Goal: Task Accomplishment & Management: Complete application form

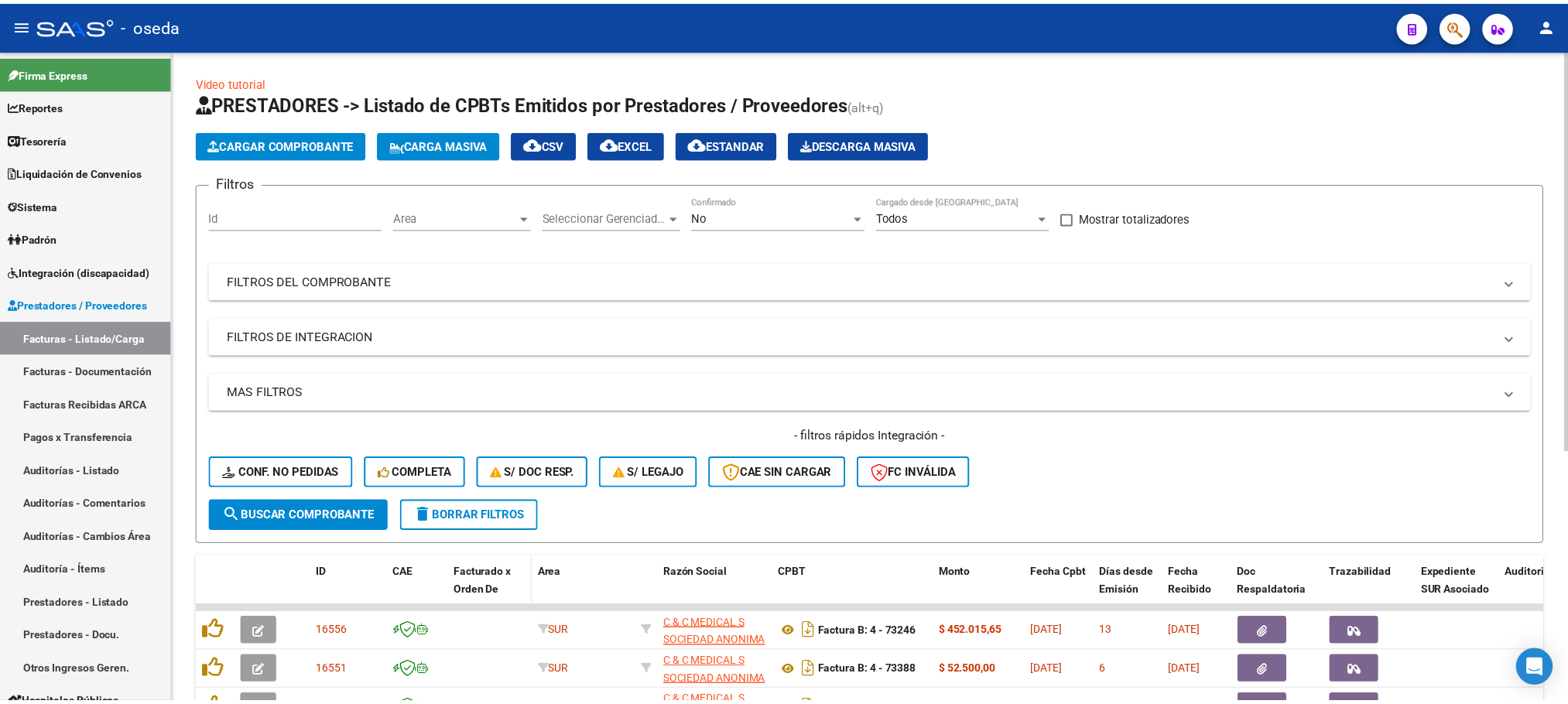
scroll to position [3, 0]
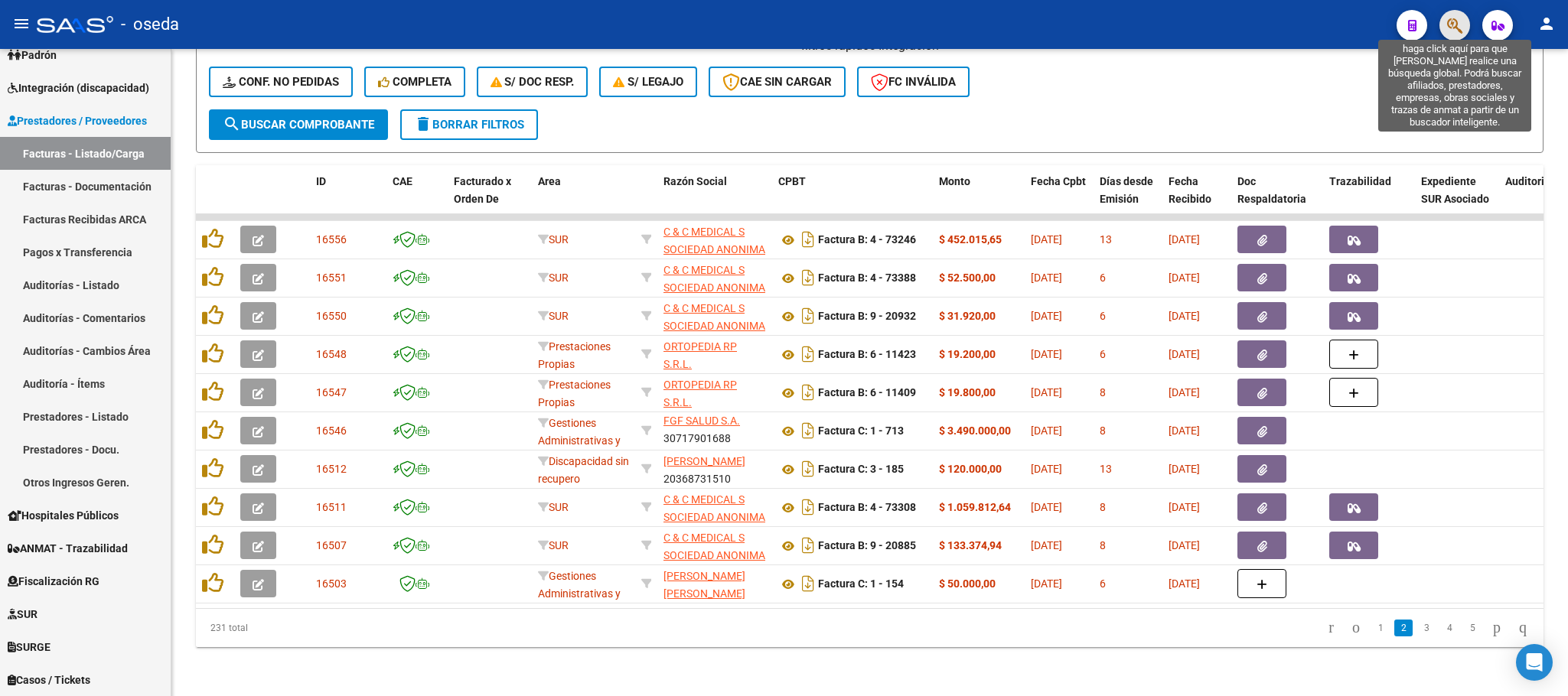
click at [1448, 32] on icon "button" at bounding box center [1454, 25] width 16 height 17
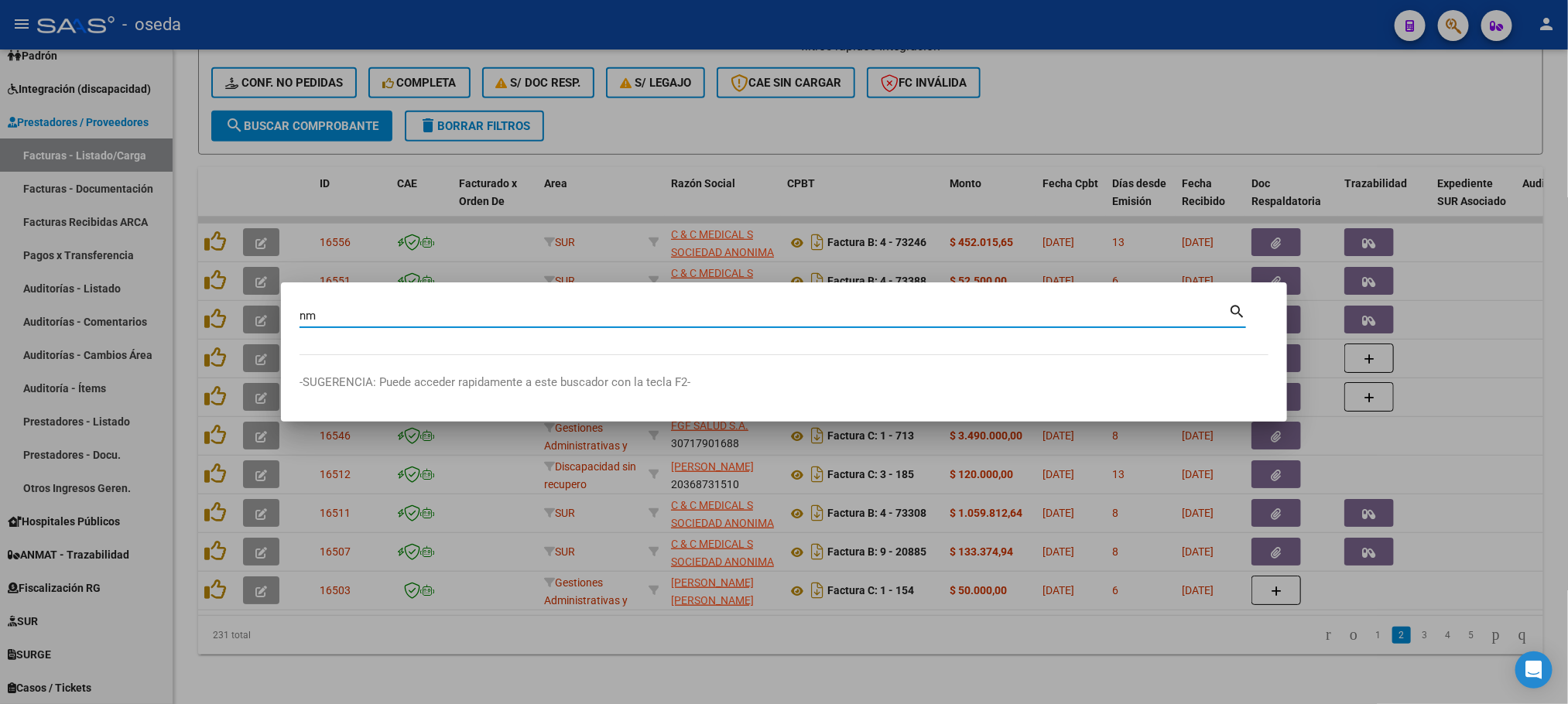
type input "n"
type input "[PERSON_NAME]"
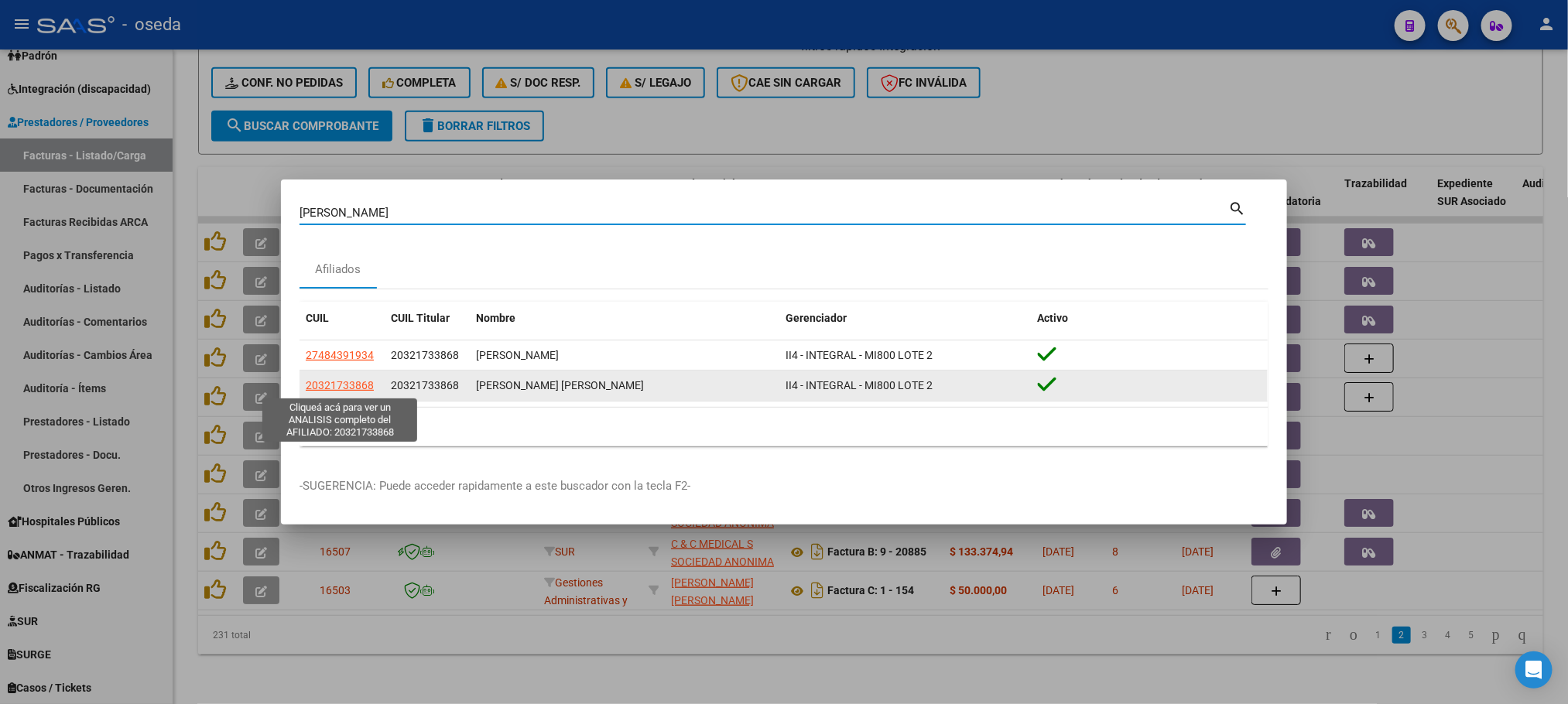
click at [353, 383] on span "20321733868" at bounding box center [340, 386] width 69 height 12
type textarea "20321733868"
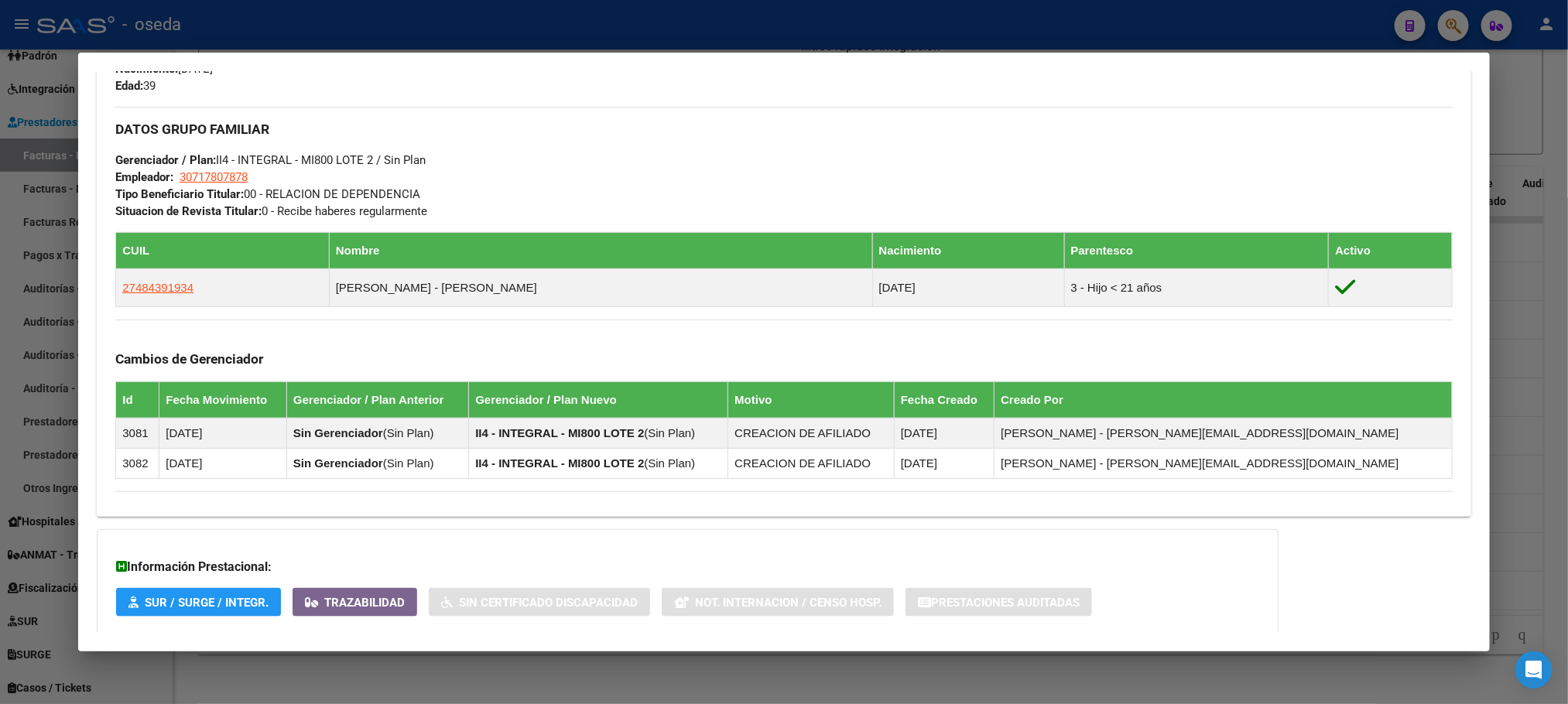
scroll to position [769, 0]
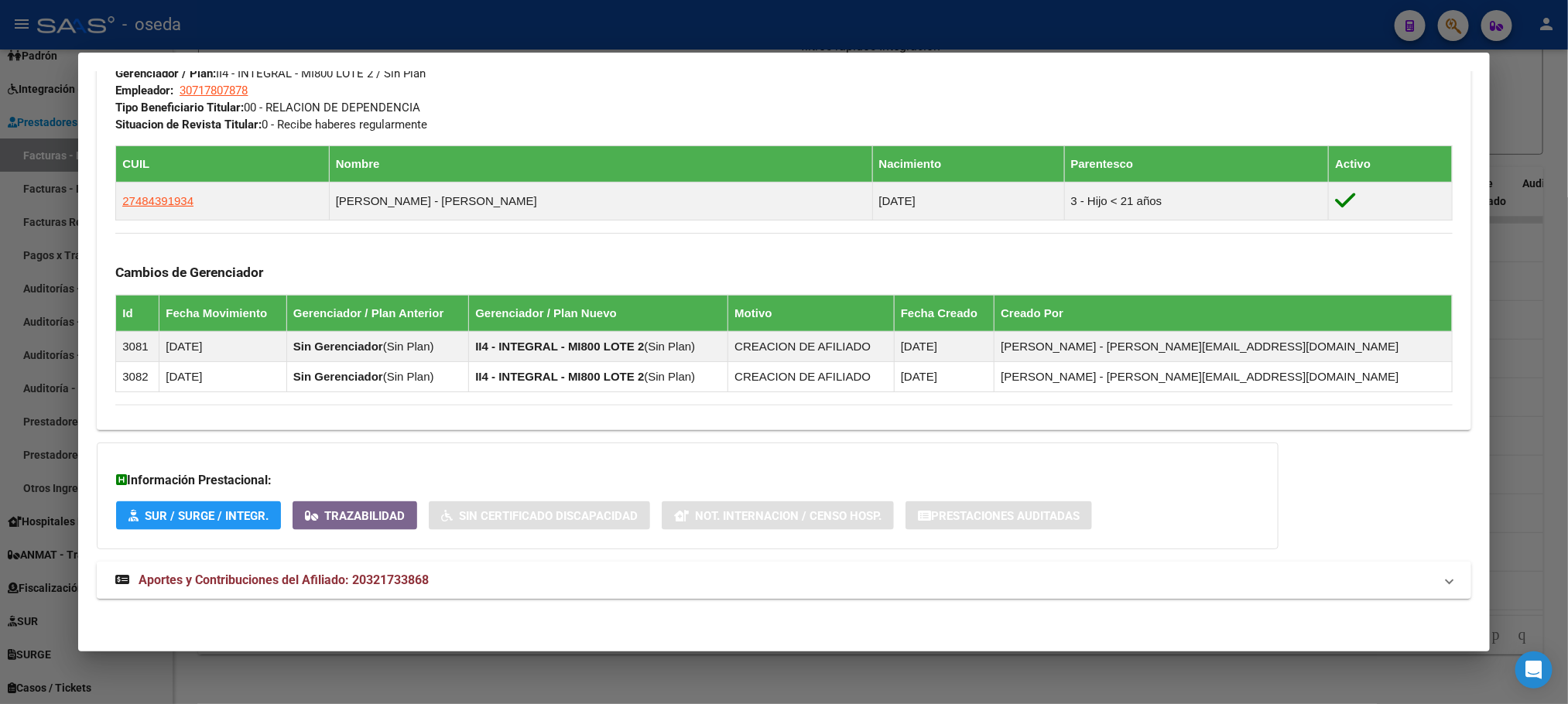
click at [379, 586] on span "Aportes y Contribuciones del Afiliado: 20321733868" at bounding box center [284, 580] width 290 height 15
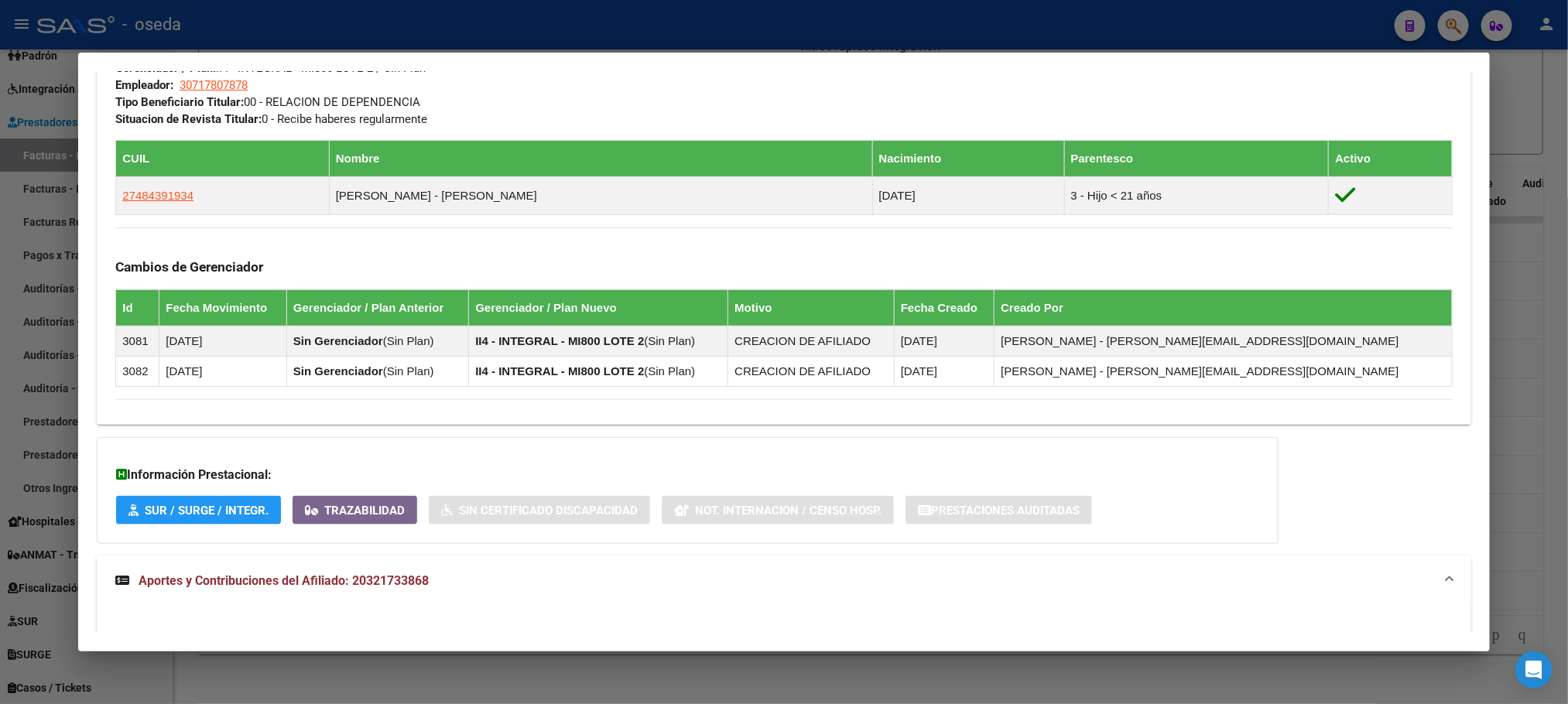
scroll to position [1158, 0]
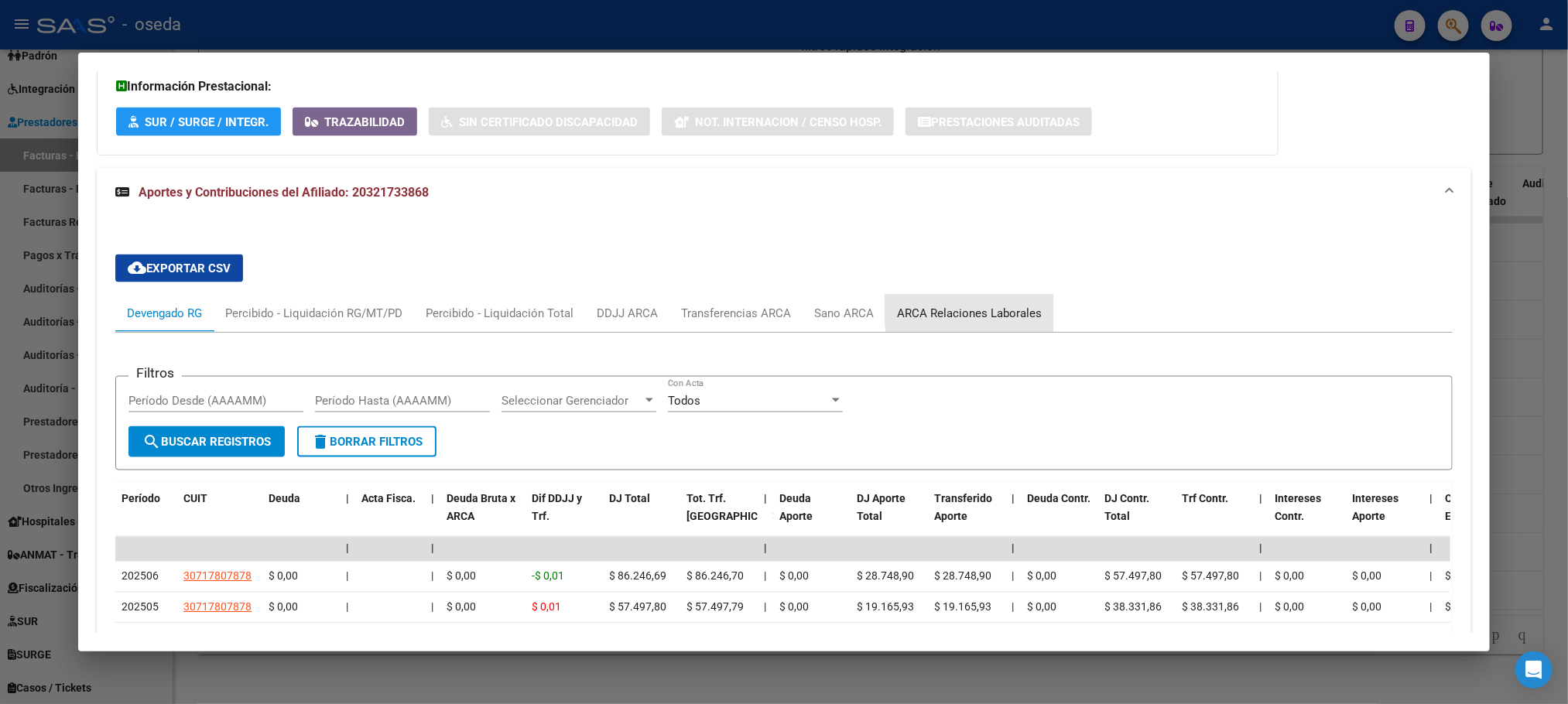
click at [1013, 309] on div "ARCA Relaciones Laborales" at bounding box center [969, 313] width 145 height 17
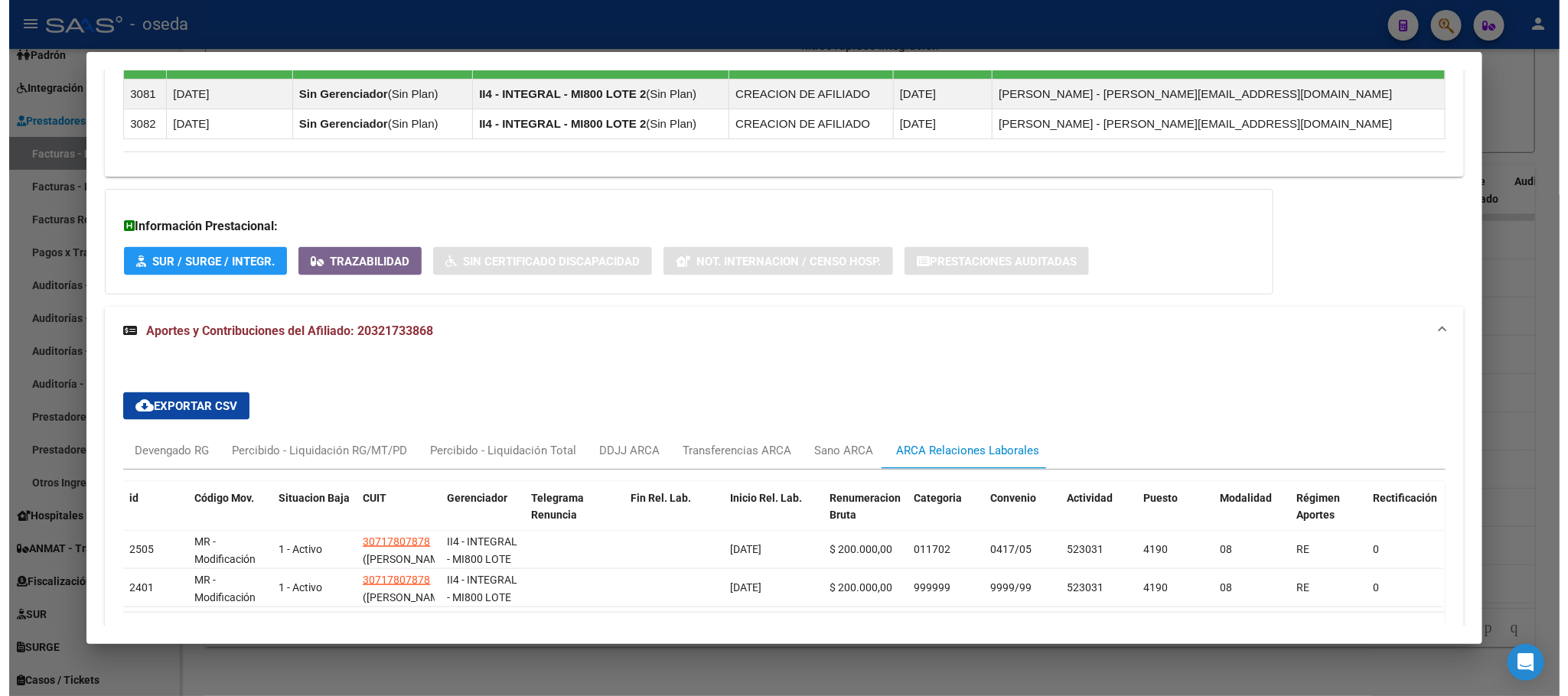
scroll to position [1123, 0]
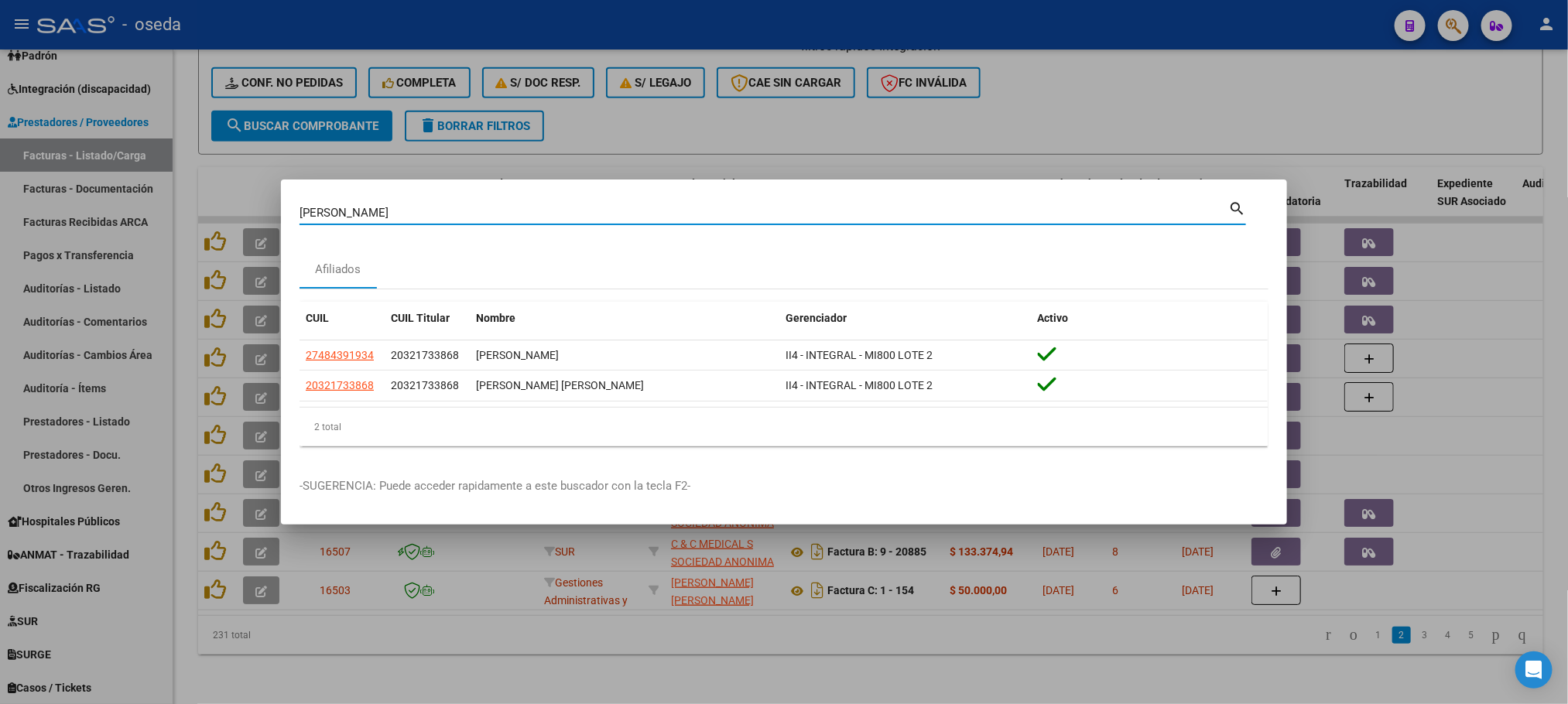
drag, startPoint x: 400, startPoint y: 214, endPoint x: 18, endPoint y: 218, distance: 382.0
click at [19, 218] on div "[PERSON_NAME] Buscar (apellido, dni, cuil, nro traspaso, cuit, obra social) sea…" at bounding box center [784, 352] width 1568 height 704
type input "mollenh"
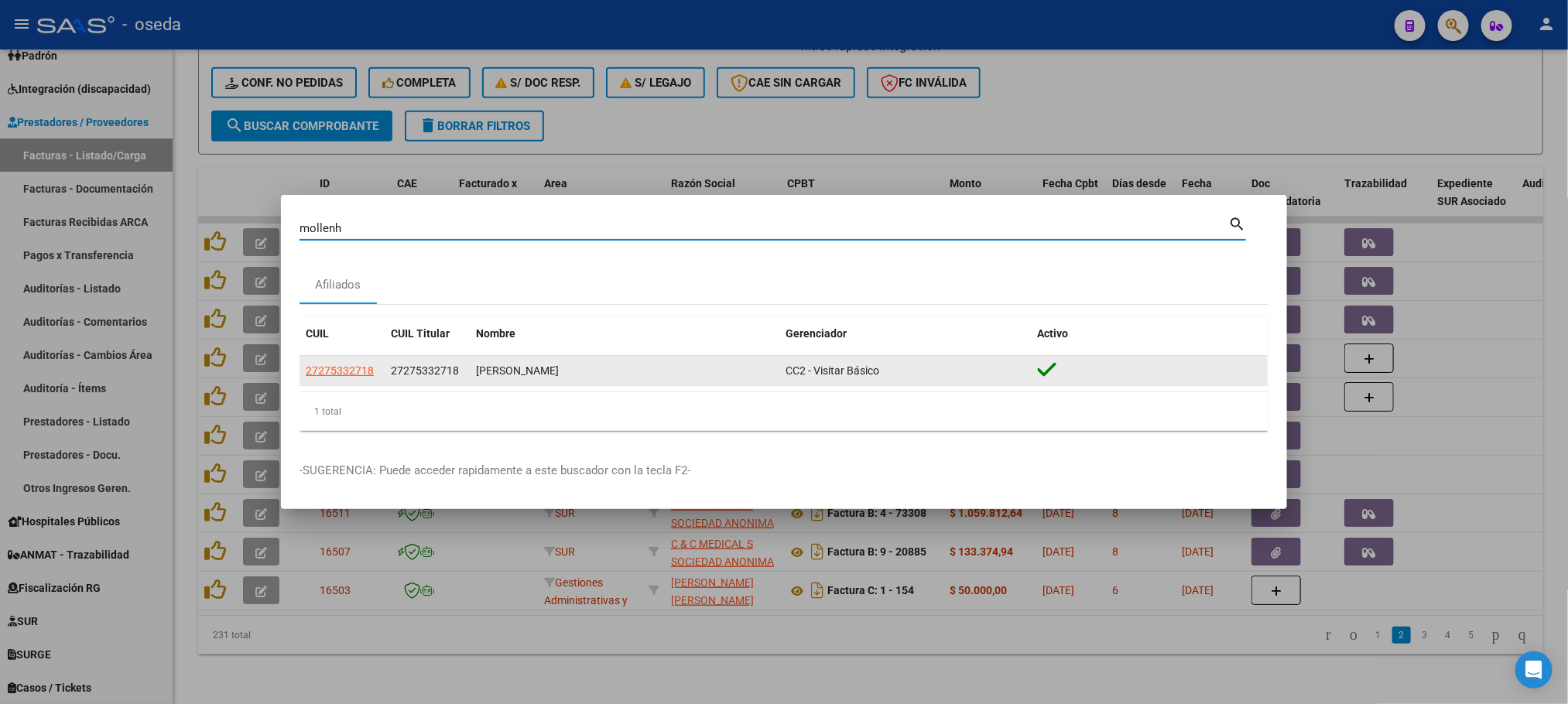
click at [326, 379] on app-link-go-to "27275332718" at bounding box center [340, 371] width 69 height 18
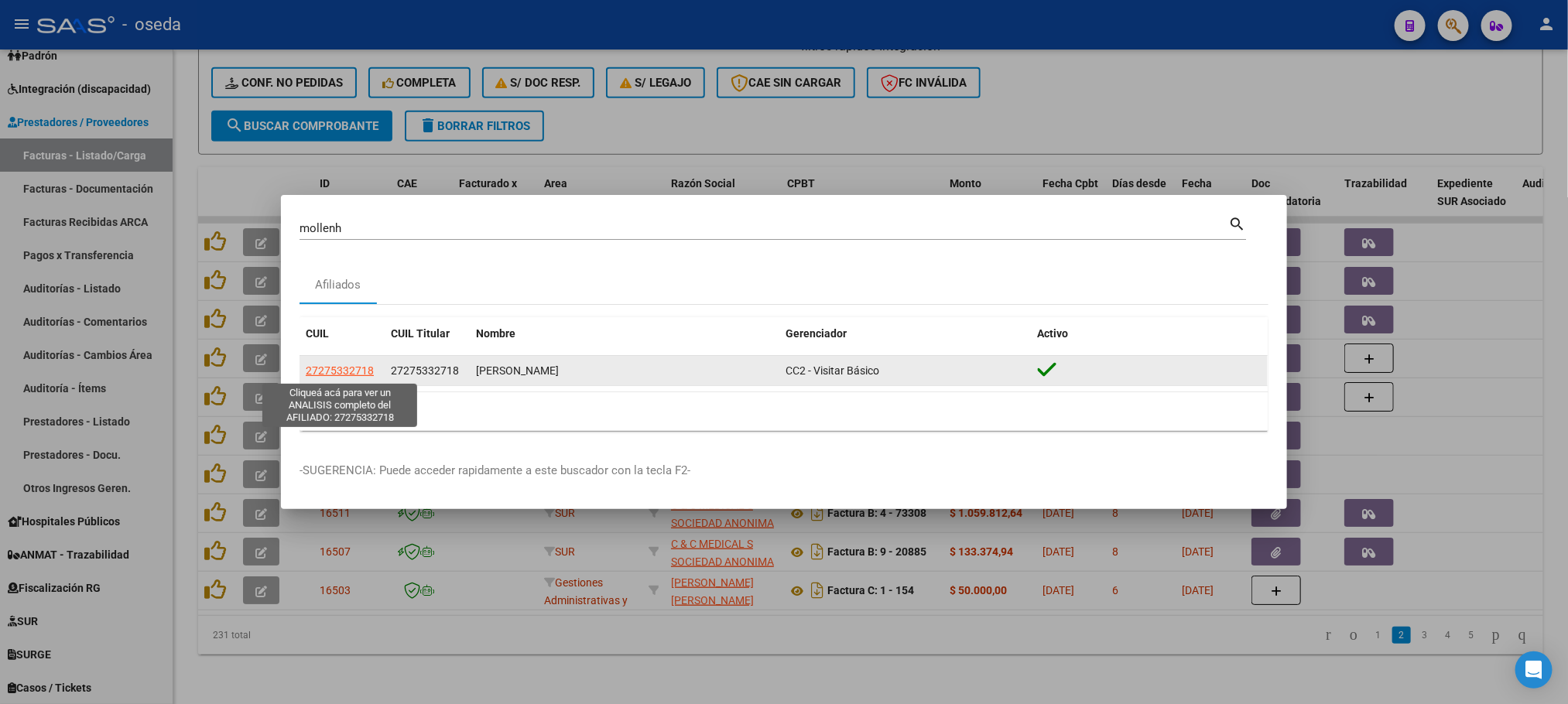
click at [330, 372] on span "27275332718" at bounding box center [340, 371] width 69 height 12
type textarea "27275332718"
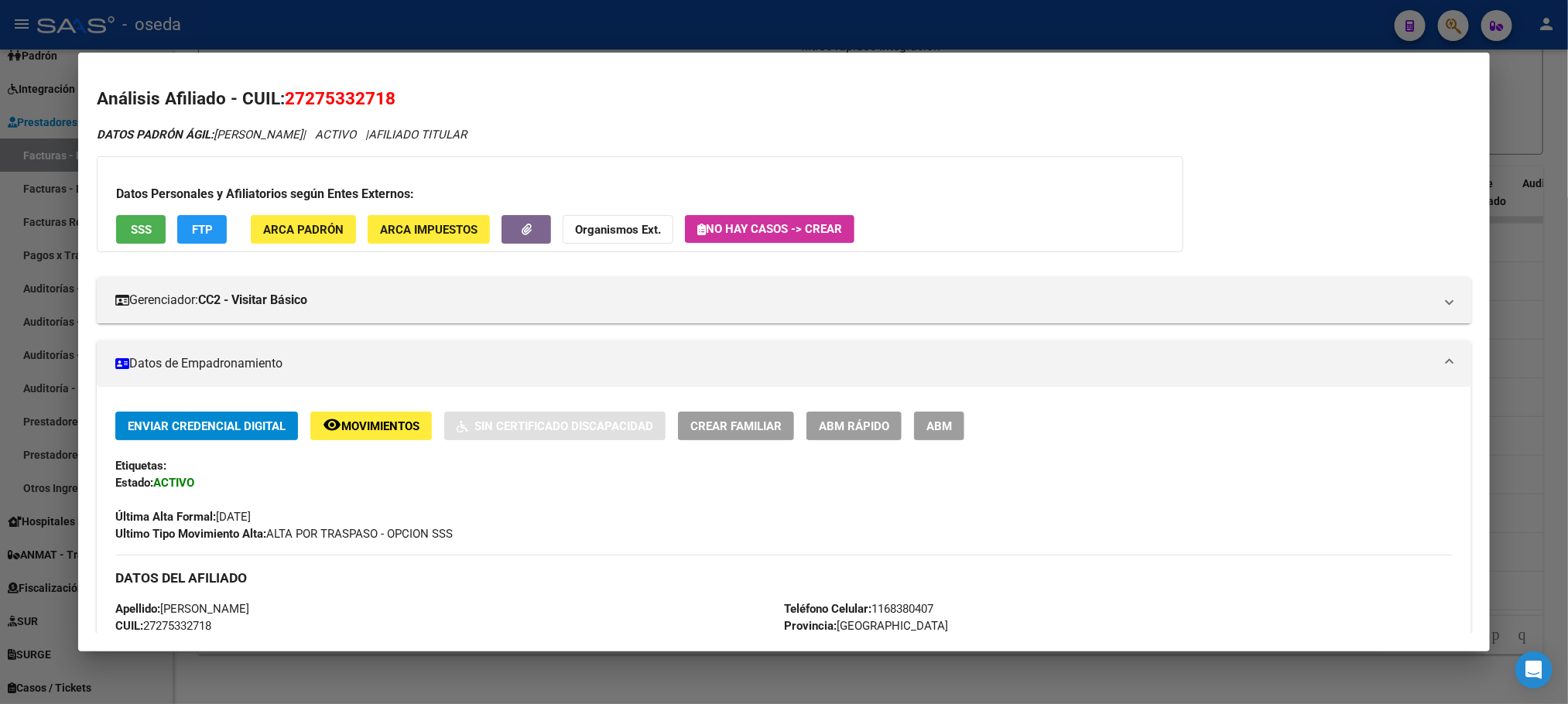
drag, startPoint x: 301, startPoint y: 95, endPoint x: 374, endPoint y: 105, distance: 73.7
click at [374, 105] on span "27275332718" at bounding box center [340, 98] width 111 height 20
copy span "27533271"
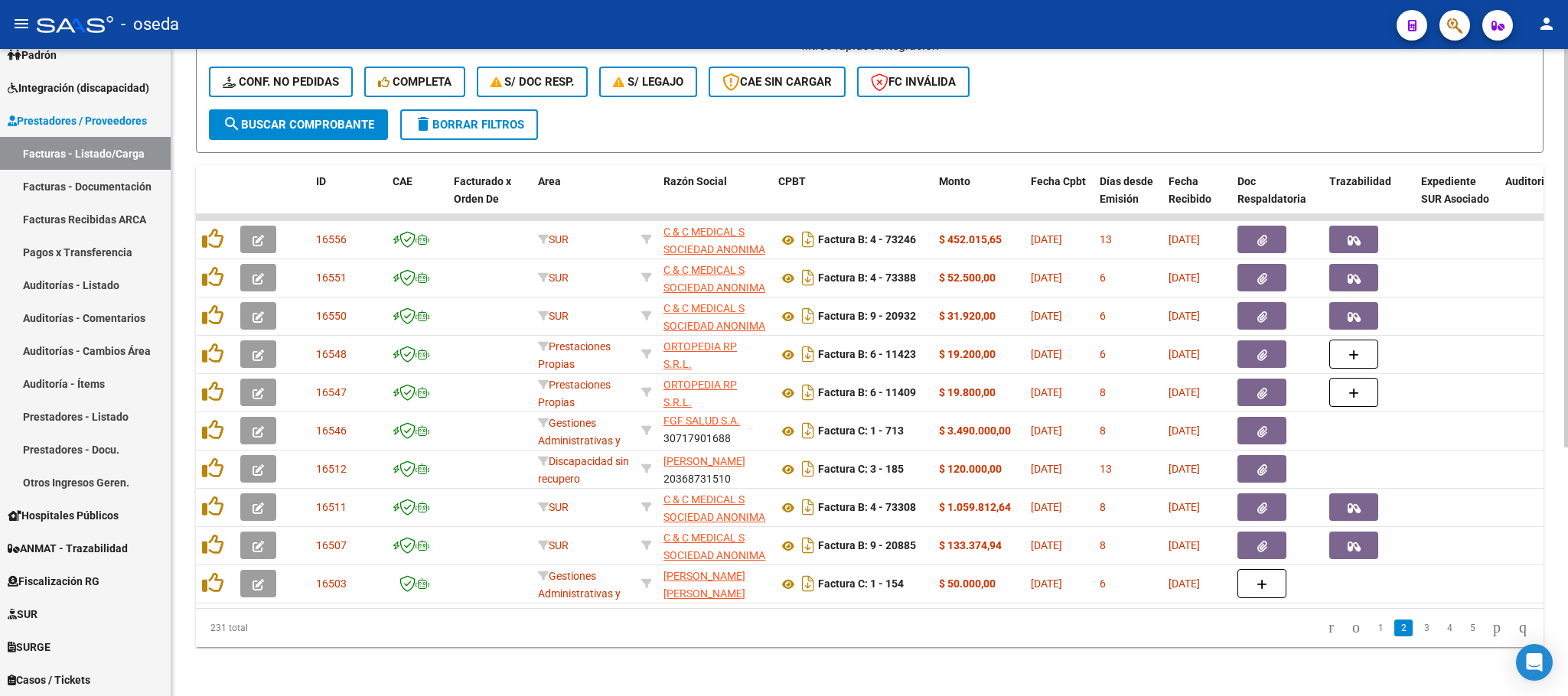
click at [437, 118] on span "delete Borrar Filtros" at bounding box center [468, 125] width 110 height 14
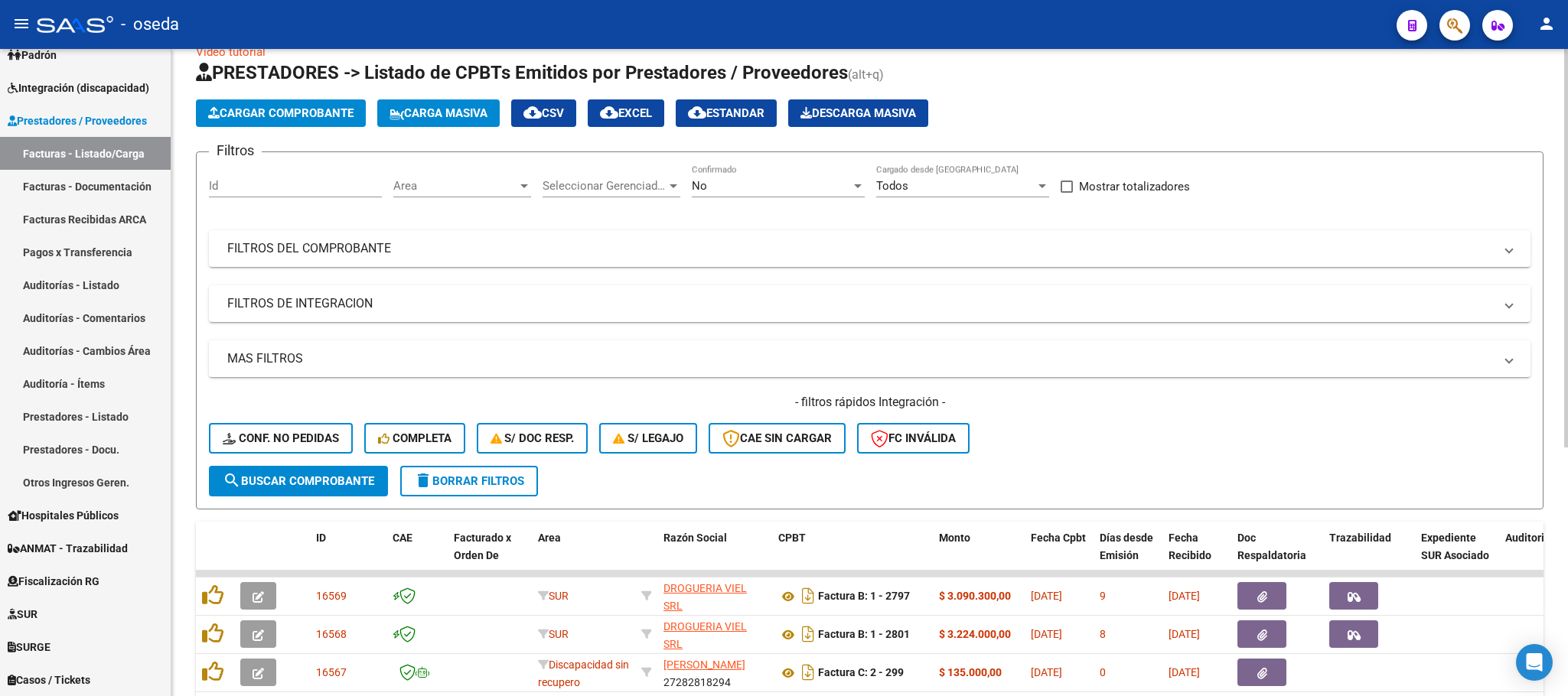
scroll to position [404, 0]
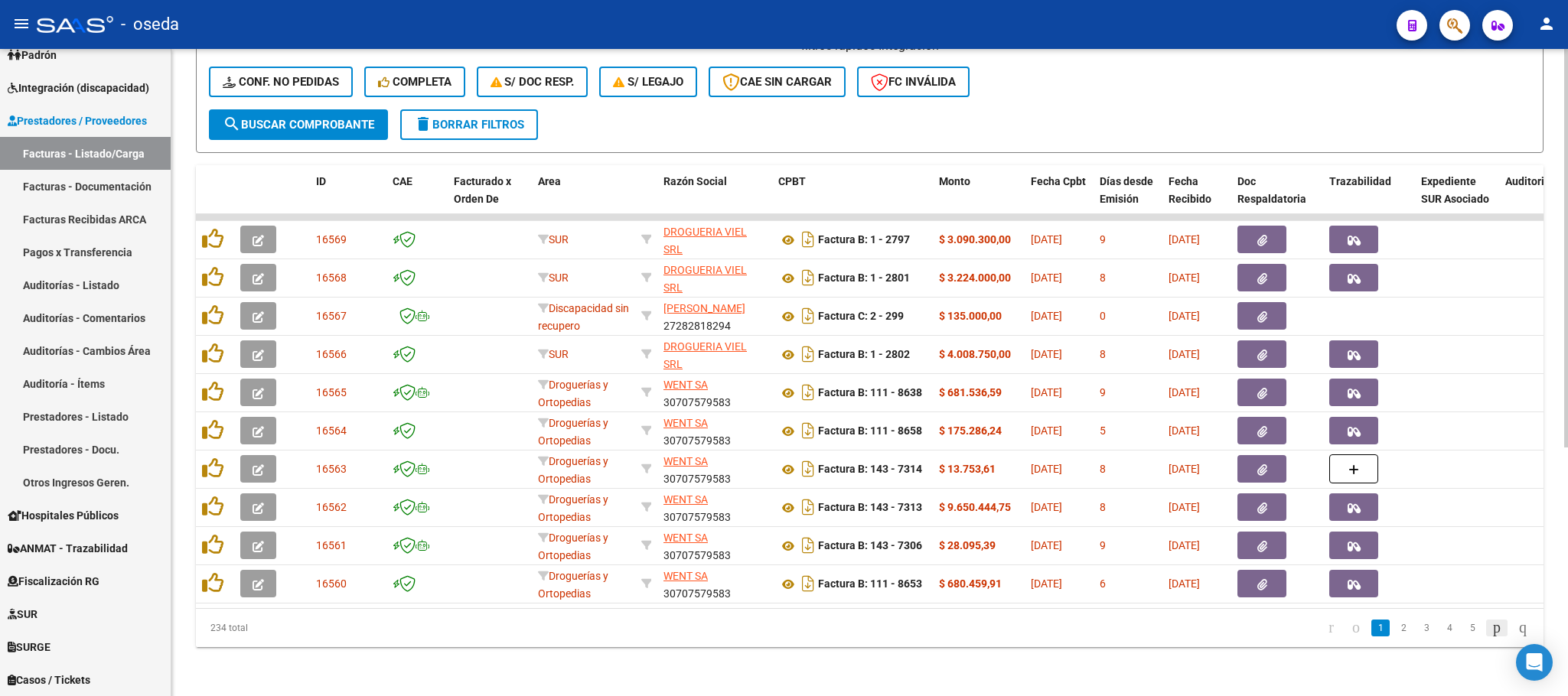
click at [1491, 632] on icon "go to next page" at bounding box center [1497, 627] width 12 height 18
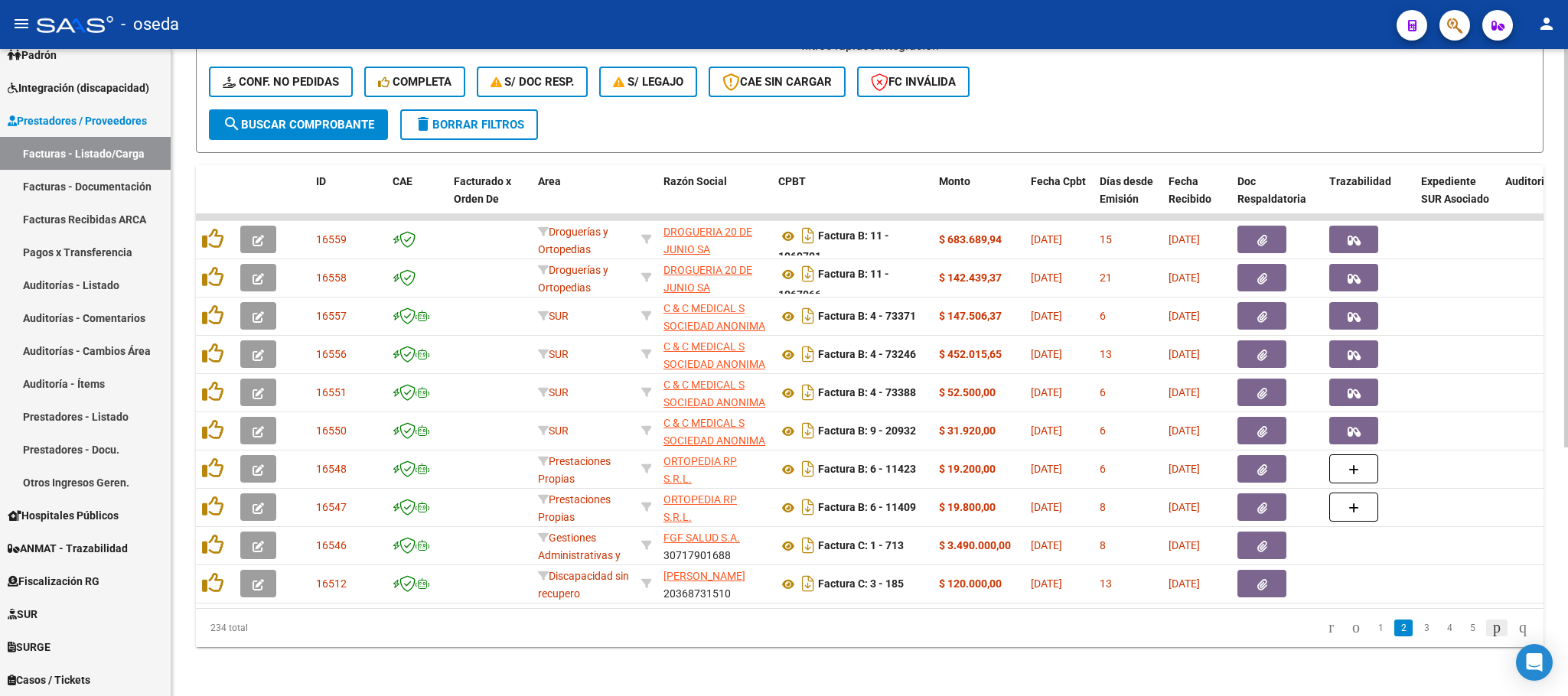
click at [1491, 632] on icon "go to next page" at bounding box center [1497, 627] width 12 height 18
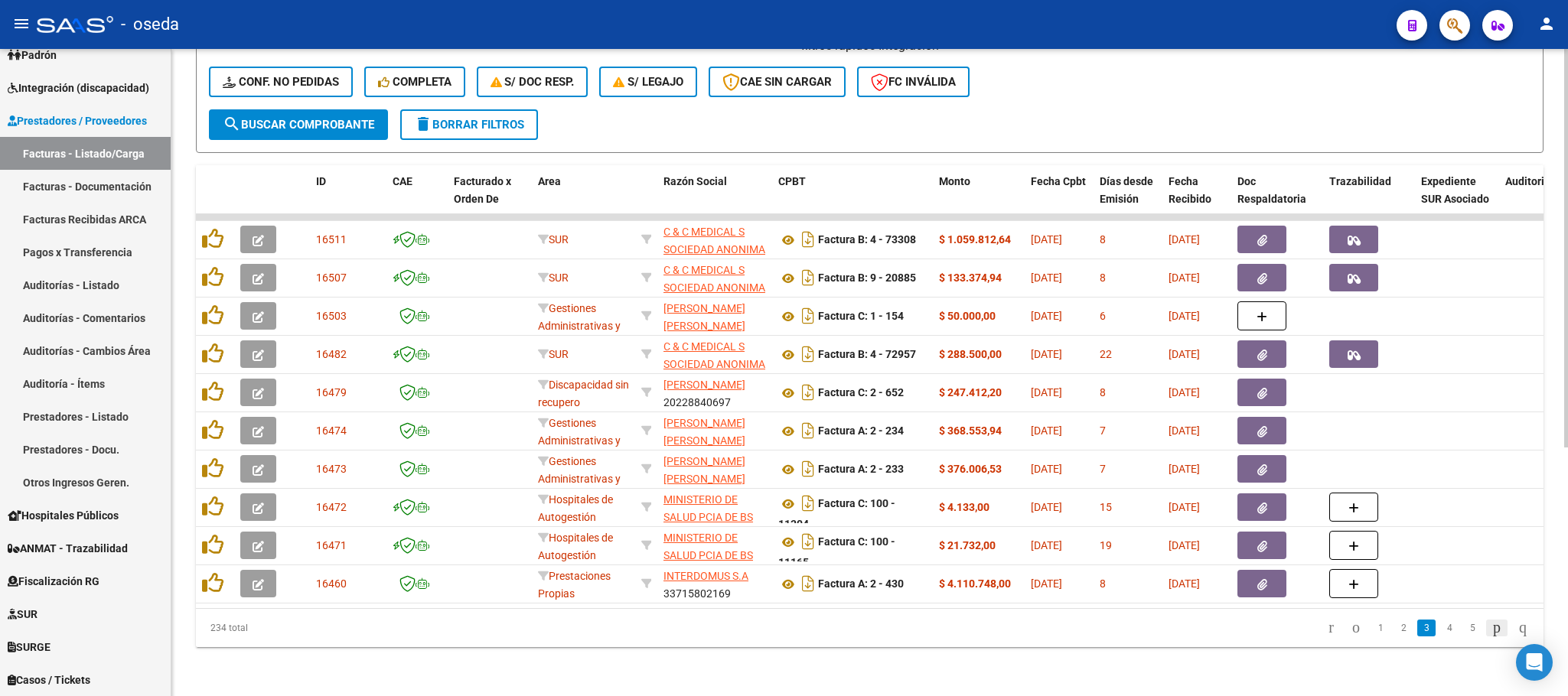
click at [1491, 632] on icon "go to next page" at bounding box center [1497, 627] width 12 height 18
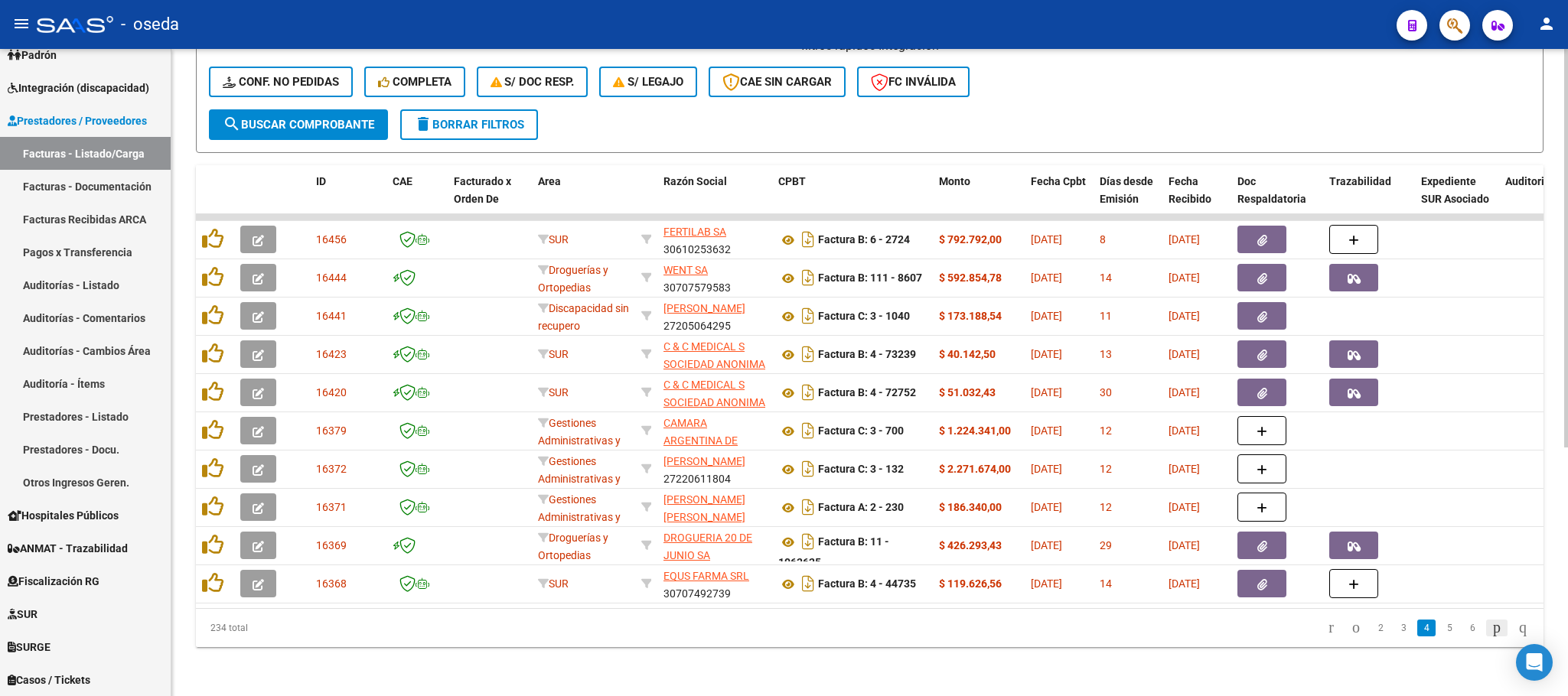
click at [1491, 632] on icon "go to next page" at bounding box center [1497, 627] width 12 height 18
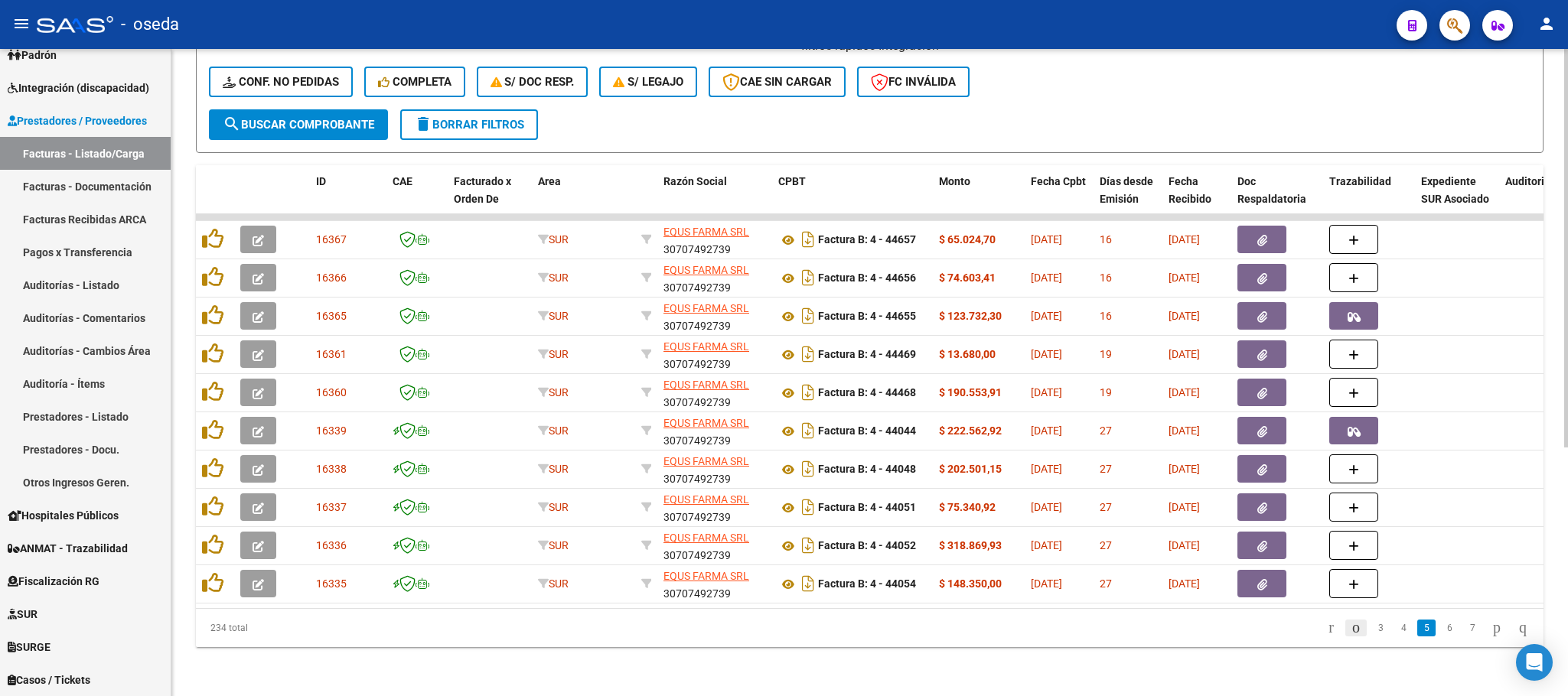
click at [1350, 626] on icon "go to previous page" at bounding box center [1356, 627] width 12 height 18
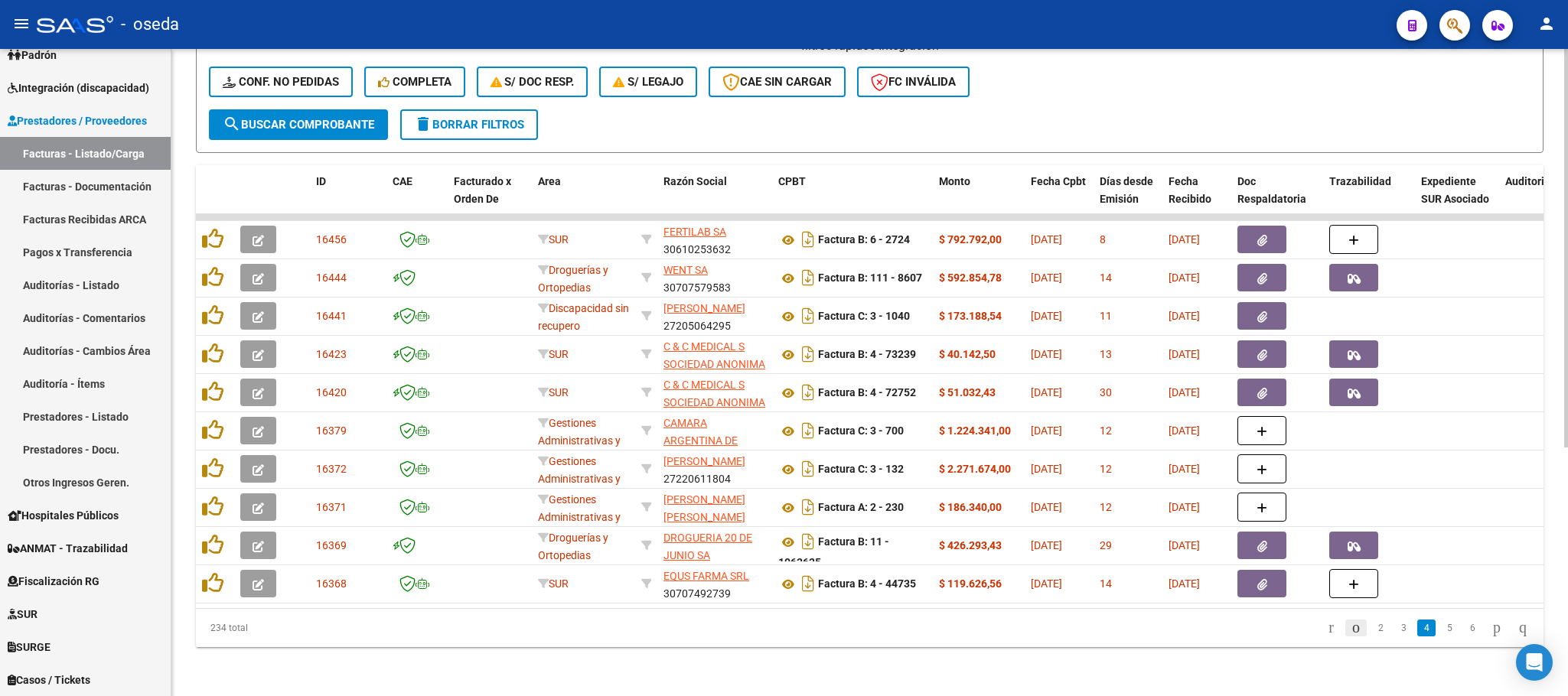
click at [1350, 629] on icon "go to previous page" at bounding box center [1356, 627] width 12 height 18
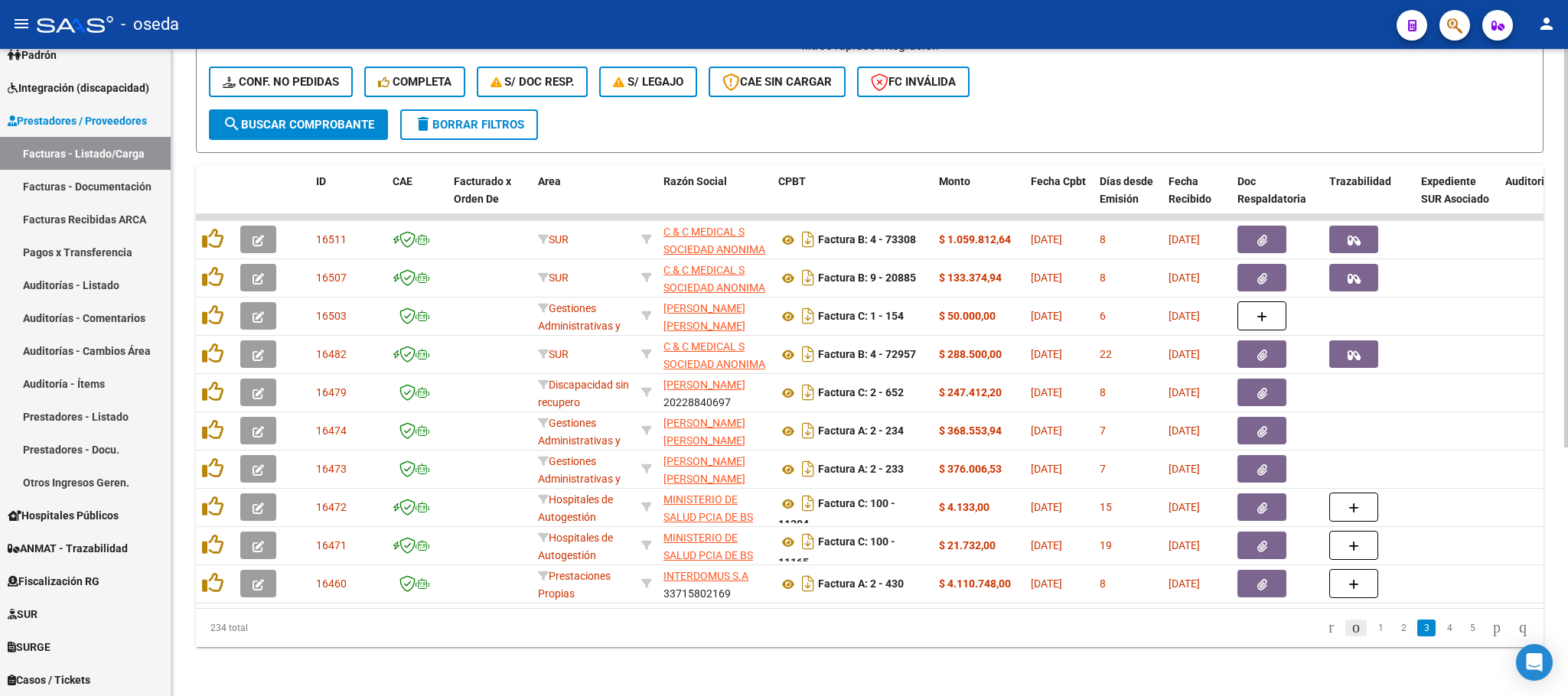
click at [1350, 629] on icon "go to previous page" at bounding box center [1356, 627] width 12 height 18
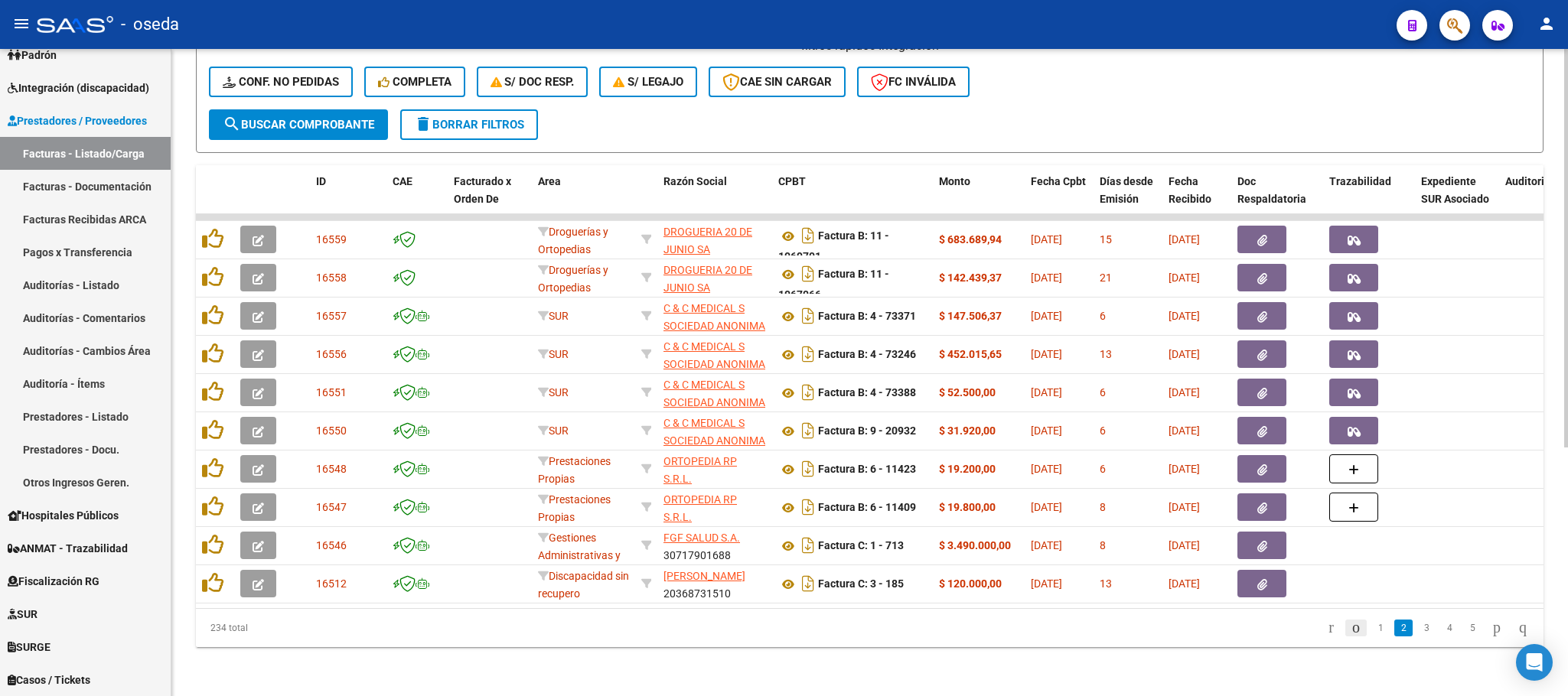
click at [1350, 629] on icon "go to previous page" at bounding box center [1356, 627] width 12 height 18
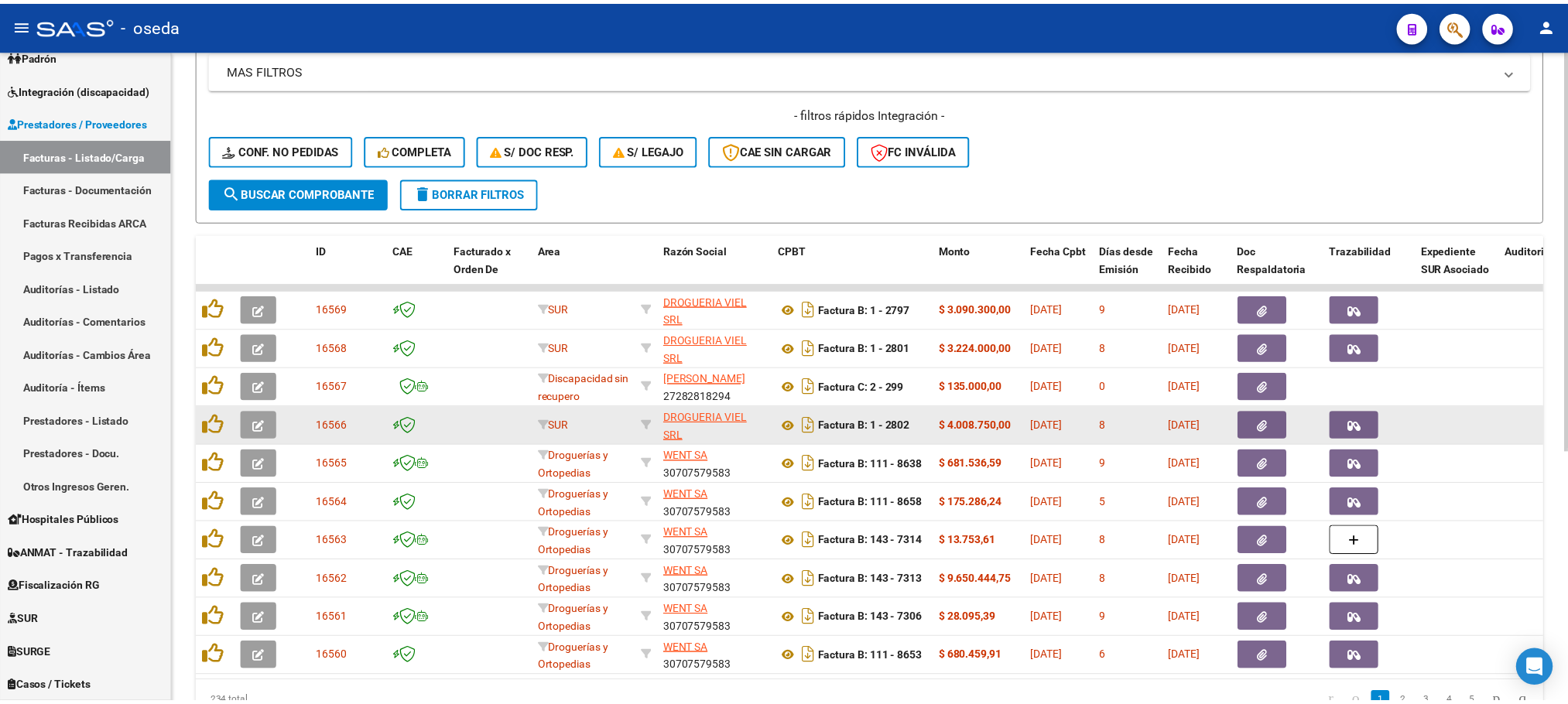
scroll to position [293, 0]
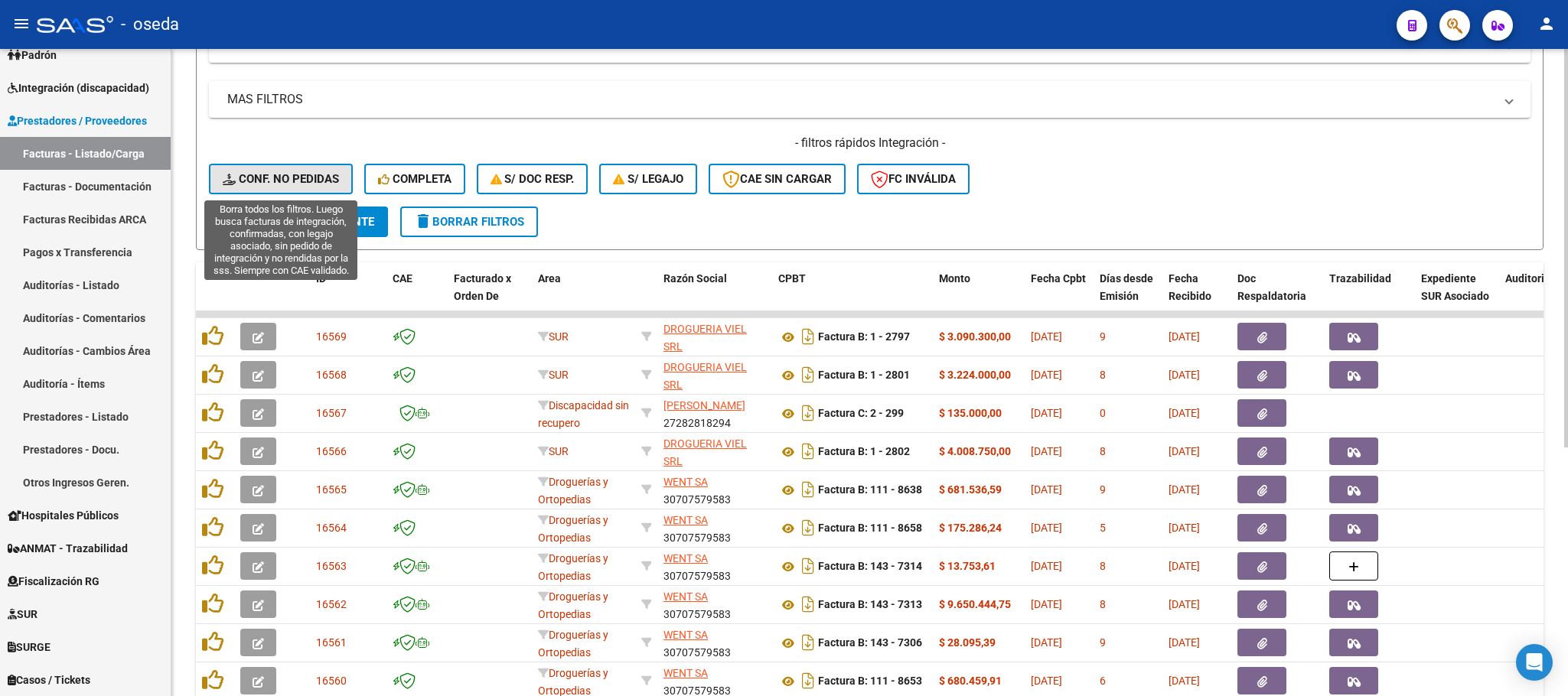
click at [304, 166] on button "Conf. no pedidas" at bounding box center [281, 178] width 144 height 30
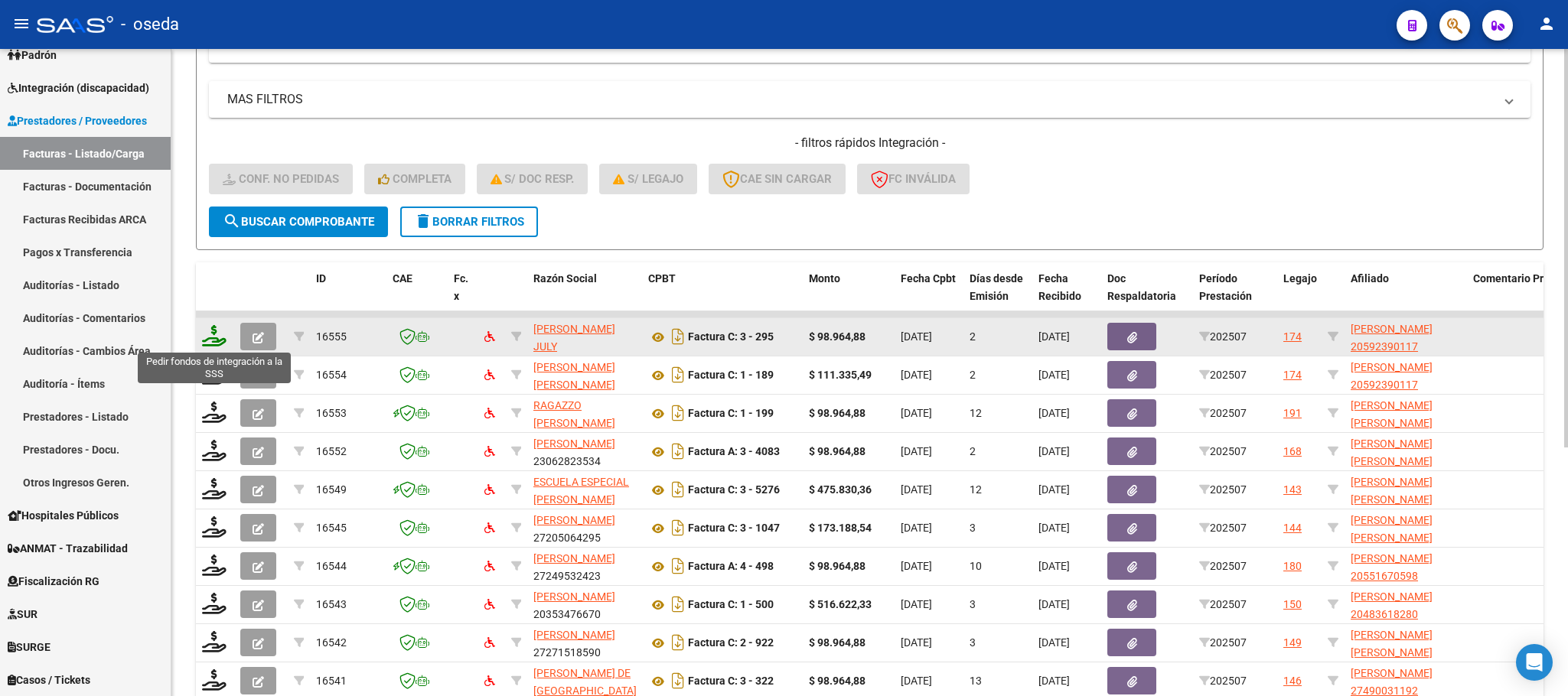
click at [208, 333] on icon at bounding box center [215, 335] width 24 height 22
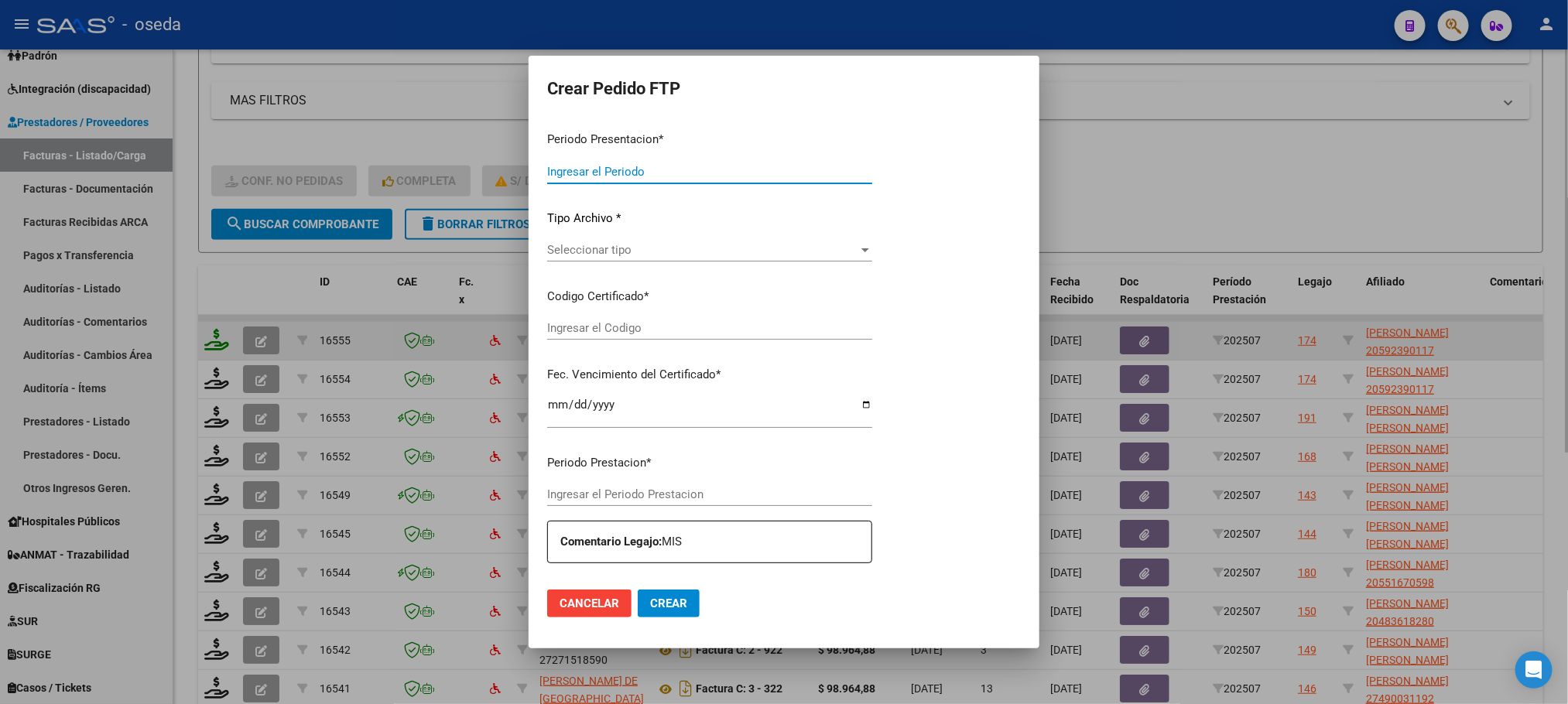
type input "202507"
type input "$ 98.964,88"
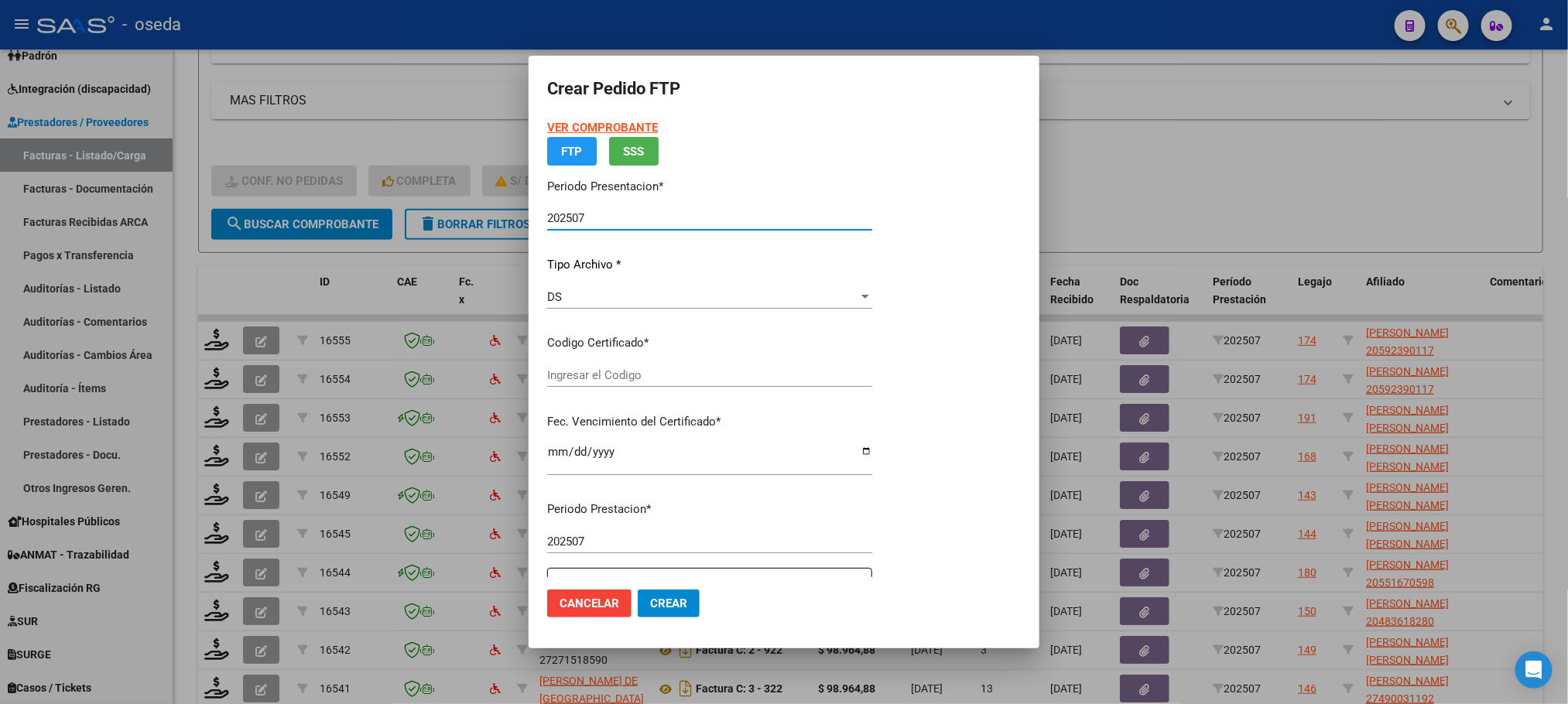
type input "02000592390112024080120270801BUE315"
type input "[DATE]"
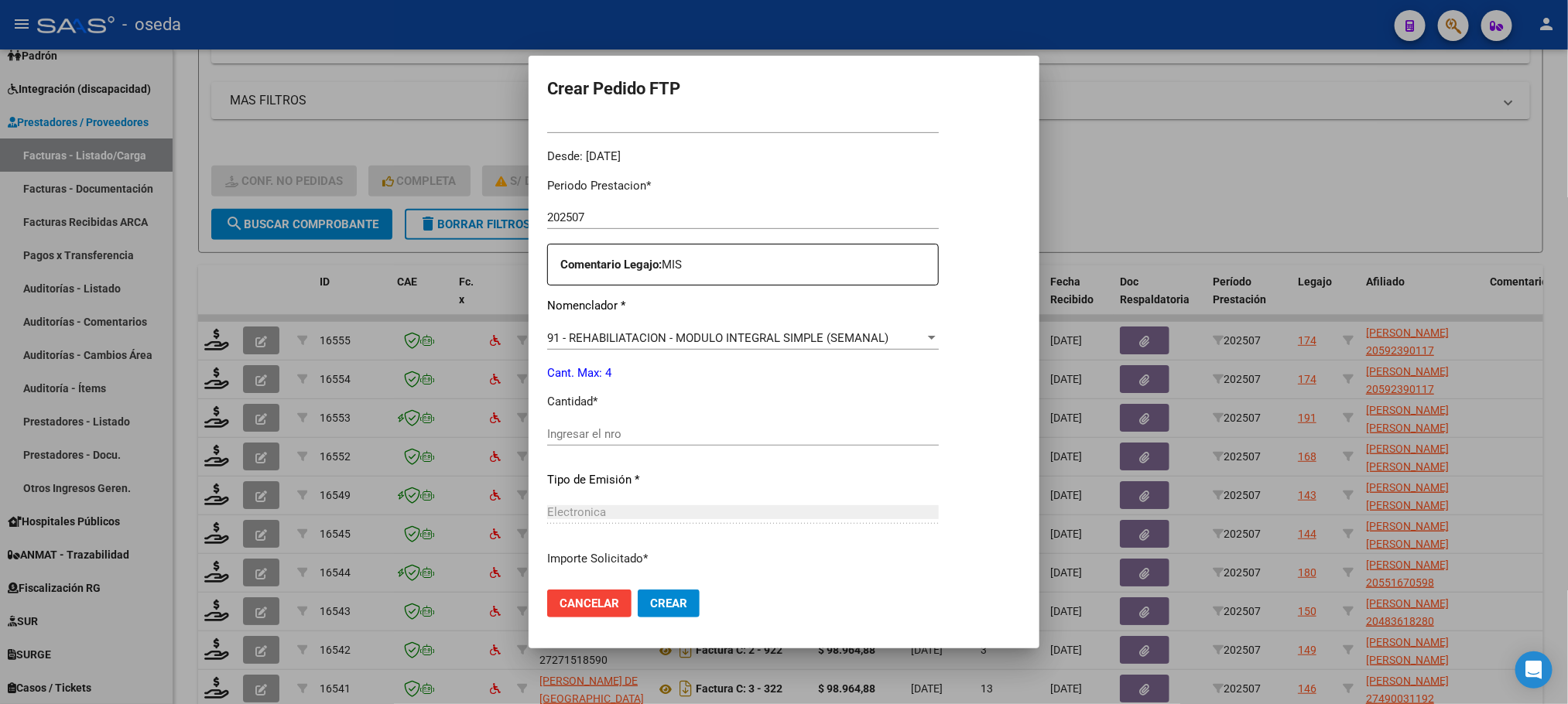
scroll to position [464, 0]
click at [693, 430] on input "Ingresar el nro" at bounding box center [744, 431] width 392 height 14
type input "4"
click at [638, 590] on button "Crear" at bounding box center [669, 604] width 62 height 28
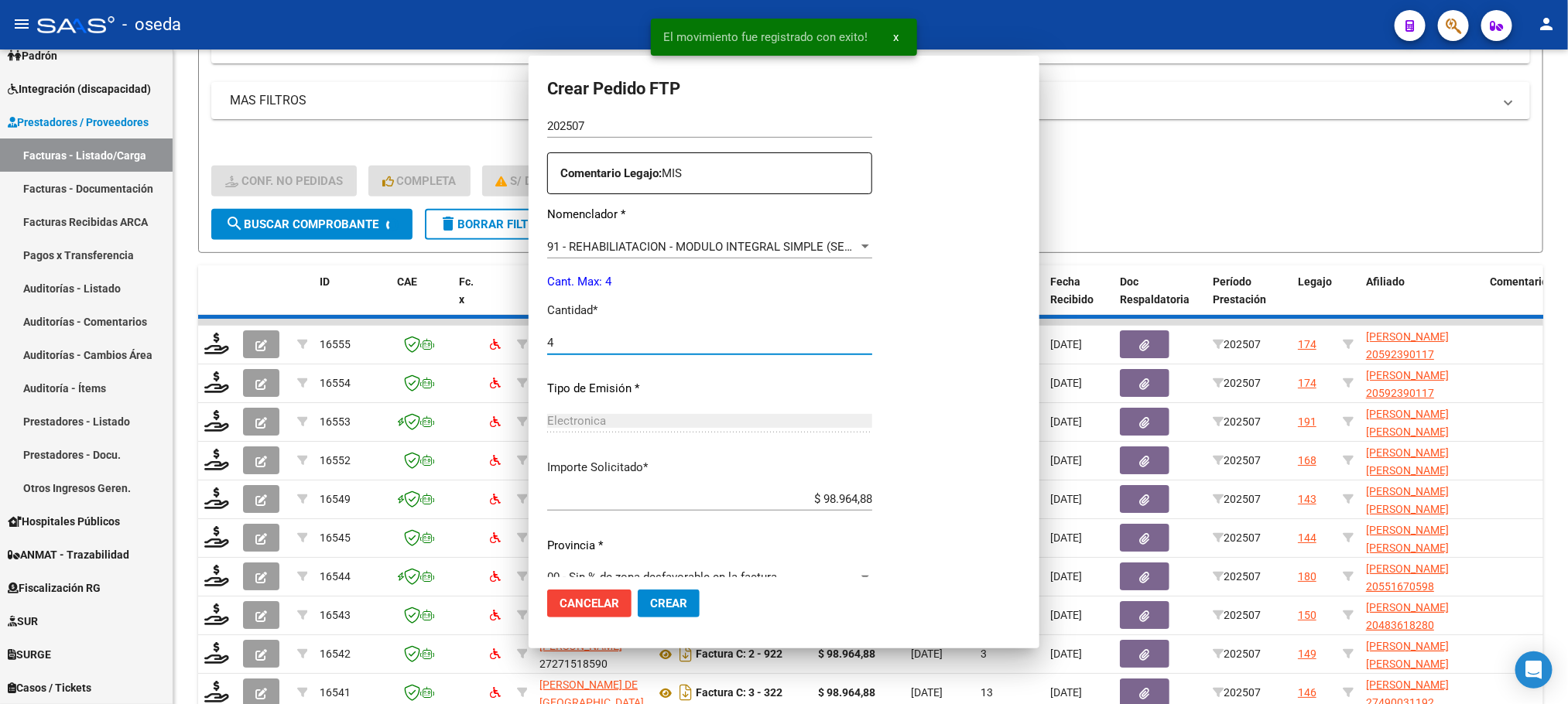
scroll to position [377, 0]
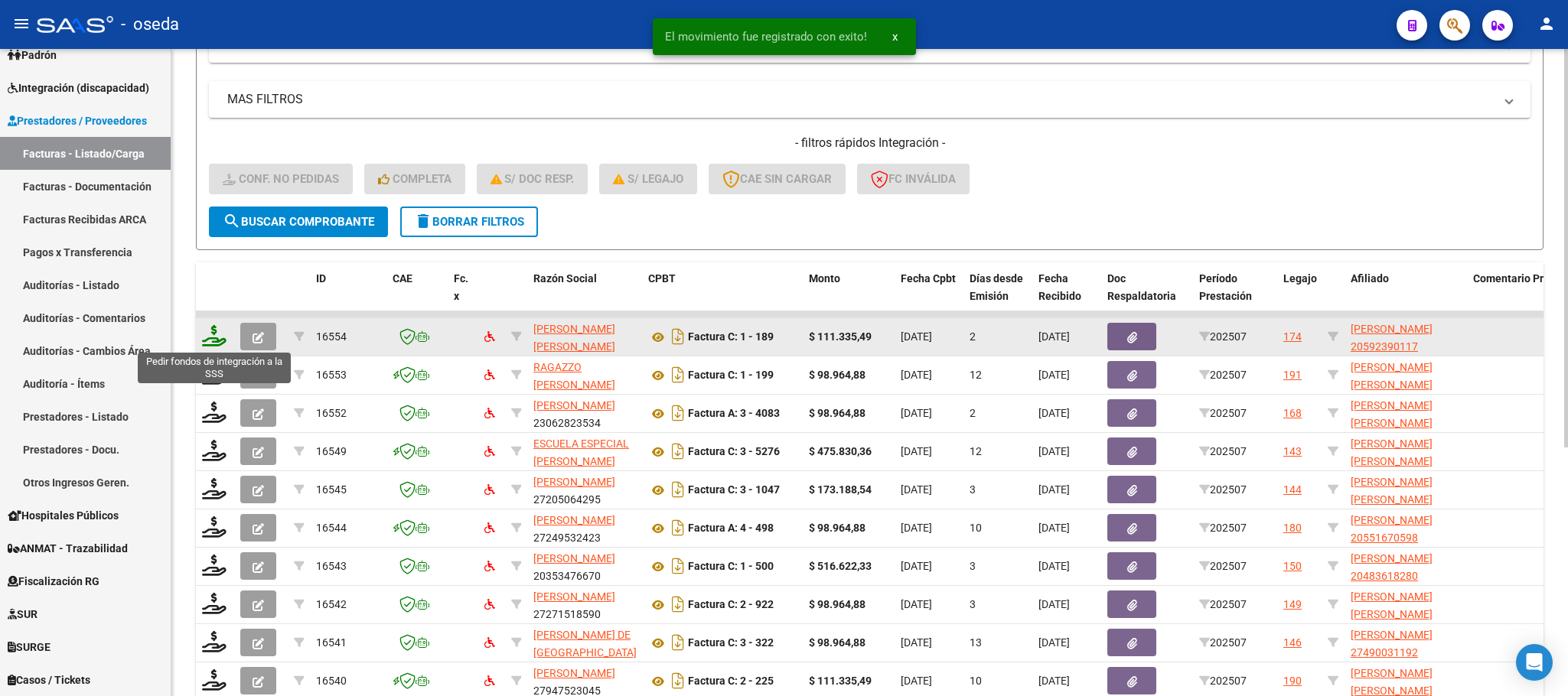
click at [212, 328] on icon at bounding box center [215, 335] width 24 height 22
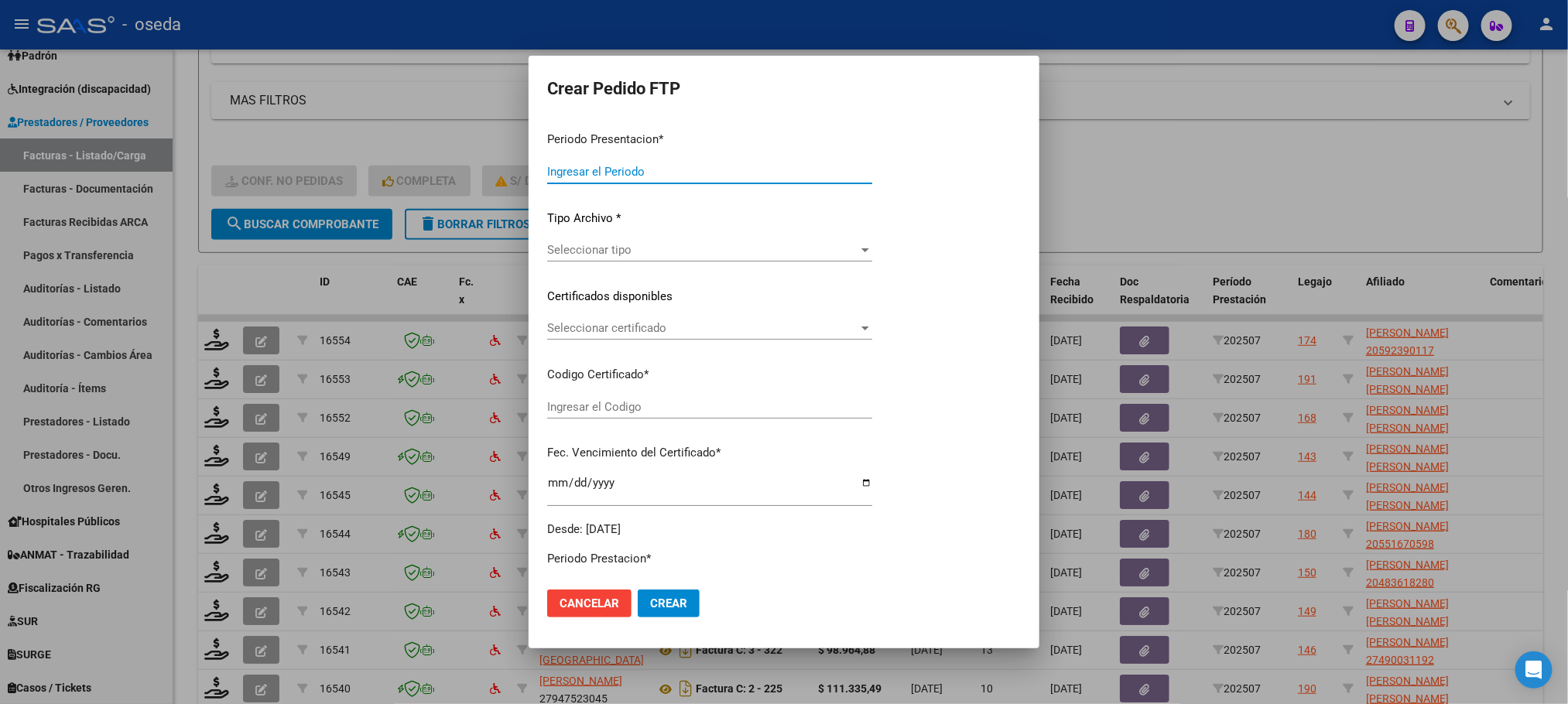
type input "202507"
type input "$ 111.335,49"
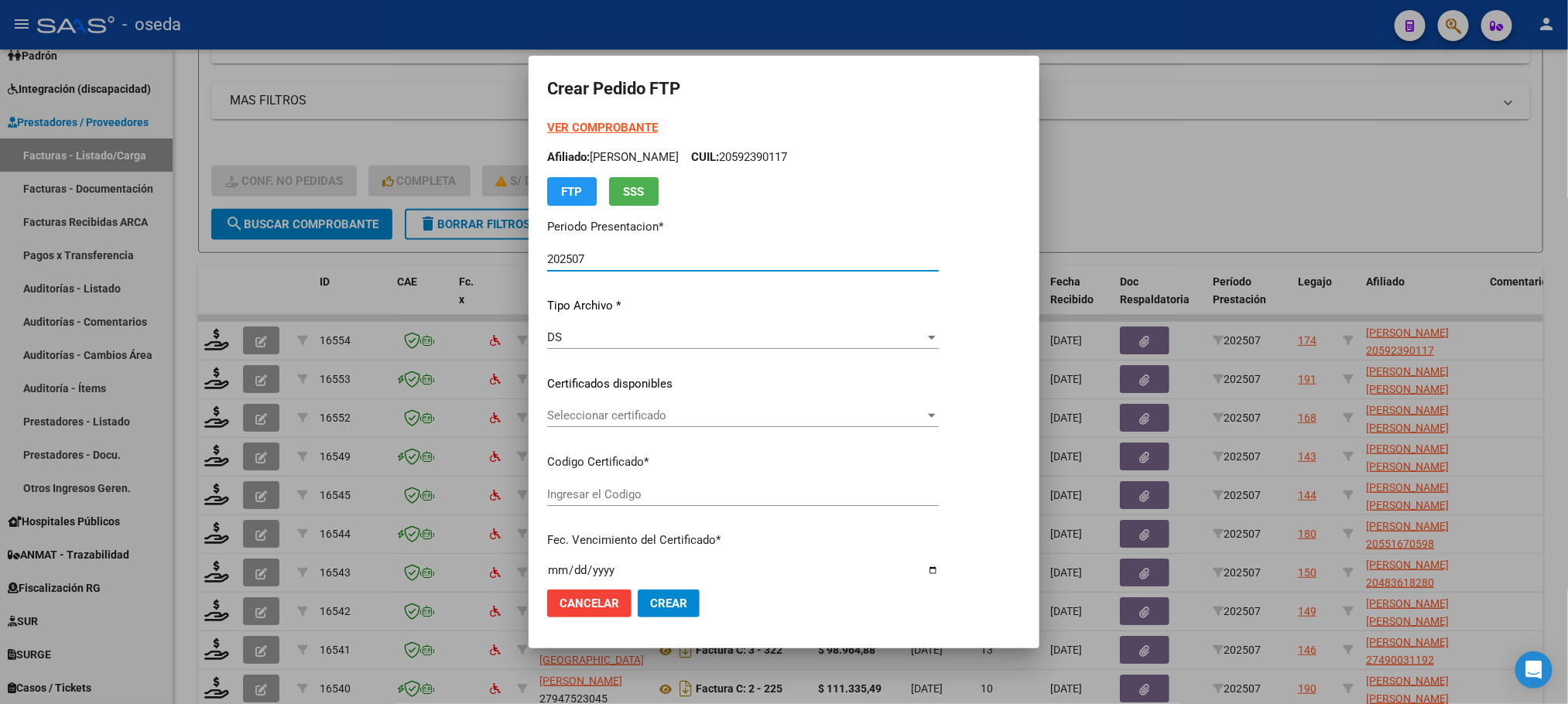
type input "02000592390112024080120270801BUE315"
type input "[DATE]"
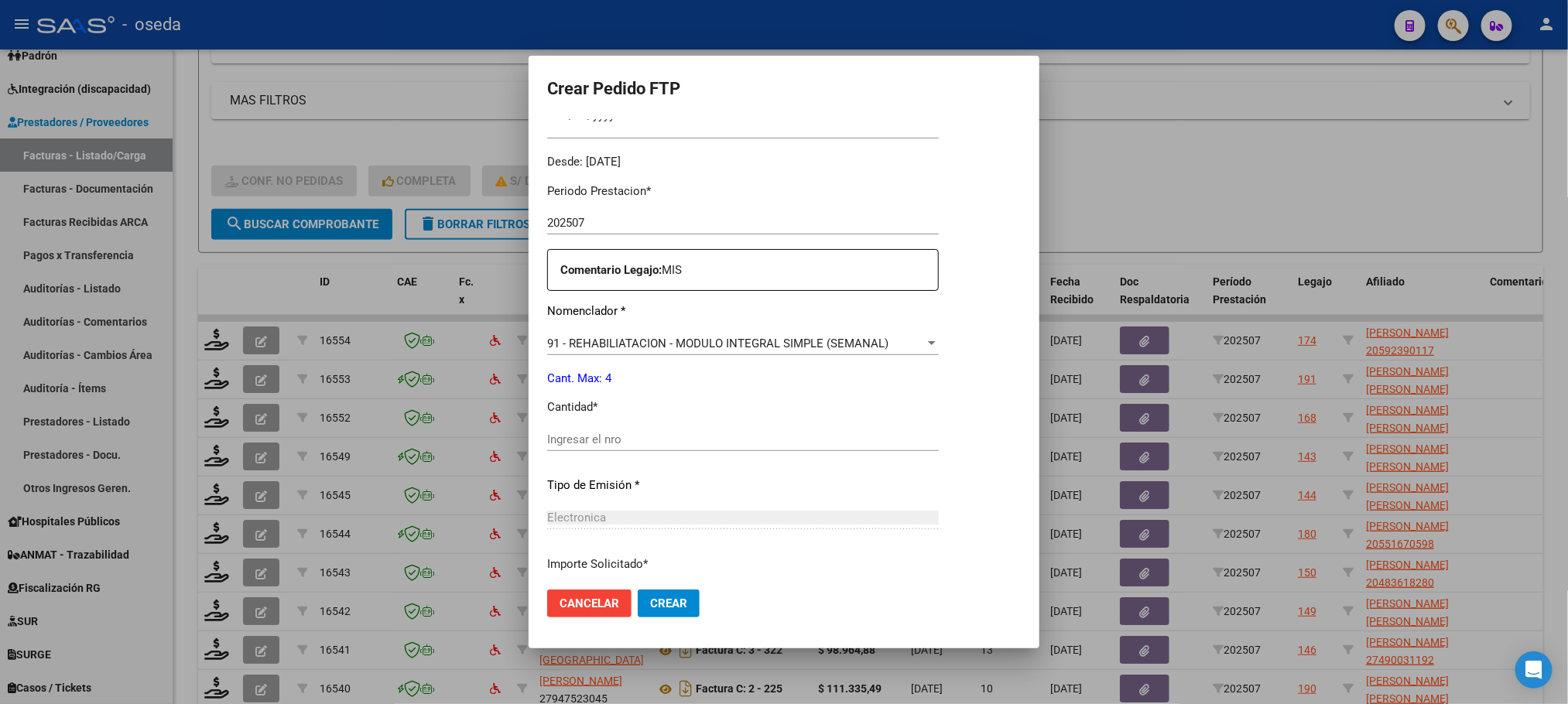
scroll to position [464, 0]
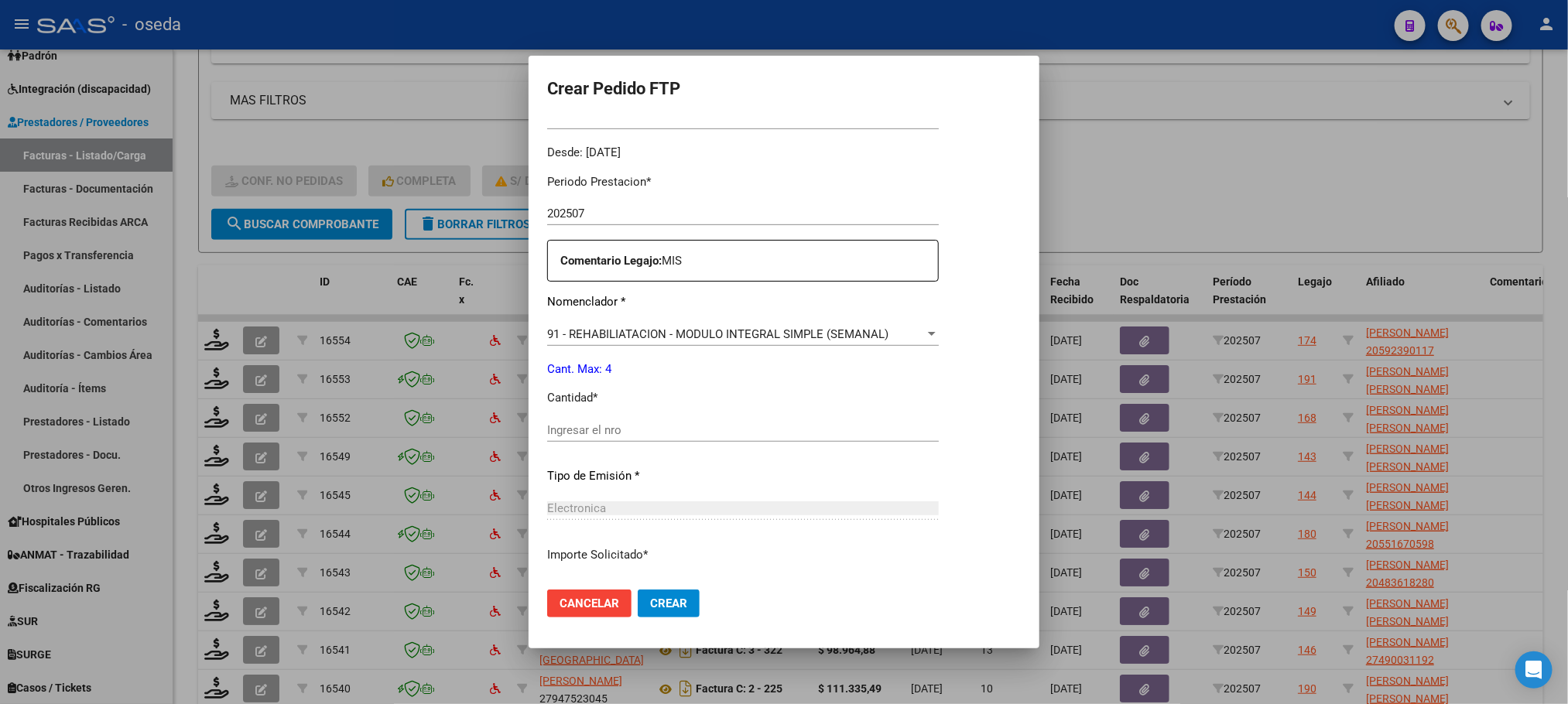
click at [697, 424] on input "Ingresar el nro" at bounding box center [744, 431] width 392 height 14
click at [775, 340] on span "91 - REHABILIATACION - MODULO INTEGRAL SIMPLE (SEMANAL)" at bounding box center [718, 335] width 341 height 14
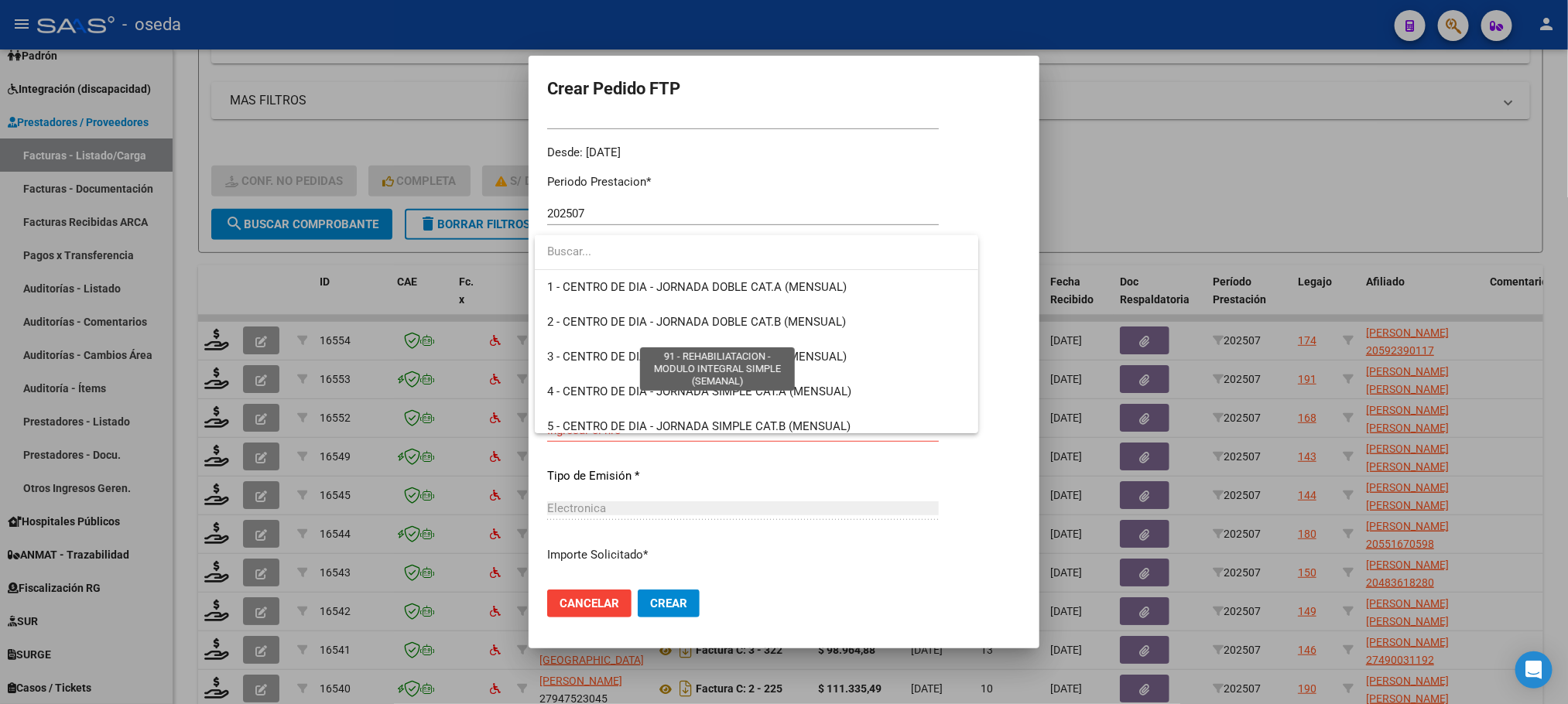
scroll to position [3088, 0]
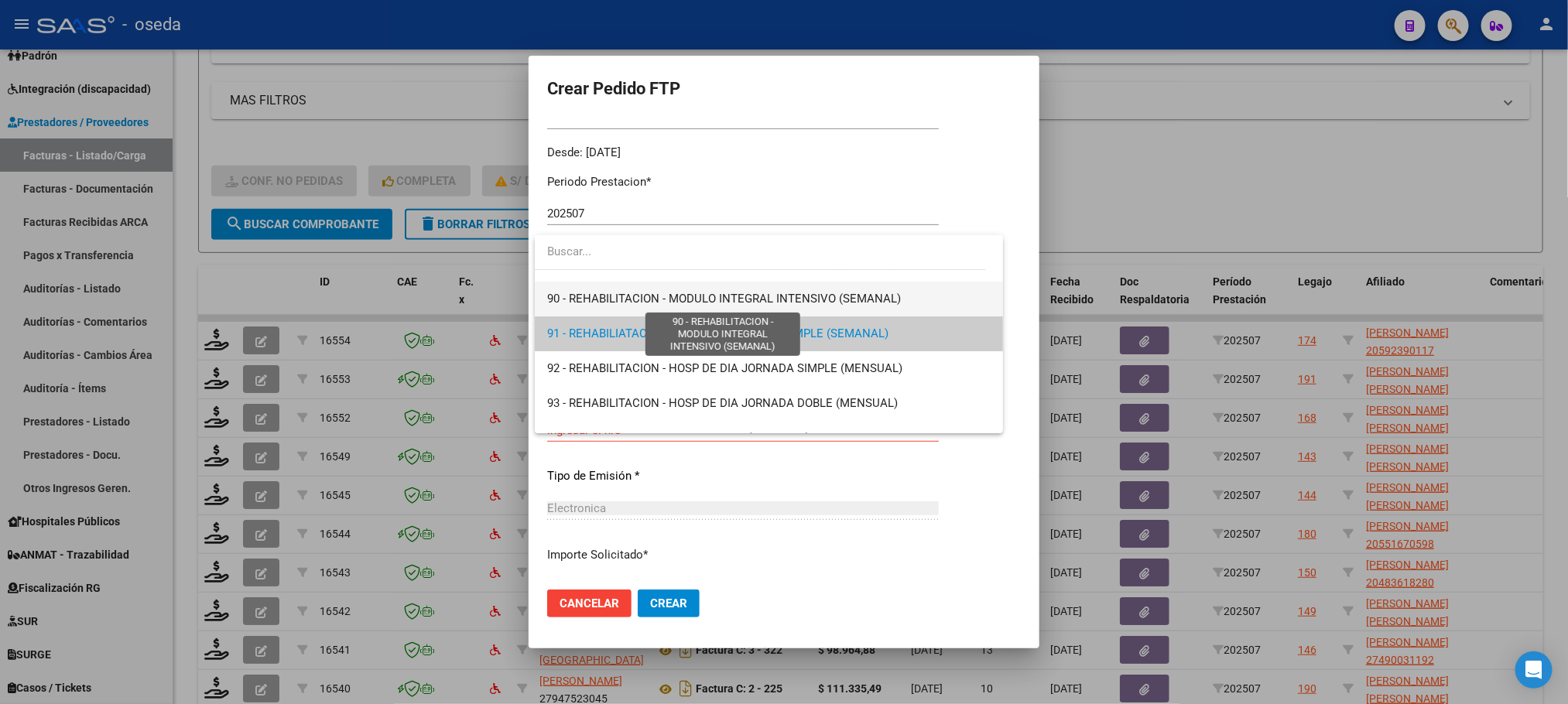
click at [765, 301] on span "90 - REHABILITACION - MODULO INTEGRAL INTENSIVO (SEMANAL)" at bounding box center [724, 299] width 353 height 14
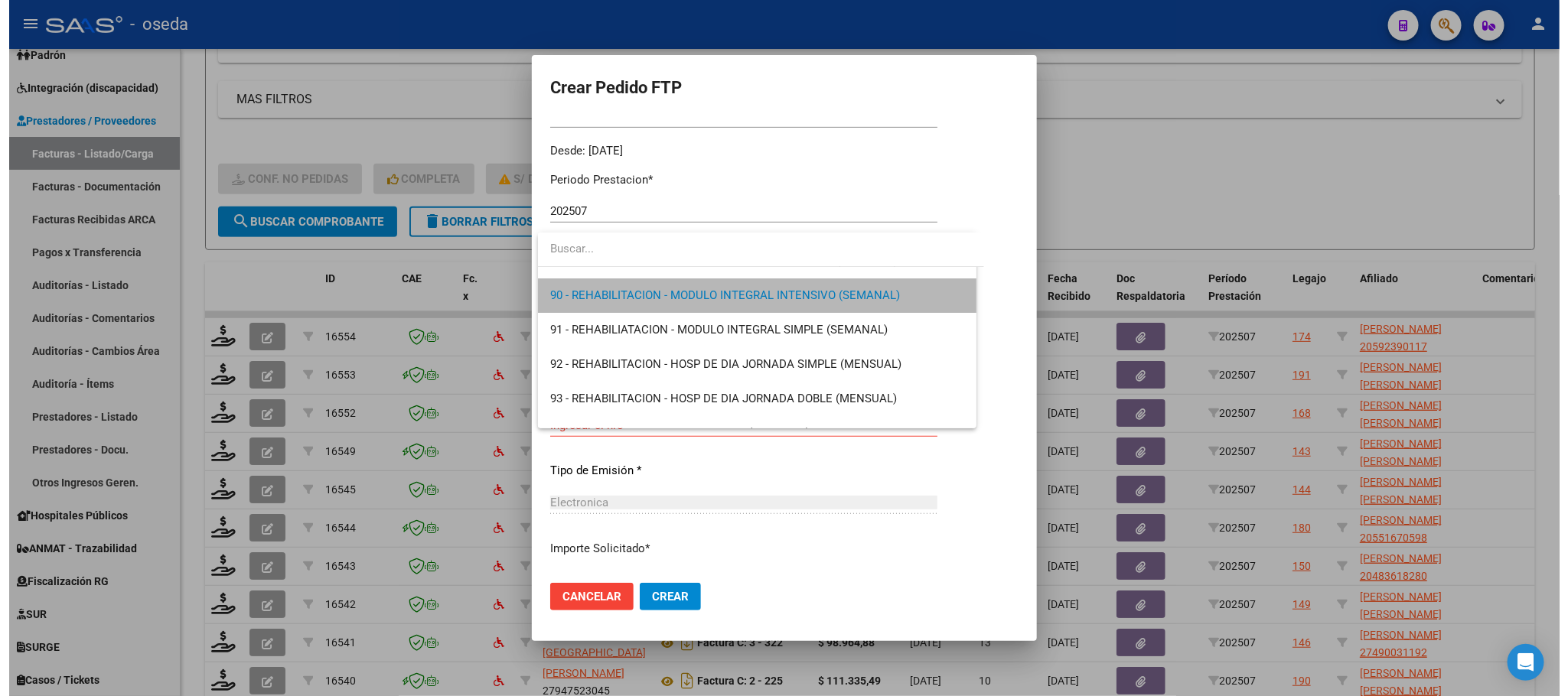
scroll to position [3065, 0]
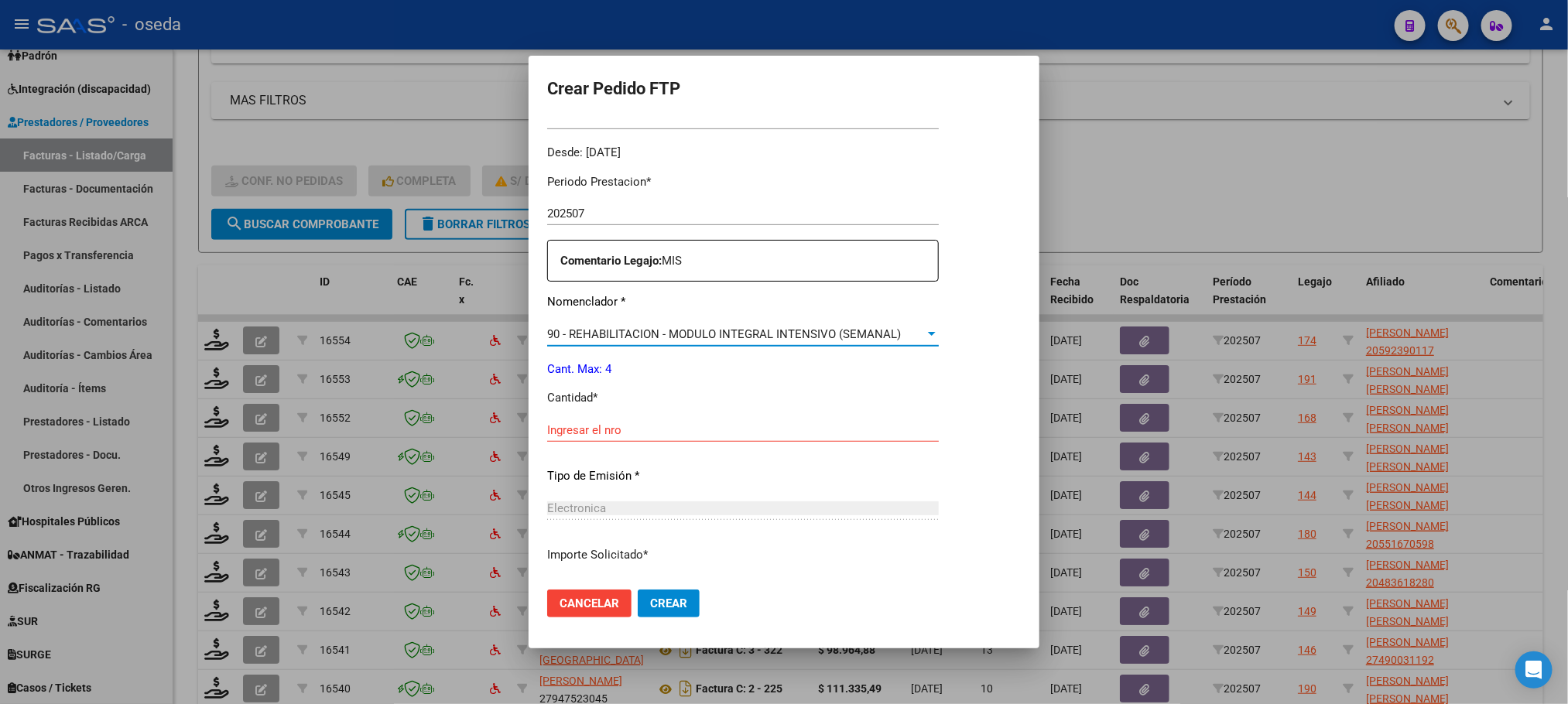
click at [679, 435] on input "Ingresar el nro" at bounding box center [744, 431] width 392 height 14
type input "4"
click at [638, 590] on button "Crear" at bounding box center [669, 604] width 62 height 28
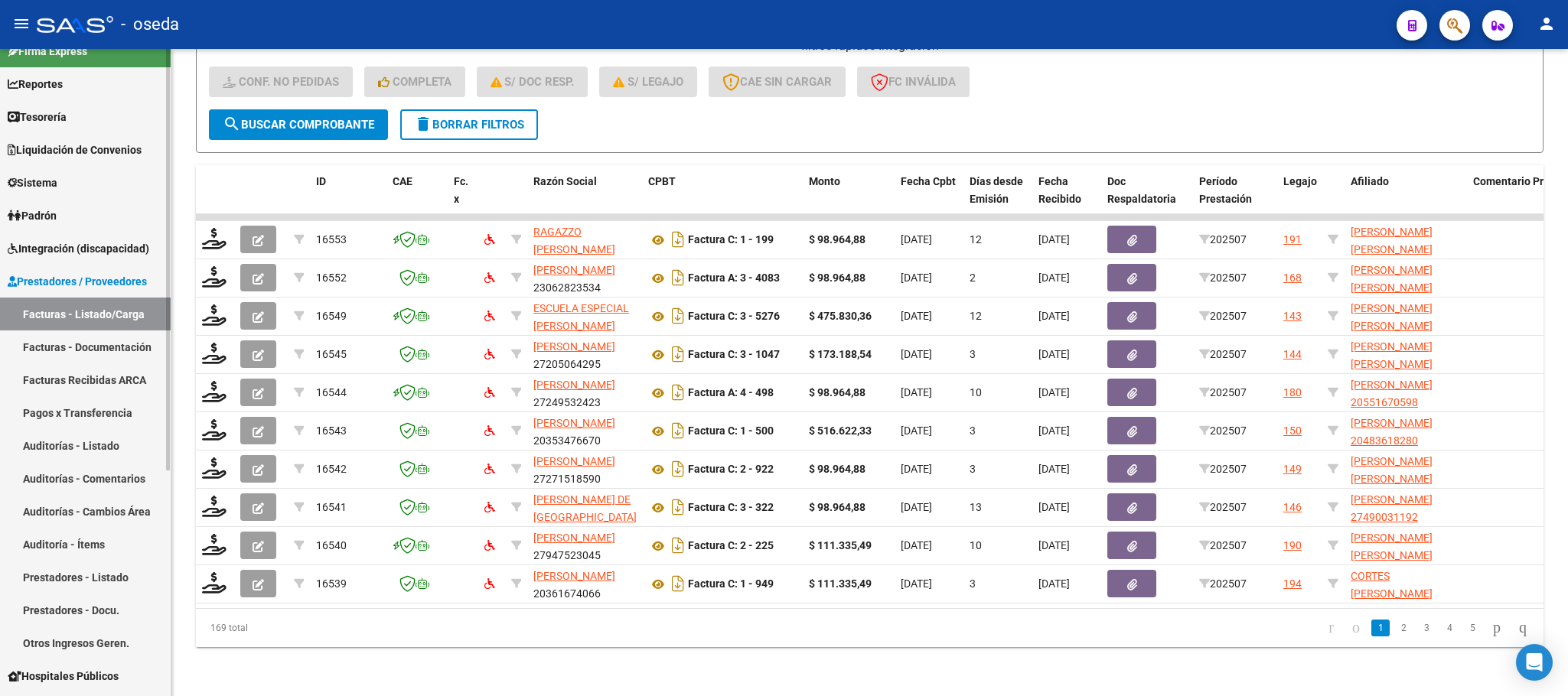
scroll to position [0, 0]
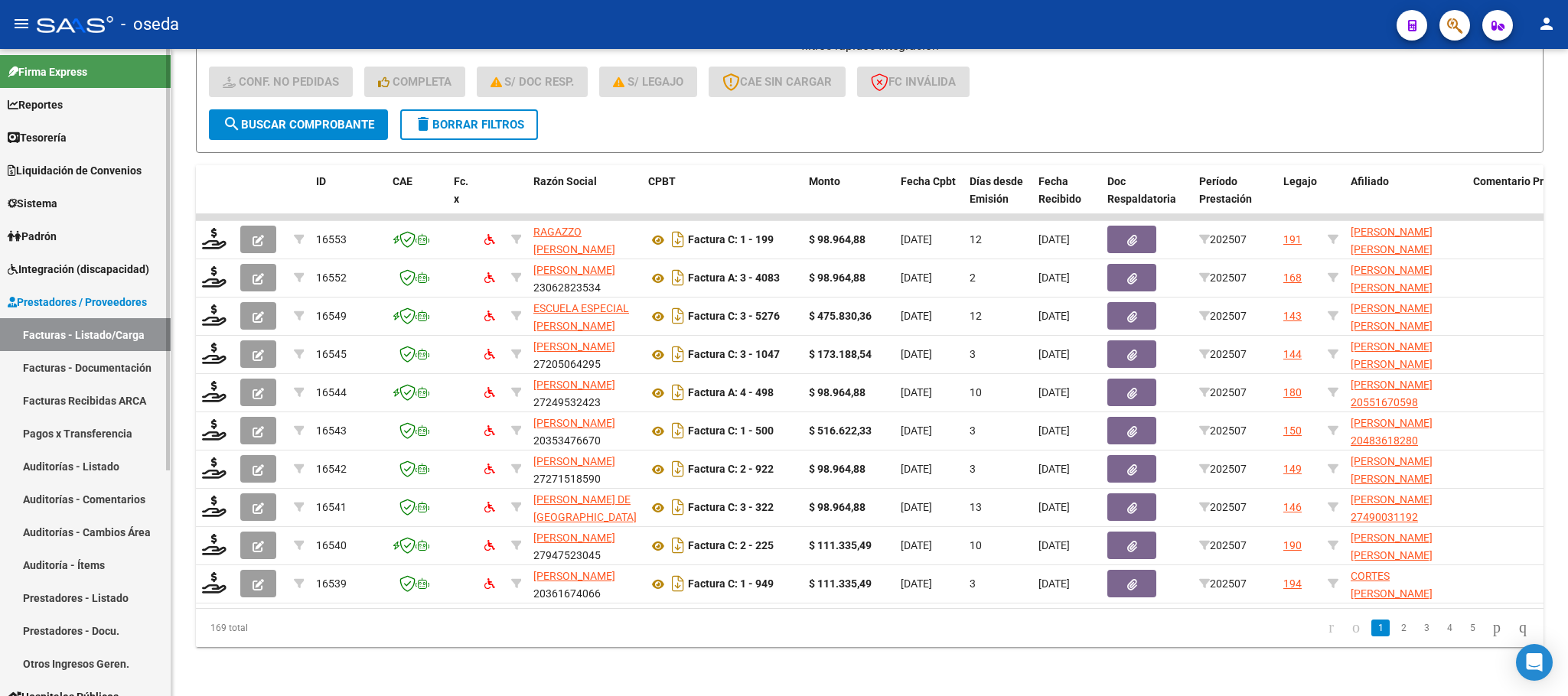
click at [103, 272] on span "Integración (discapacidad)" at bounding box center [78, 268] width 142 height 17
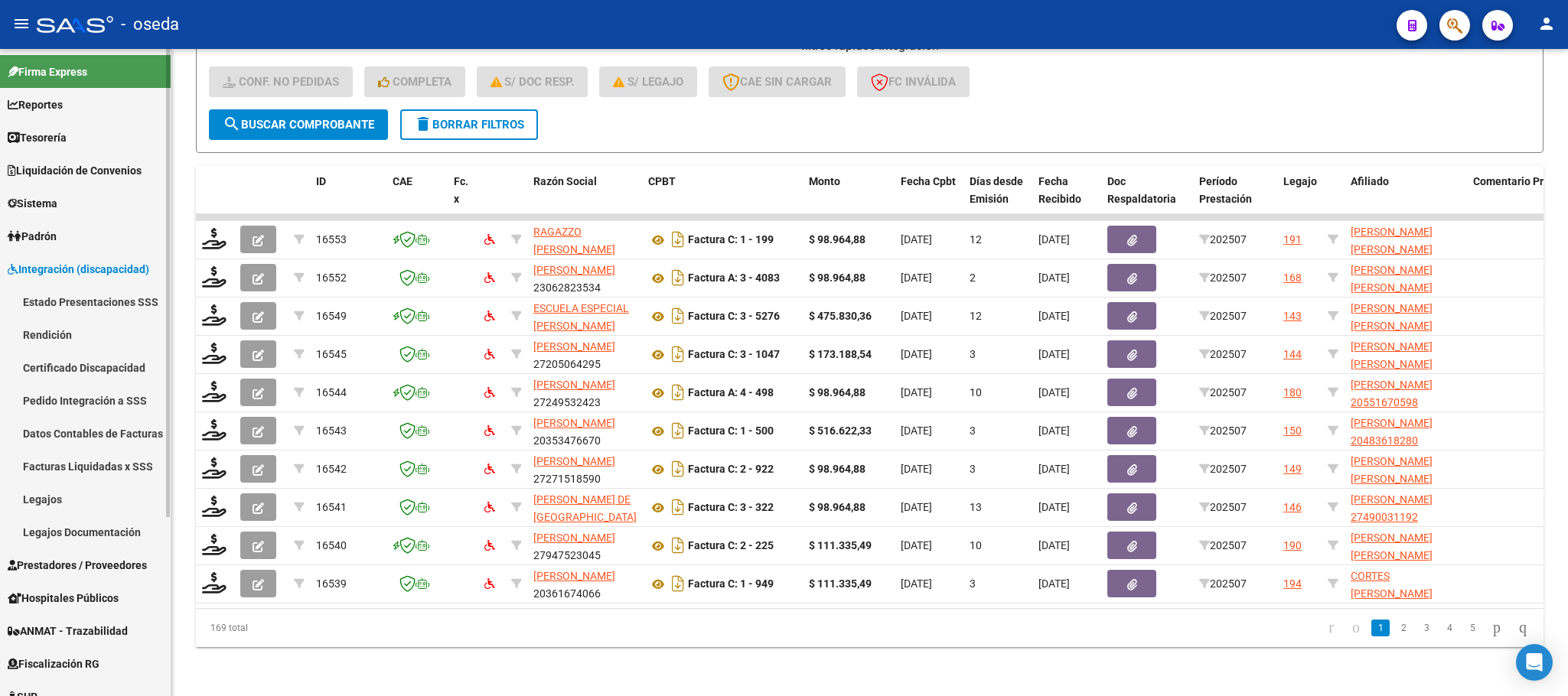
click at [120, 405] on link "Pedido Integración a SSS" at bounding box center [85, 401] width 170 height 33
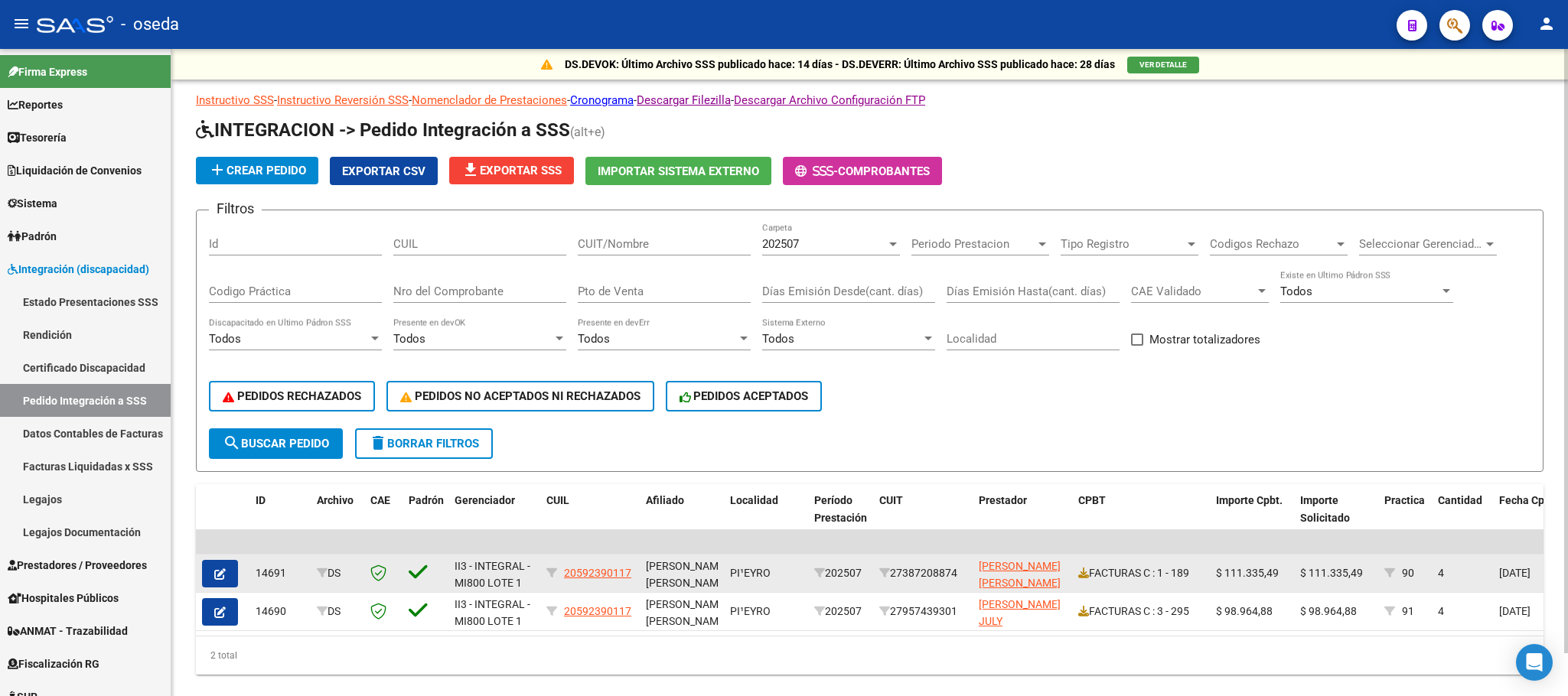
click at [209, 580] on button "button" at bounding box center [220, 574] width 36 height 28
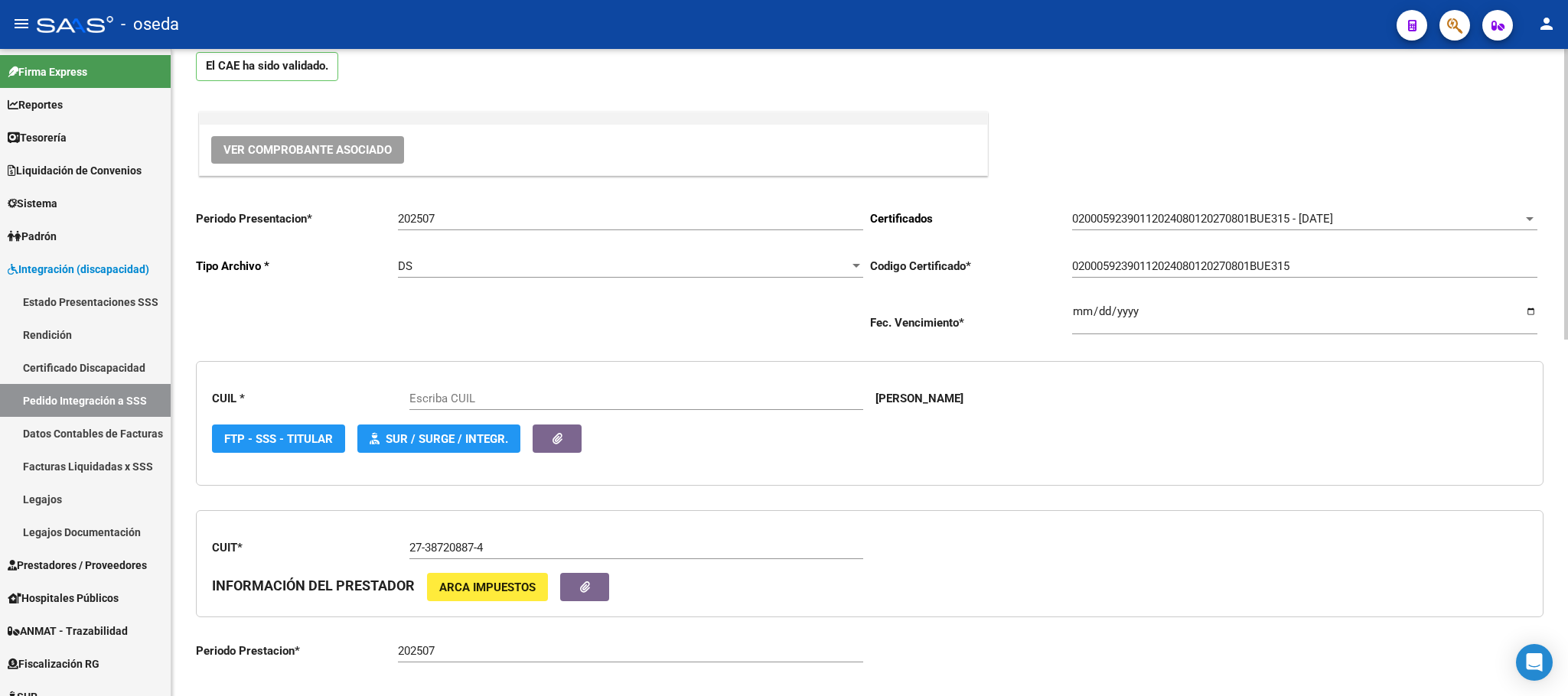
type input "20592390117"
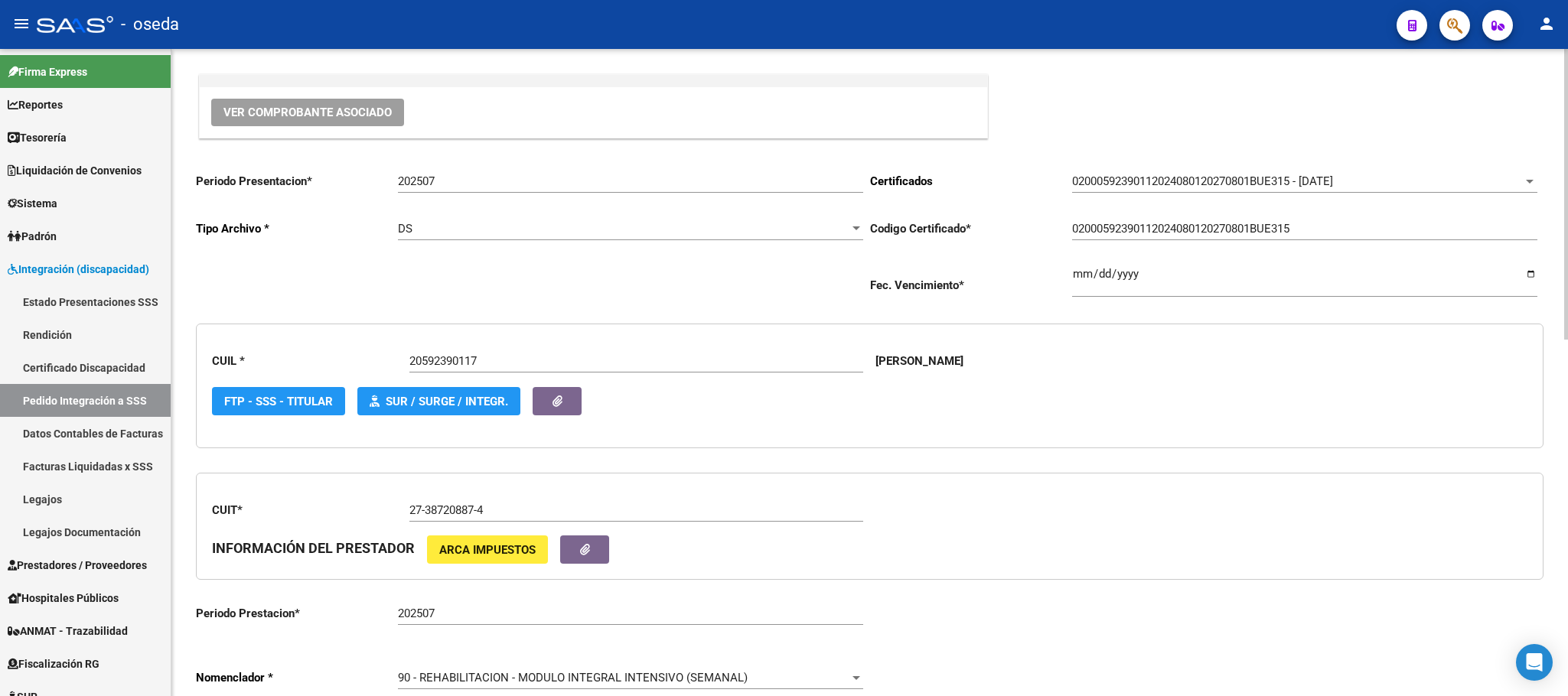
scroll to position [344, 0]
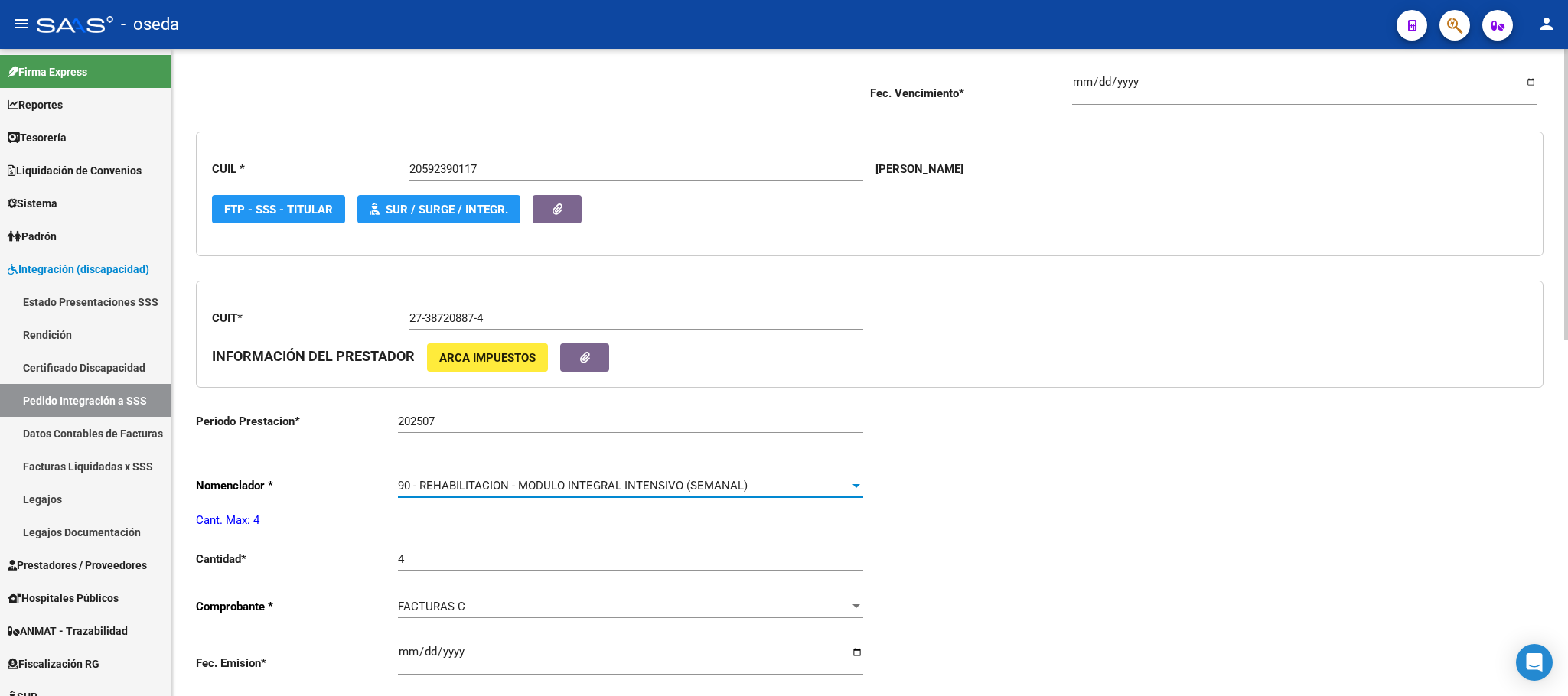
click at [503, 489] on span "90 - REHABILITACION - MODULO INTEGRAL INTENSIVO (SEMANAL)" at bounding box center [572, 486] width 349 height 14
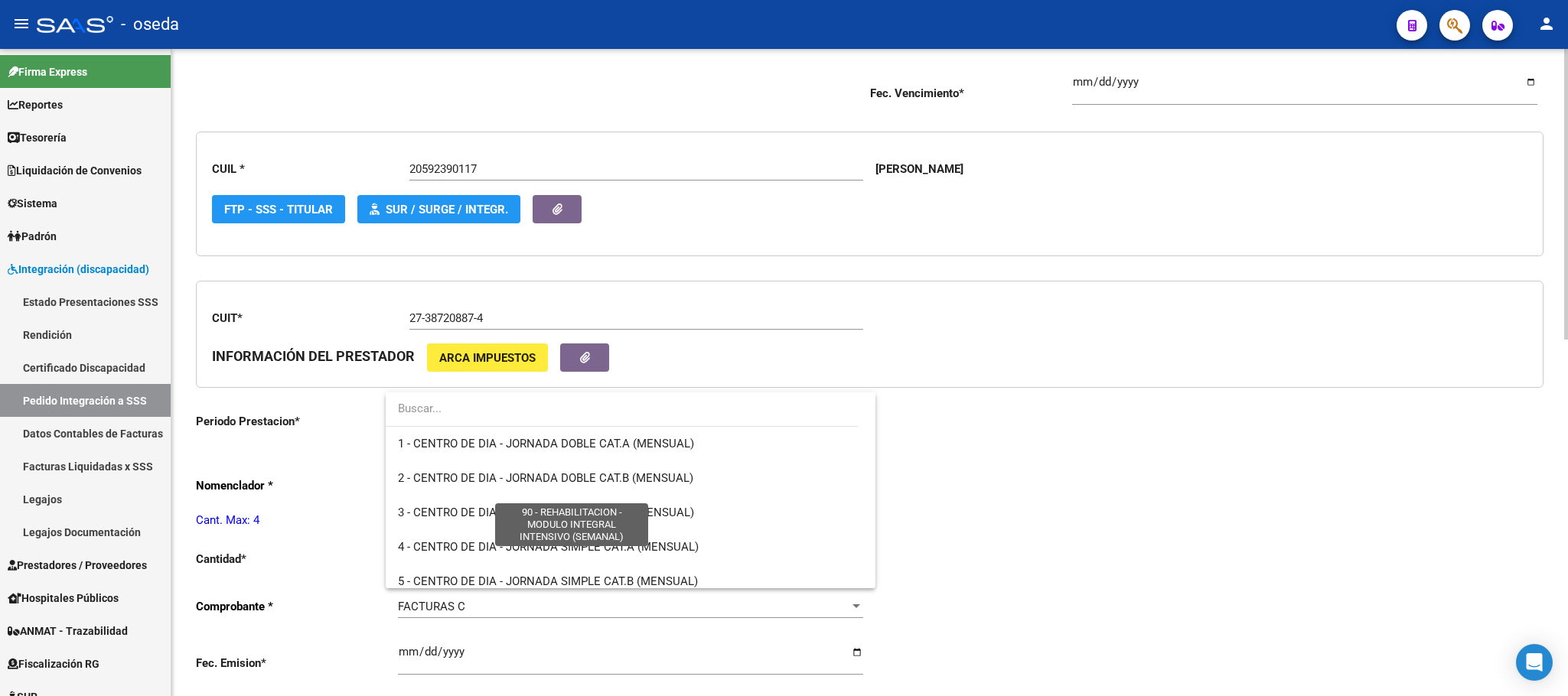
scroll to position [3019, 0]
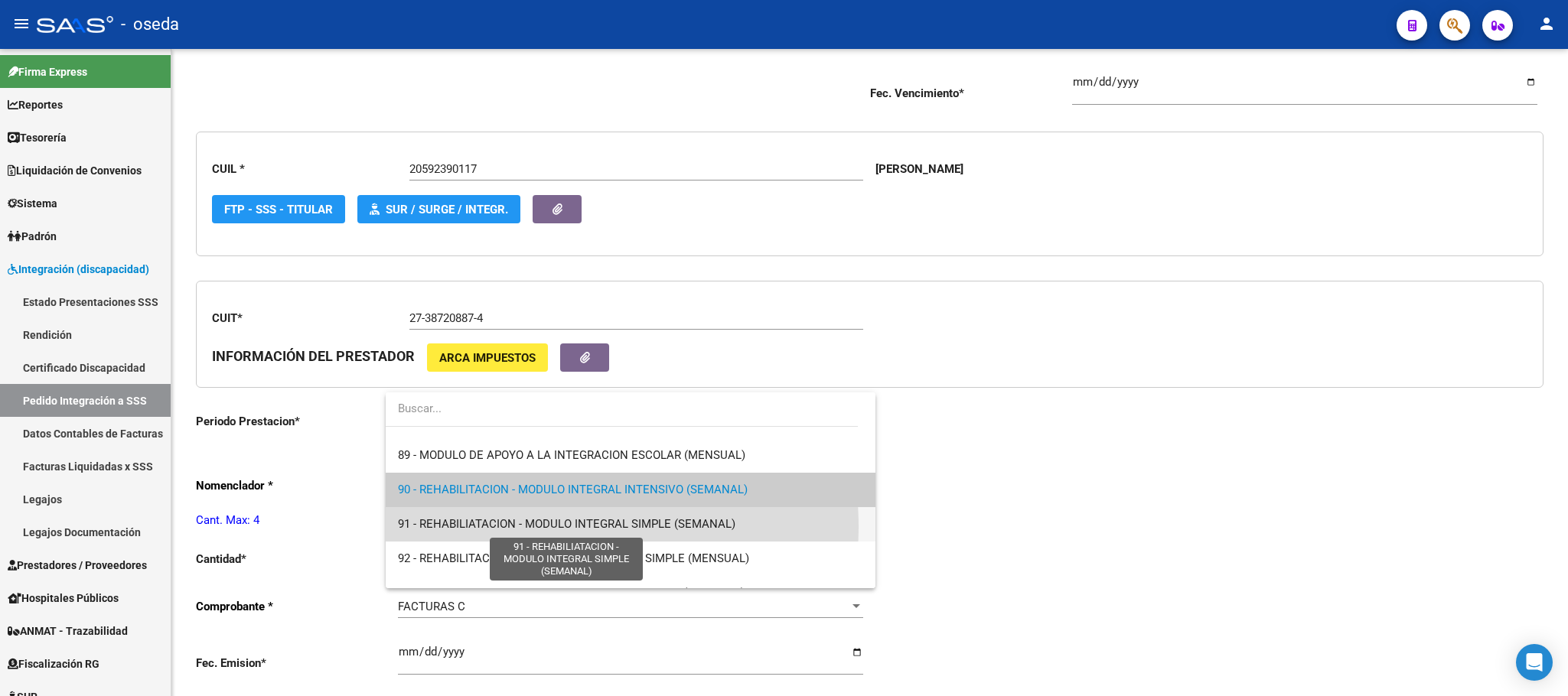
click at [460, 528] on span "91 - REHABILIATACION - MODULO INTEGRAL SIMPLE (SEMANAL)" at bounding box center [566, 524] width 337 height 14
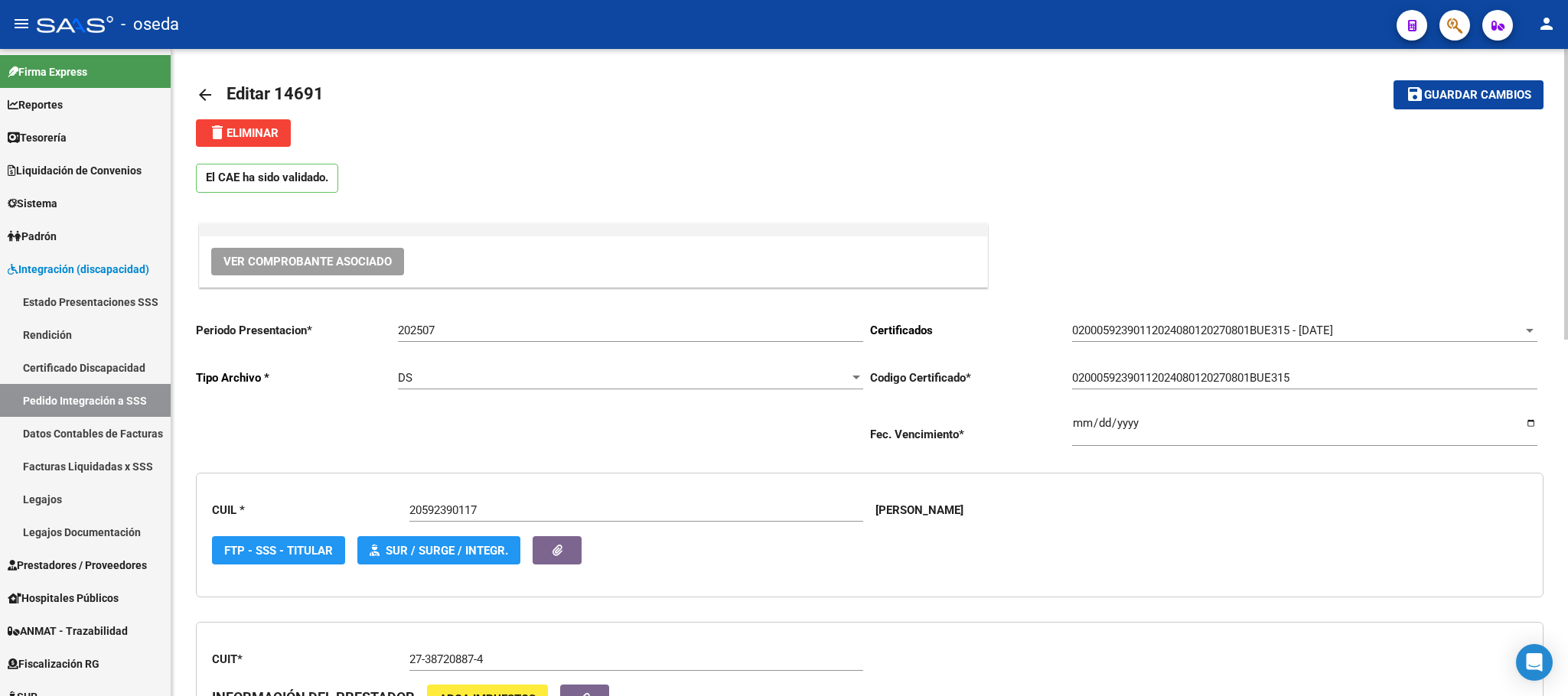
scroll to position [0, 0]
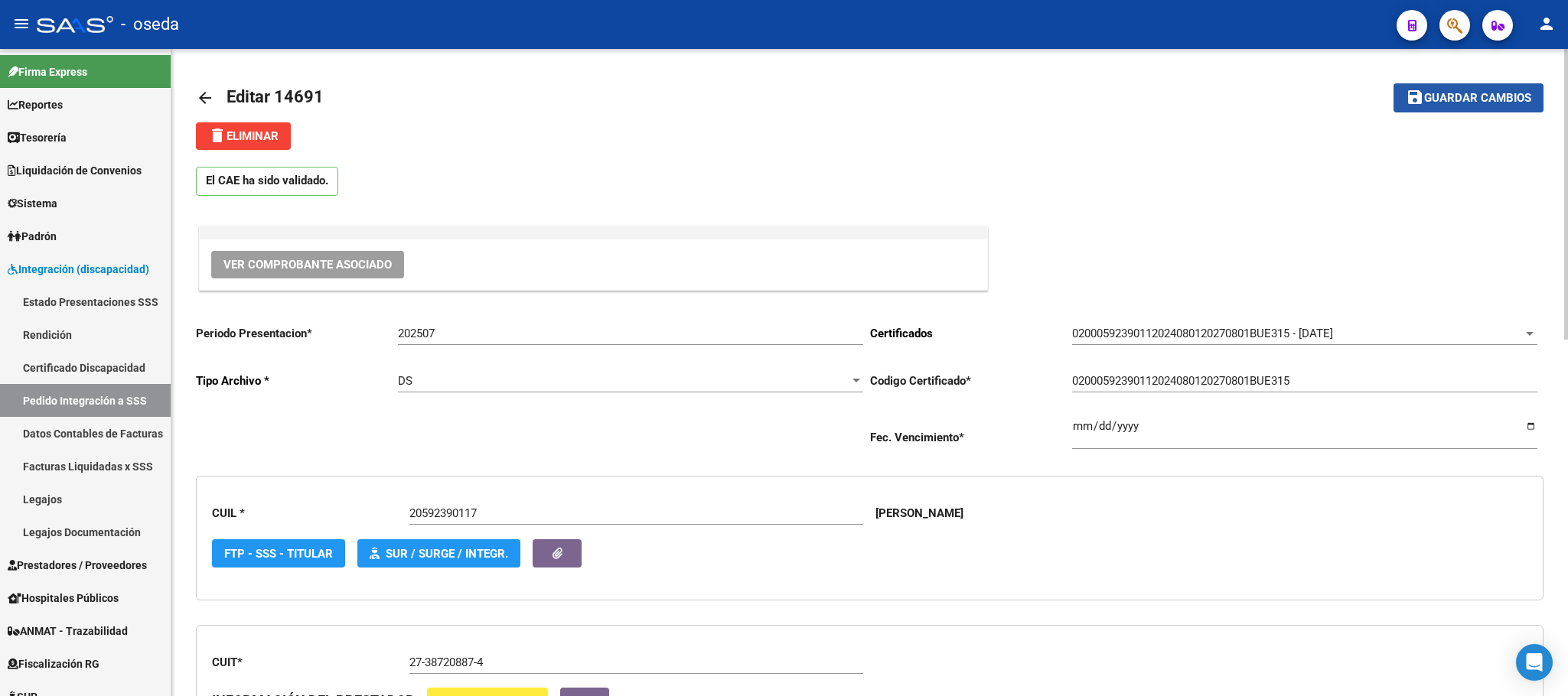
click at [1492, 99] on span "Guardar cambios" at bounding box center [1477, 99] width 107 height 14
click at [55, 570] on span "Prestadores / Proveedores" at bounding box center [77, 565] width 139 height 17
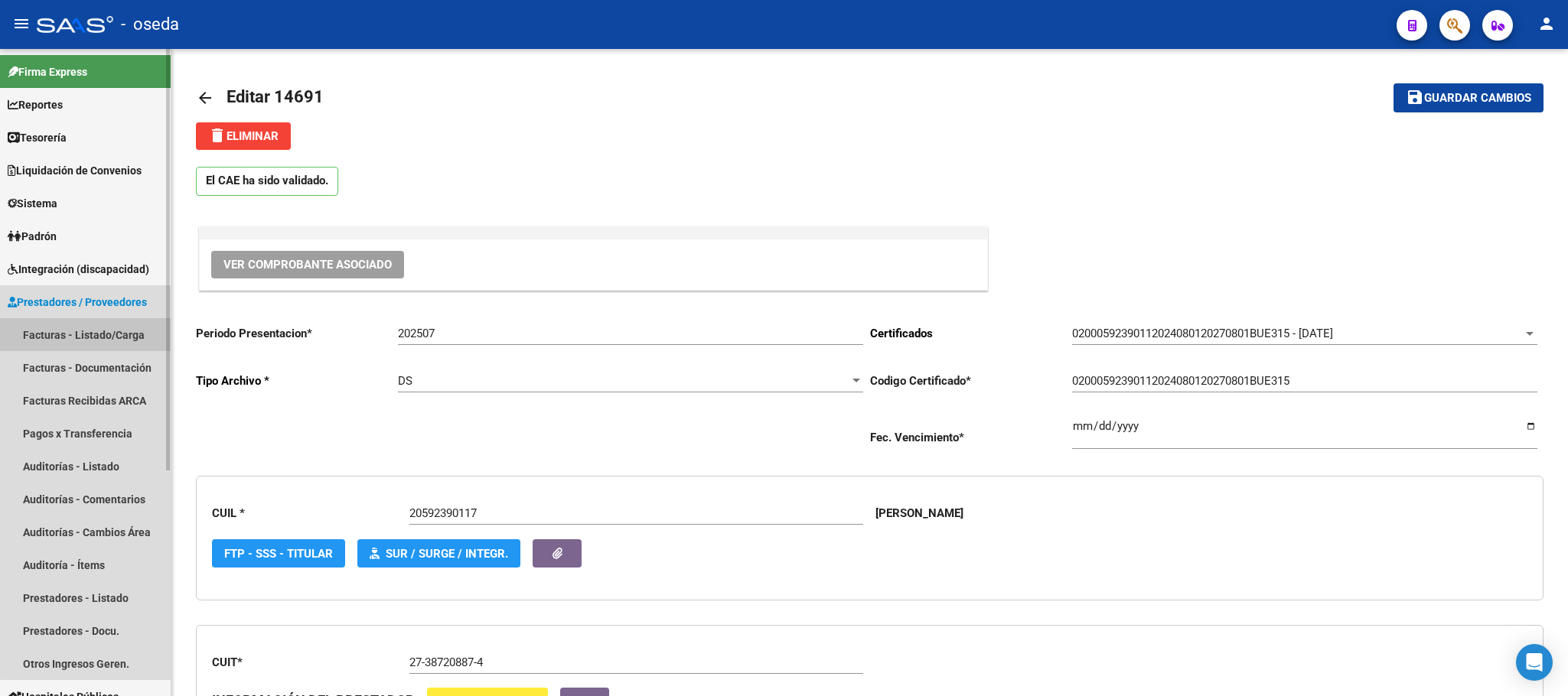
click at [116, 328] on link "Facturas - Listado/Carga" at bounding box center [85, 335] width 170 height 33
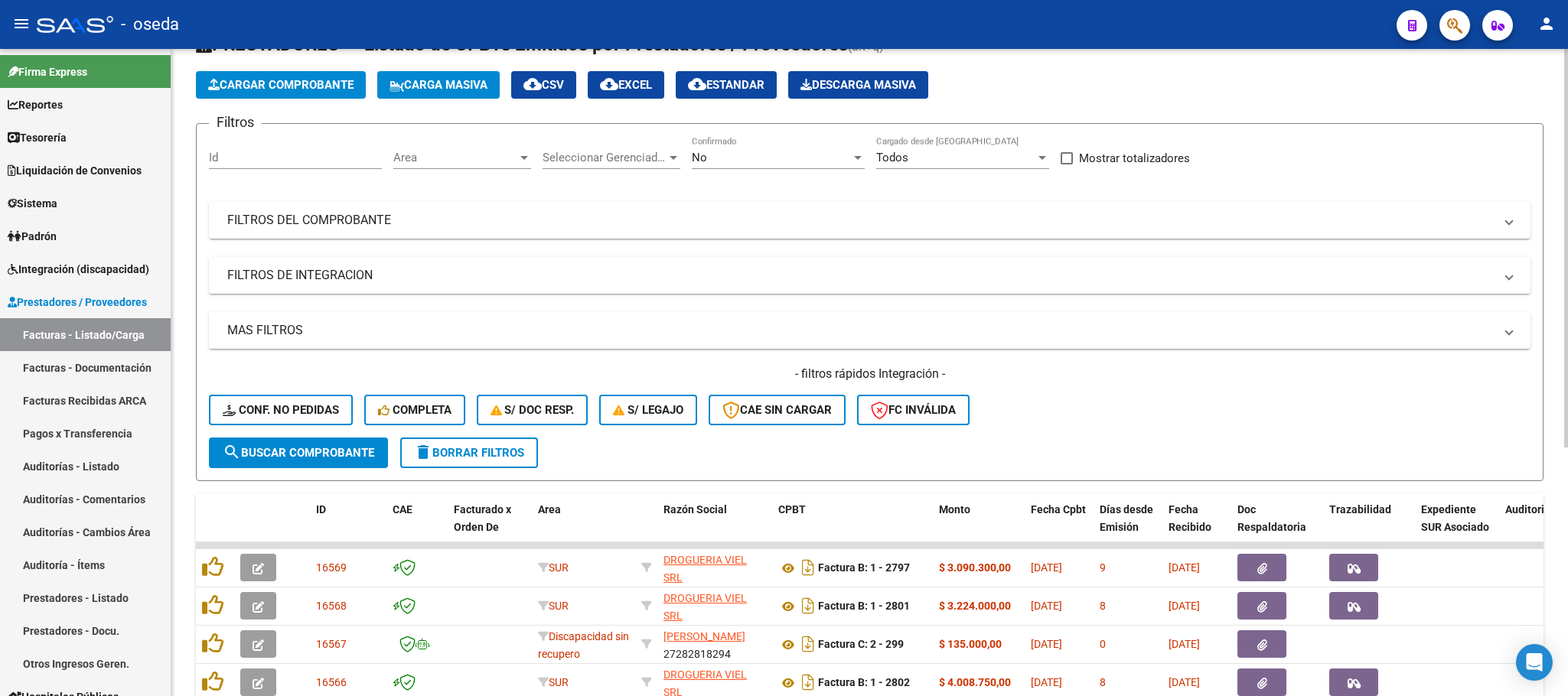
scroll to position [115, 0]
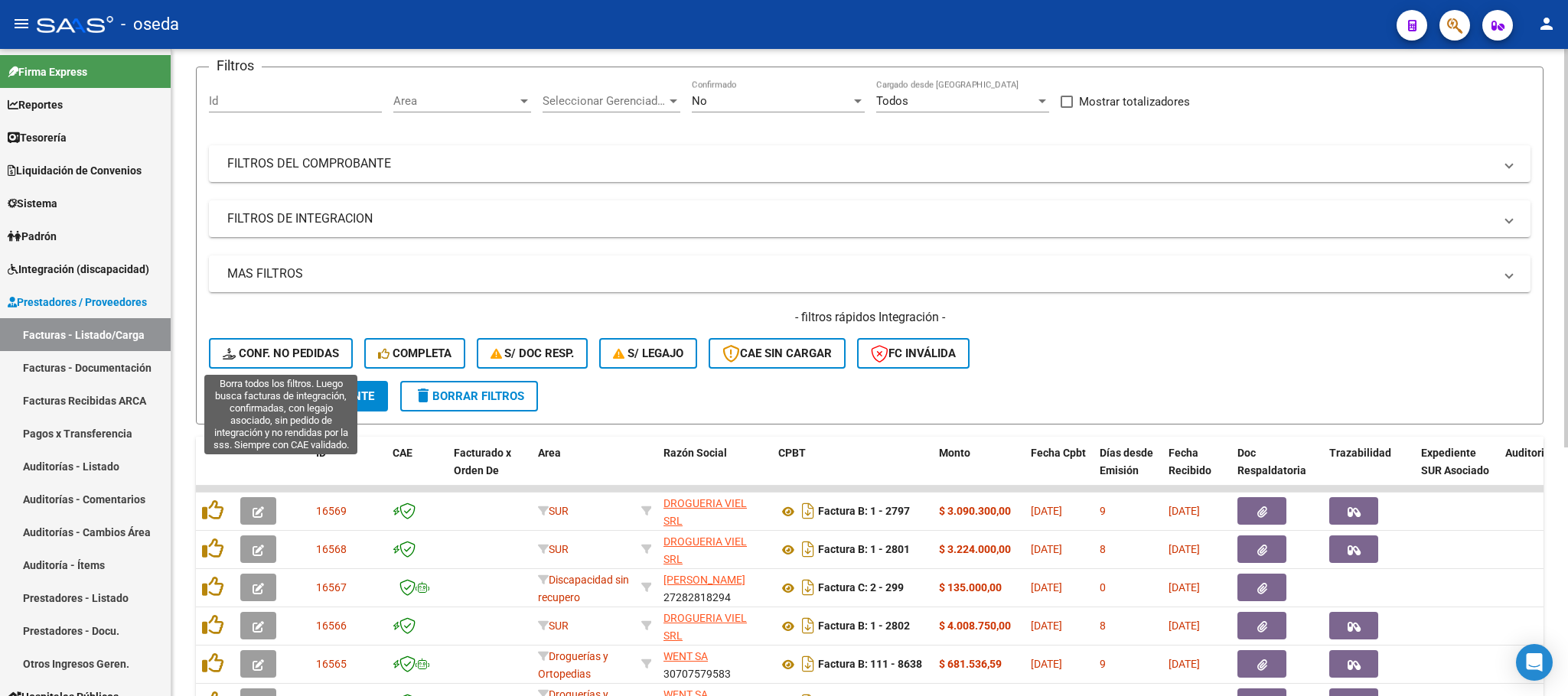
click at [248, 344] on button "Conf. no pedidas" at bounding box center [281, 353] width 144 height 30
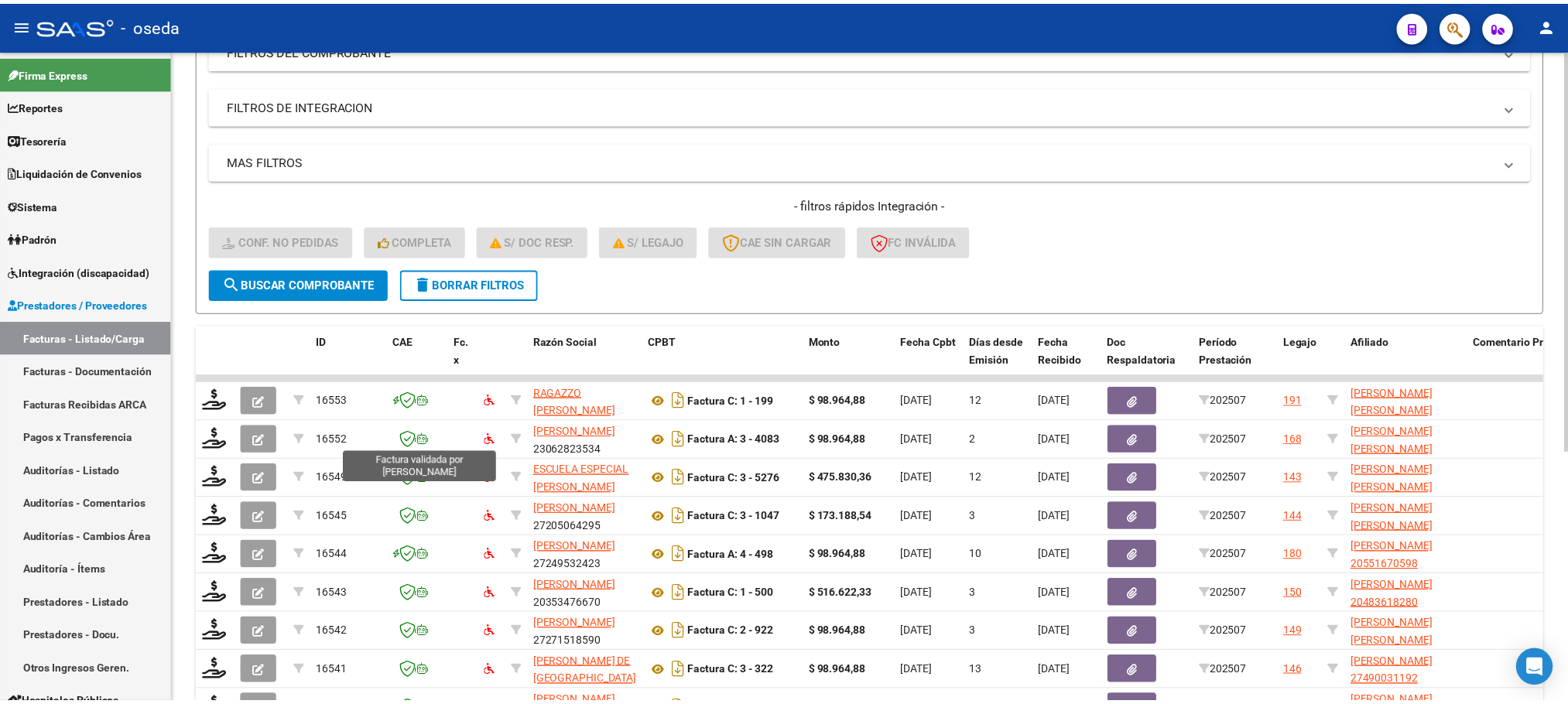
scroll to position [409, 0]
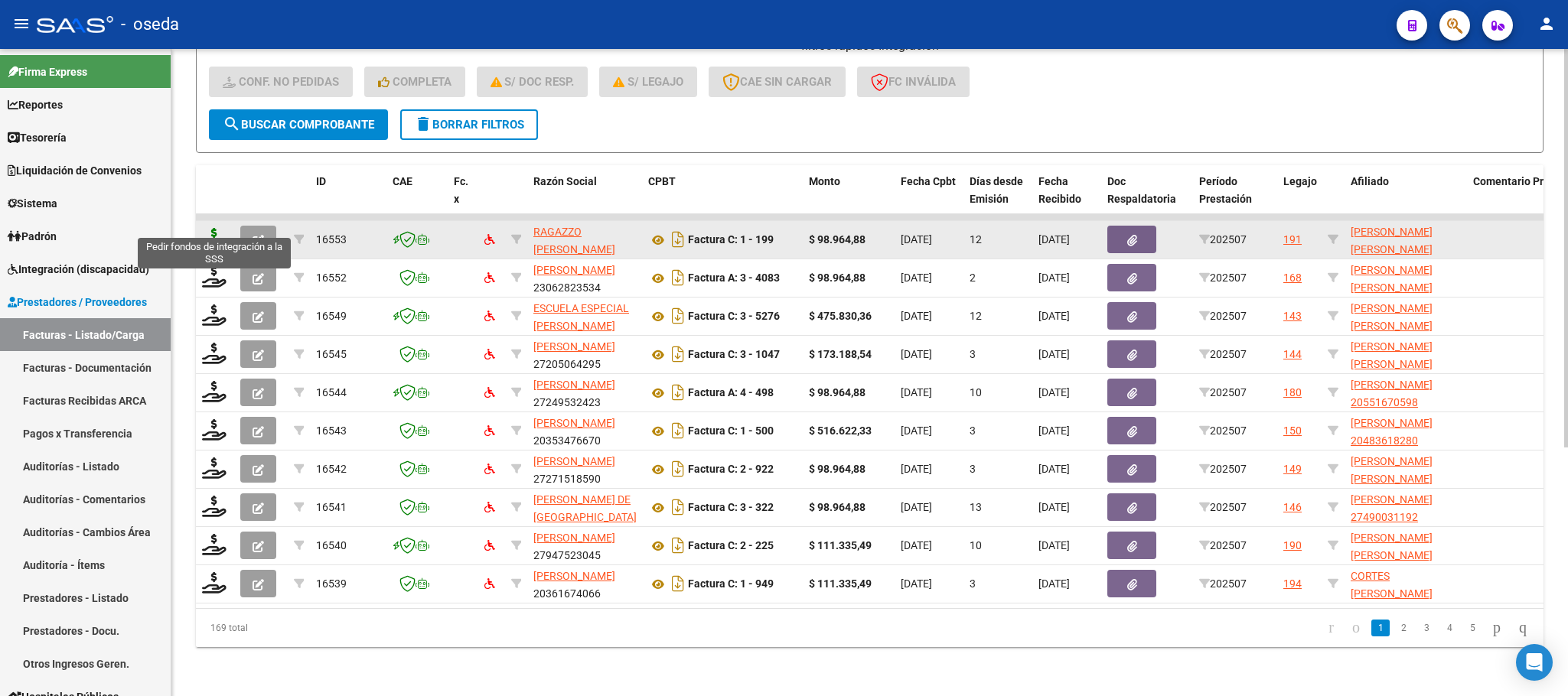
click at [207, 228] on icon at bounding box center [215, 238] width 24 height 22
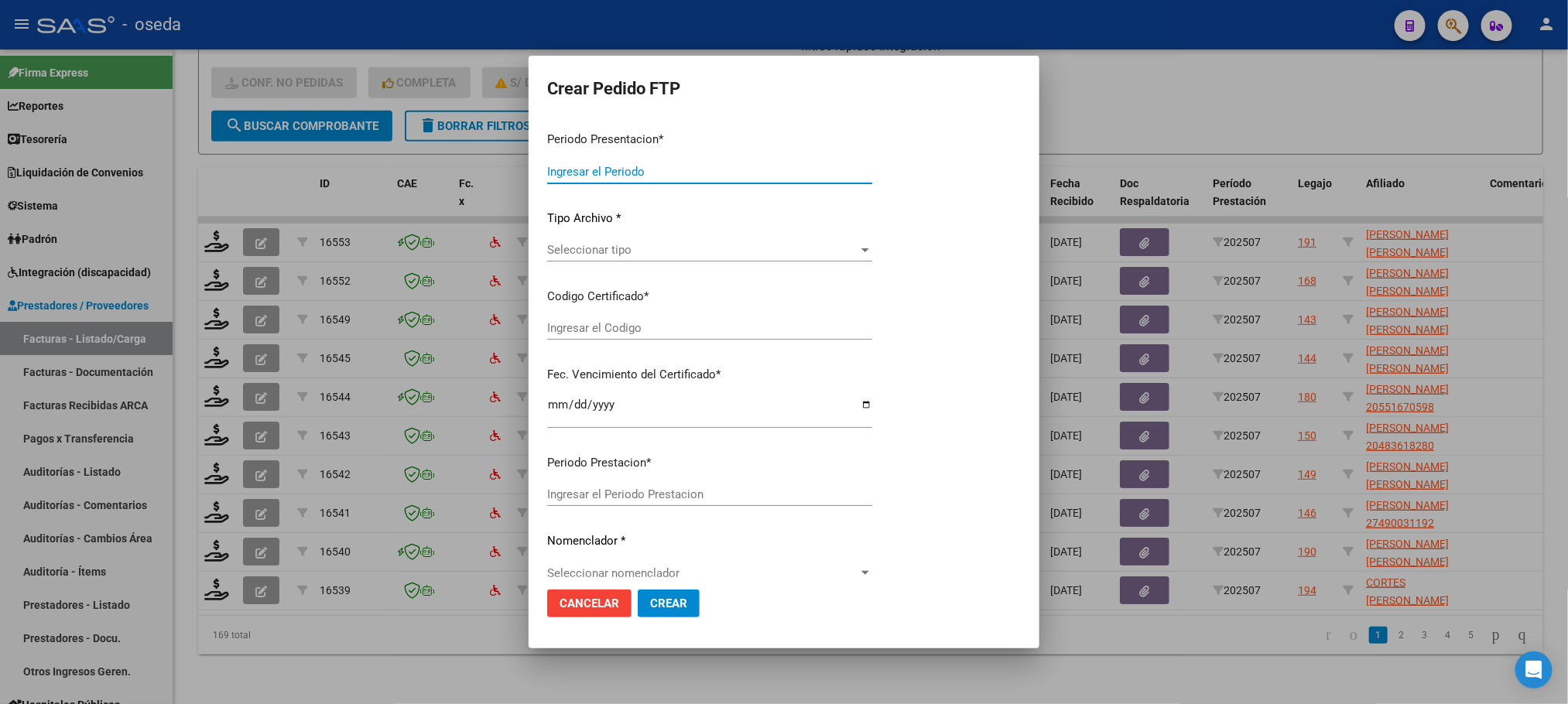
type input "202507"
type input "$ 98.964,88"
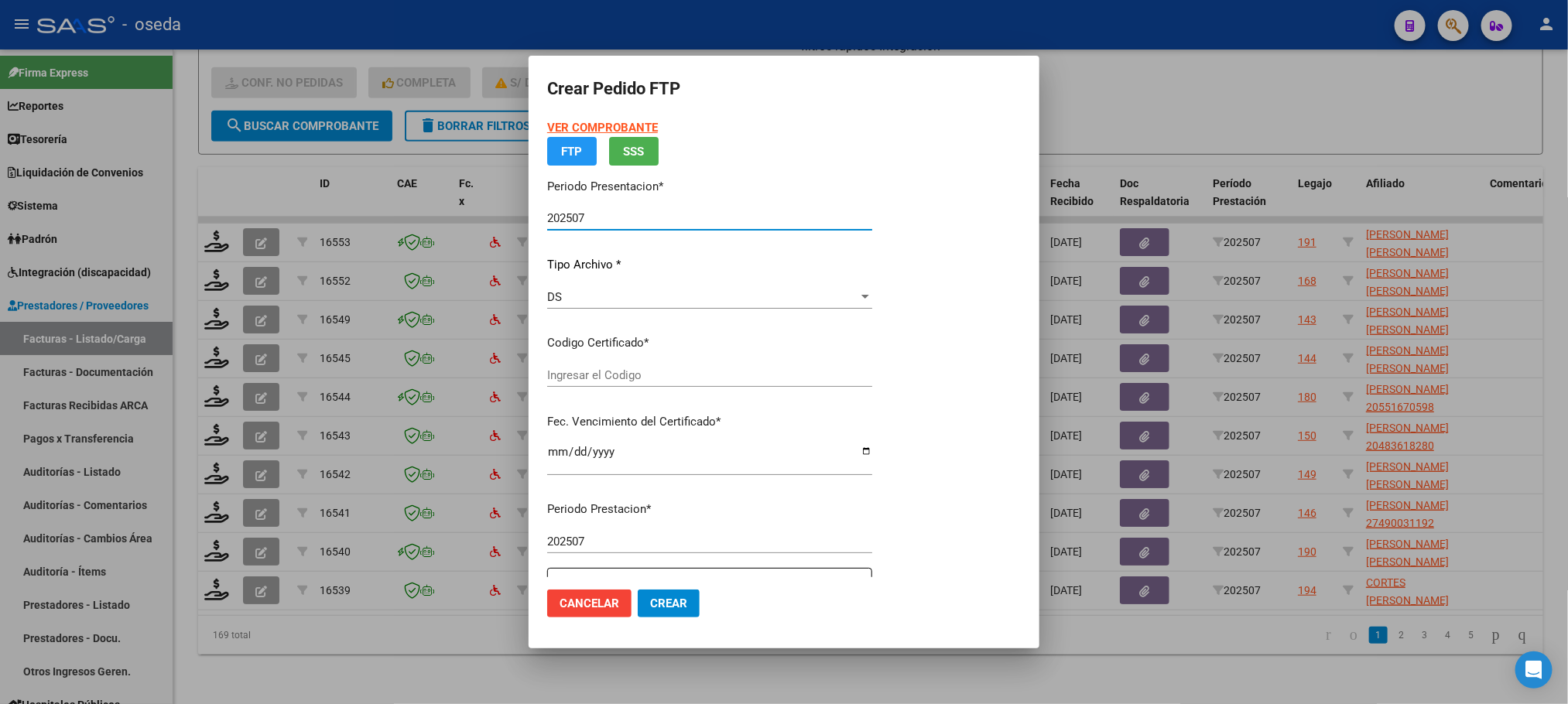
type input "20563994410"
type input "[DATE]"
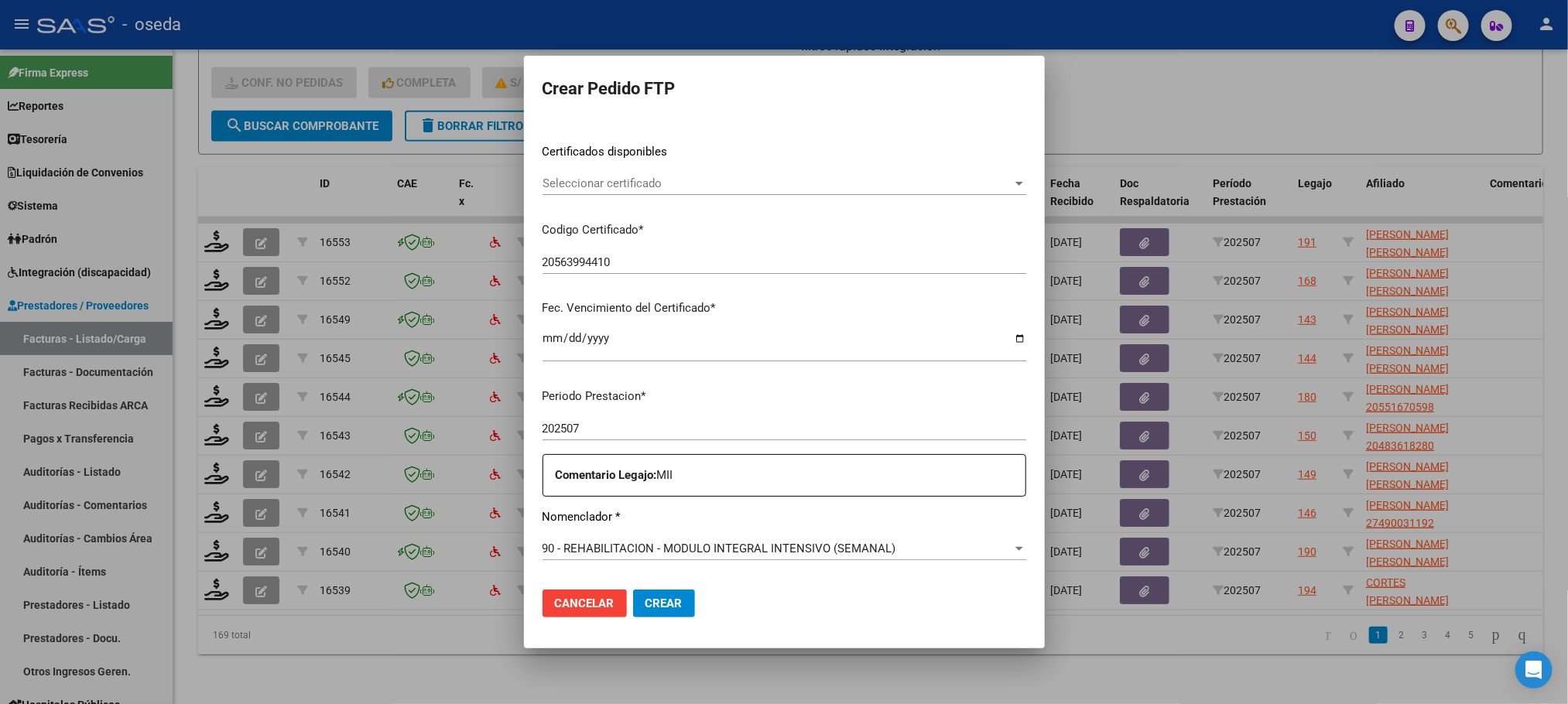
scroll to position [464, 0]
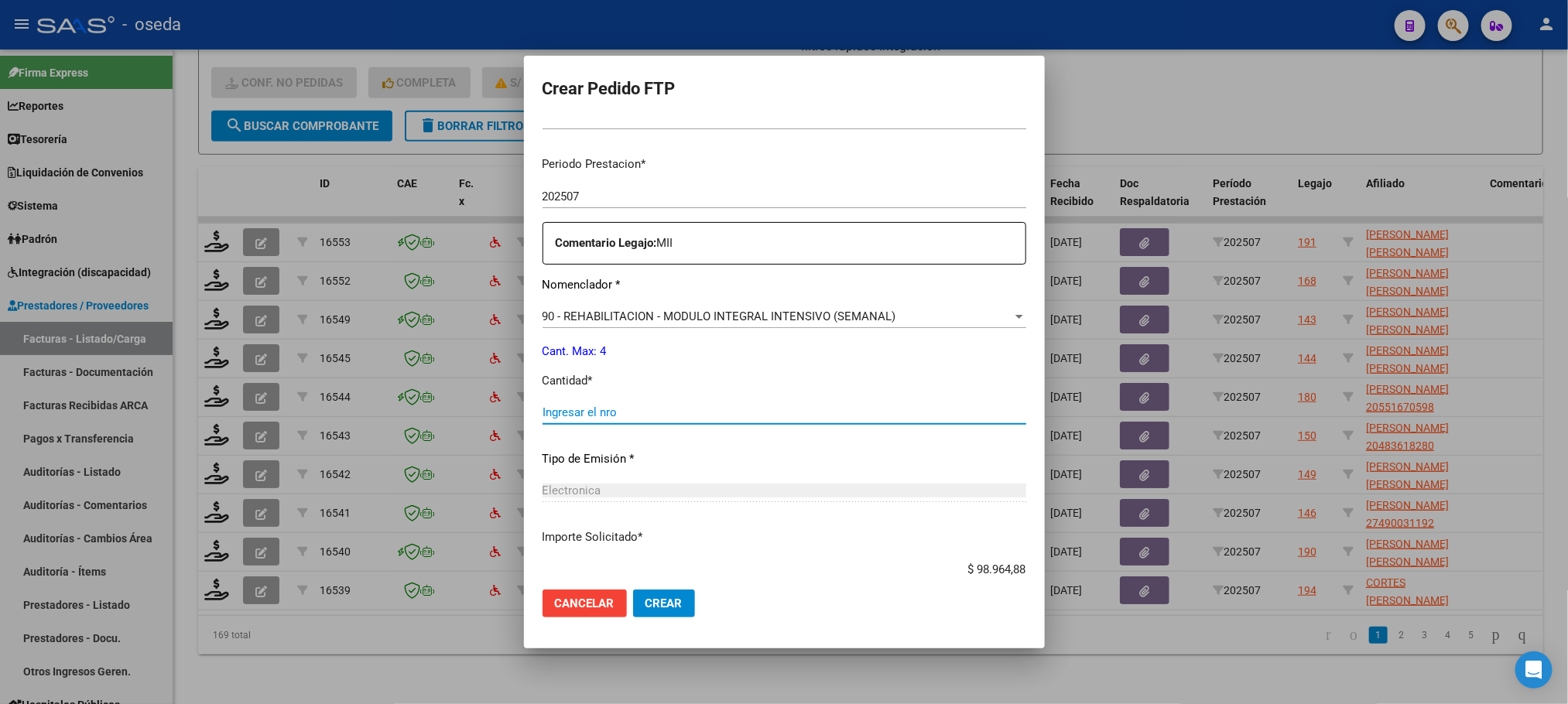
click at [620, 407] on input "Ingresar el nro" at bounding box center [784, 413] width 483 height 14
type input "4"
click at [633, 590] on button "Crear" at bounding box center [664, 604] width 62 height 28
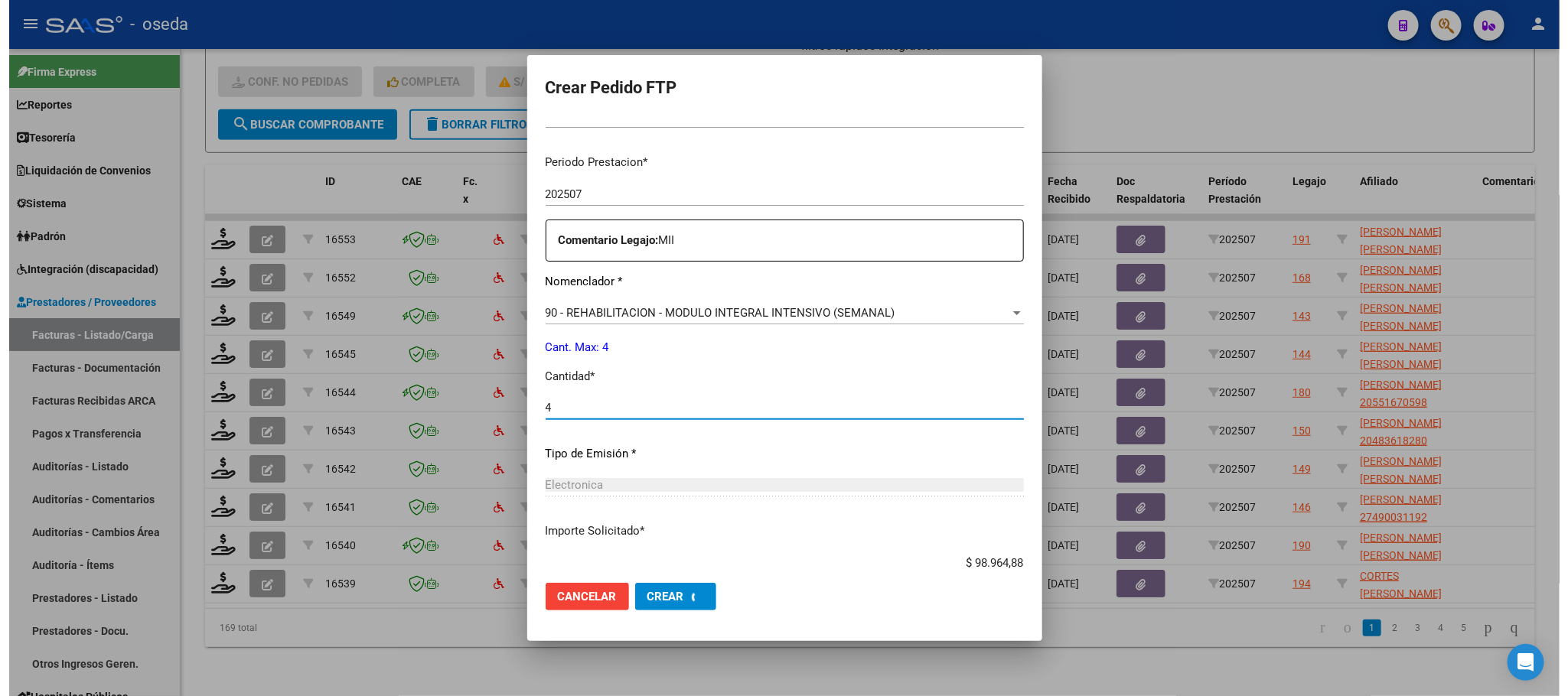
scroll to position [373, 0]
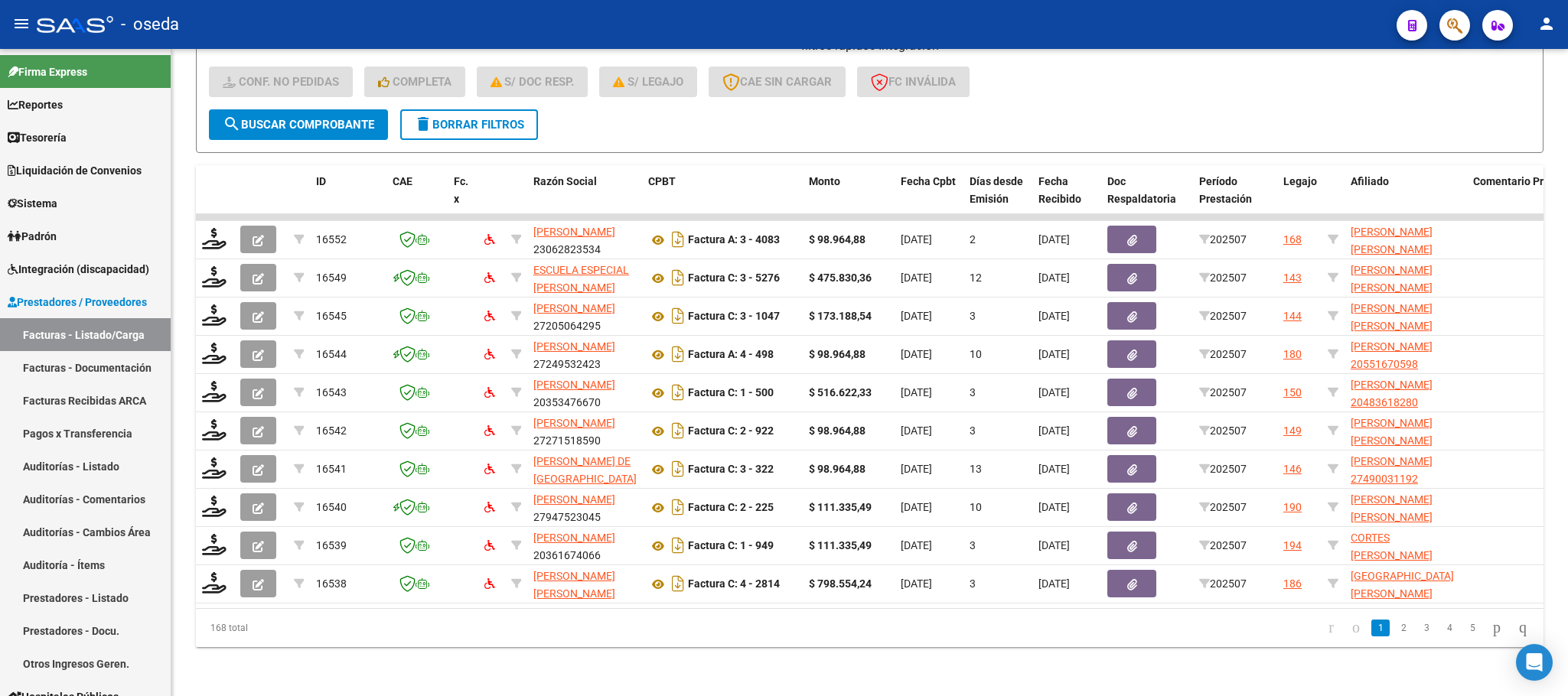
click at [1446, 12] on span "button" at bounding box center [1454, 25] width 16 height 31
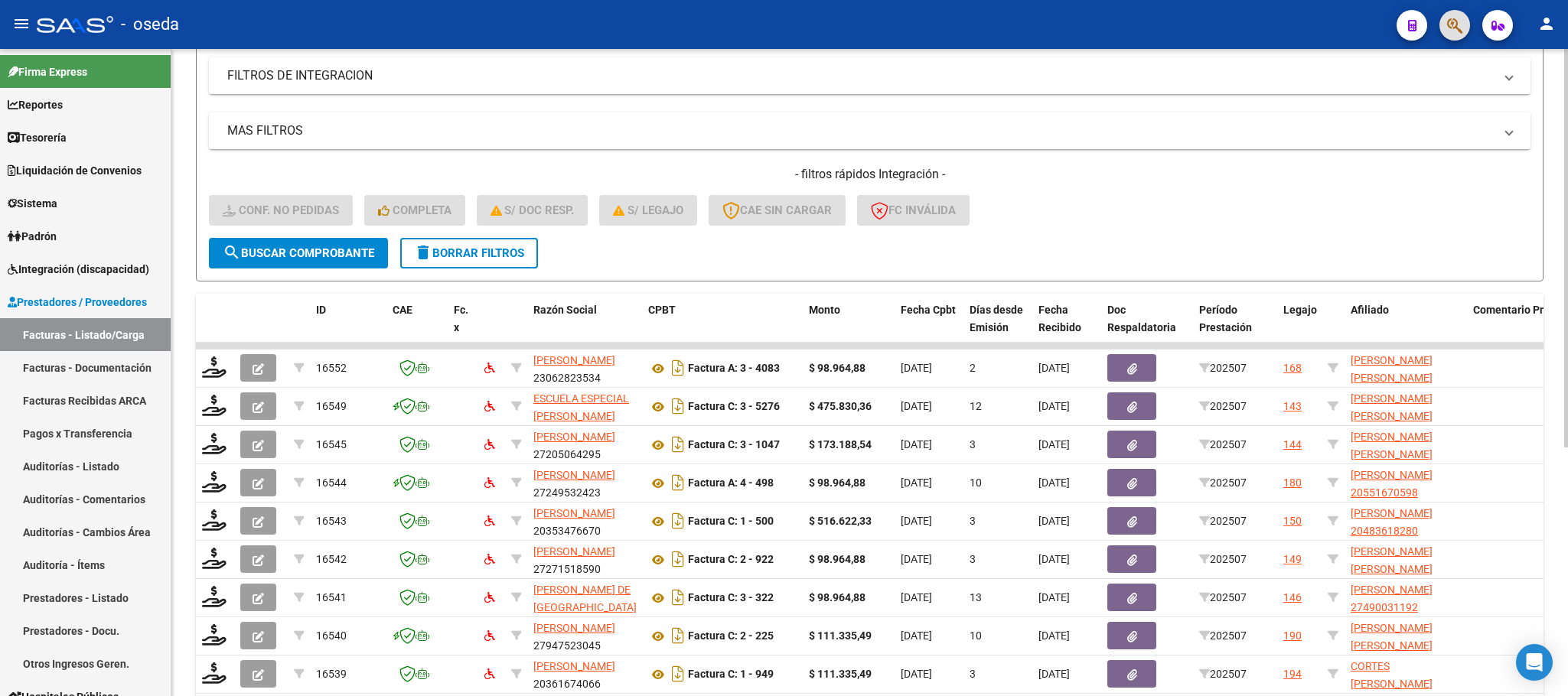
scroll to position [175, 0]
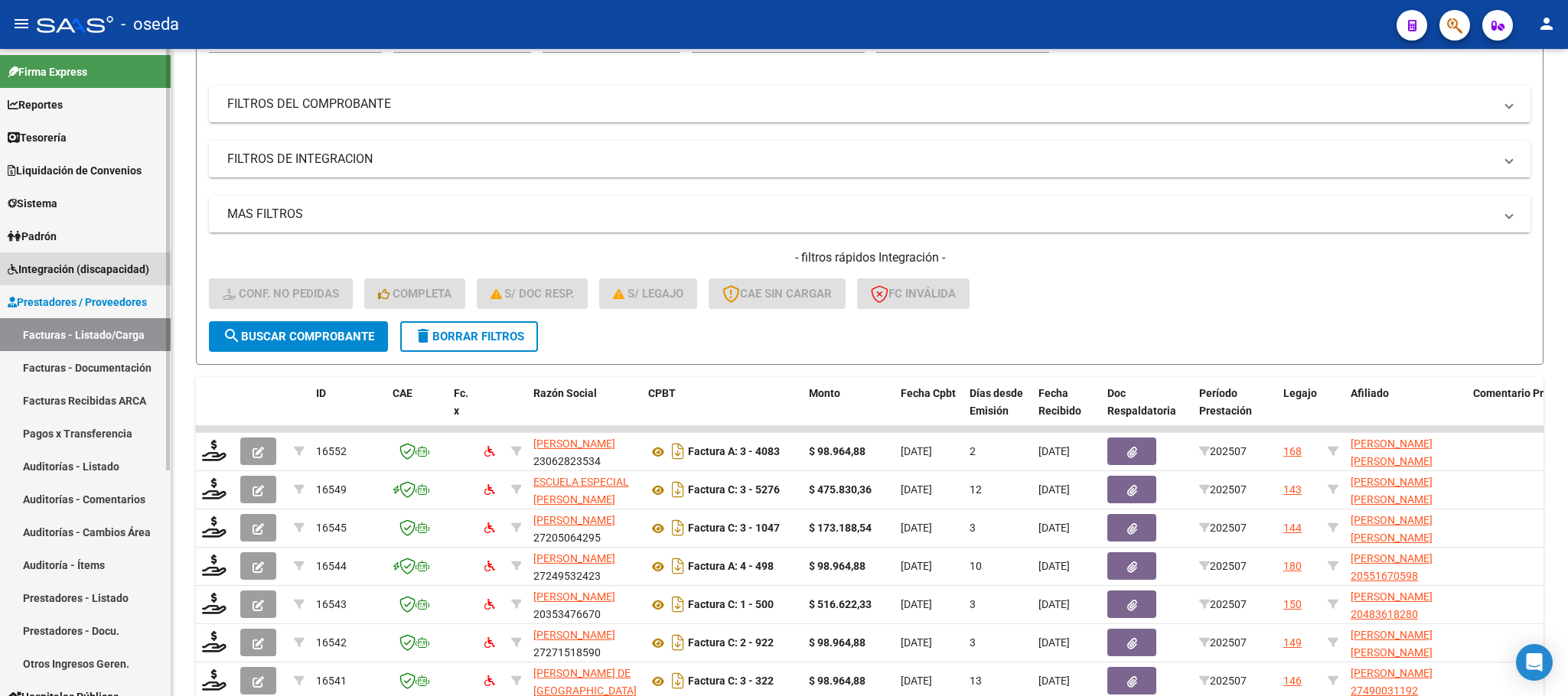
click at [124, 278] on link "Integración (discapacidad)" at bounding box center [85, 269] width 170 height 33
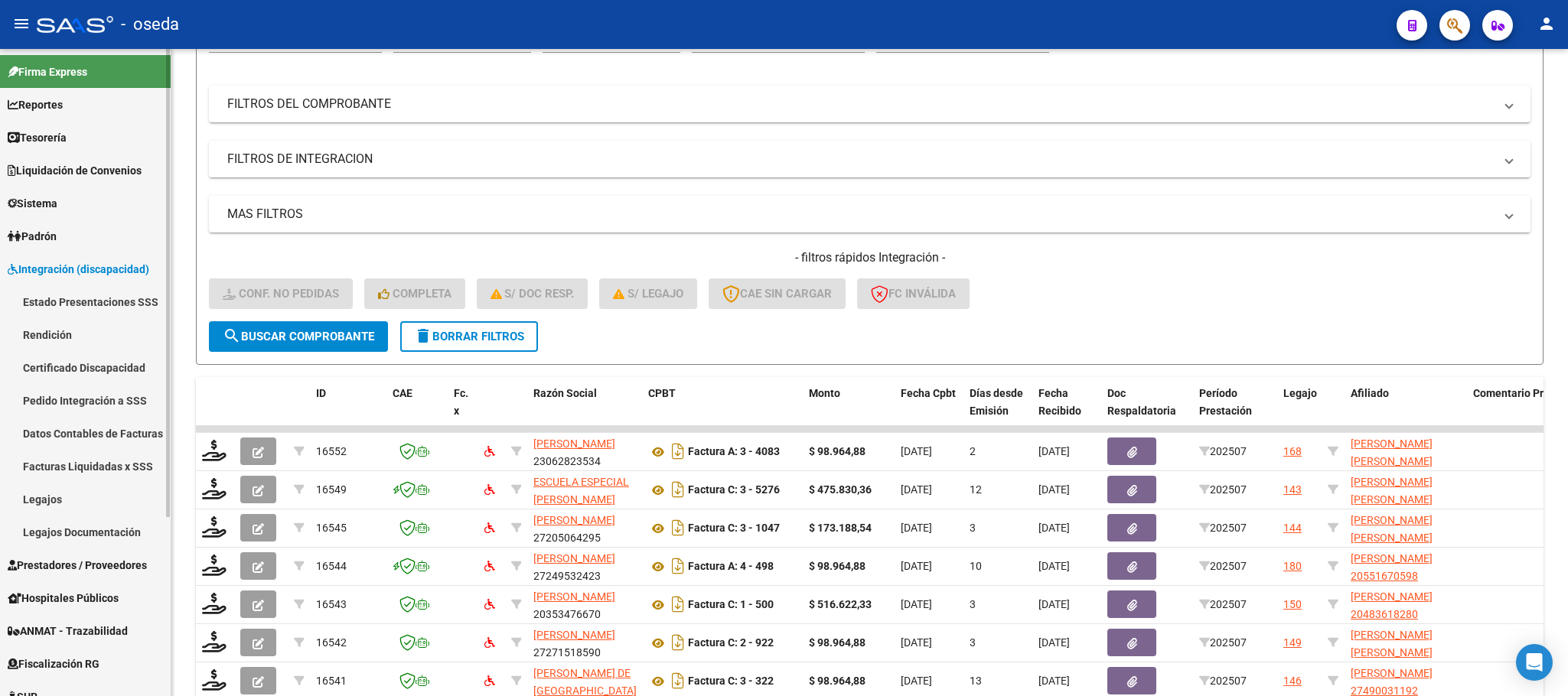
click at [111, 390] on link "Pedido Integración a SSS" at bounding box center [85, 401] width 170 height 33
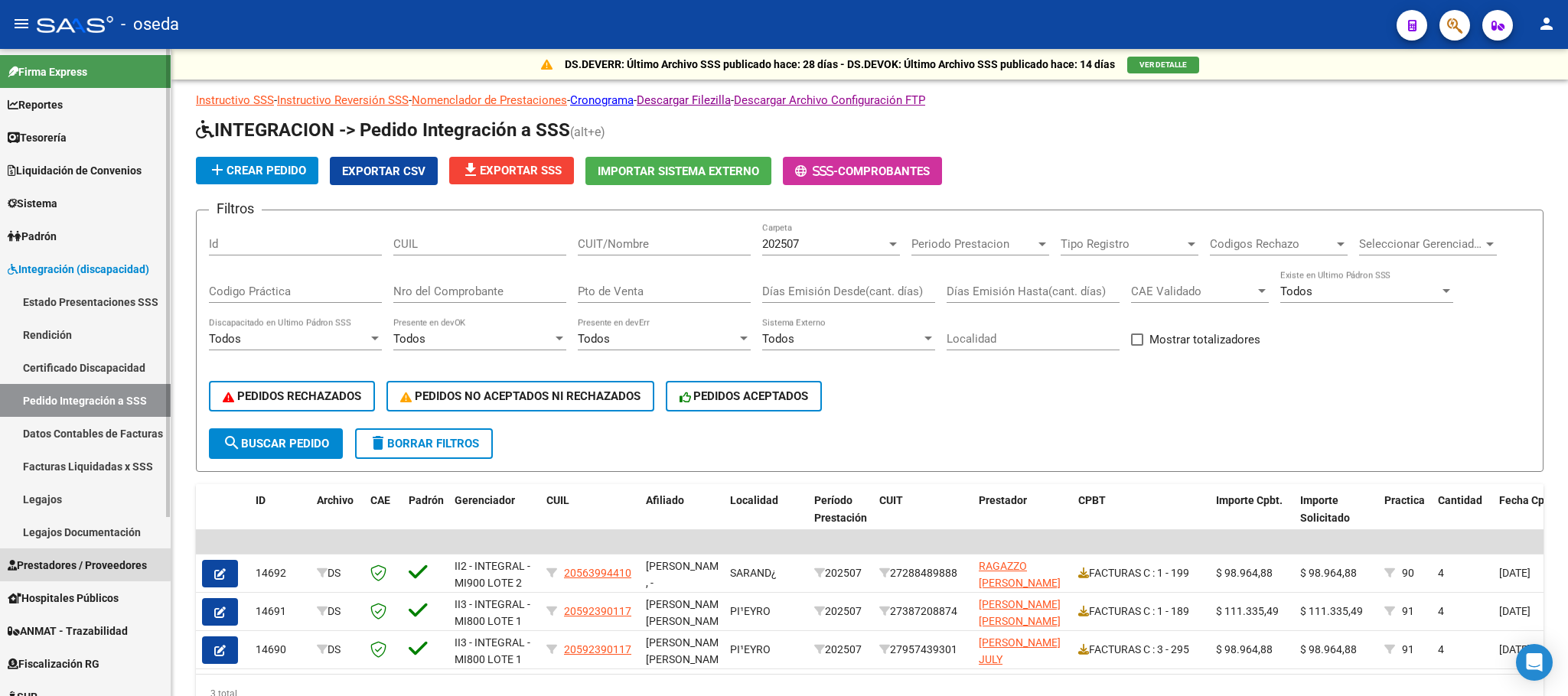
click at [46, 561] on span "Prestadores / Proveedores" at bounding box center [77, 565] width 139 height 17
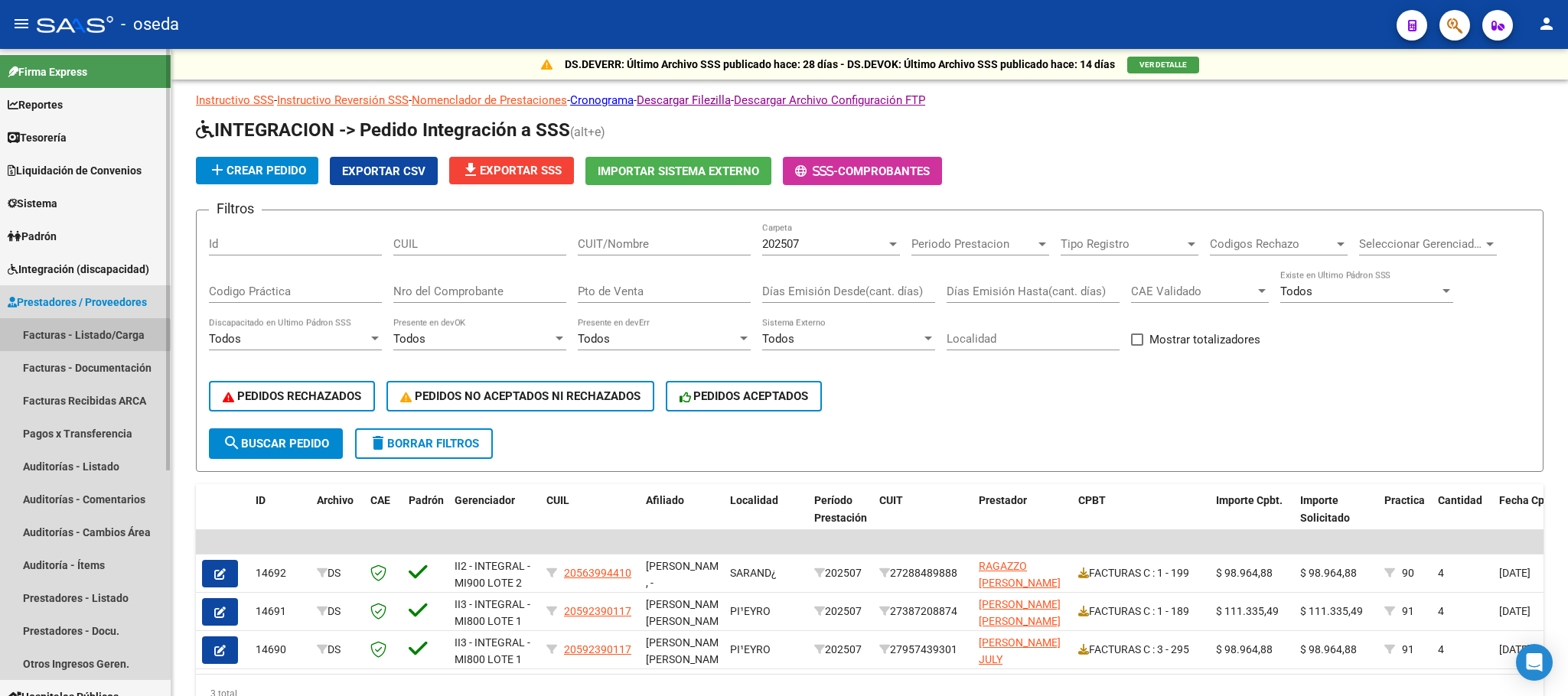
click at [46, 335] on link "Facturas - Listado/Carga" at bounding box center [85, 335] width 170 height 33
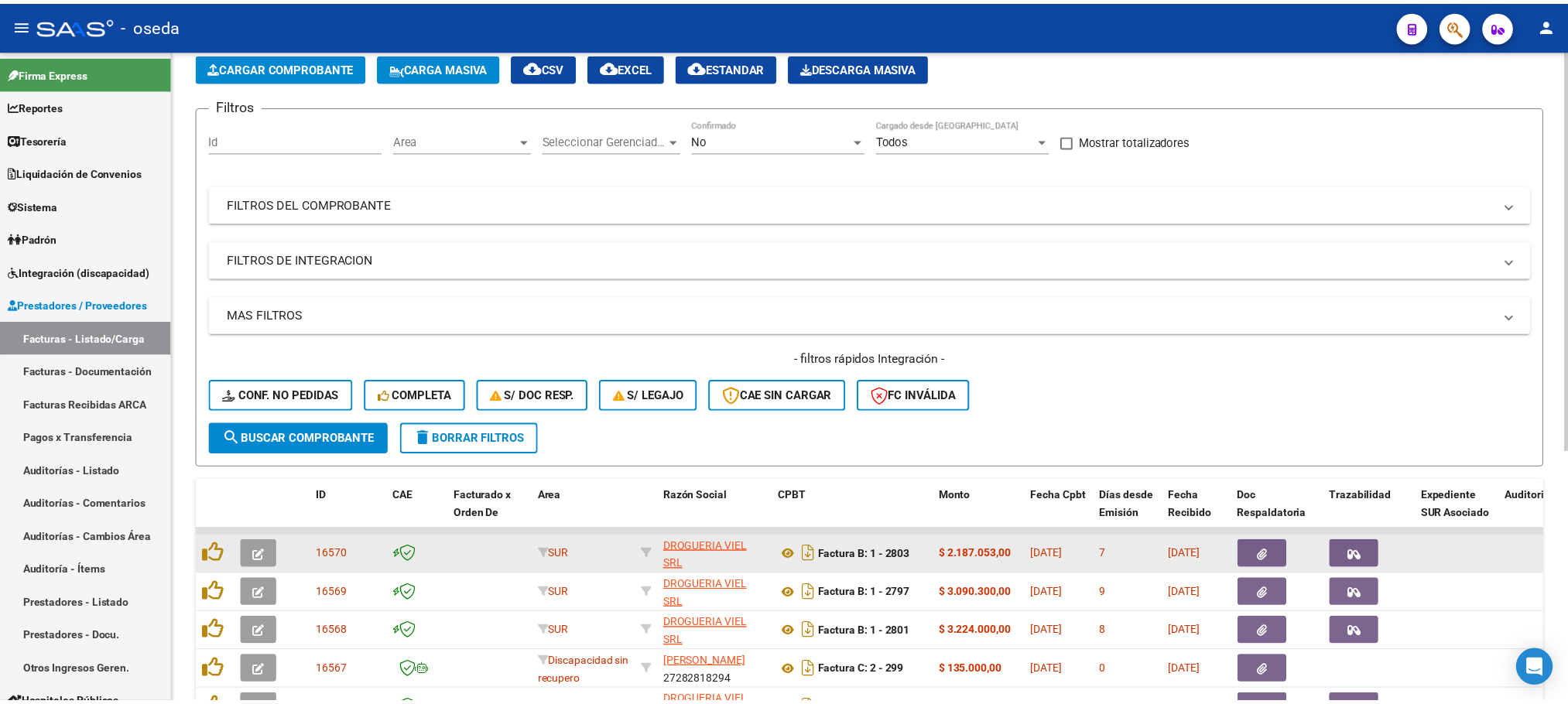
scroll to position [232, 0]
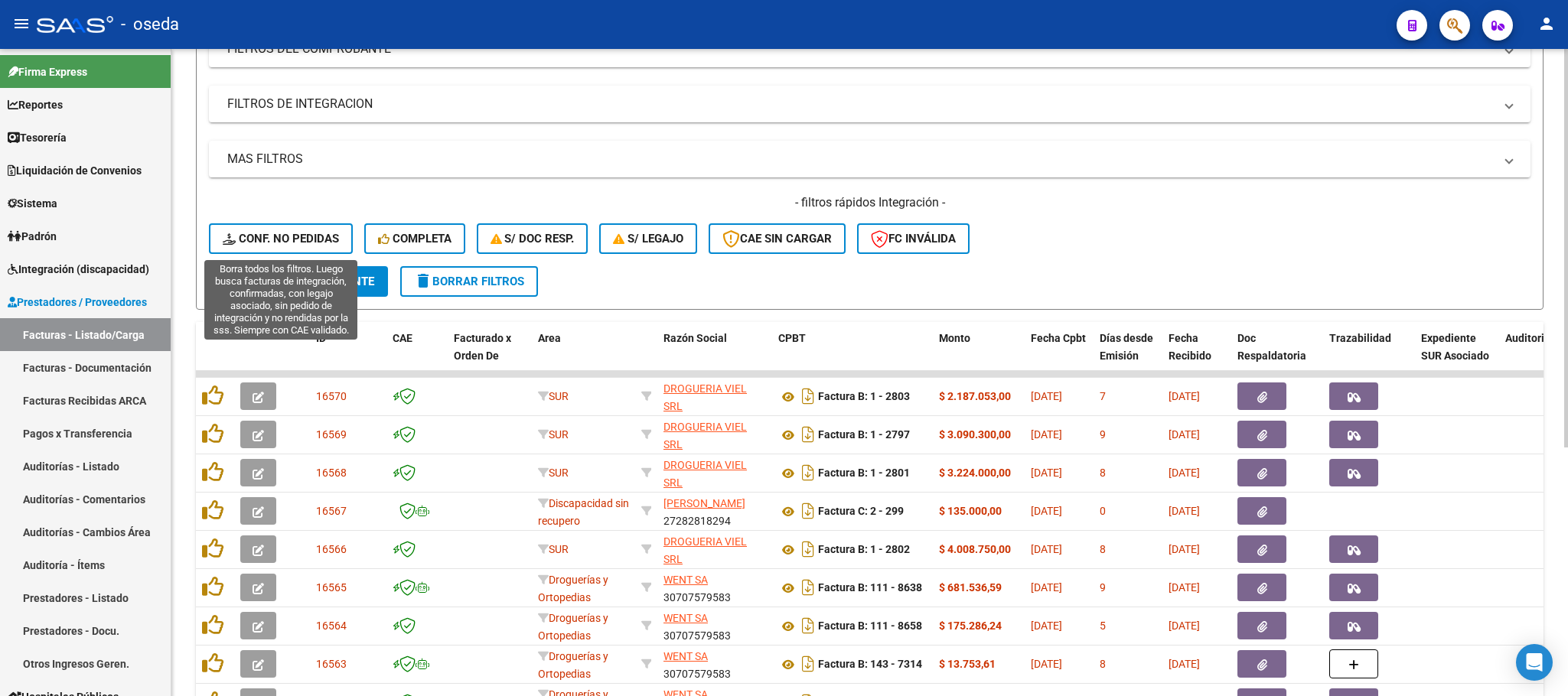
click at [301, 235] on span "Conf. no pedidas" at bounding box center [281, 239] width 116 height 14
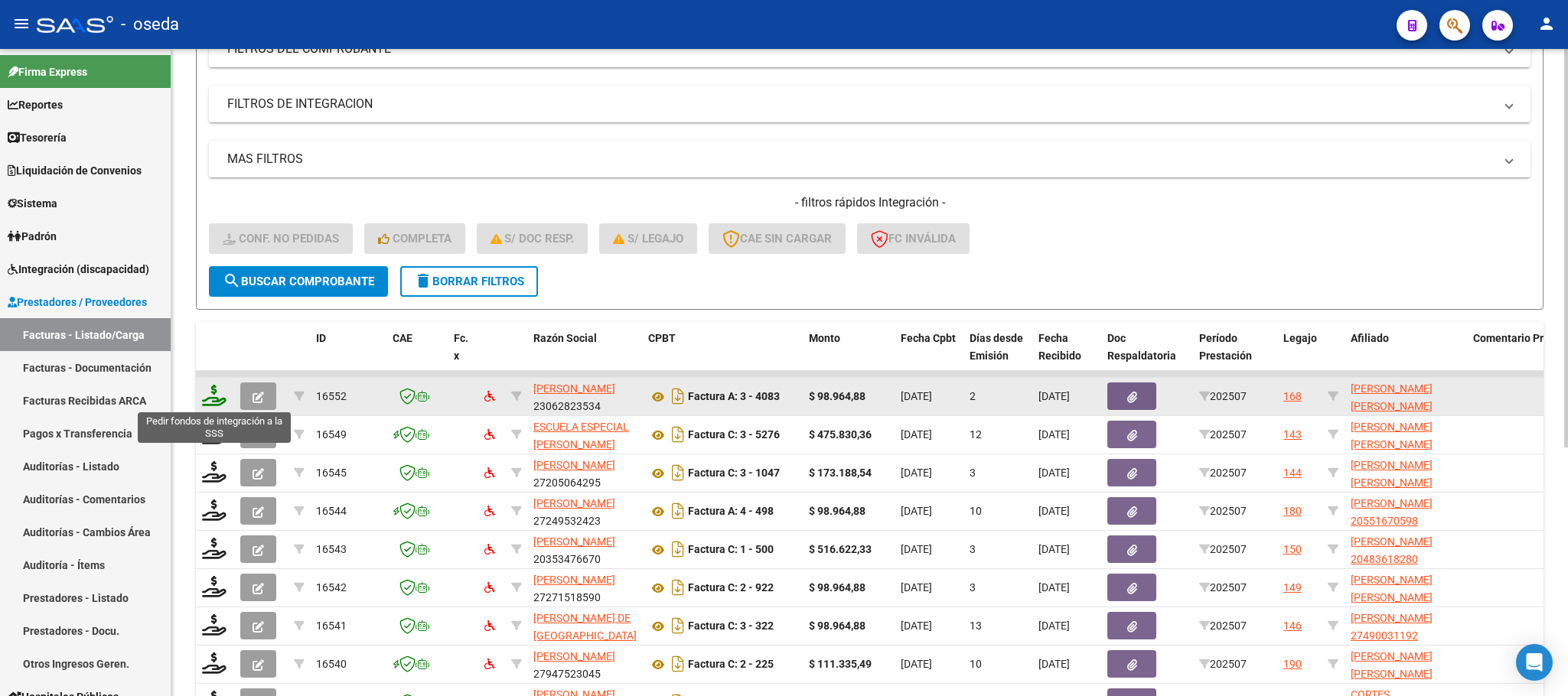
click at [207, 397] on icon at bounding box center [215, 395] width 24 height 22
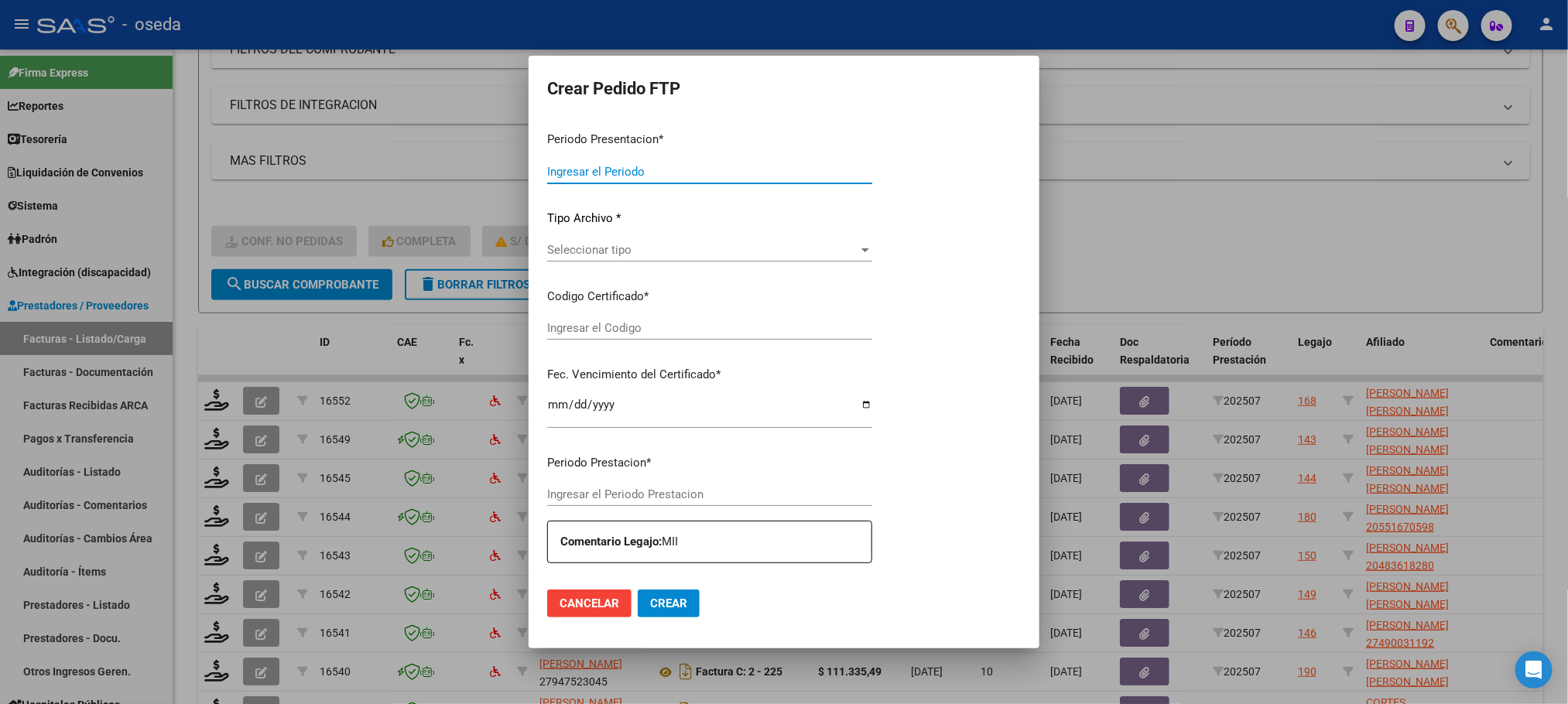
type input "202507"
type input "$ 98.964,88"
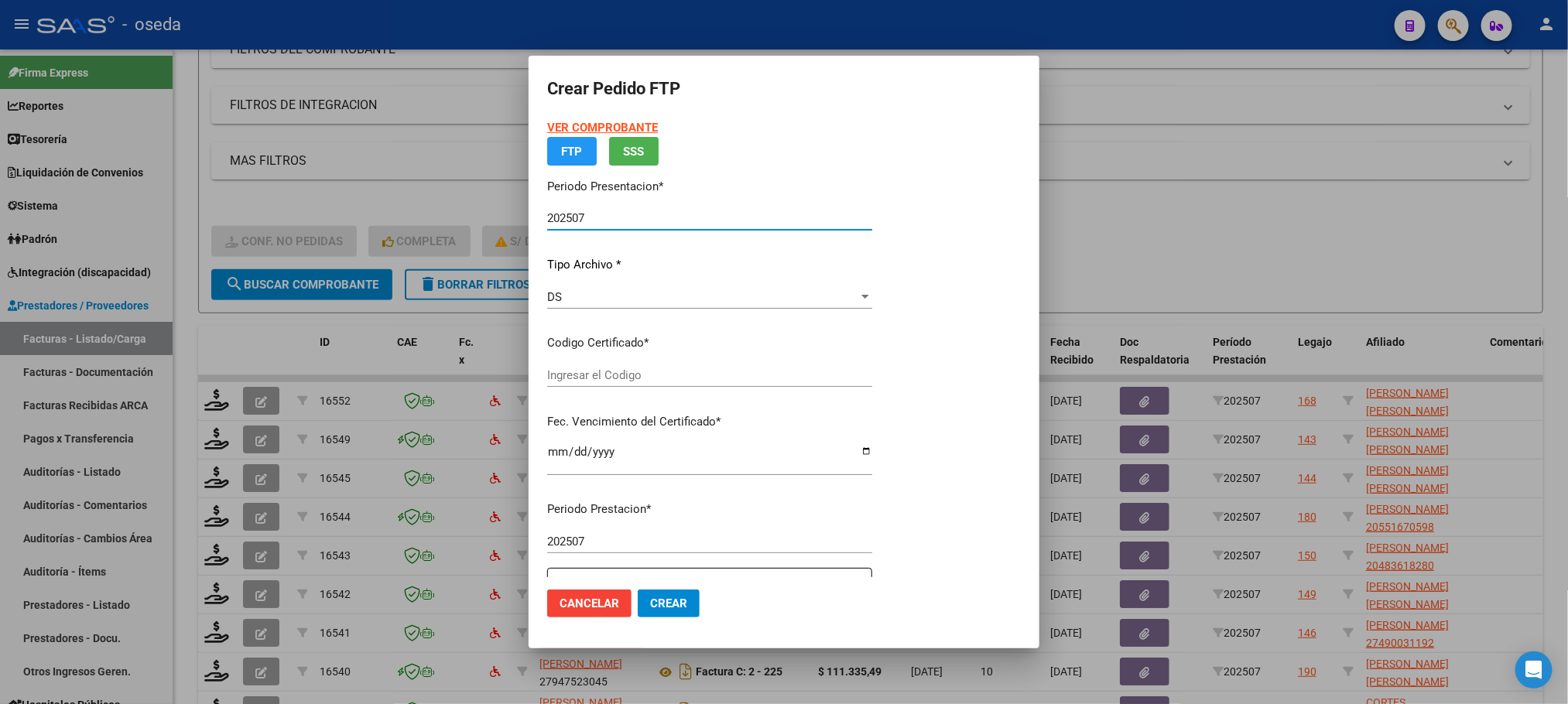
type input "20512695346"
type input "[DATE]"
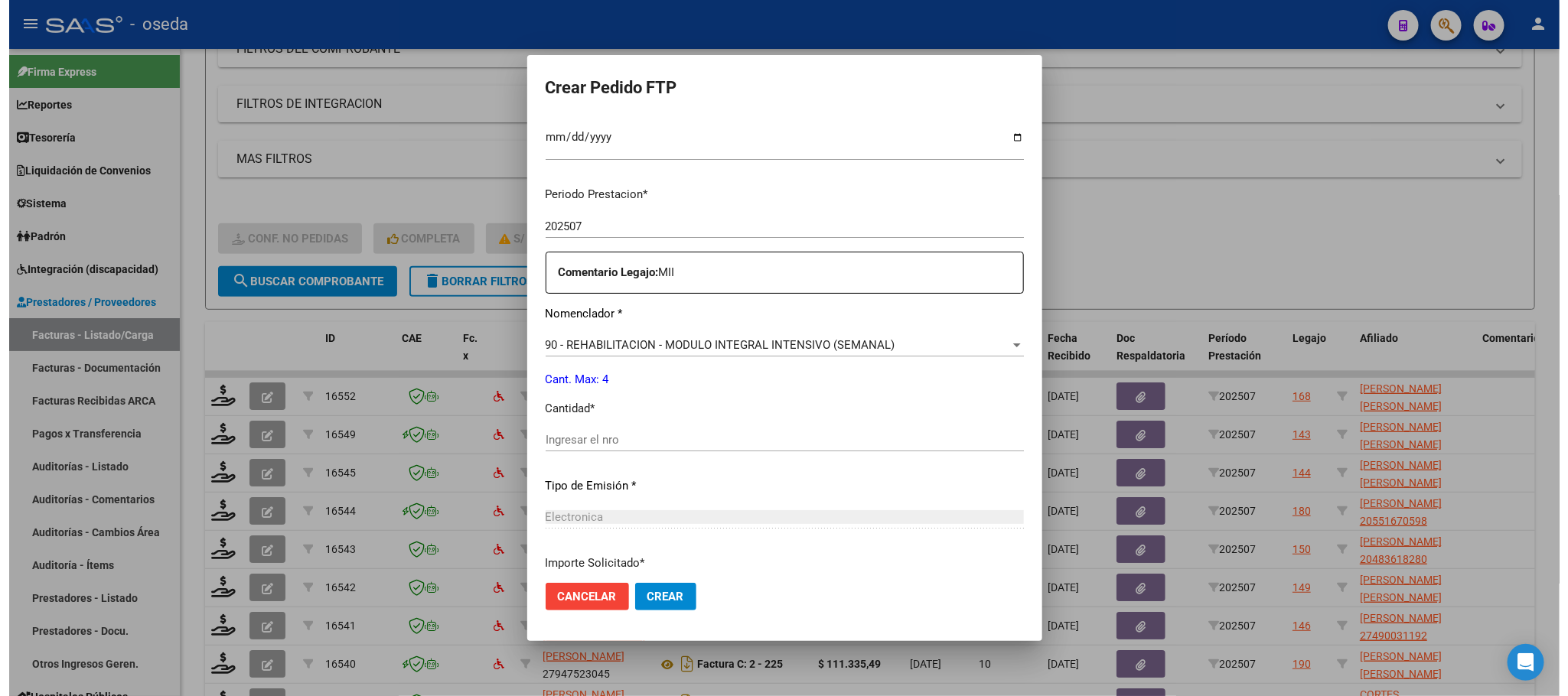
scroll to position [459, 0]
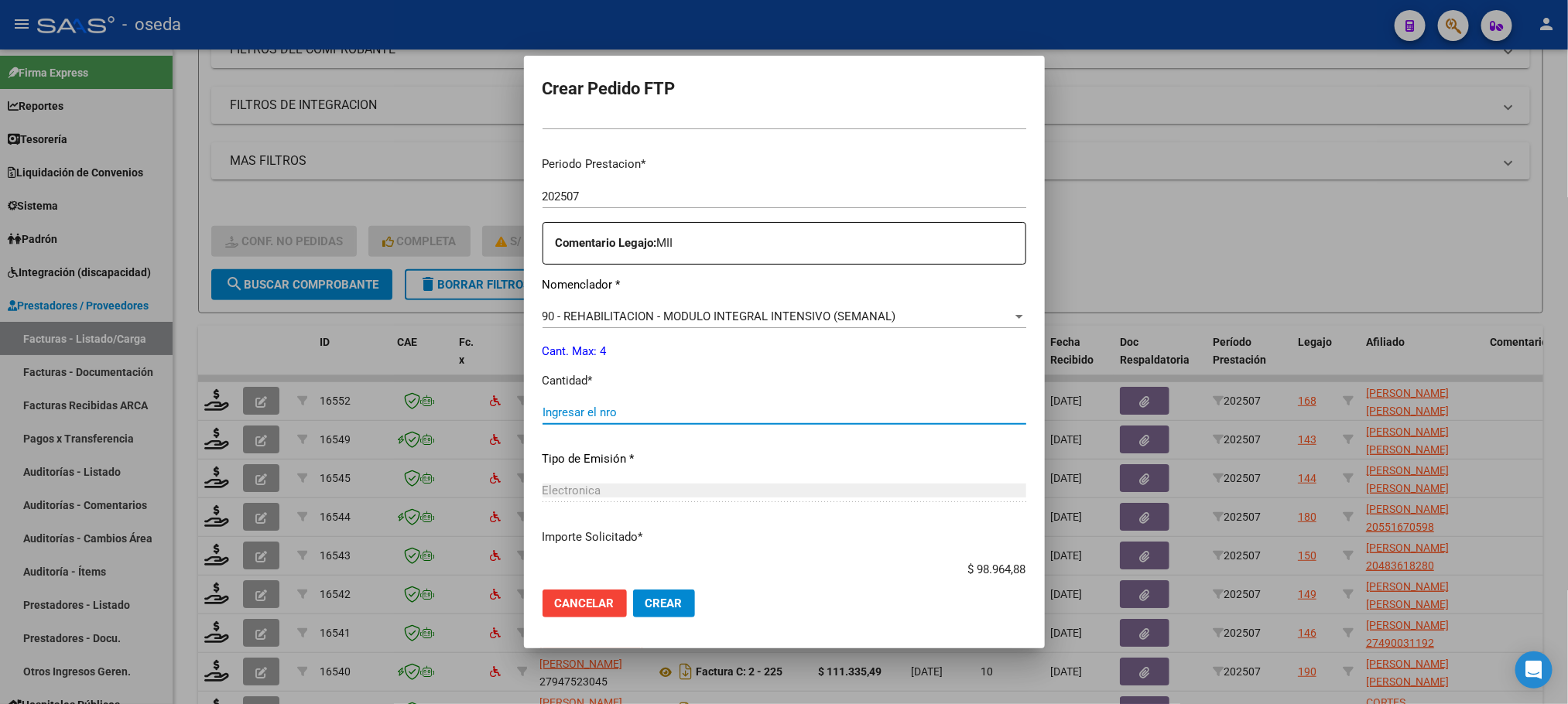
click at [602, 416] on input "Ingresar el nro" at bounding box center [784, 413] width 483 height 14
type input "4"
click at [633, 590] on button "Crear" at bounding box center [664, 604] width 62 height 28
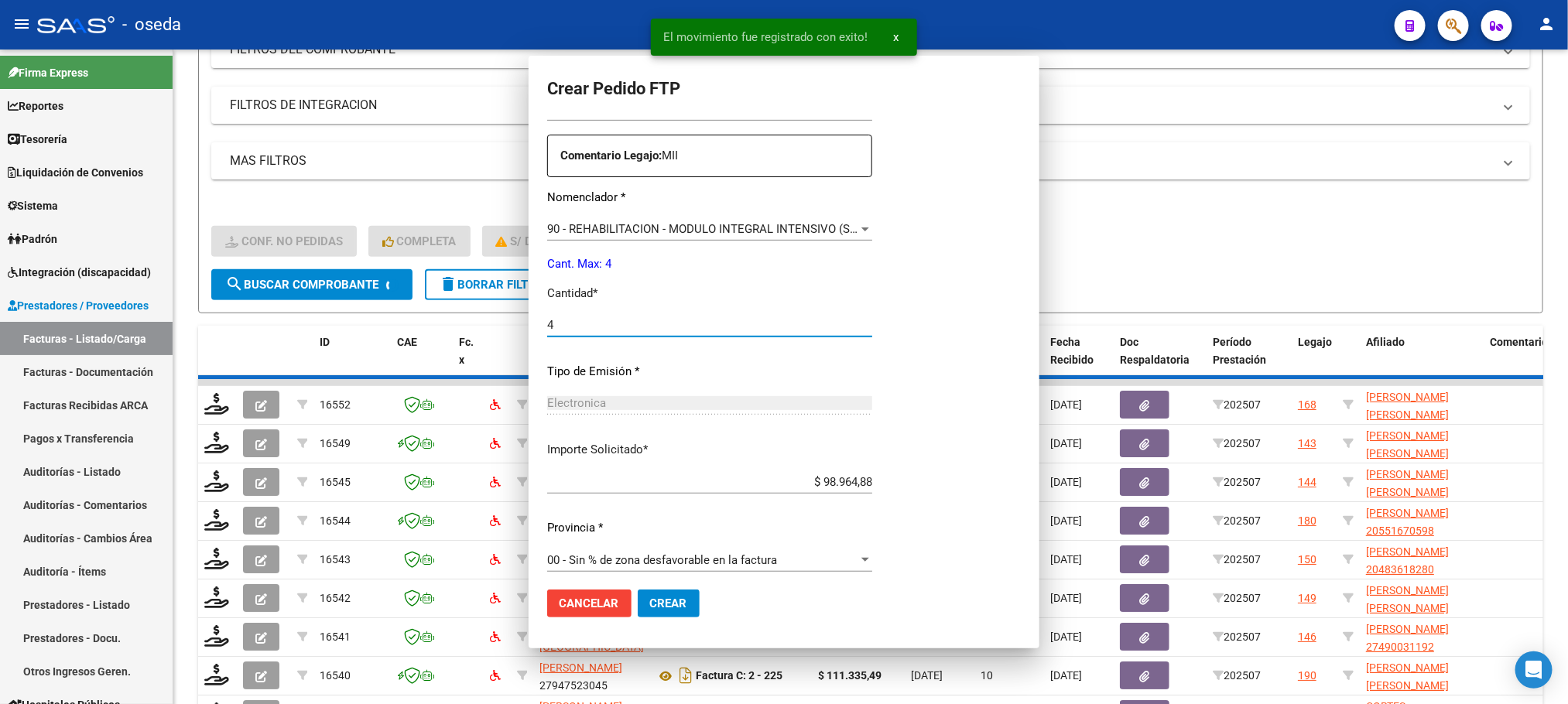
scroll to position [0, 0]
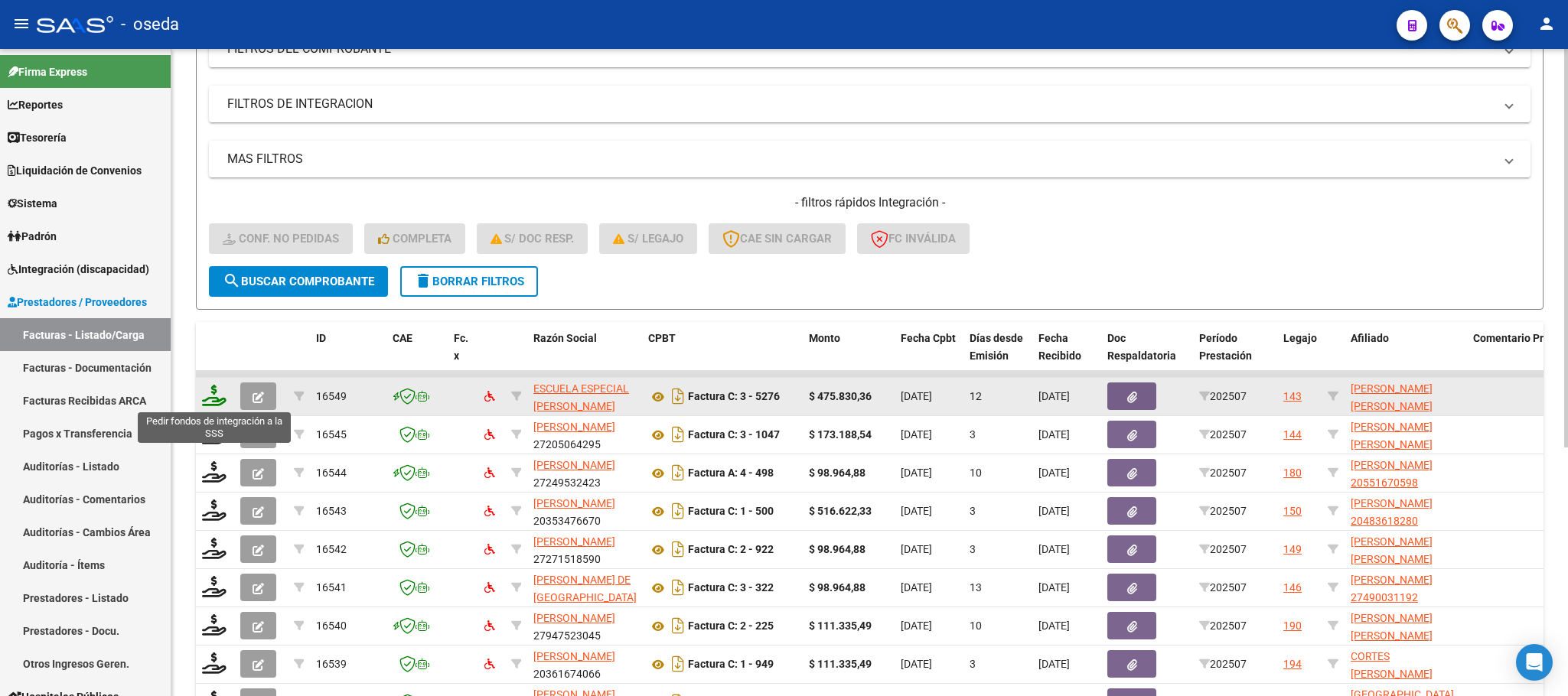
click at [212, 407] on icon at bounding box center [215, 395] width 24 height 22
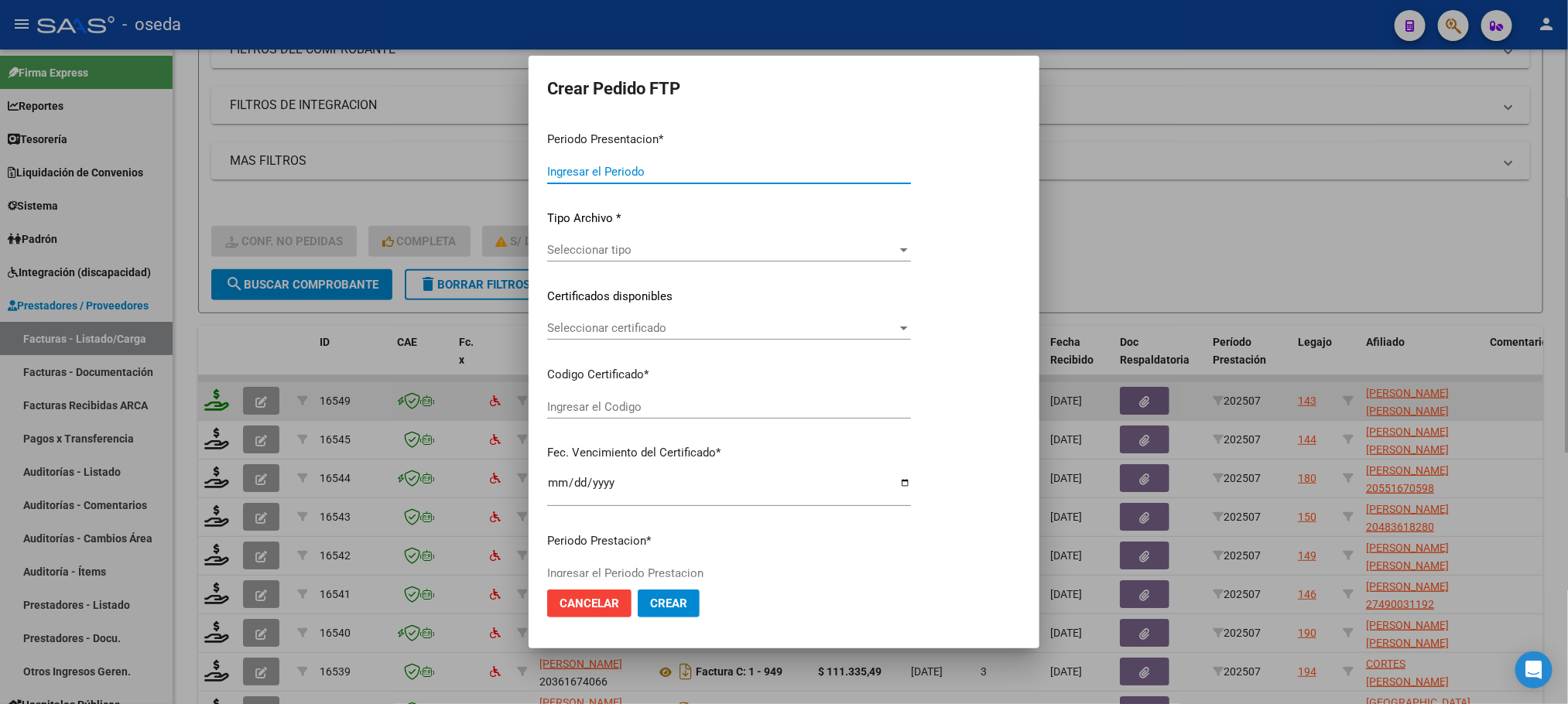
type input "202507"
type input "$ 475.830,36"
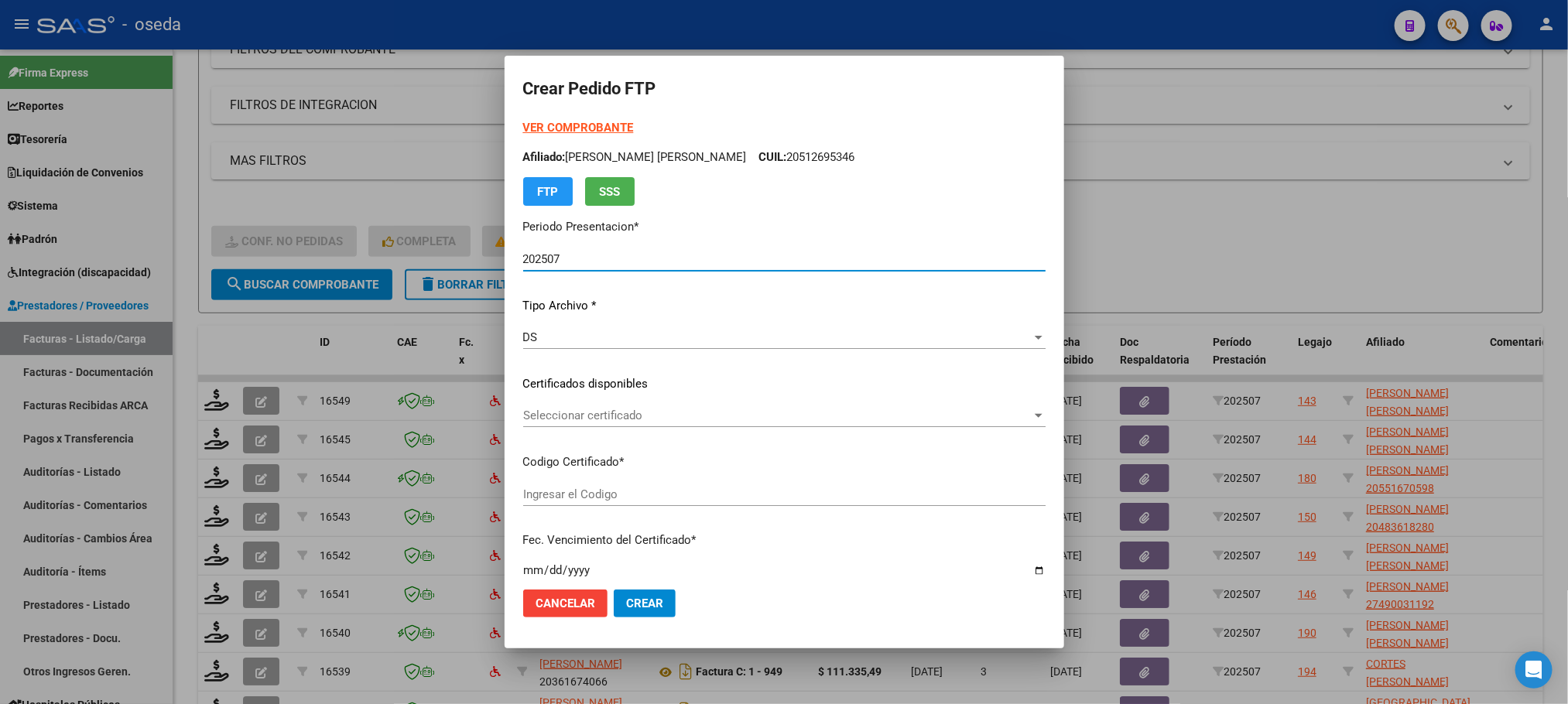
type input "ARG020005112118320220902203220902BS448"
type input "[DATE]"
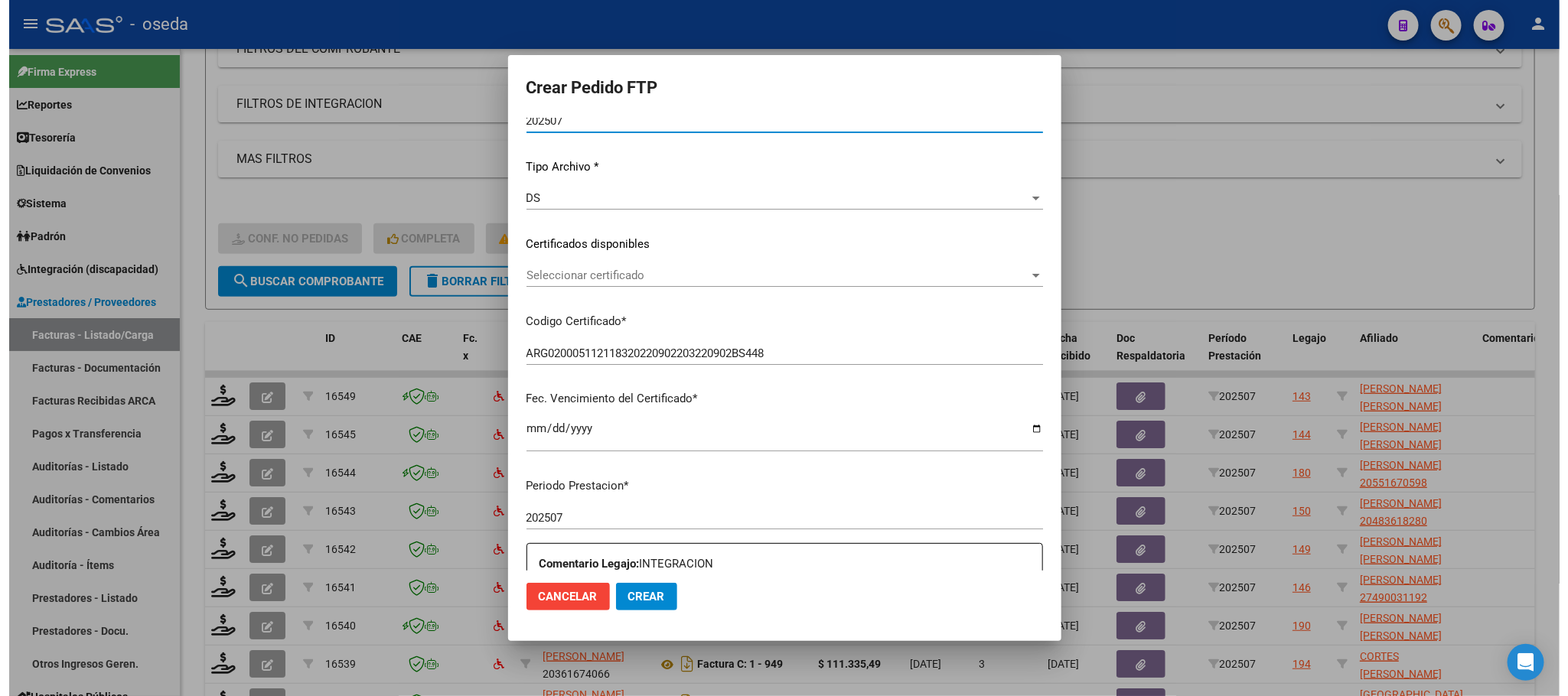
scroll to position [344, 0]
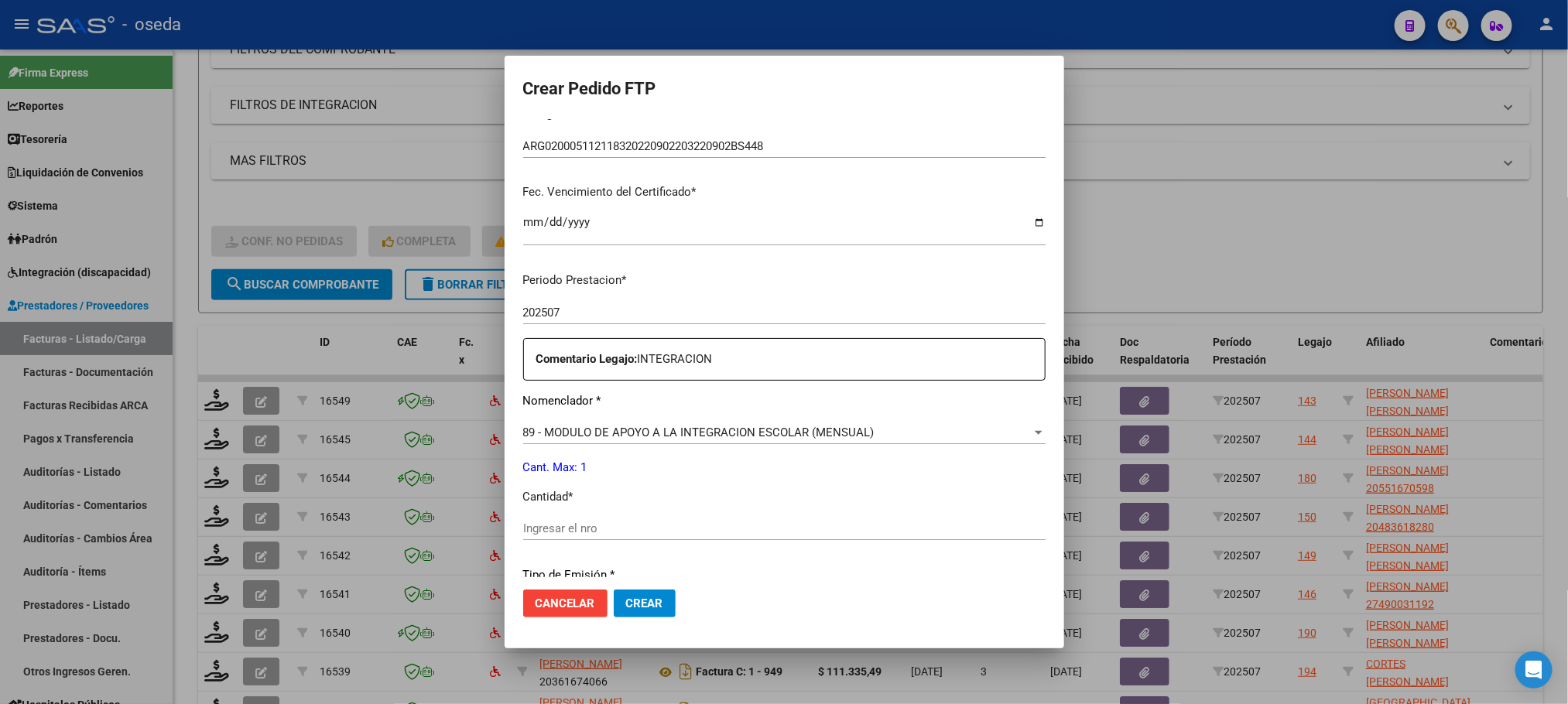
click at [744, 522] on input "Ingresar el nro" at bounding box center [784, 529] width 522 height 14
type input "1"
click at [613, 590] on button "Crear" at bounding box center [644, 604] width 62 height 28
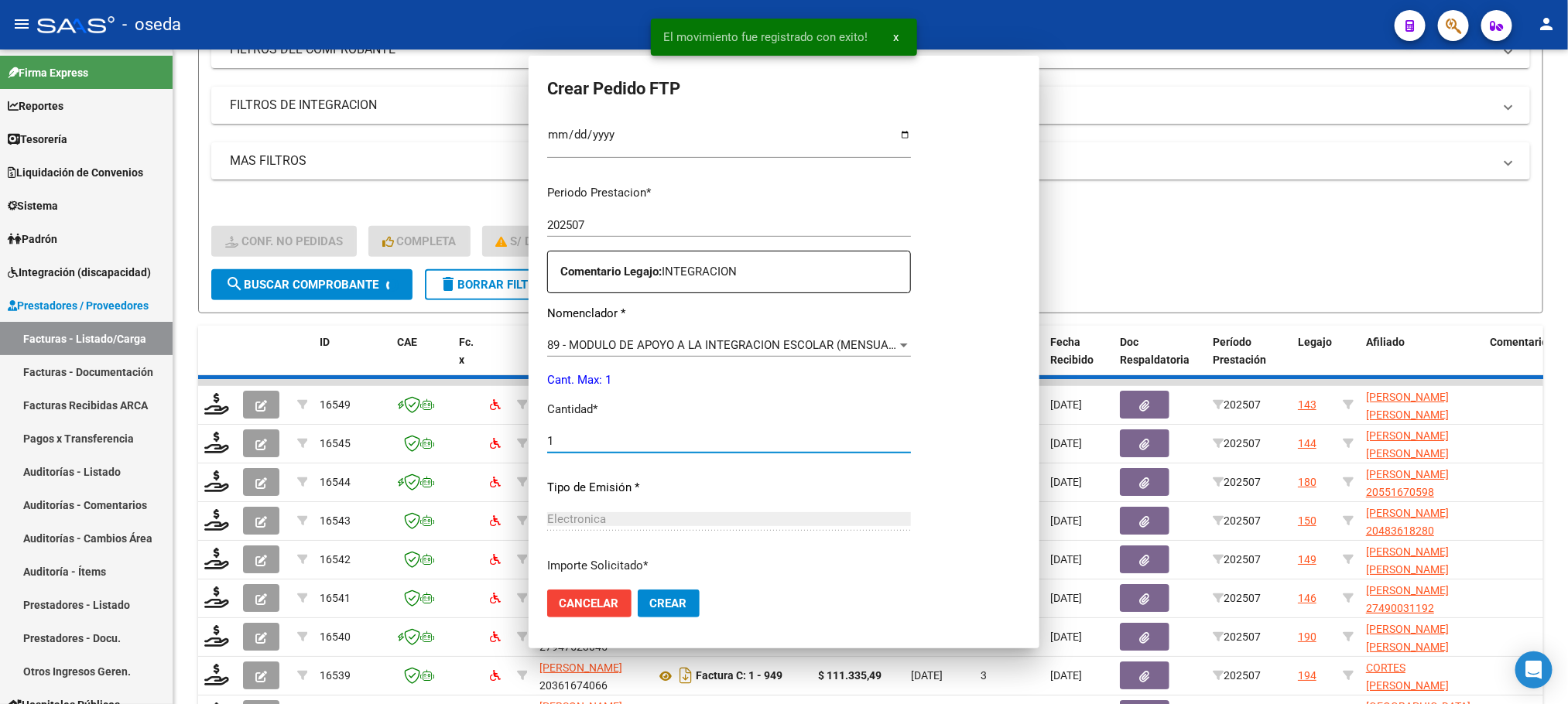
scroll to position [0, 0]
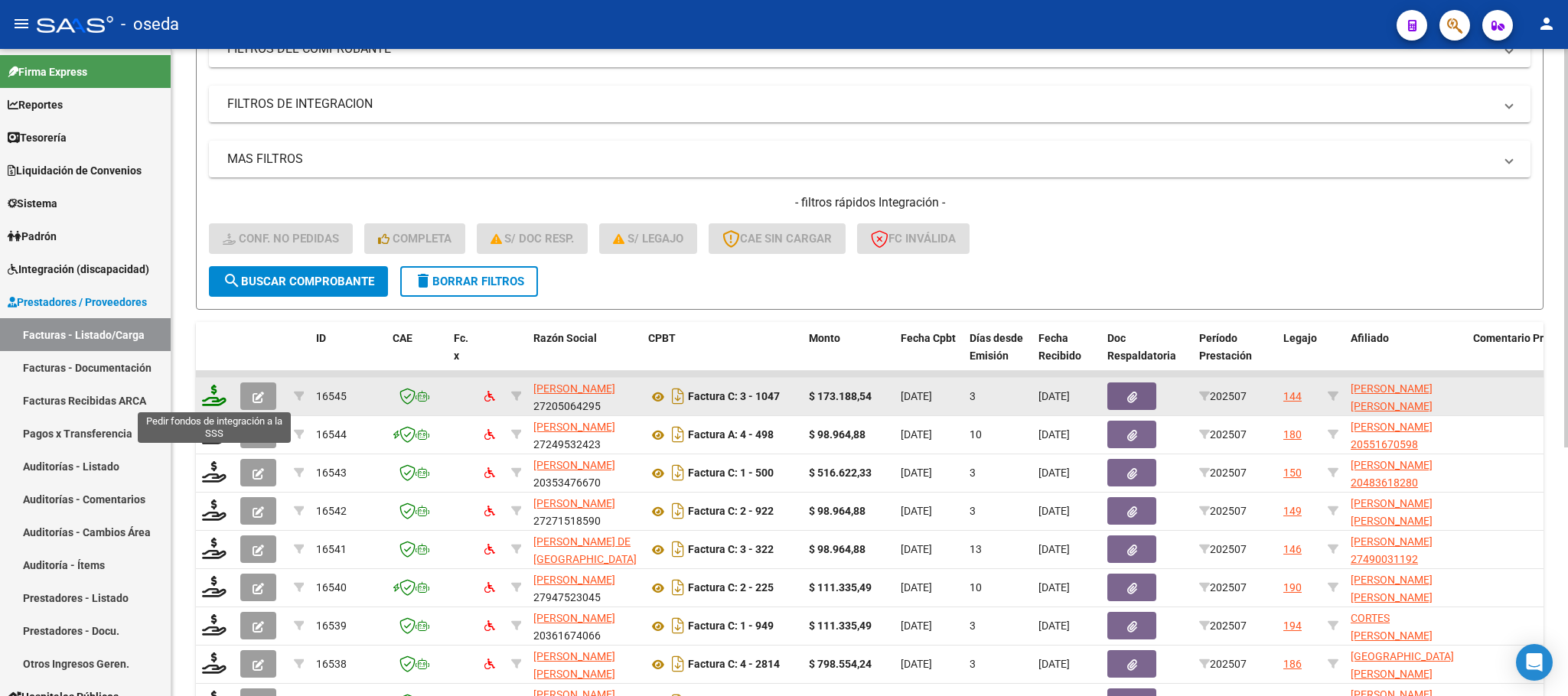
click at [208, 395] on icon at bounding box center [215, 395] width 24 height 22
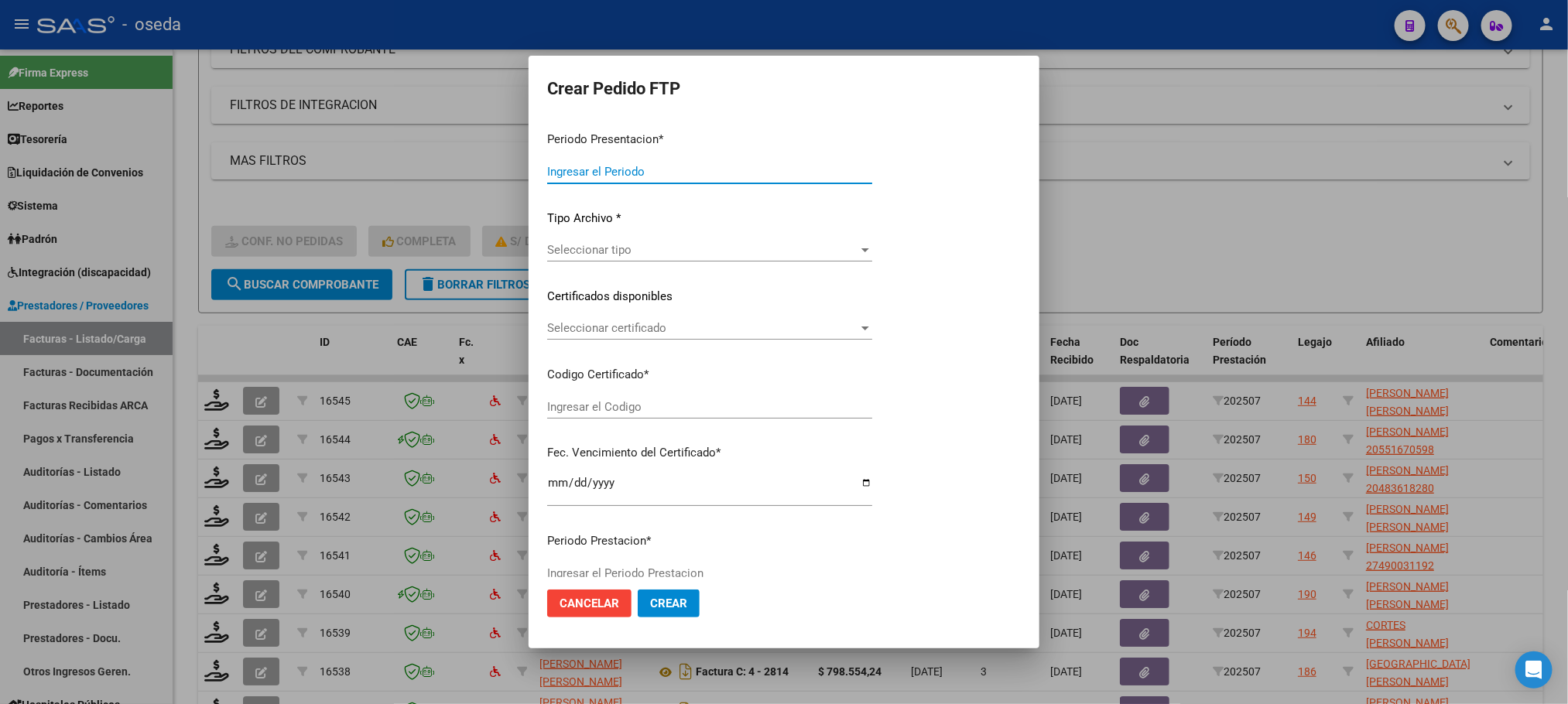
type input "202507"
type input "$ 173.188,54"
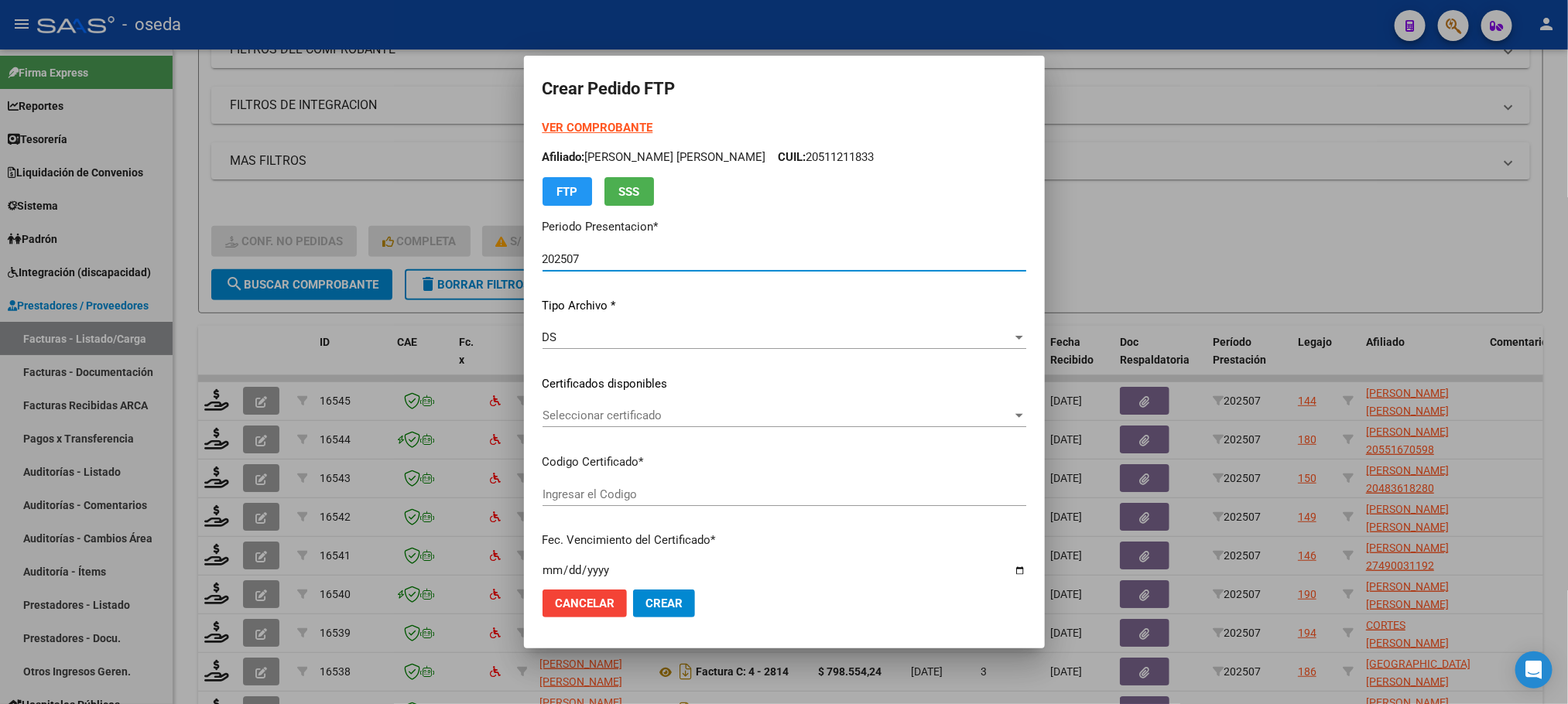
type input "20550706416"
type input "[DATE]"
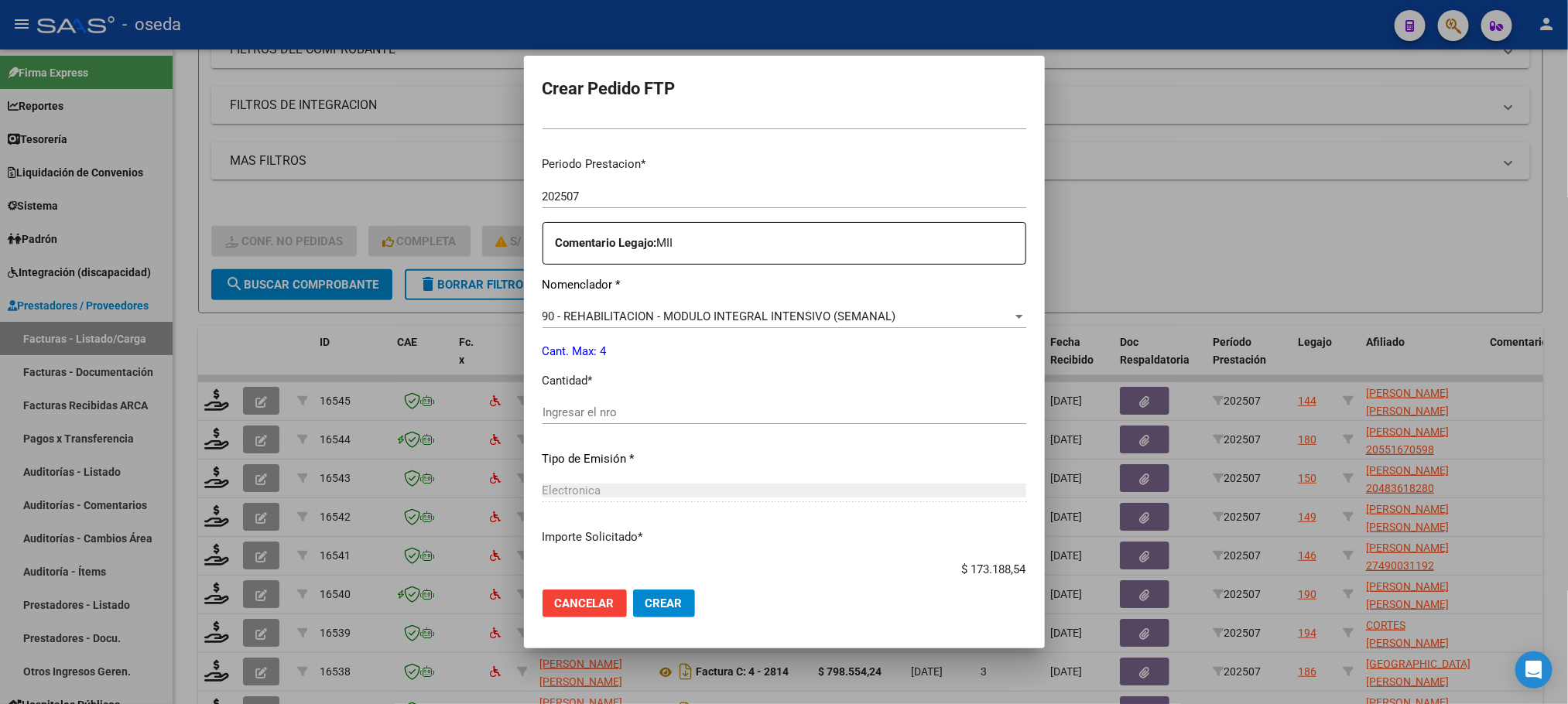
click at [608, 414] on input "Ingresar el nro" at bounding box center [784, 413] width 483 height 14
type input "4"
click at [633, 590] on button "Crear" at bounding box center [664, 604] width 62 height 28
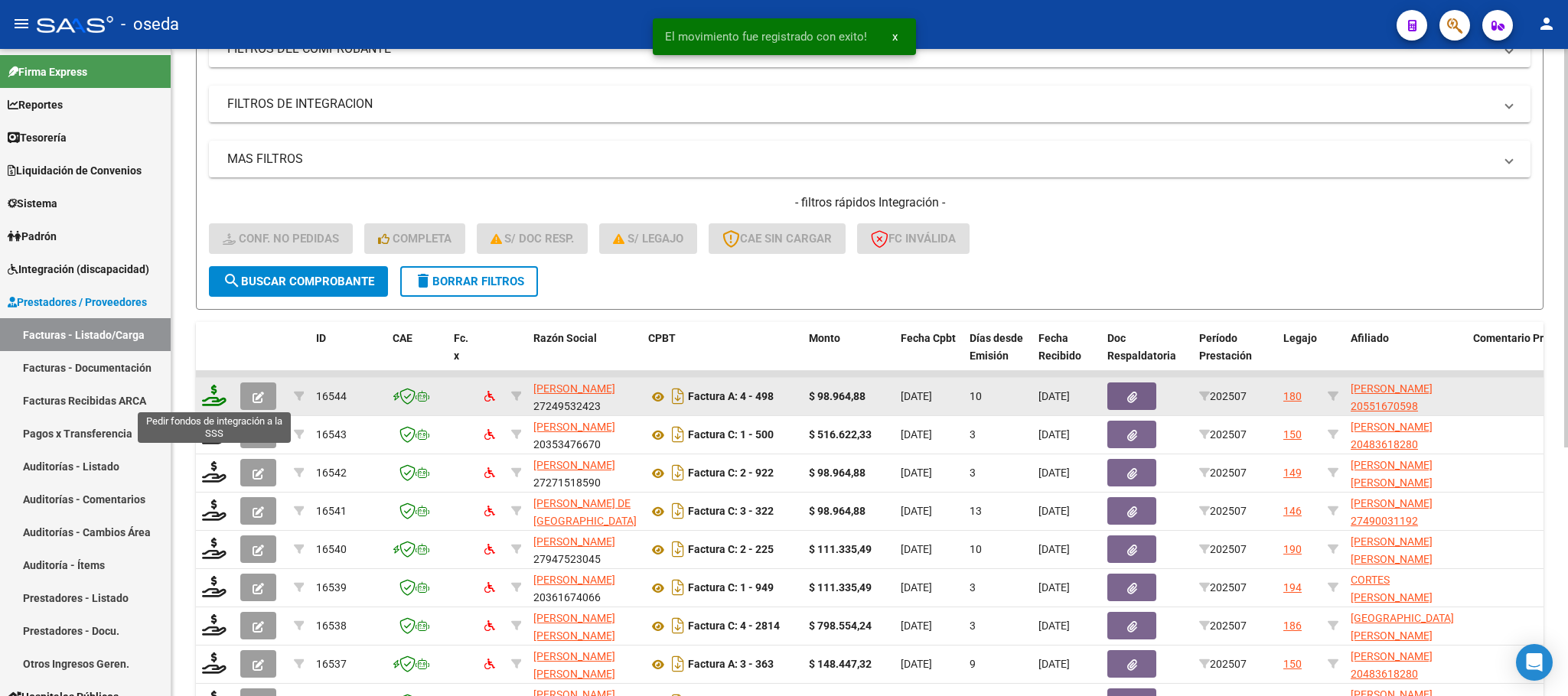
click at [216, 391] on icon at bounding box center [215, 395] width 24 height 22
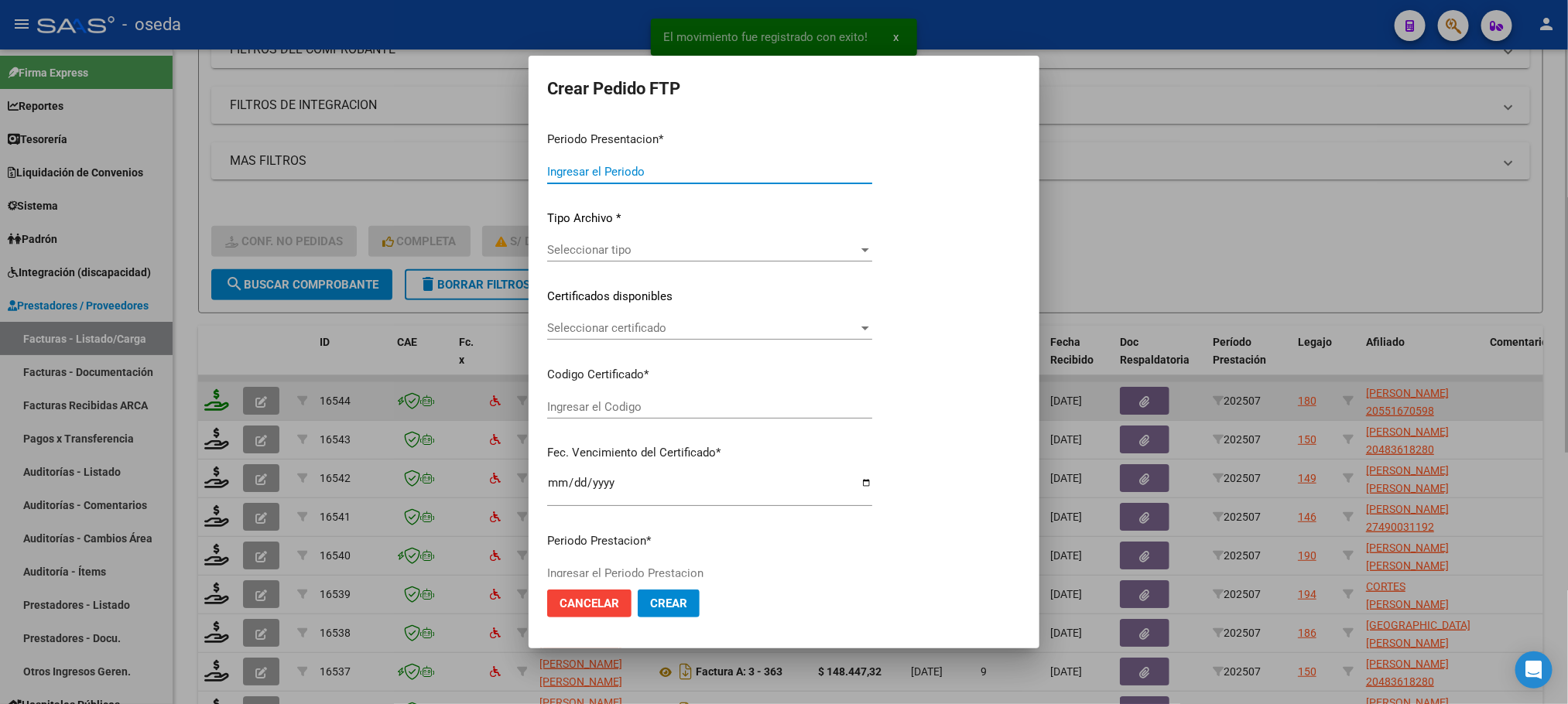
type input "202507"
type input "$ 98.964,88"
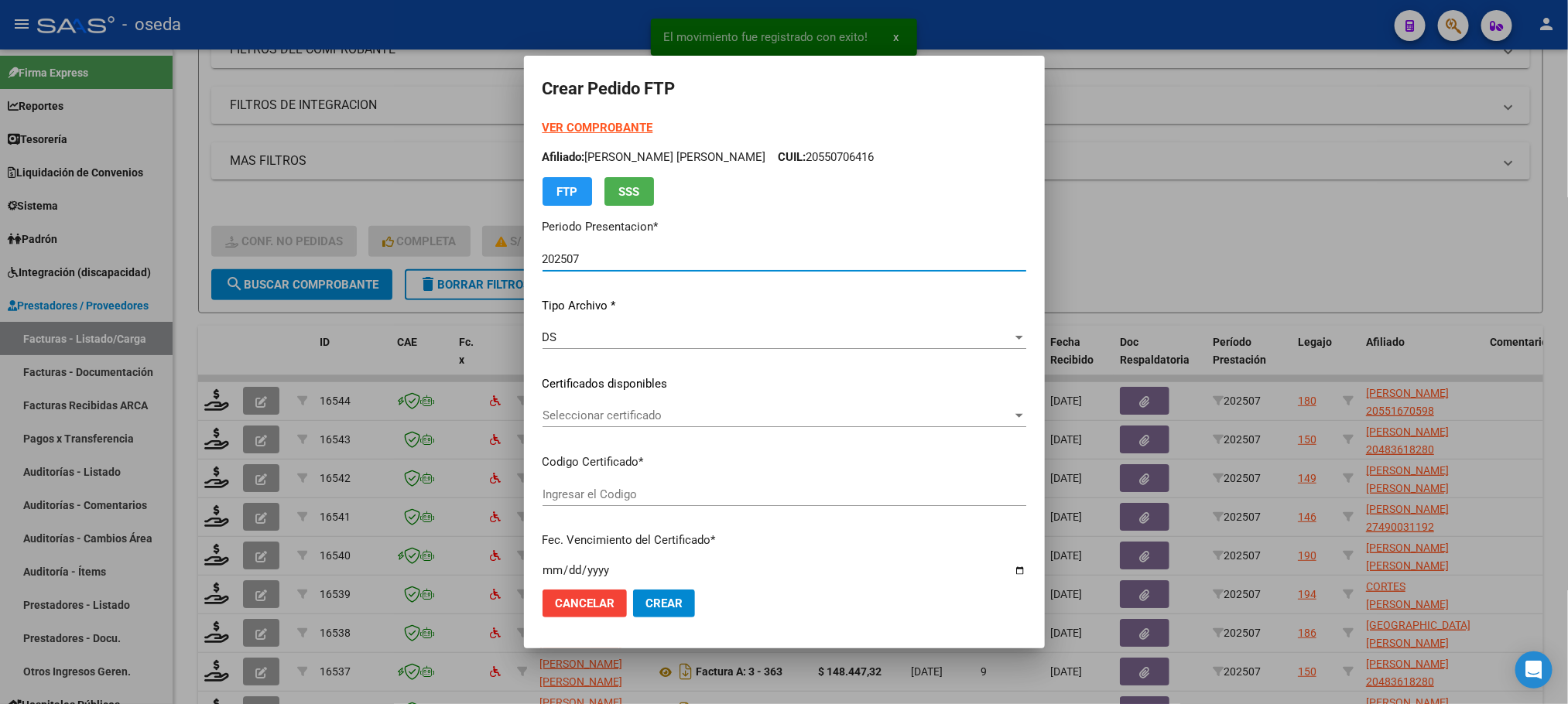
type input "20551670598"
type input "[DATE]"
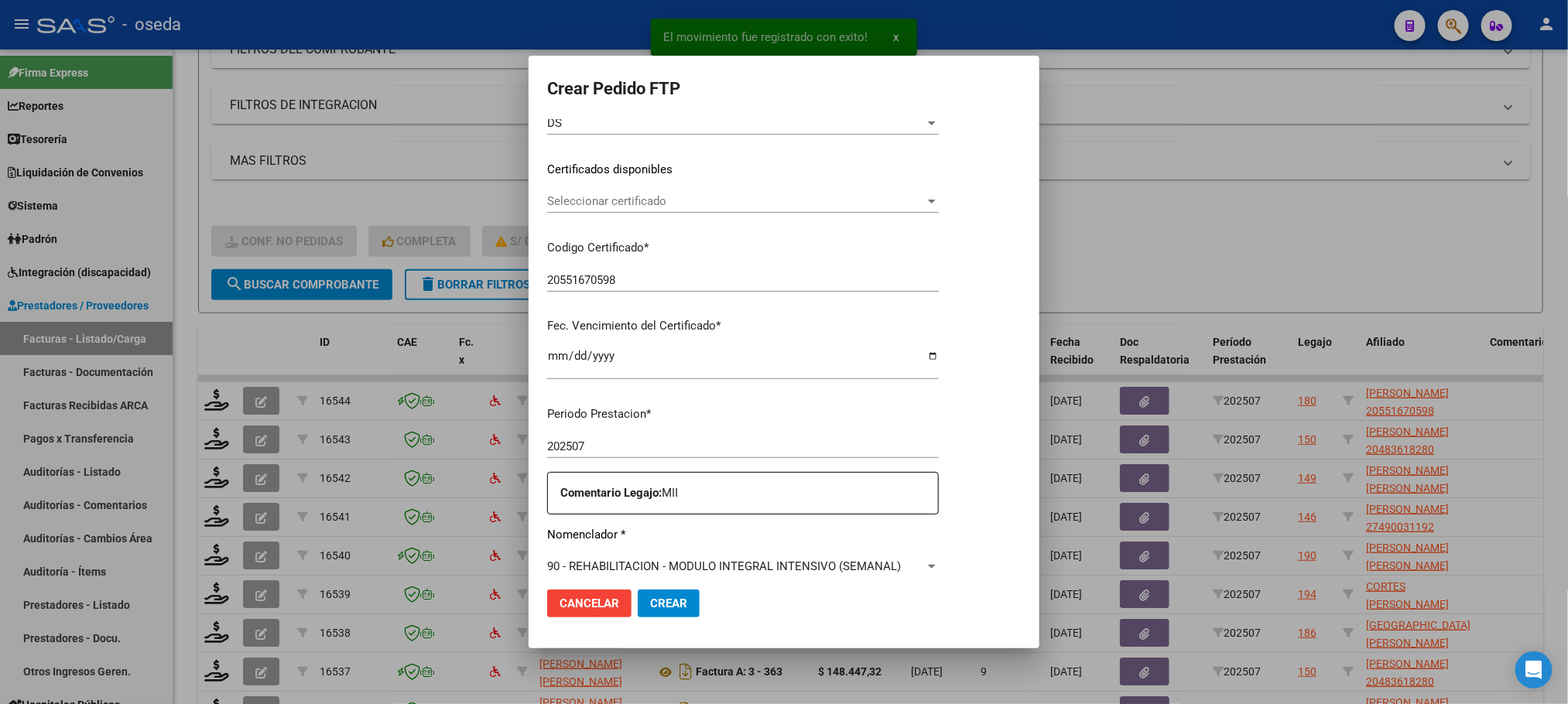
scroll to position [348, 0]
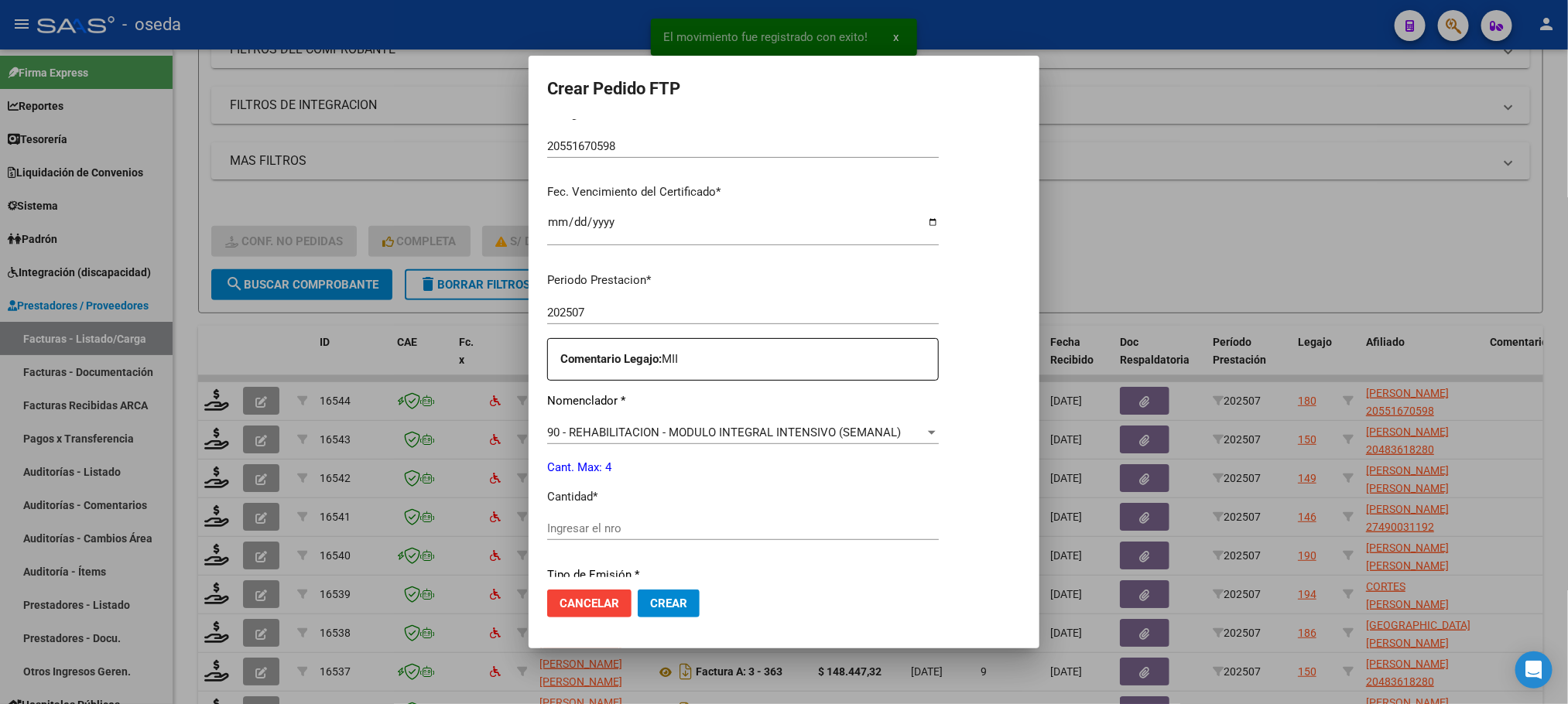
click at [597, 534] on input "Ingresar el nro" at bounding box center [744, 529] width 392 height 14
type input "4"
click at [638, 590] on button "Crear" at bounding box center [669, 604] width 62 height 28
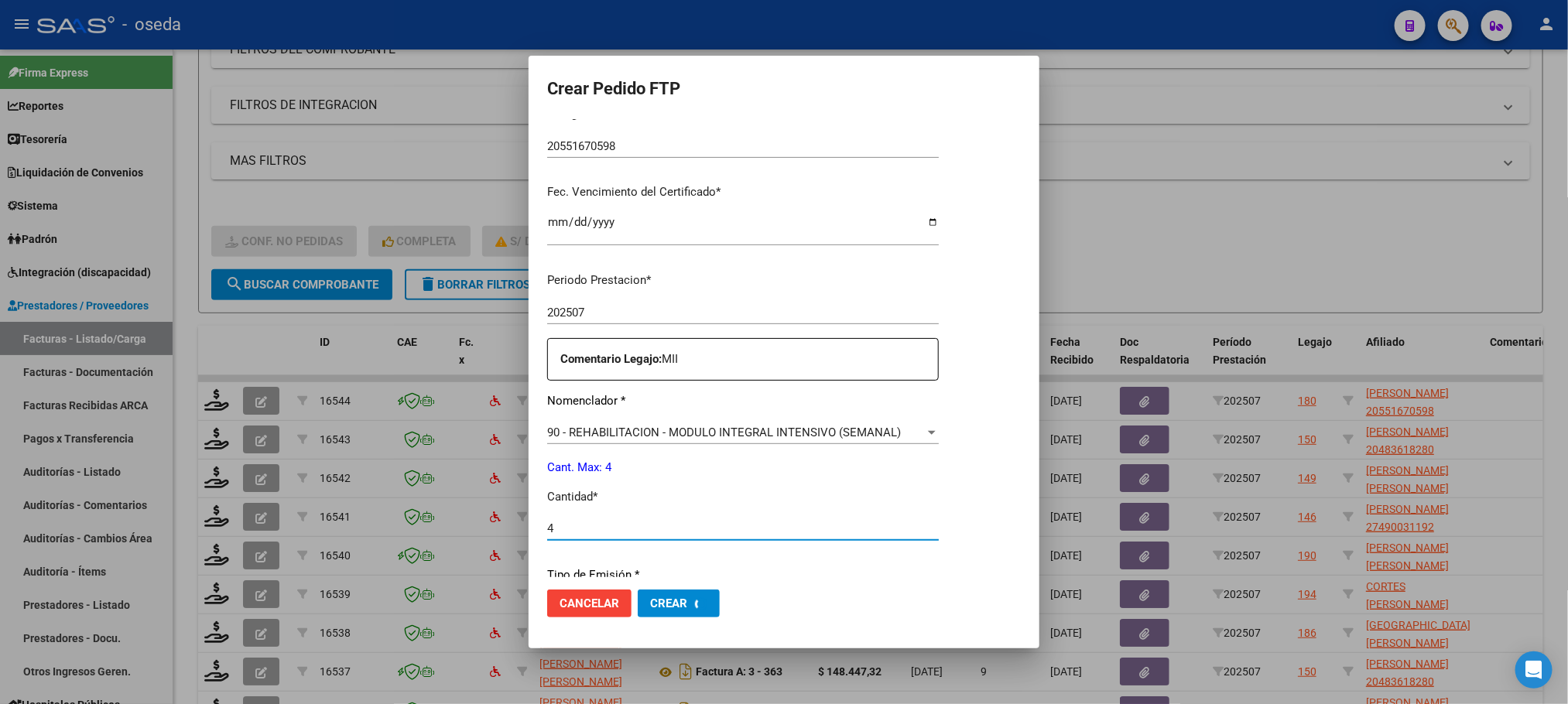
scroll to position [261, 0]
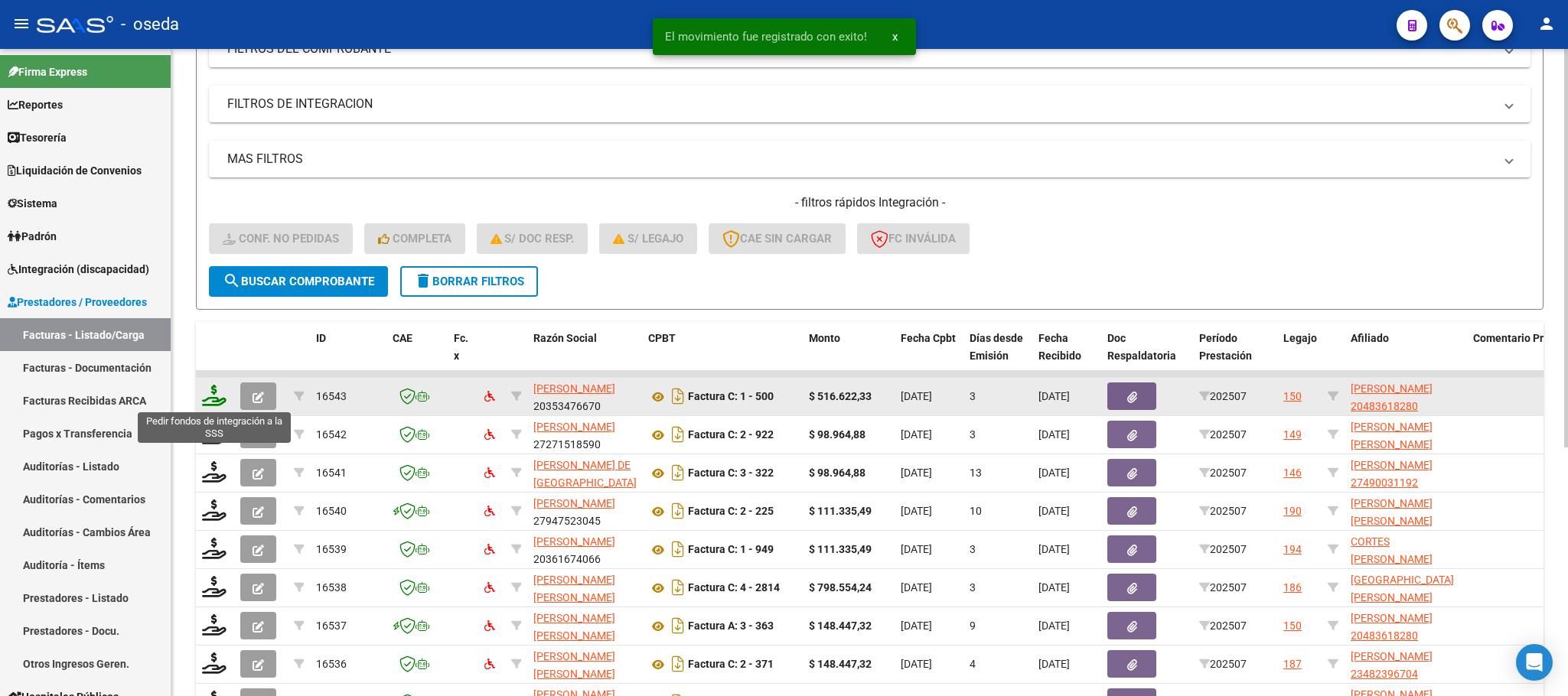
click at [208, 397] on icon at bounding box center [215, 395] width 24 height 22
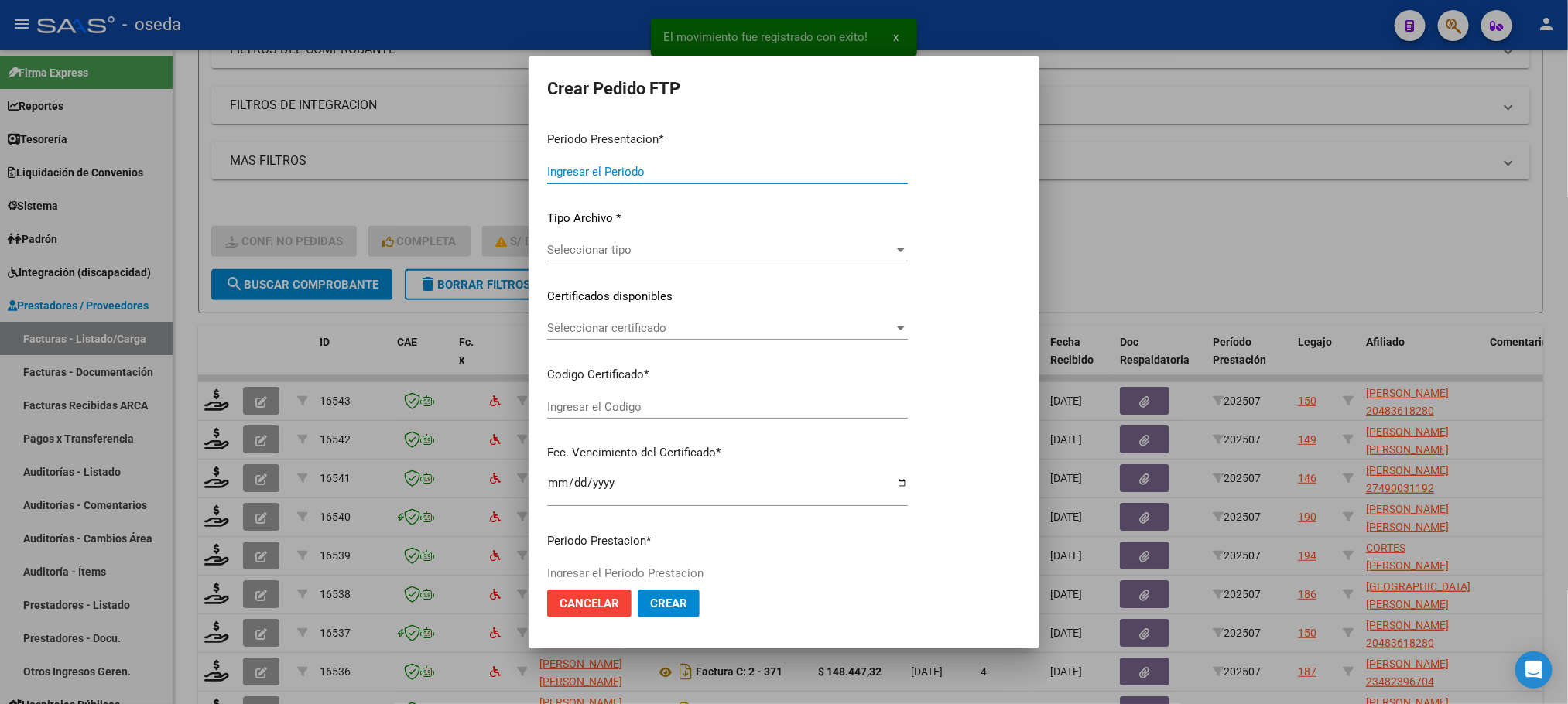
type input "202507"
type input "$ 516.622,33"
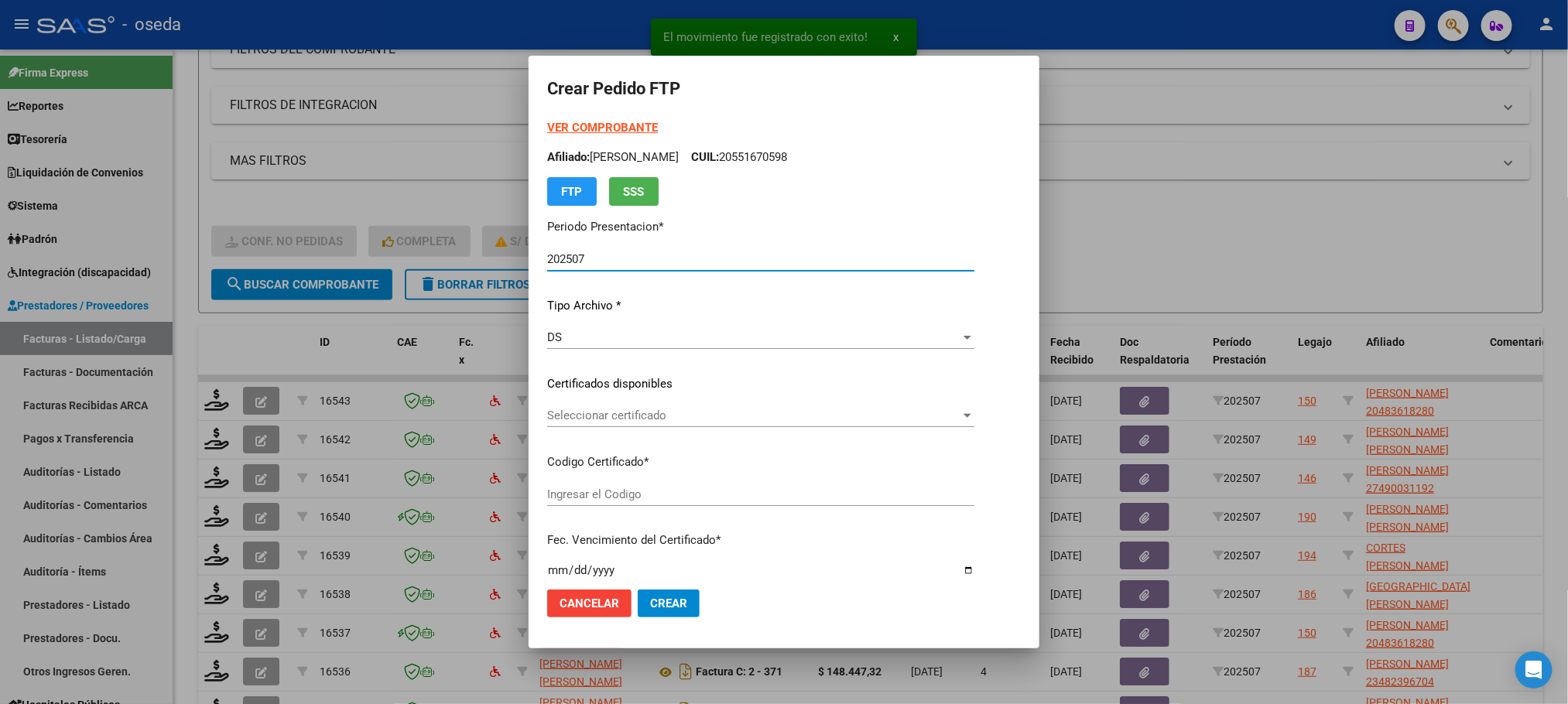
type input "20483618280"
type input "[DATE]"
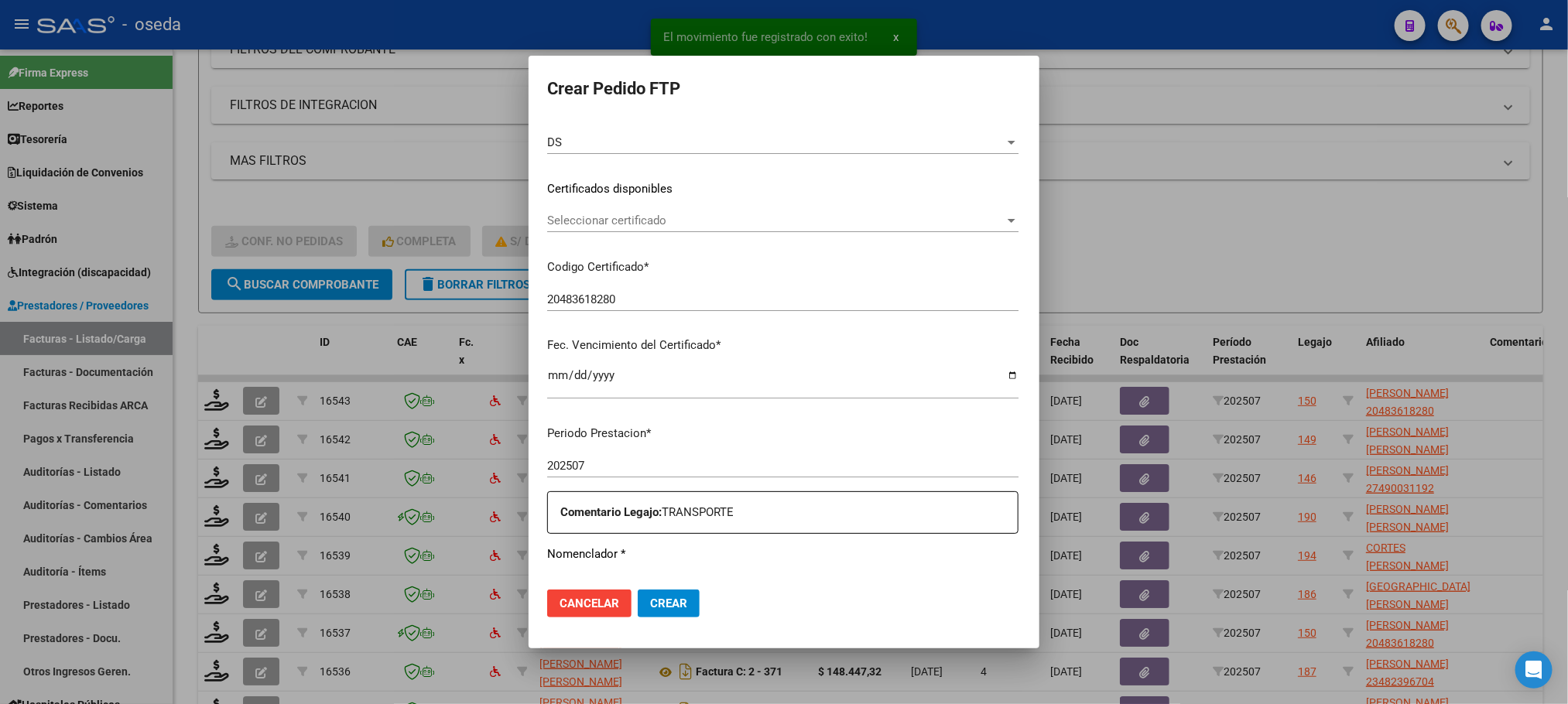
scroll to position [464, 0]
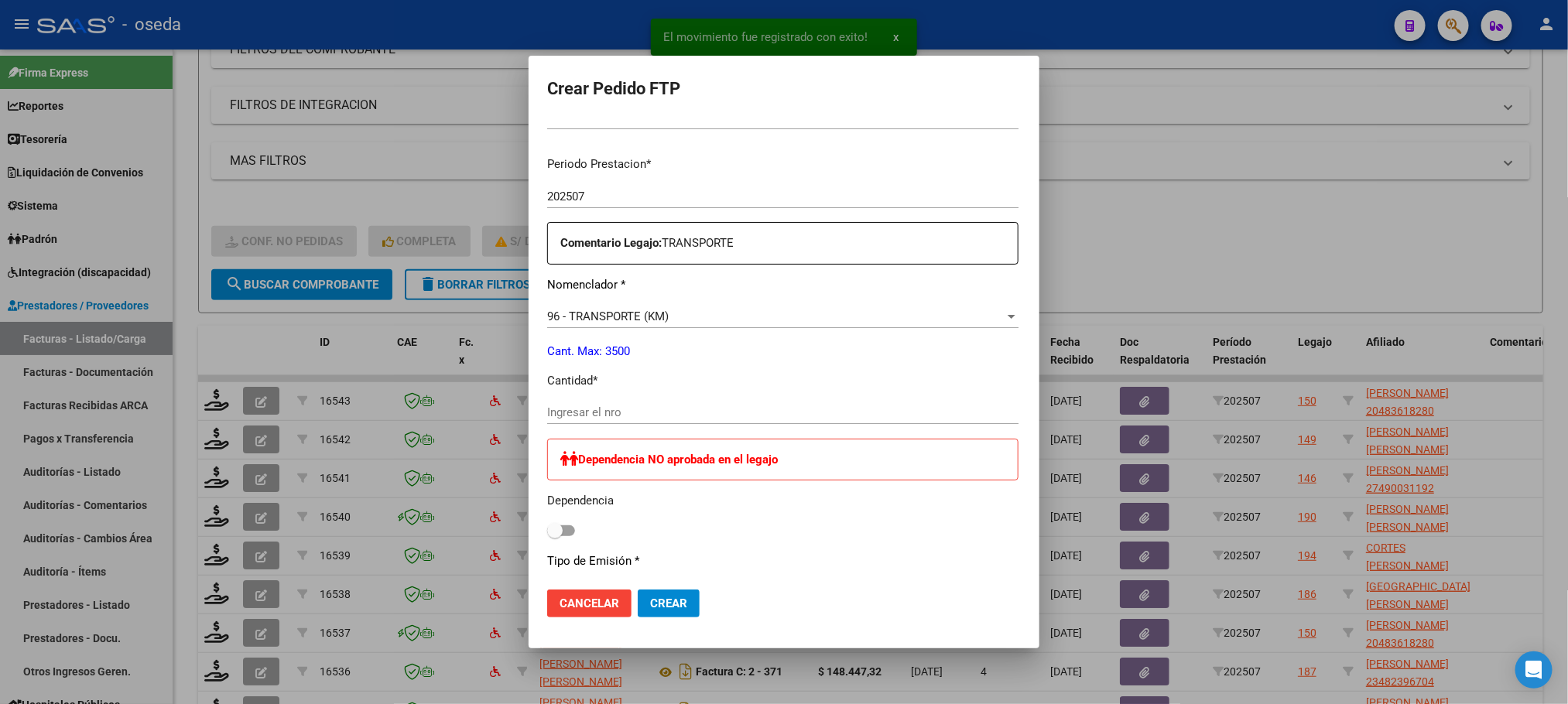
click at [844, 413] on input "Ingresar el nro" at bounding box center [783, 413] width 471 height 14
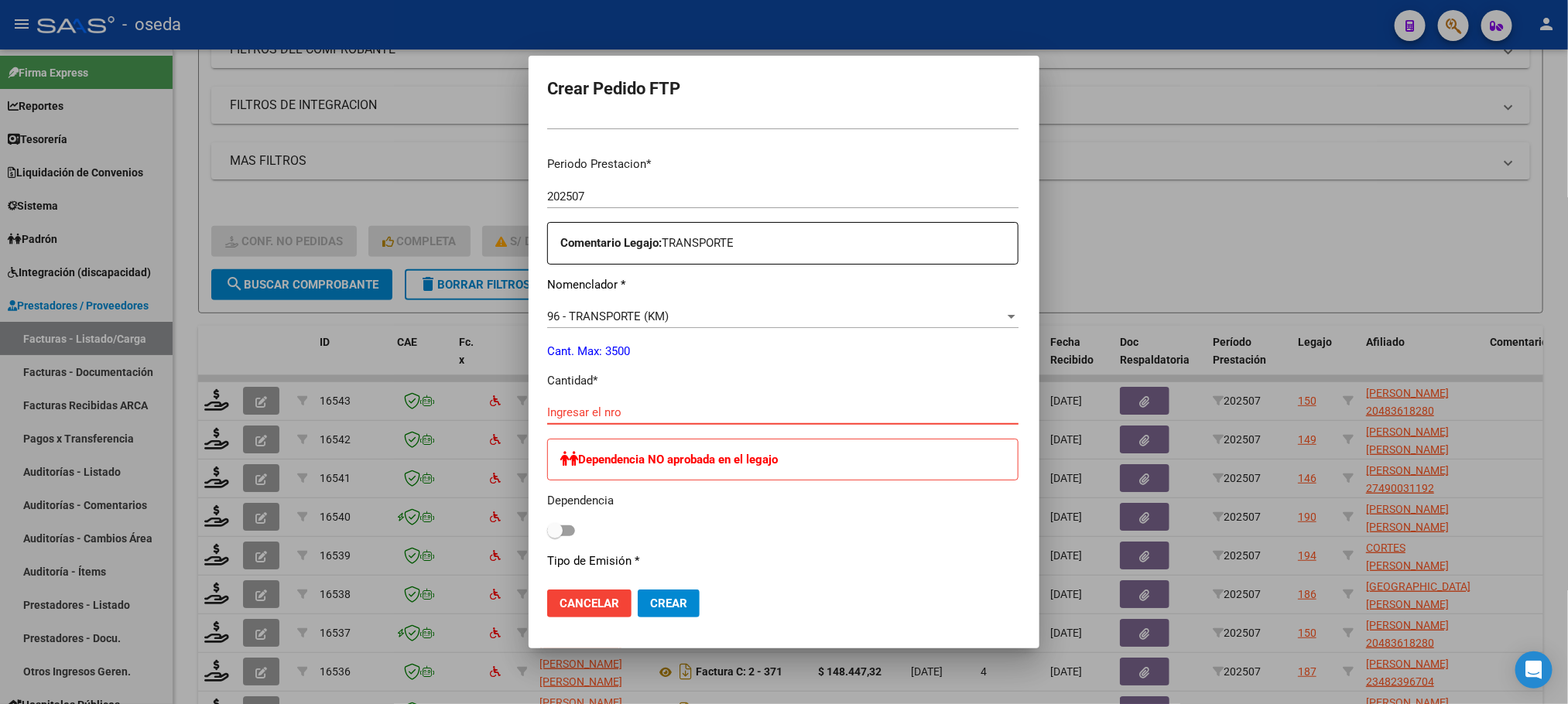
click at [644, 413] on input "Ingresar el nro" at bounding box center [783, 413] width 471 height 14
type input "954"
click at [638, 590] on button "Crear" at bounding box center [669, 604] width 62 height 28
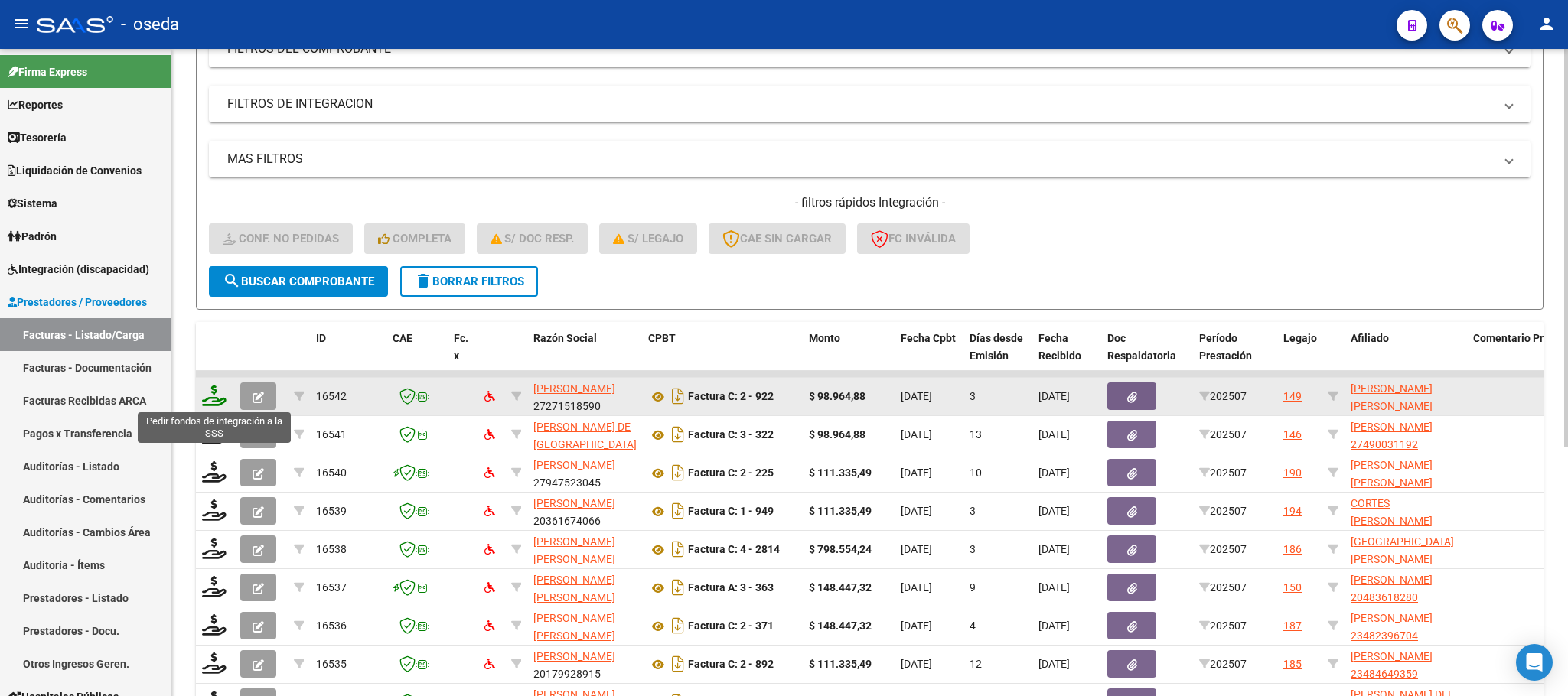
click at [215, 395] on icon at bounding box center [215, 395] width 24 height 22
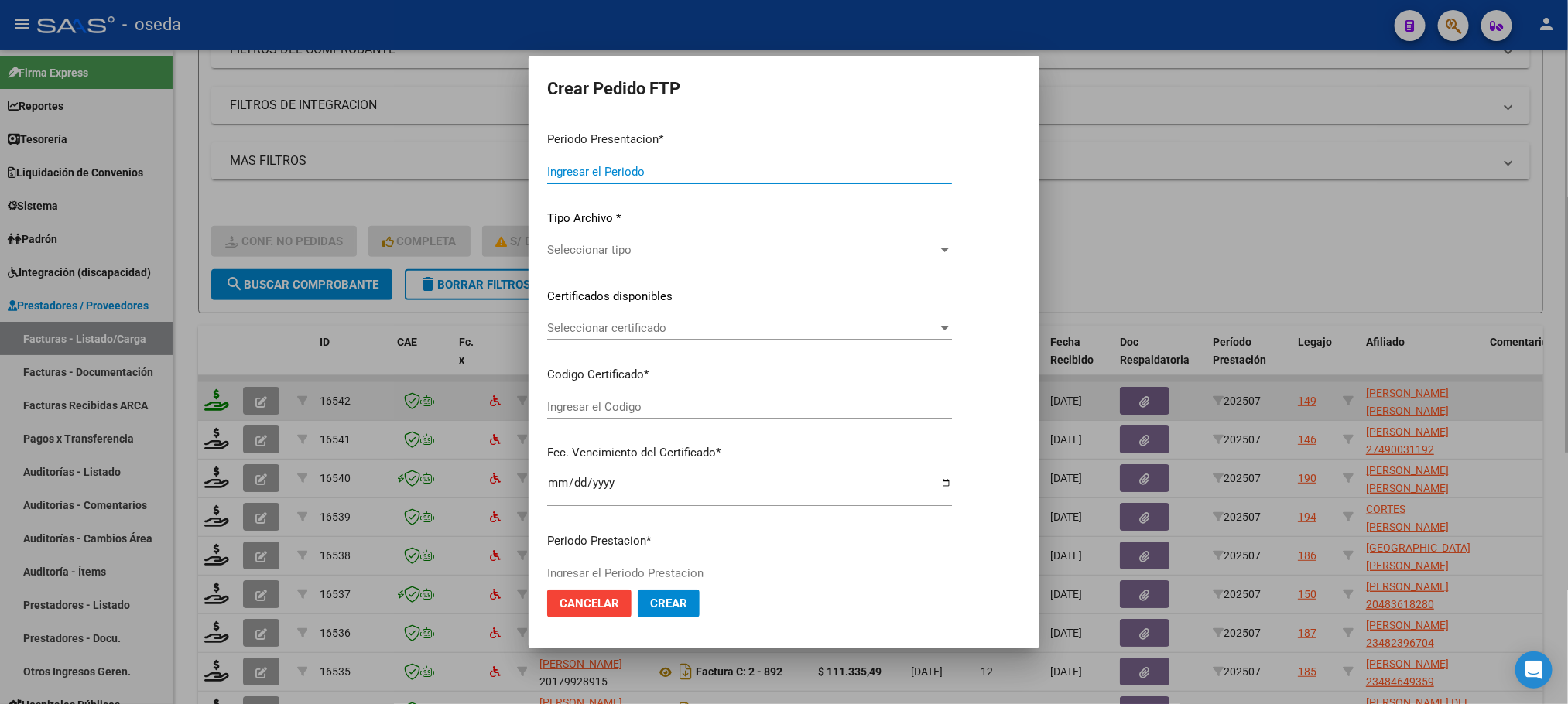
type input "202507"
type input "$ 98.964,88"
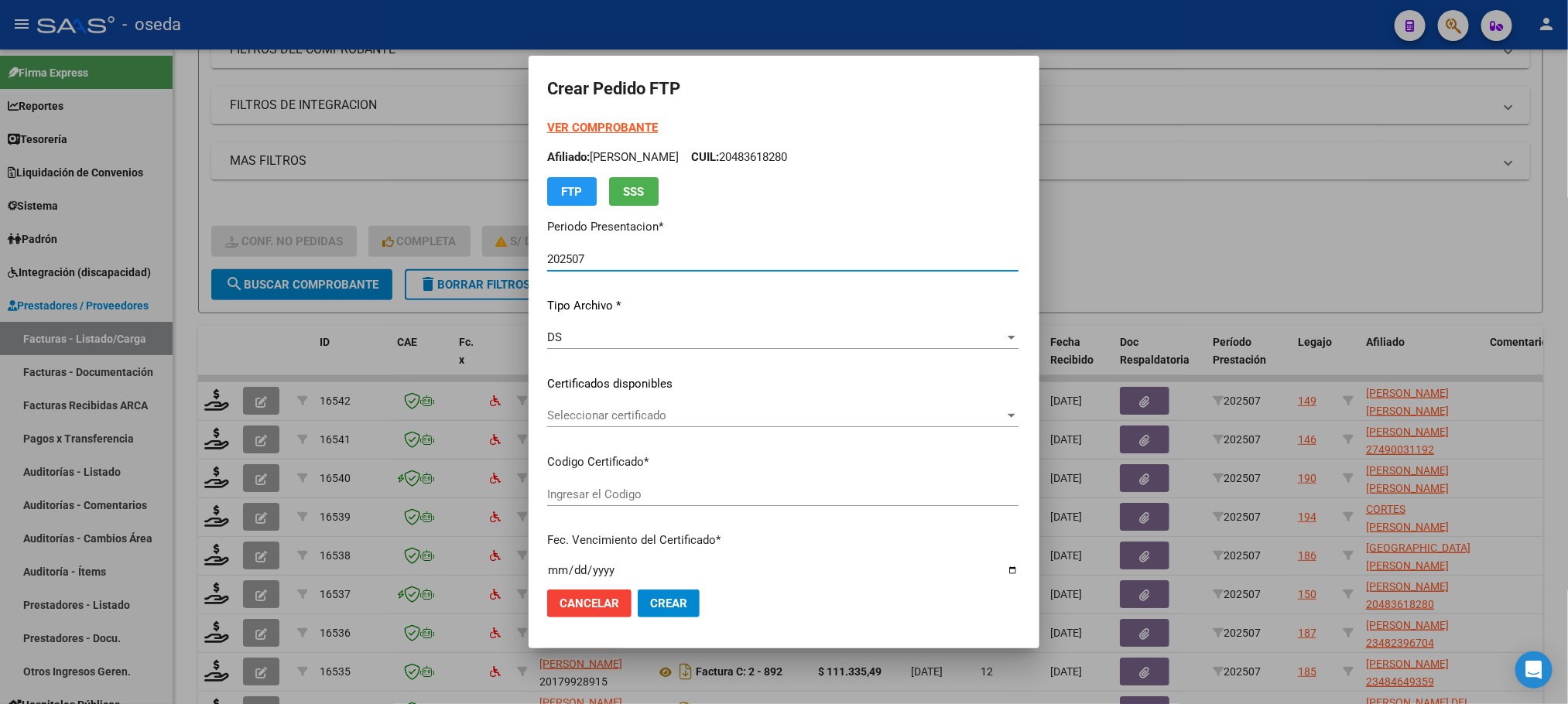
type input "ARG02000490768612022092920270929"
type input "[DATE]"
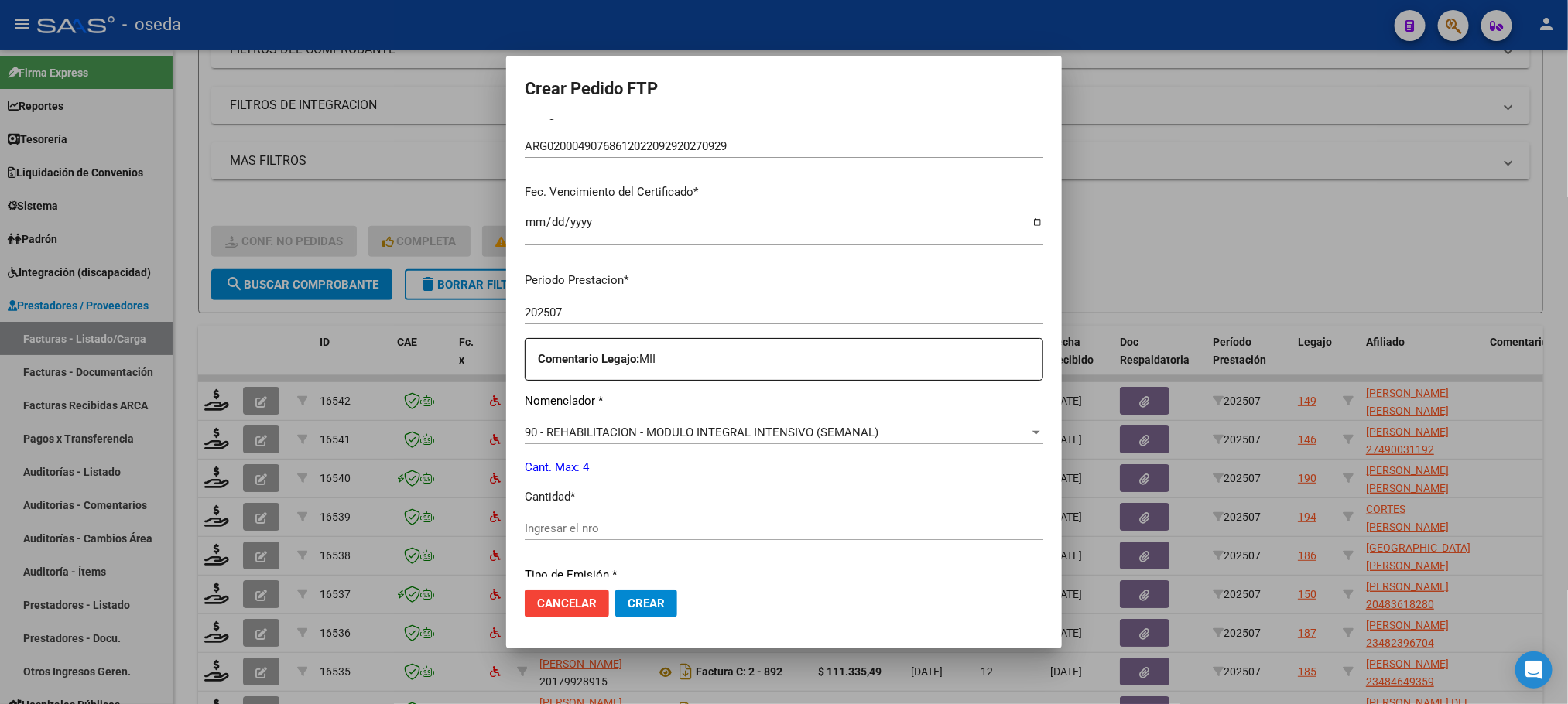
scroll to position [464, 0]
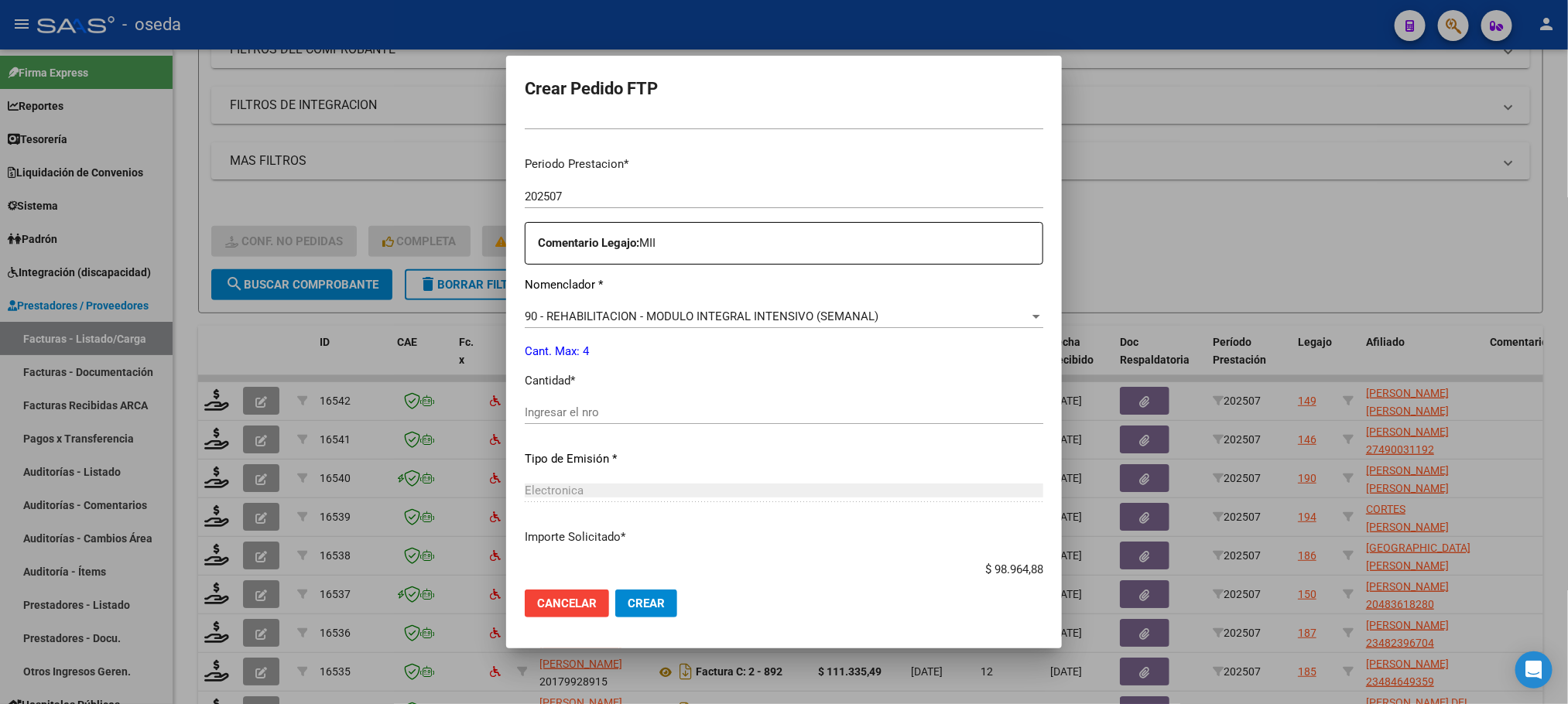
click at [649, 418] on input "Ingresar el nro" at bounding box center [784, 413] width 519 height 14
type input "4"
click at [615, 590] on button "Crear" at bounding box center [646, 604] width 62 height 28
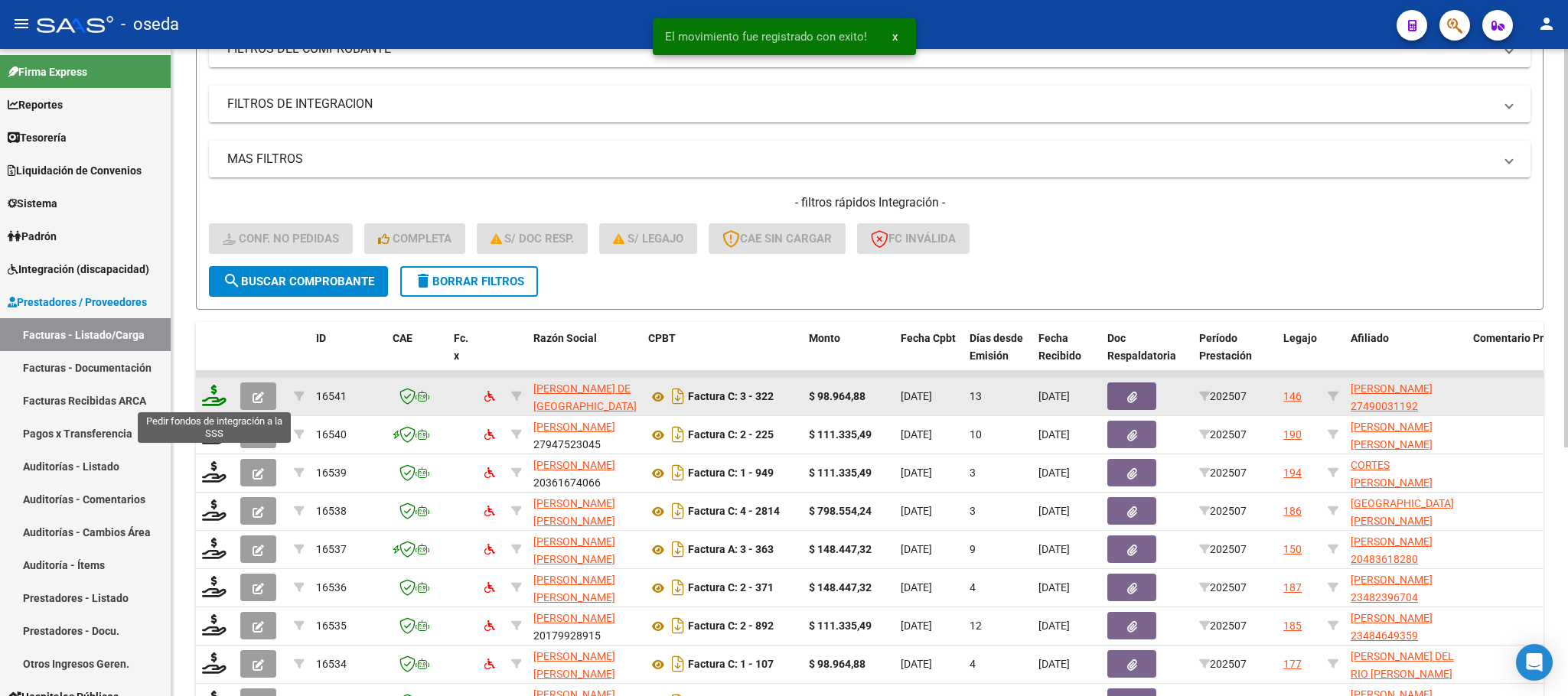
click at [212, 388] on icon at bounding box center [215, 395] width 24 height 22
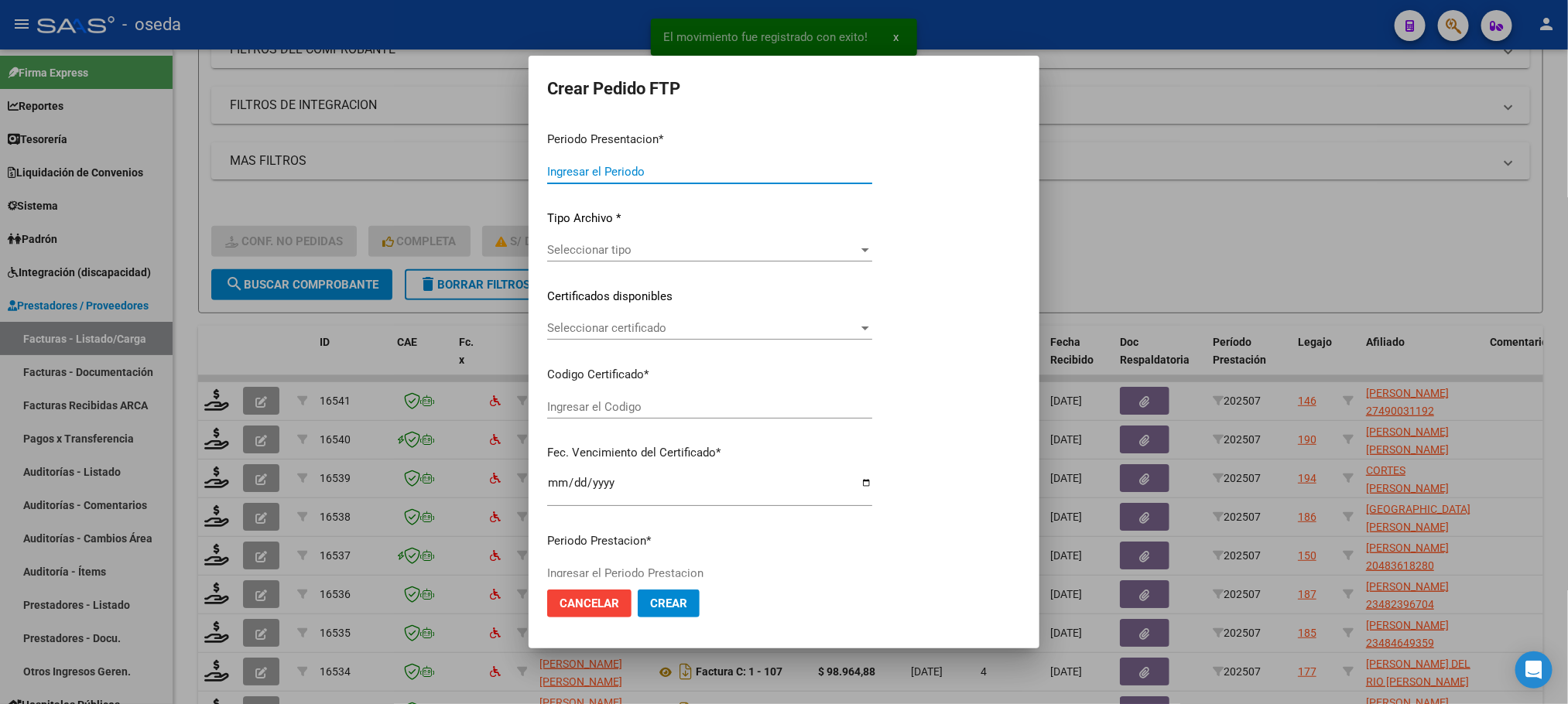
type input "202507"
type input "$ 98.964,88"
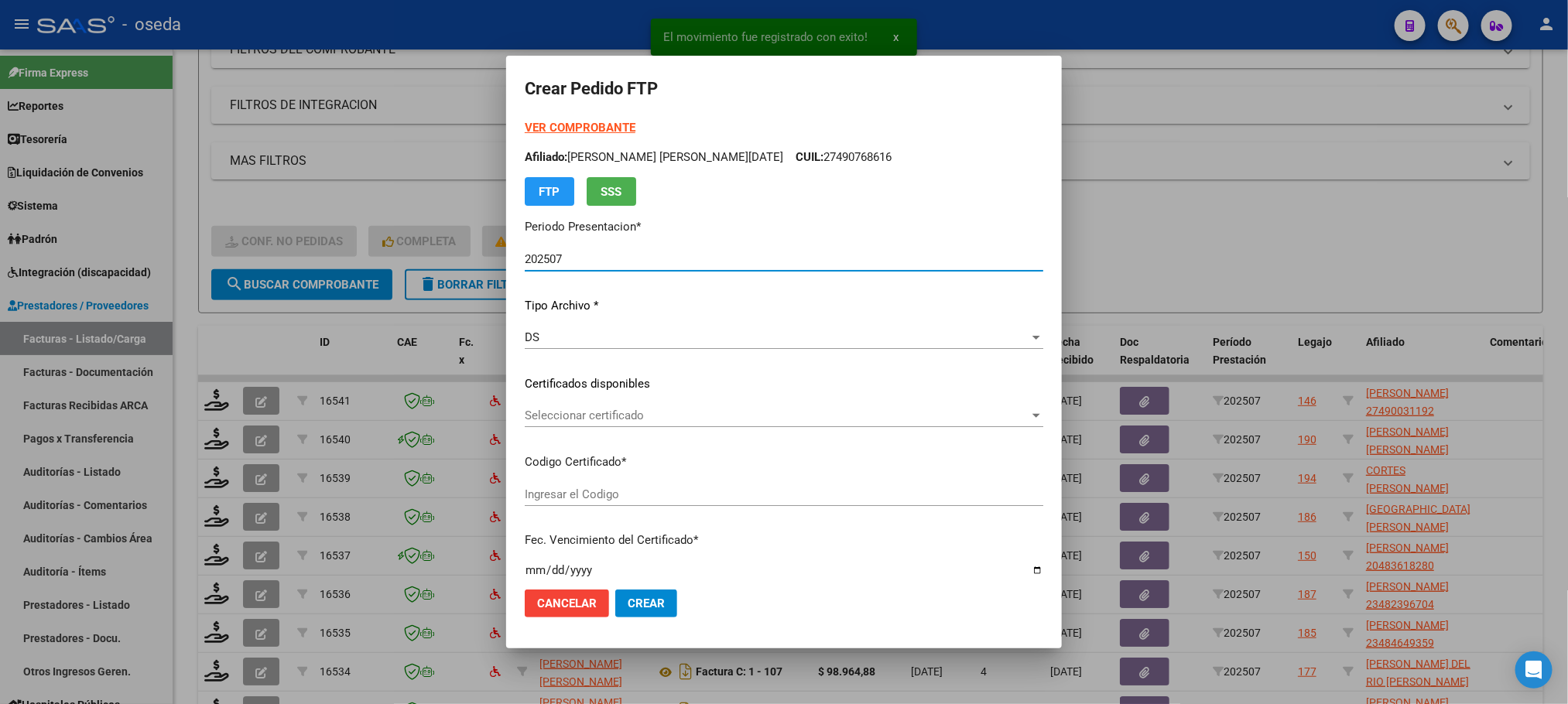
type input "ARG01000490031192022020120270201HTA502"
type input "[DATE]"
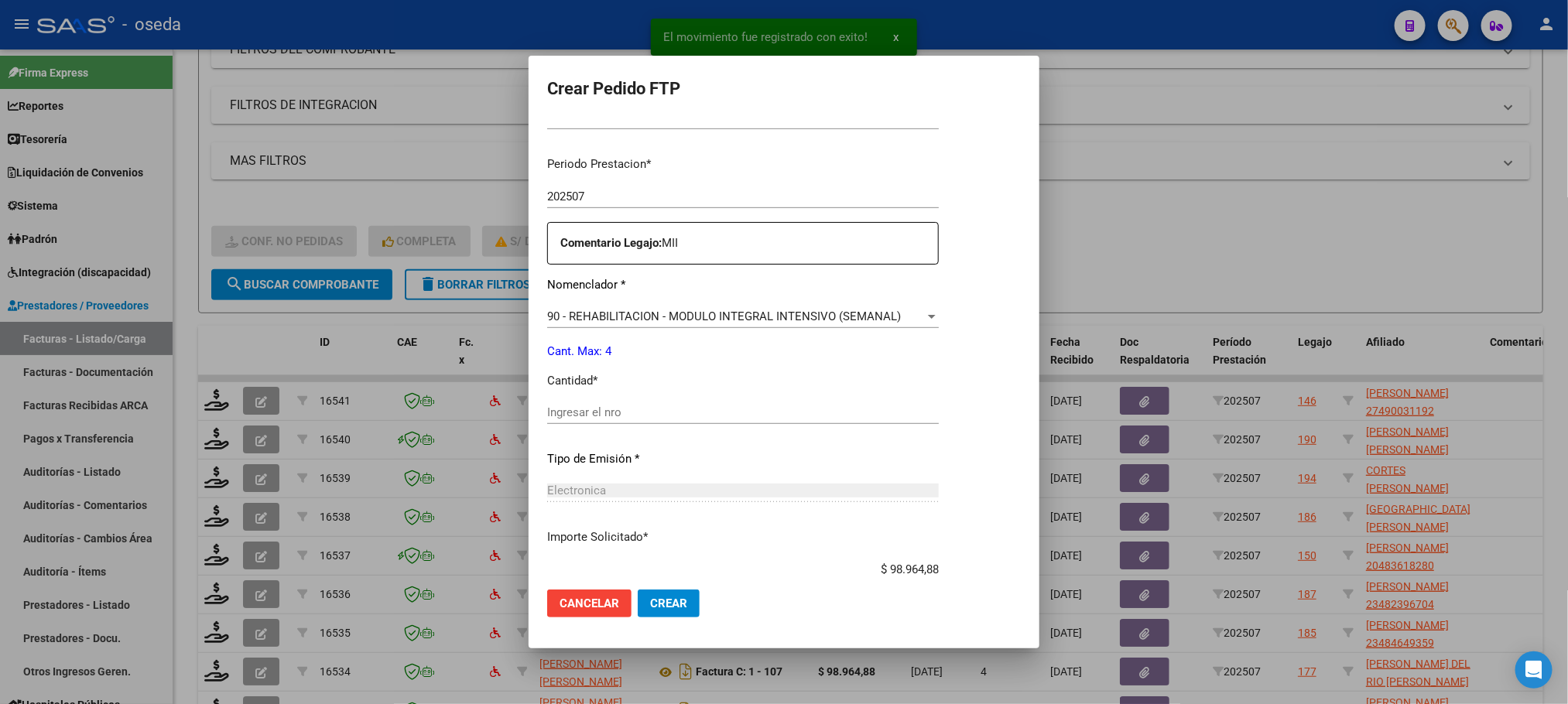
click at [649, 418] on input "Ingresar el nro" at bounding box center [744, 413] width 392 height 14
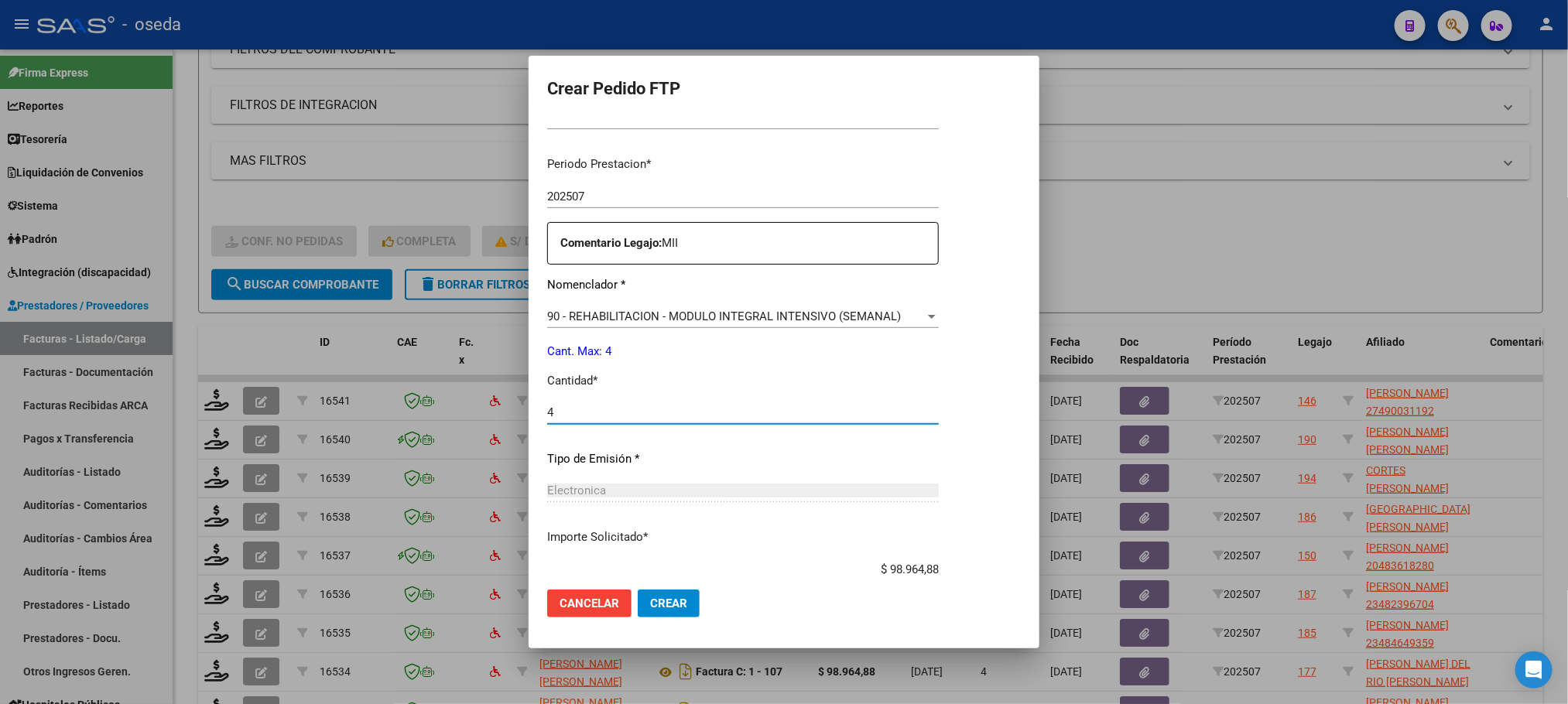
type input "4"
click at [638, 590] on button "Crear" at bounding box center [669, 604] width 62 height 28
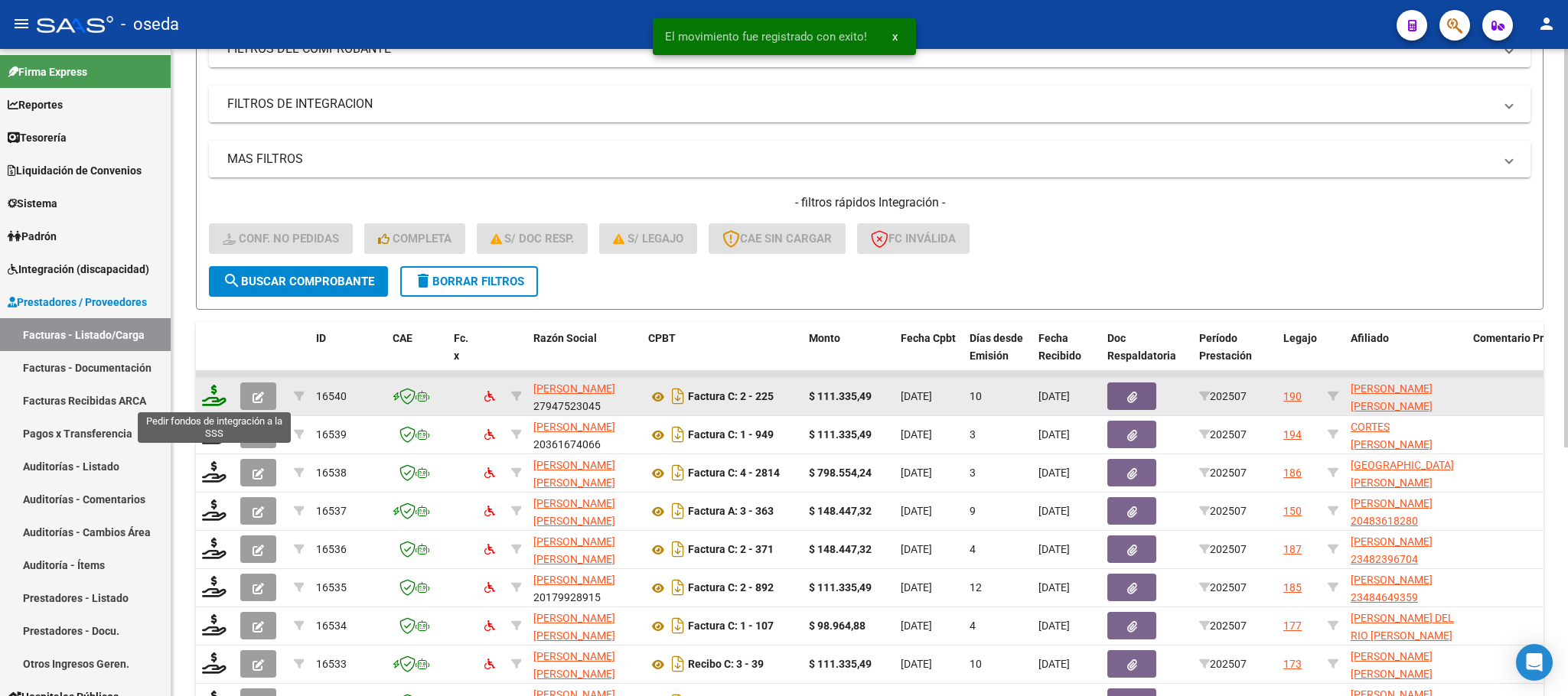
click at [215, 391] on icon at bounding box center [215, 395] width 24 height 22
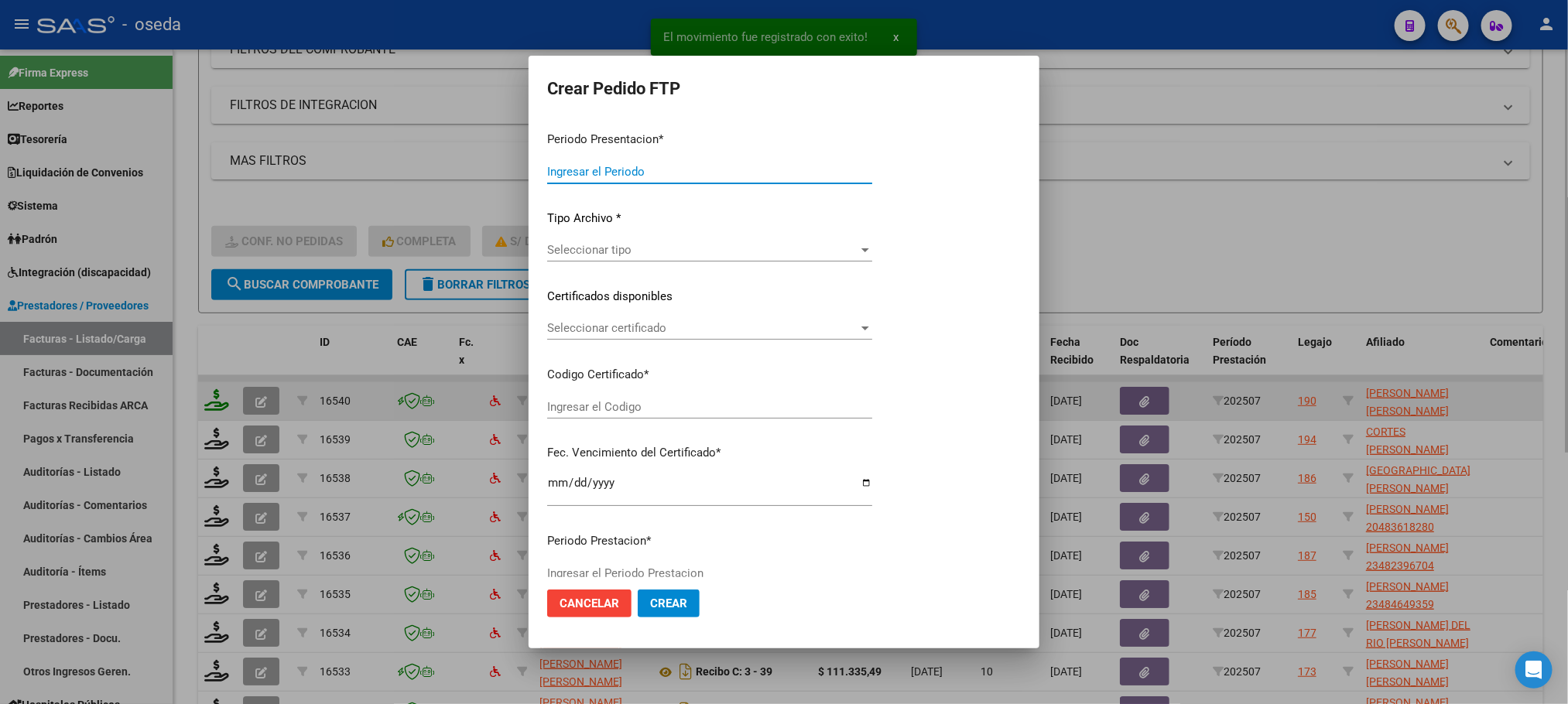
type input "202507"
type input "$ 111.335,49"
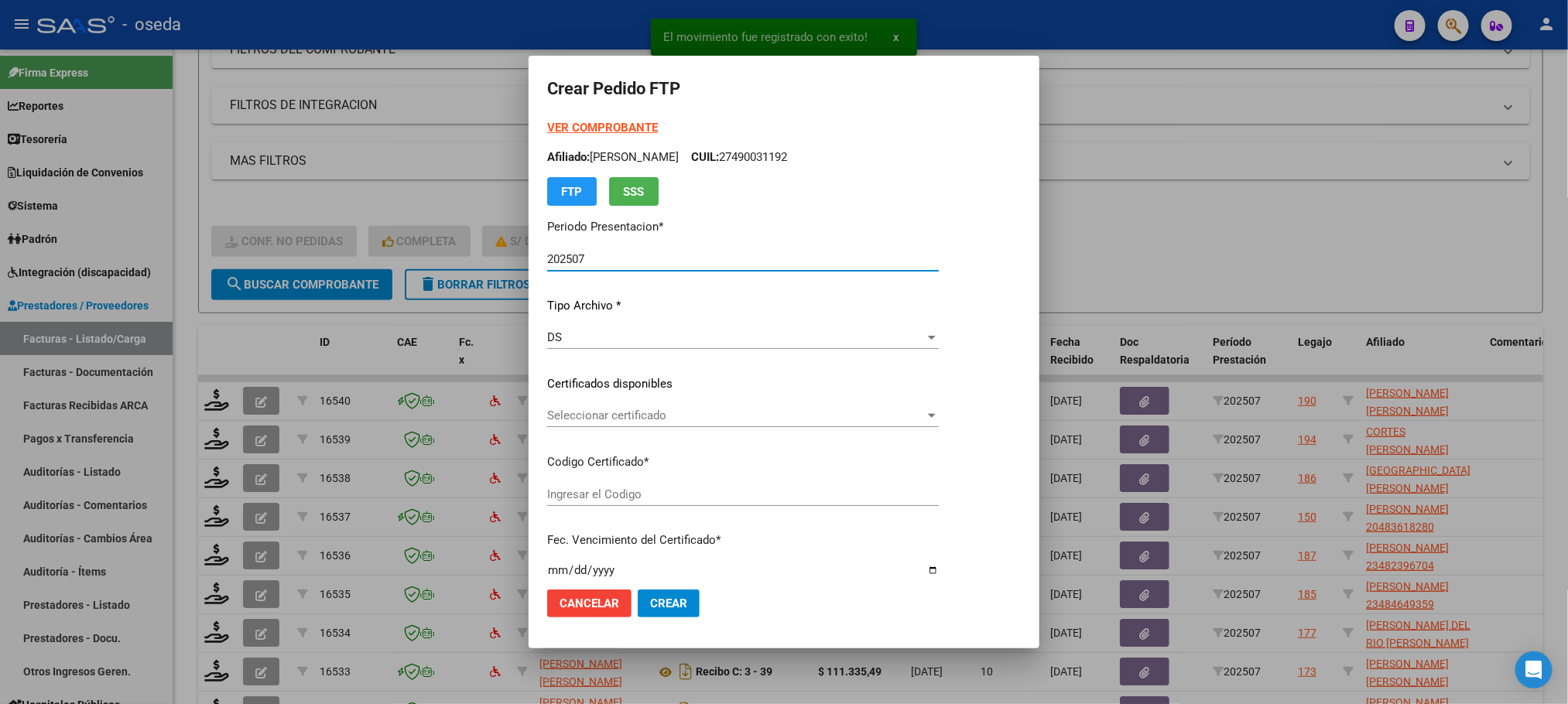
type input "ARG02000583096502022110320251103BS430"
type input "[DATE]"
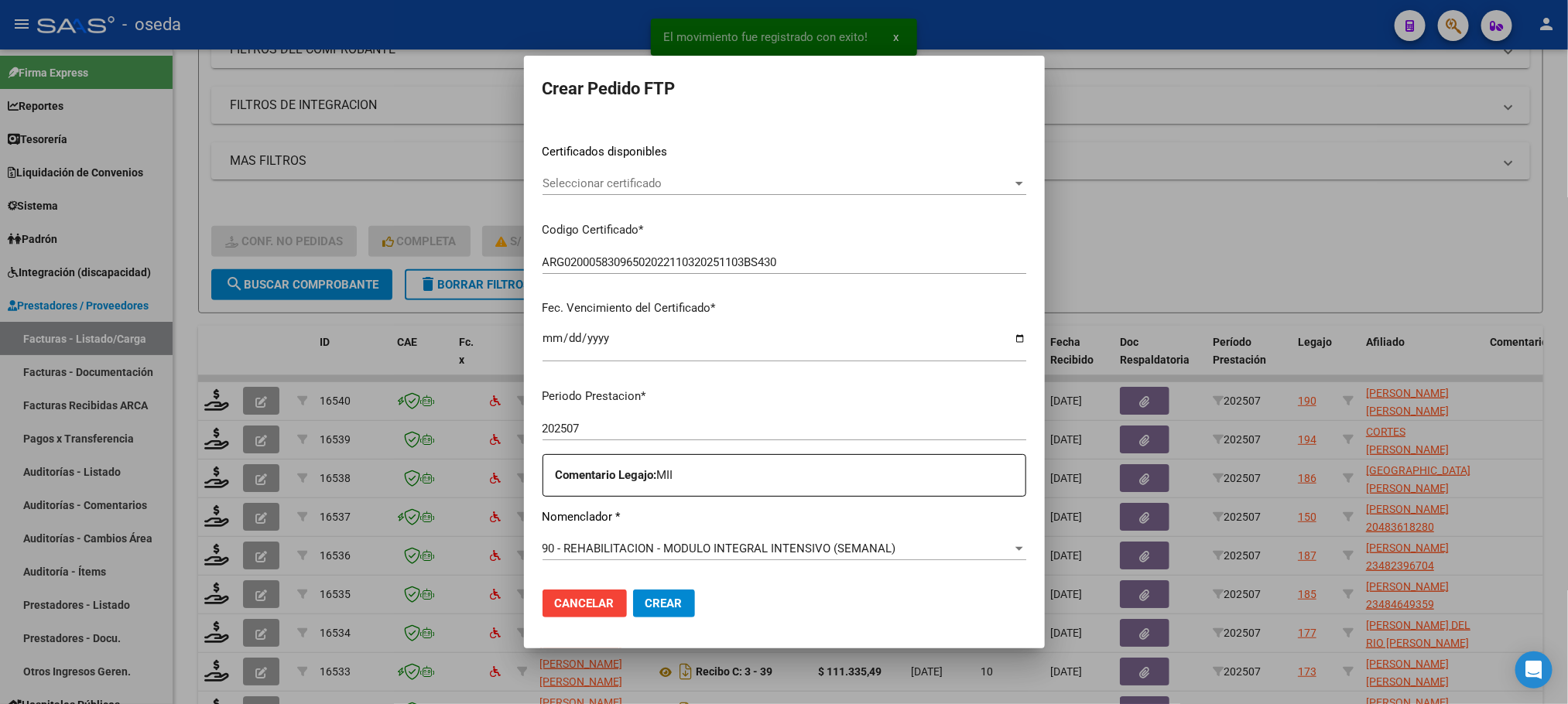
scroll to position [348, 0]
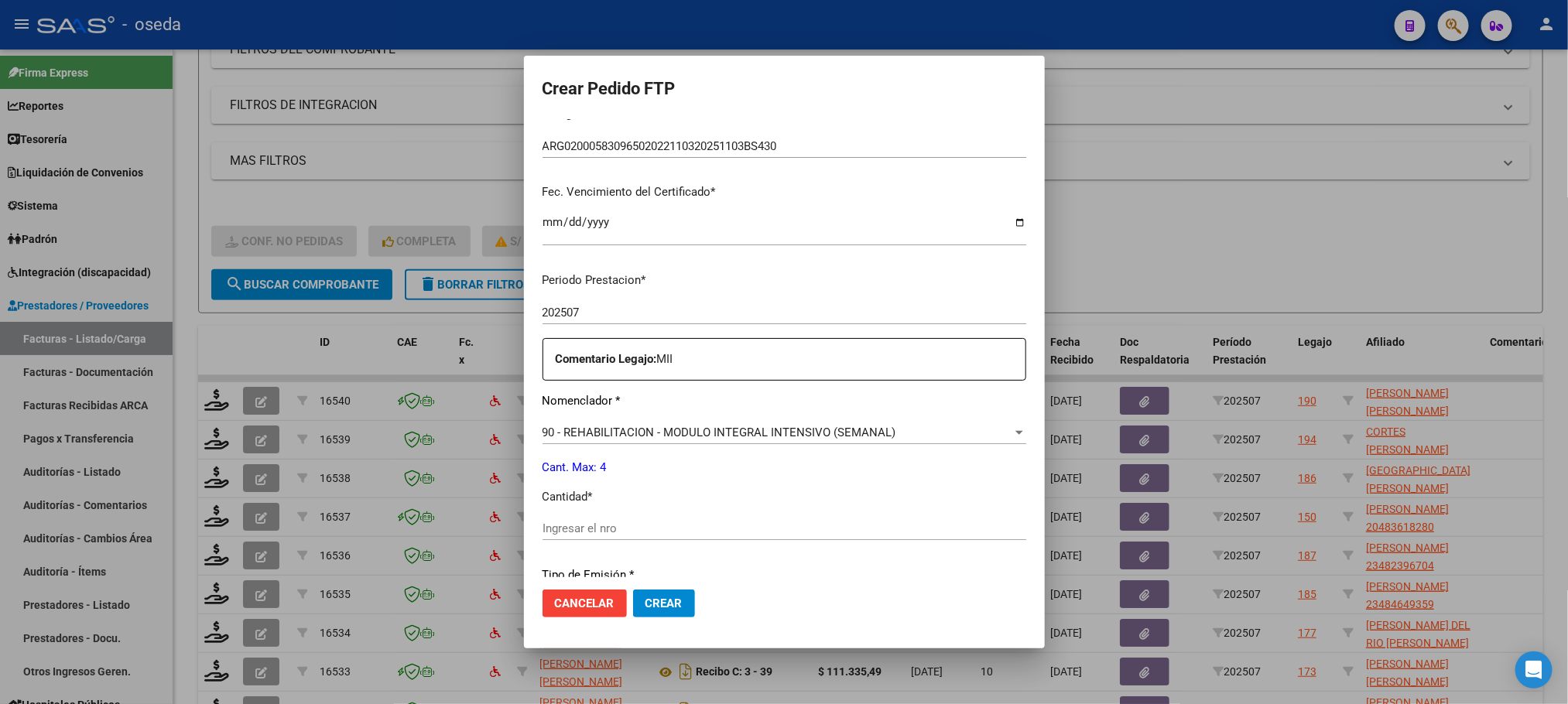
click at [643, 526] on input "Ingresar el nro" at bounding box center [784, 529] width 483 height 14
type input "4"
click at [633, 590] on button "Crear" at bounding box center [664, 604] width 62 height 28
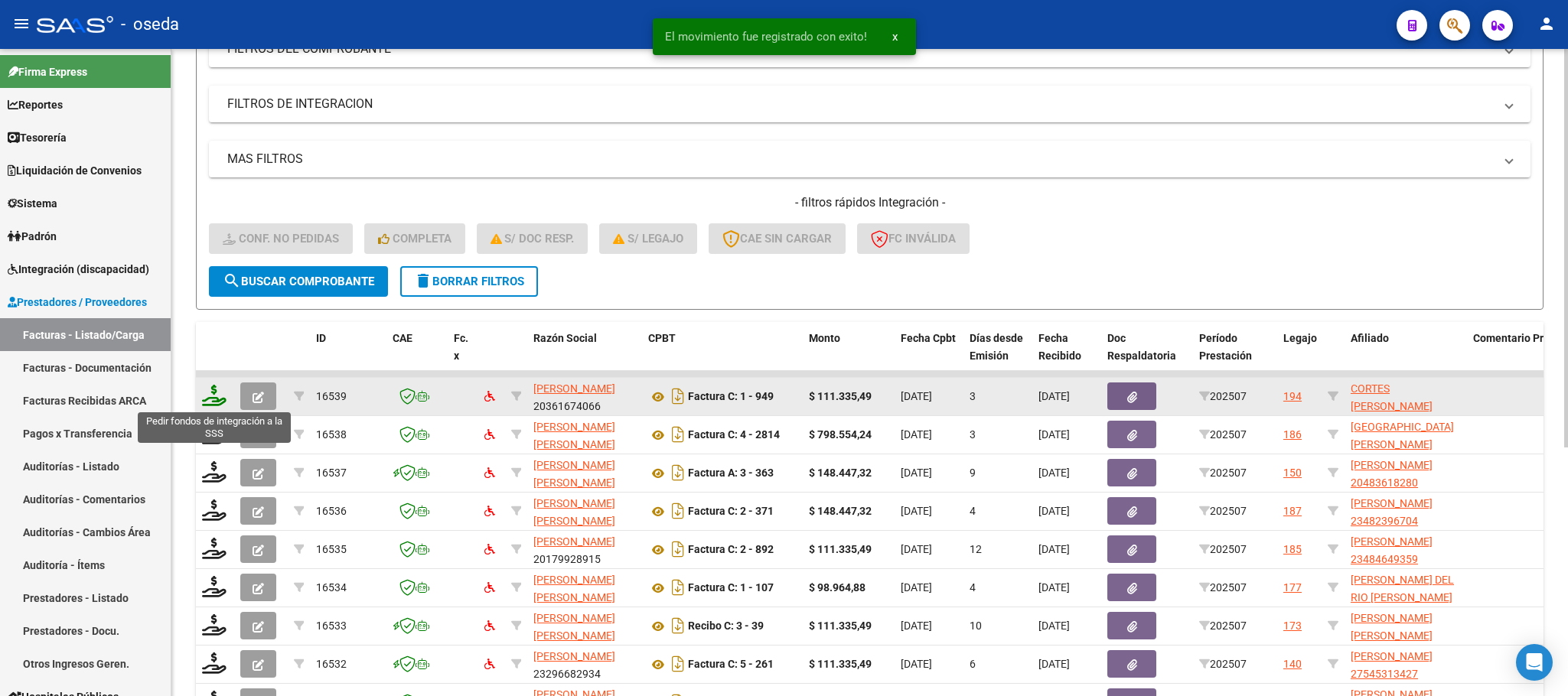
click at [202, 401] on icon at bounding box center [215, 395] width 24 height 22
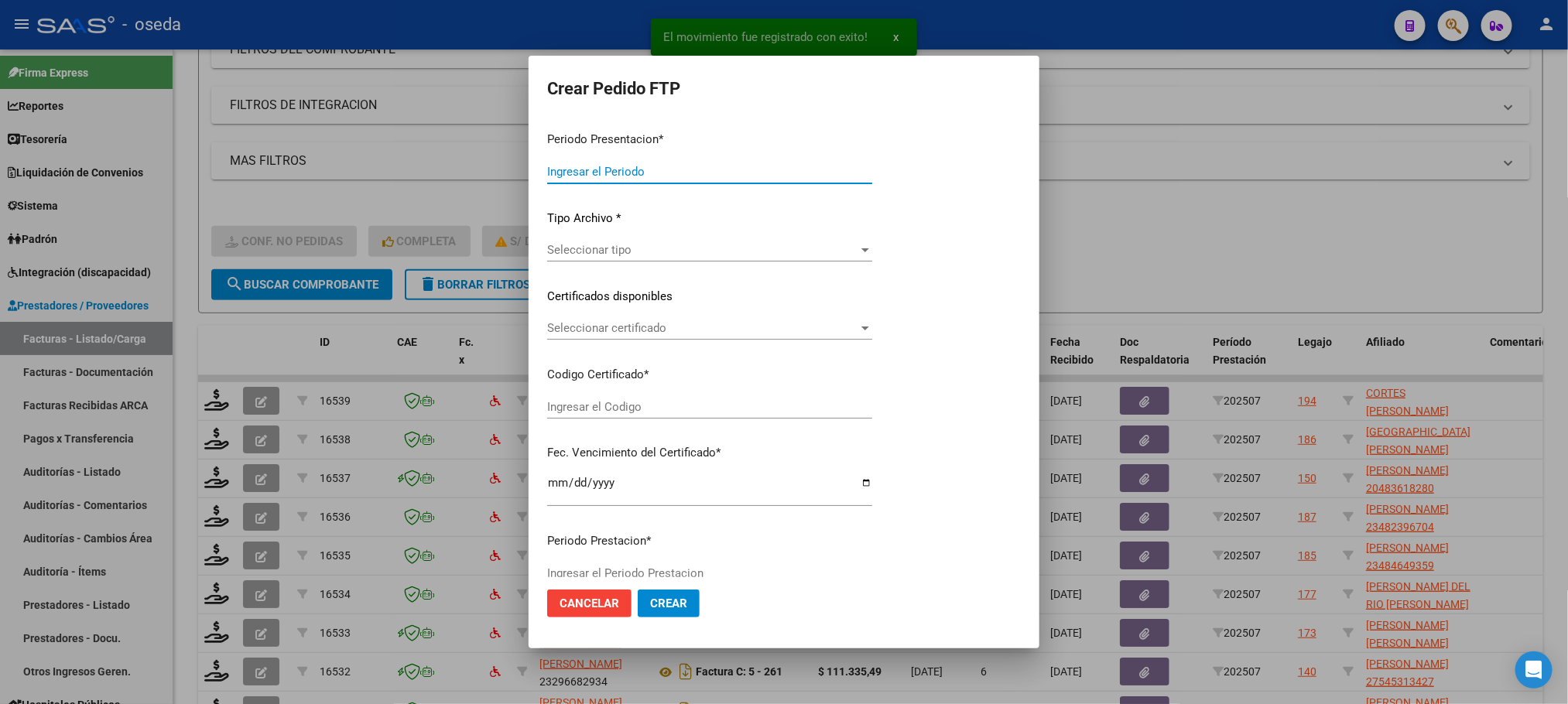
type input "202507"
type input "$ 111.335,49"
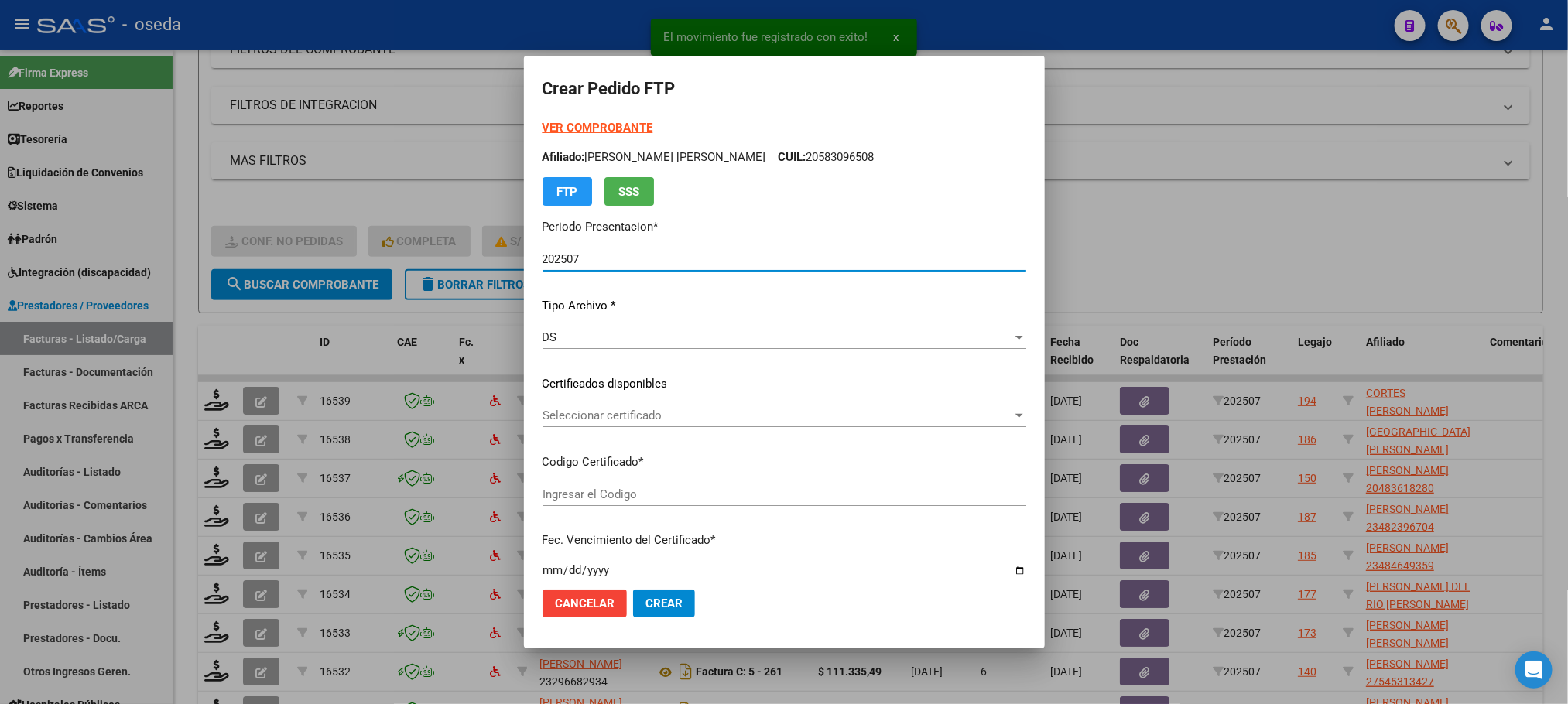
type input "ARG02000554209692023072620280726BS437"
type input "[DATE]"
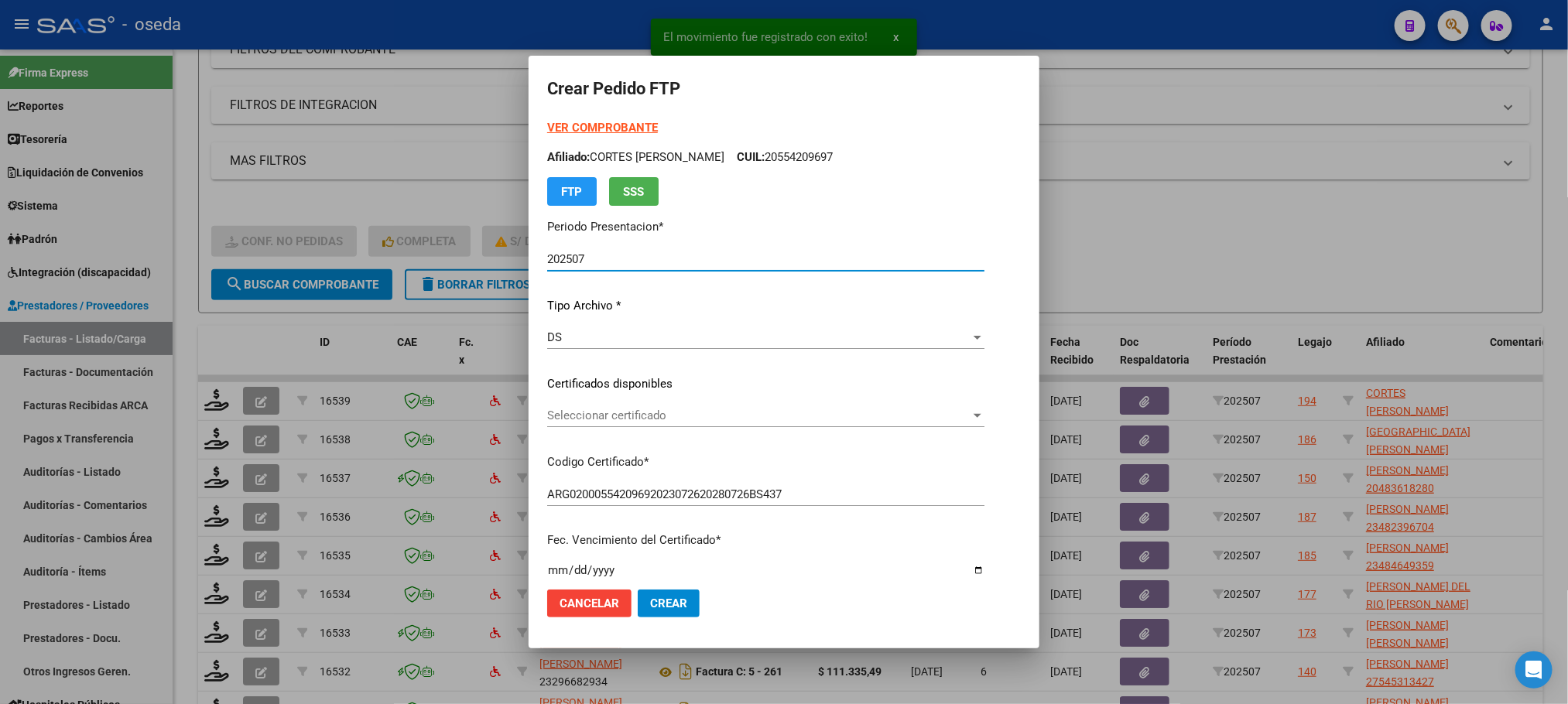
scroll to position [464, 0]
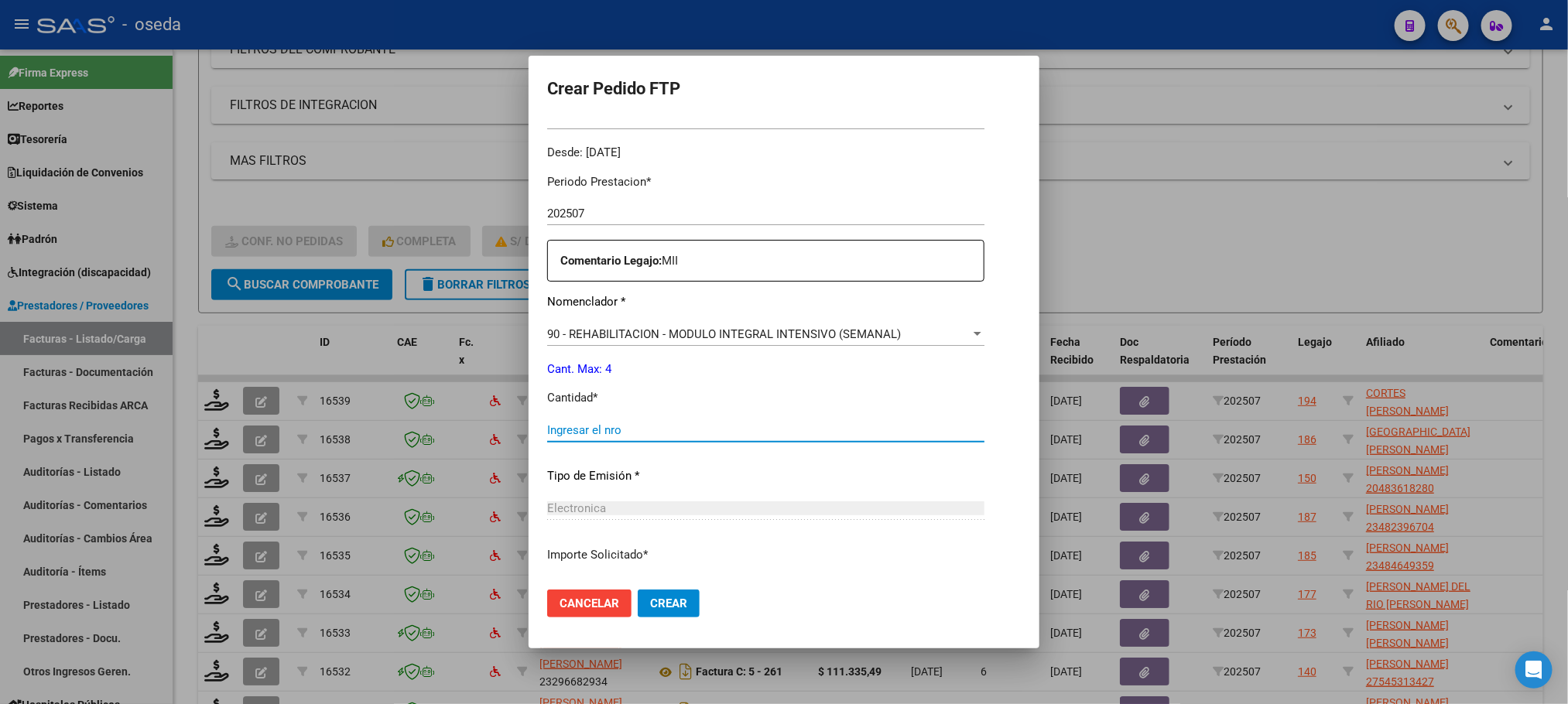
click at [704, 432] on input "Ingresar el nro" at bounding box center [766, 431] width 438 height 14
type input "4"
click at [638, 590] on button "Crear" at bounding box center [669, 604] width 62 height 28
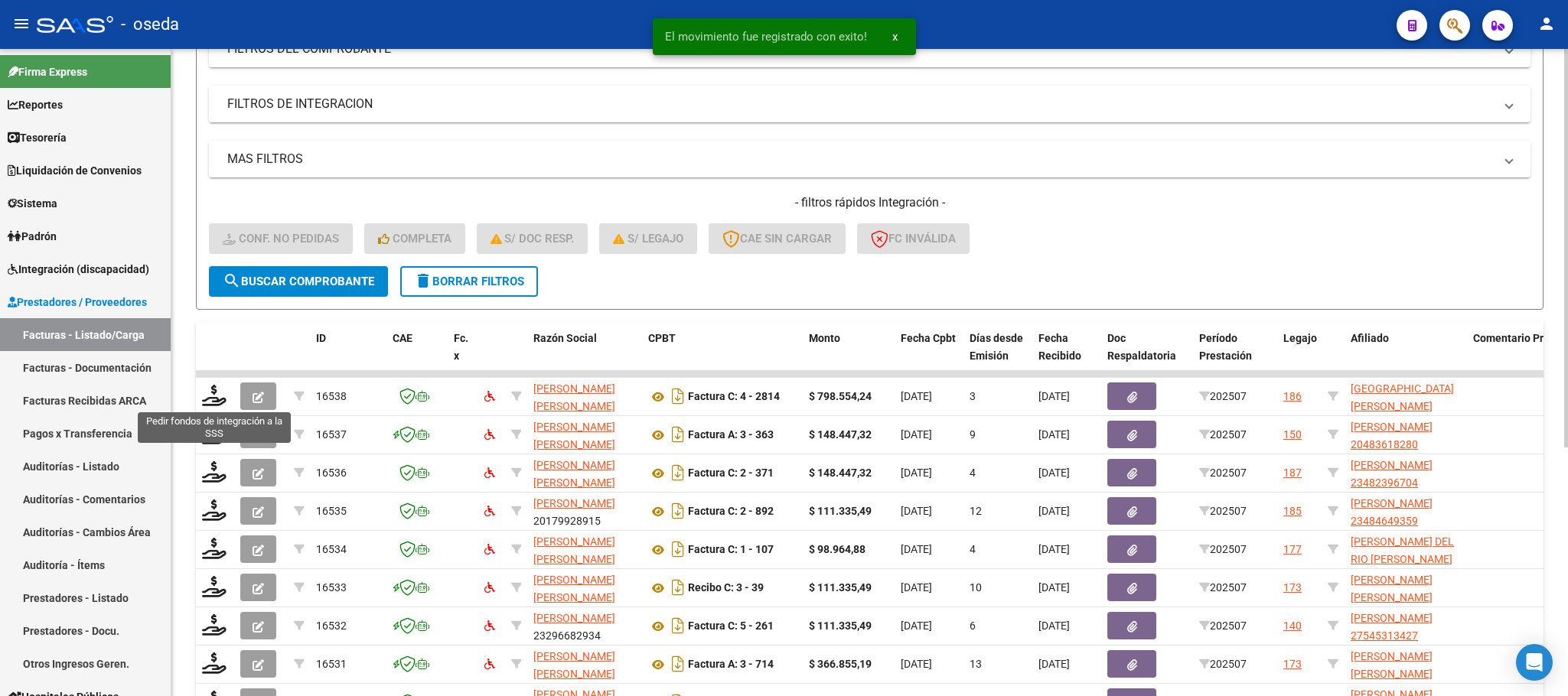
click at [194, 401] on div "Video tutorial PRESTADORES -> Listado de CPBTs Emitidos por Prestadores / Prove…" at bounding box center [869, 336] width 1396 height 1034
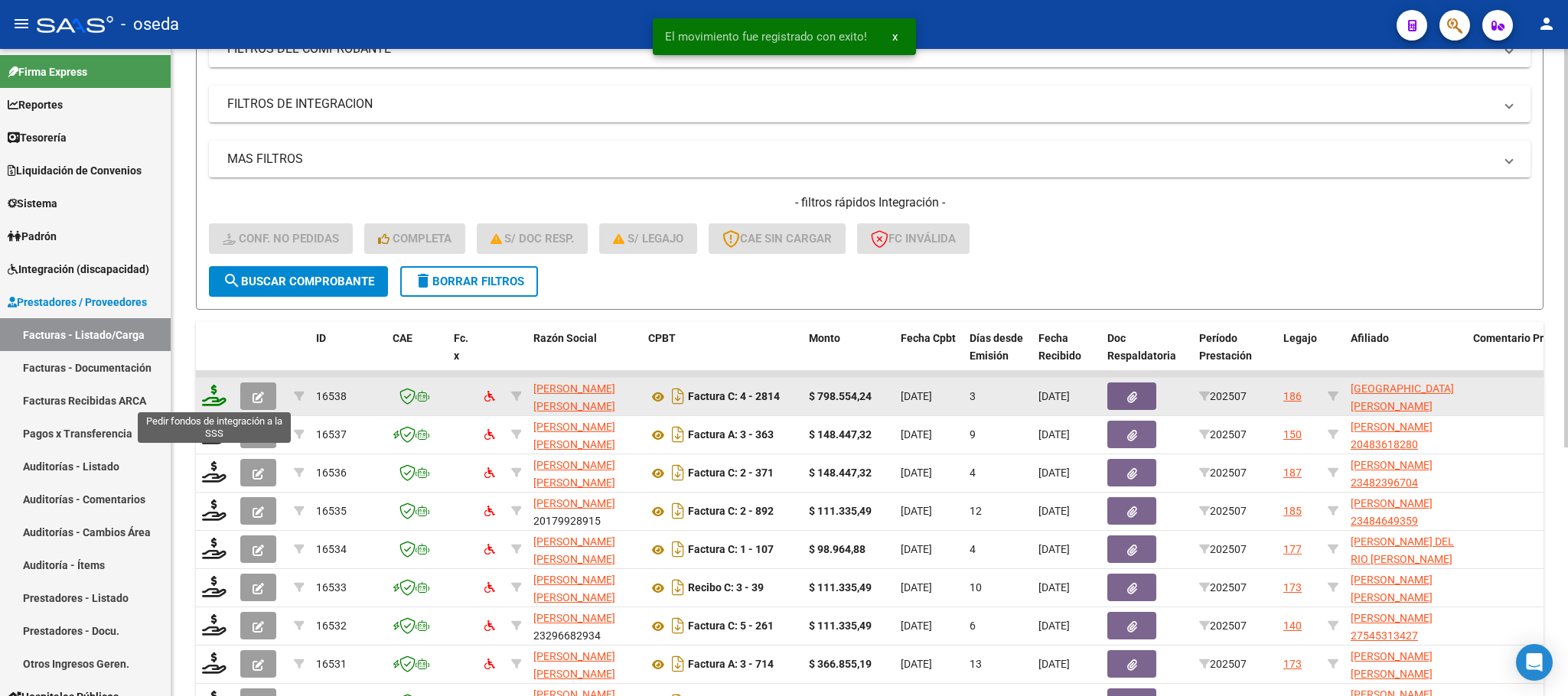
click at [208, 400] on icon at bounding box center [215, 395] width 24 height 22
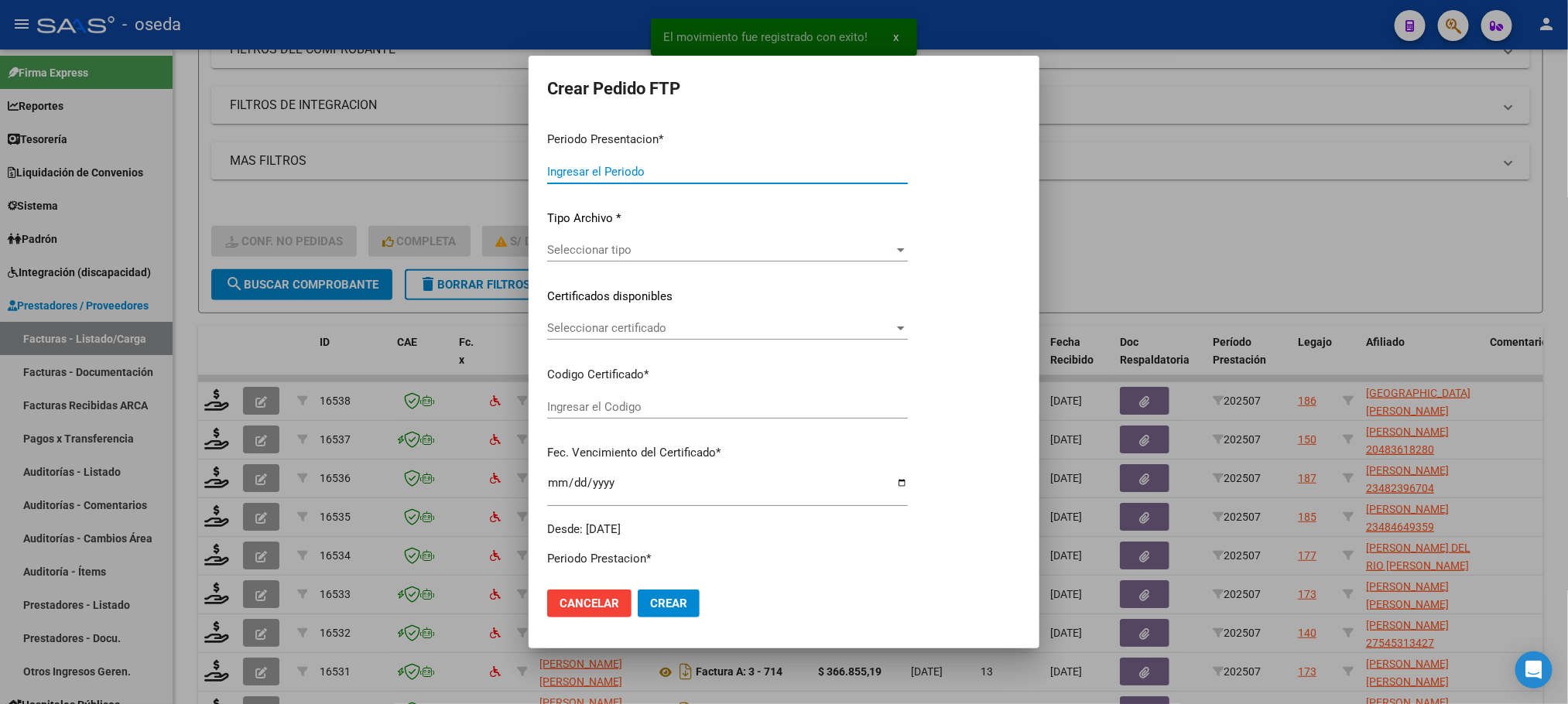
type input "202507"
type input "$ 798.554,24"
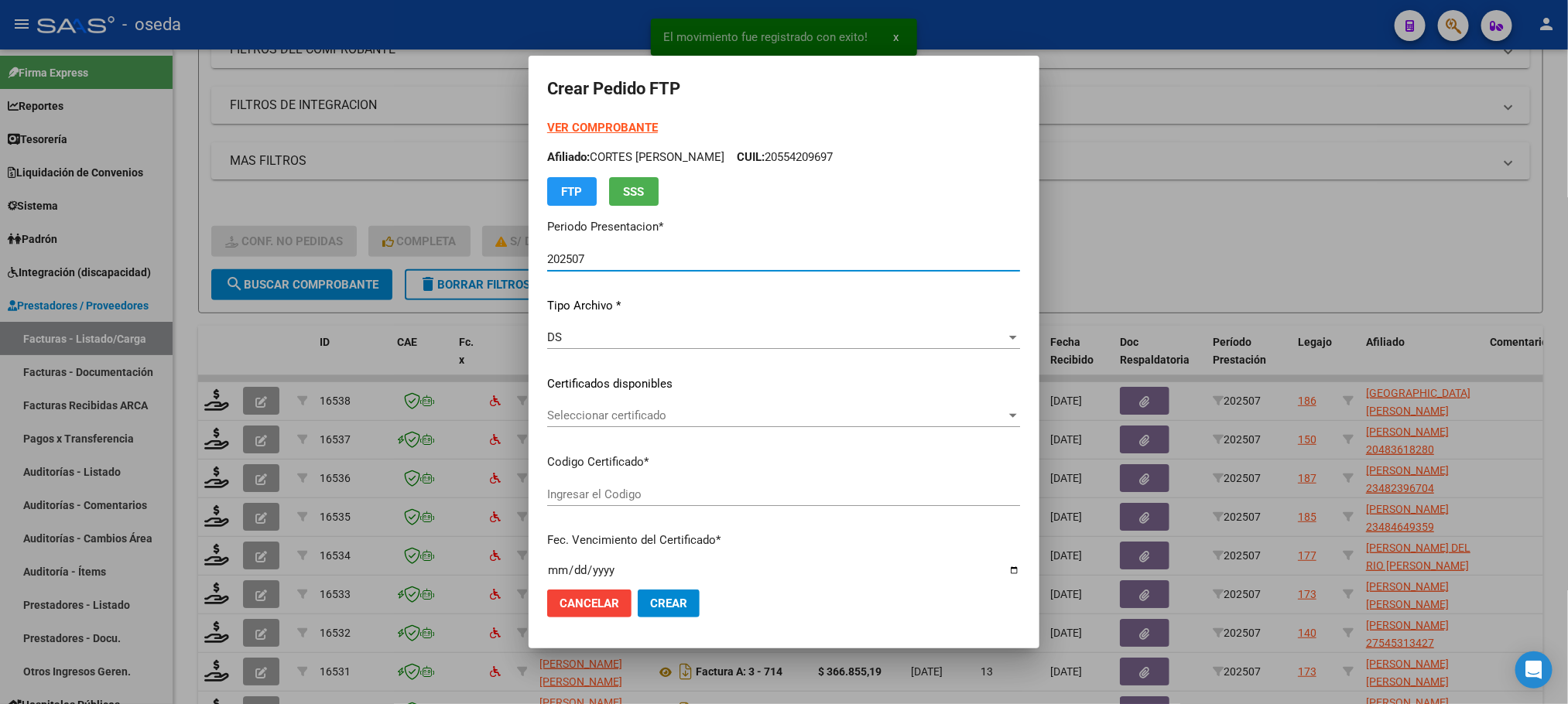
type input "20478064161"
type input "[DATE]"
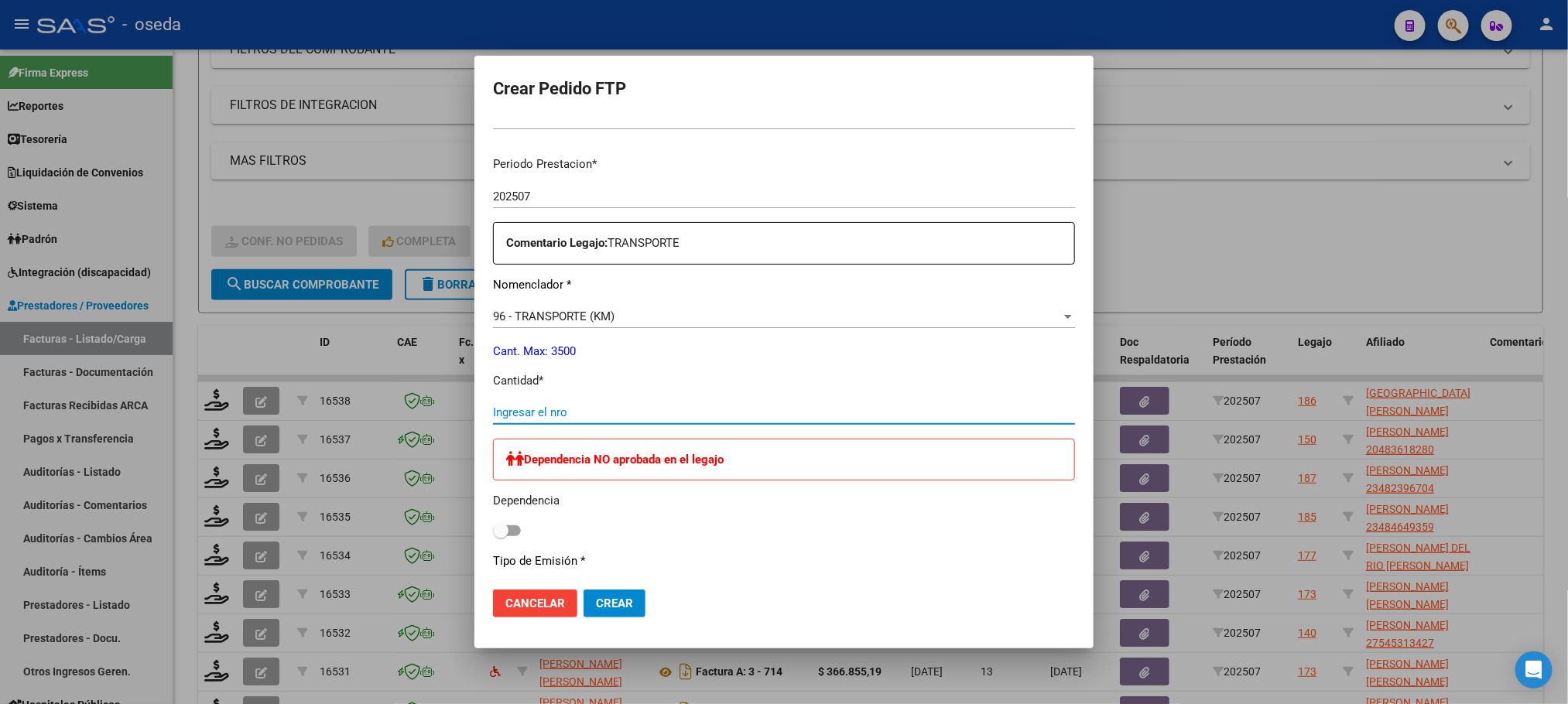
click at [671, 418] on input "Ingresar el nro" at bounding box center [784, 413] width 582 height 14
click at [558, 406] on input "Ingresar el nro" at bounding box center [784, 413] width 582 height 14
type input "1474"
click at [584, 590] on button "Crear" at bounding box center [614, 604] width 62 height 28
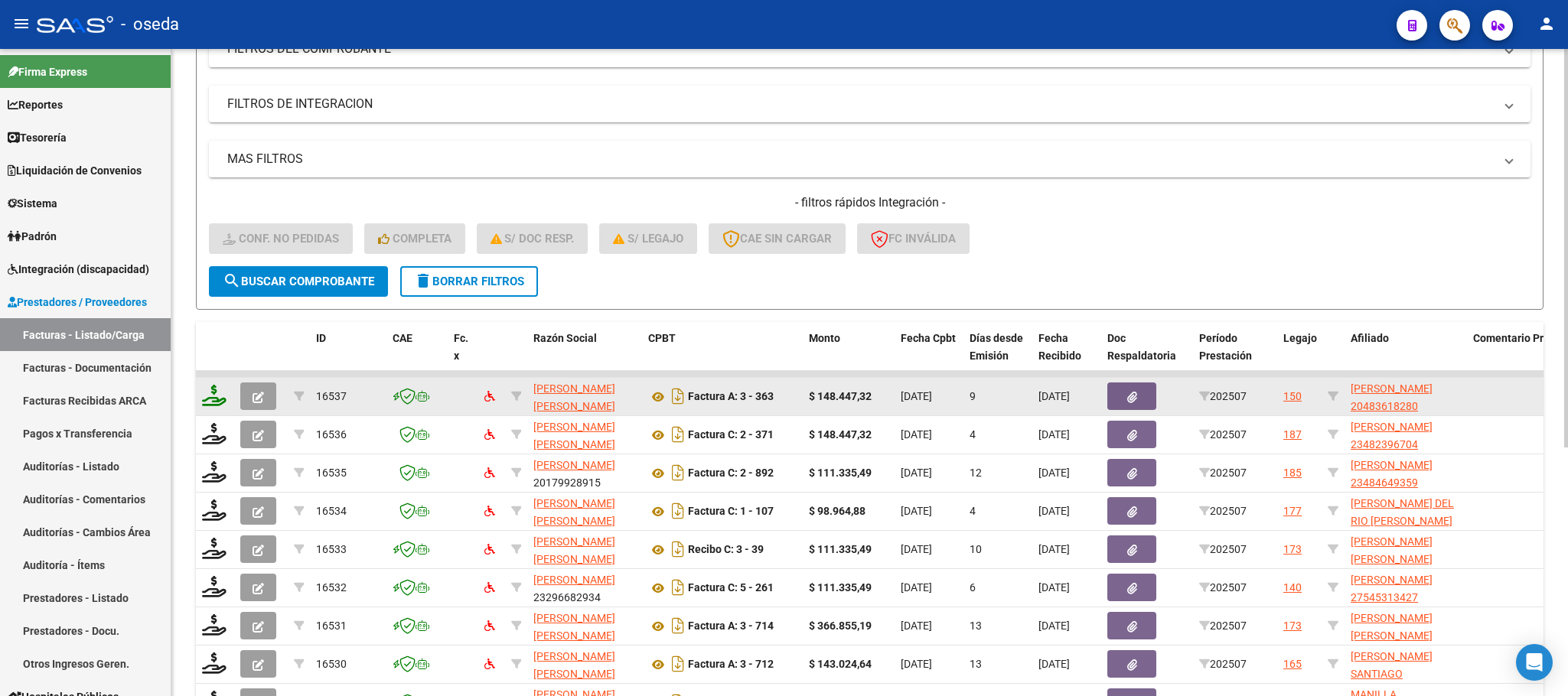
click at [216, 398] on icon at bounding box center [215, 395] width 24 height 22
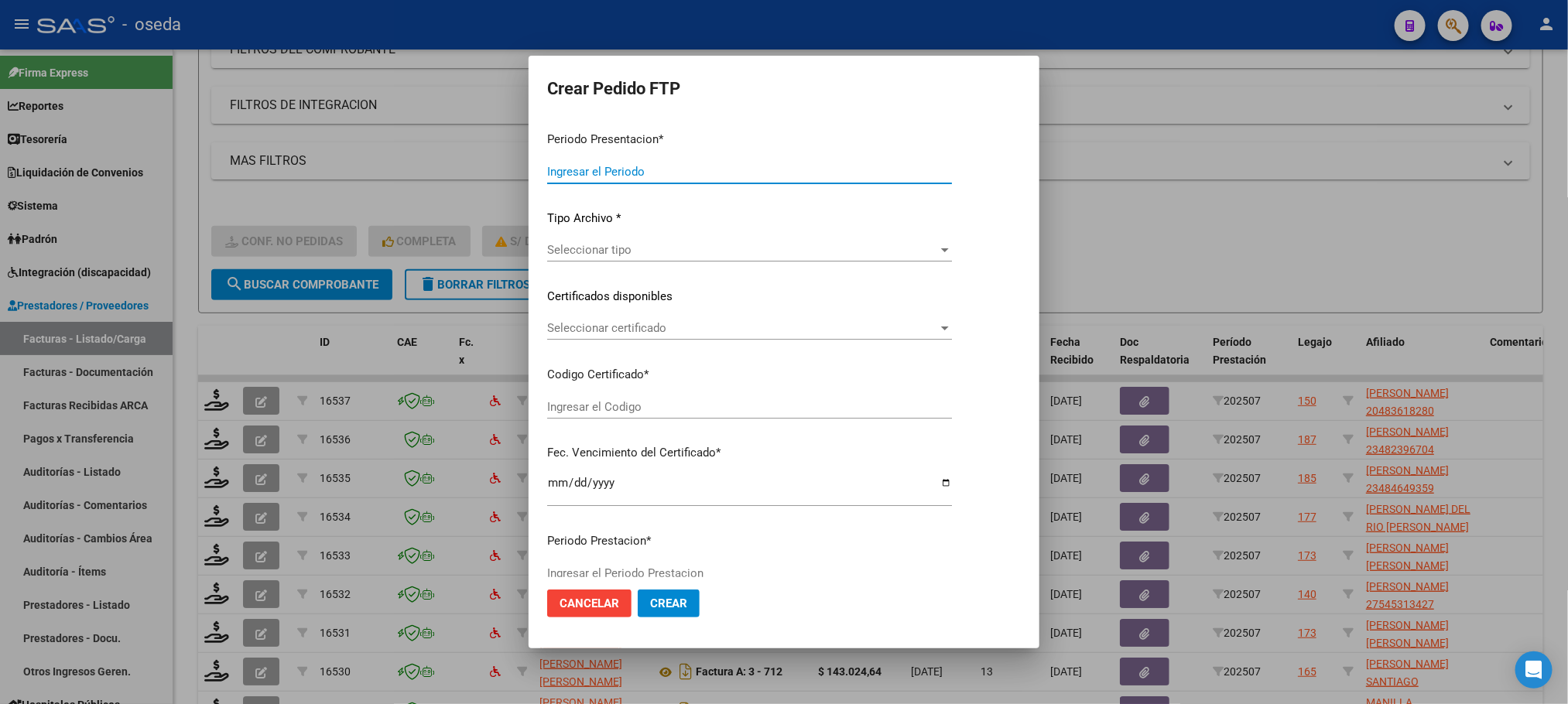
type input "202507"
type input "$ 148.447,32"
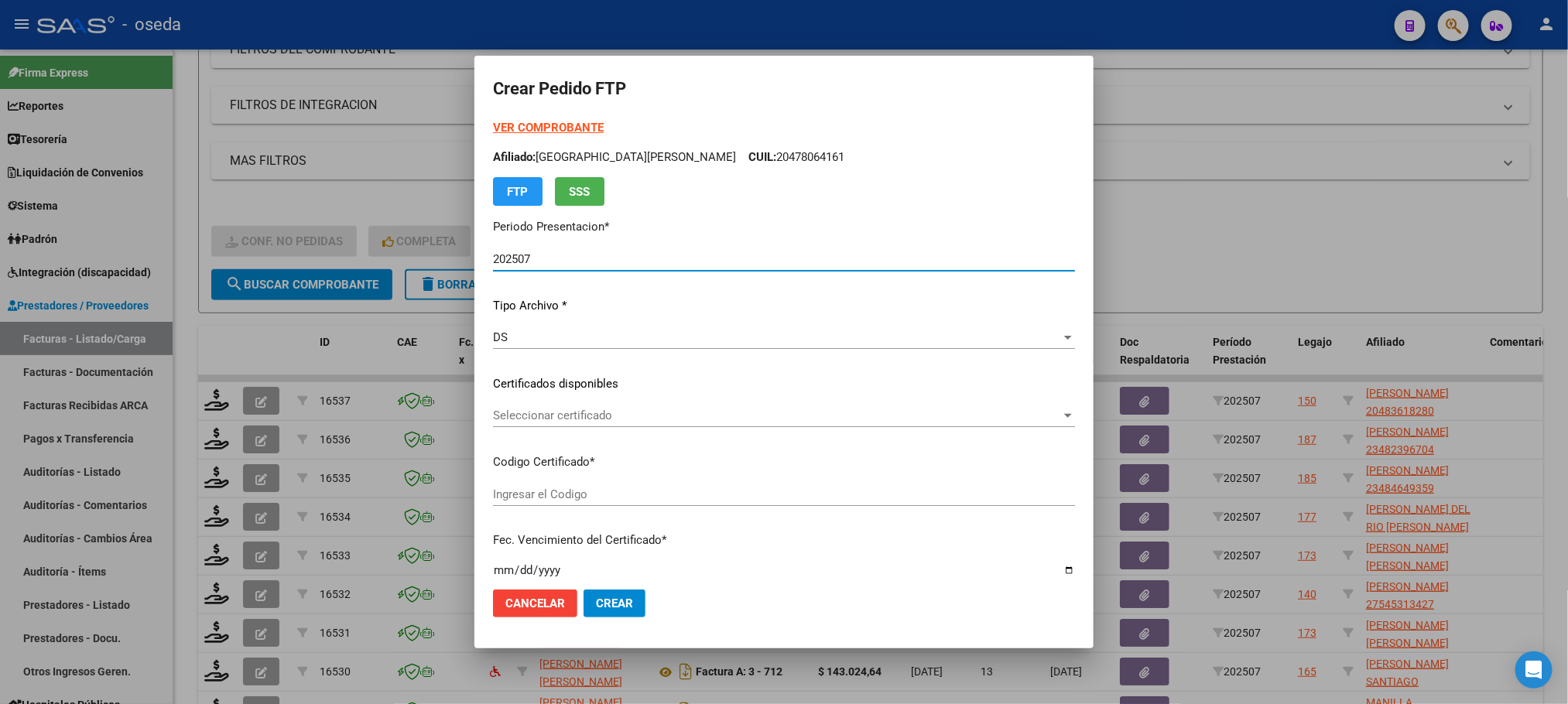
type input "20483618280"
type input "[DATE]"
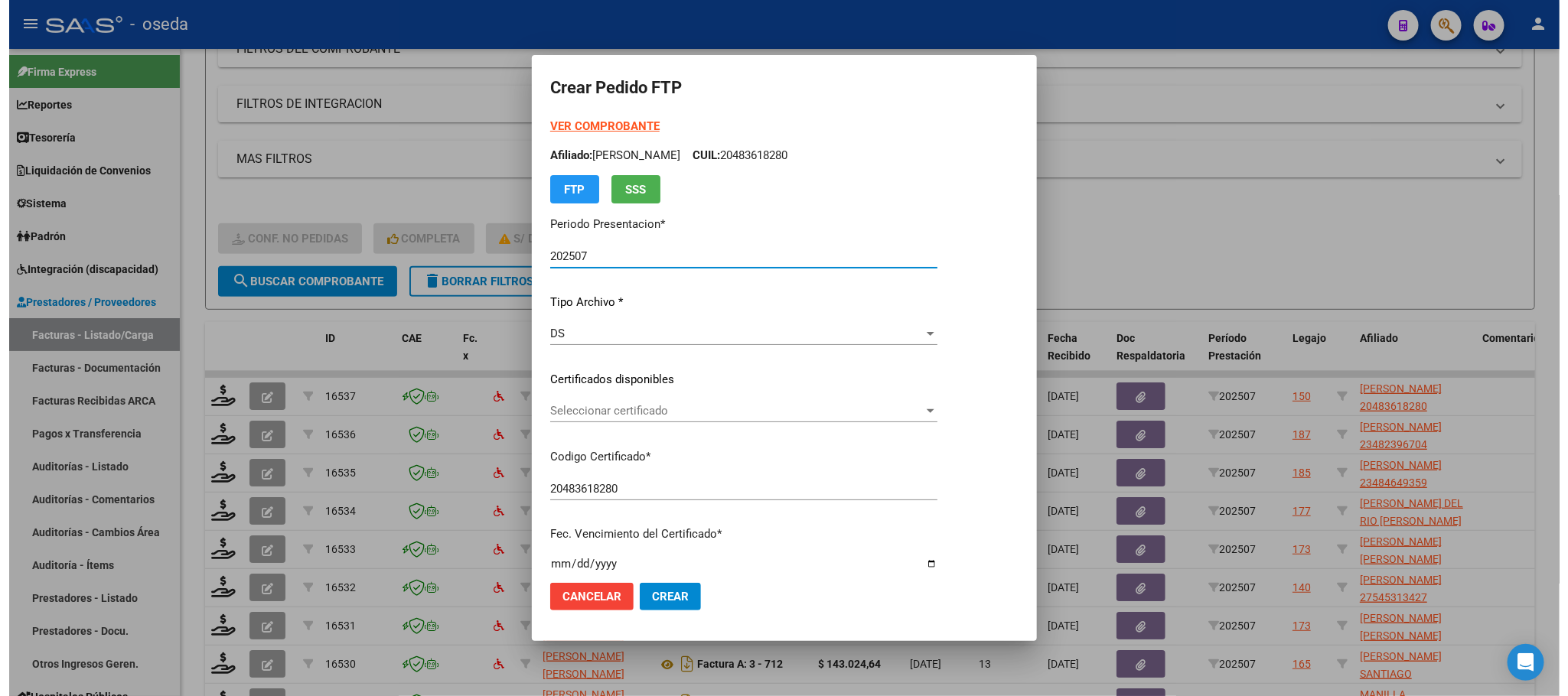
scroll to position [344, 0]
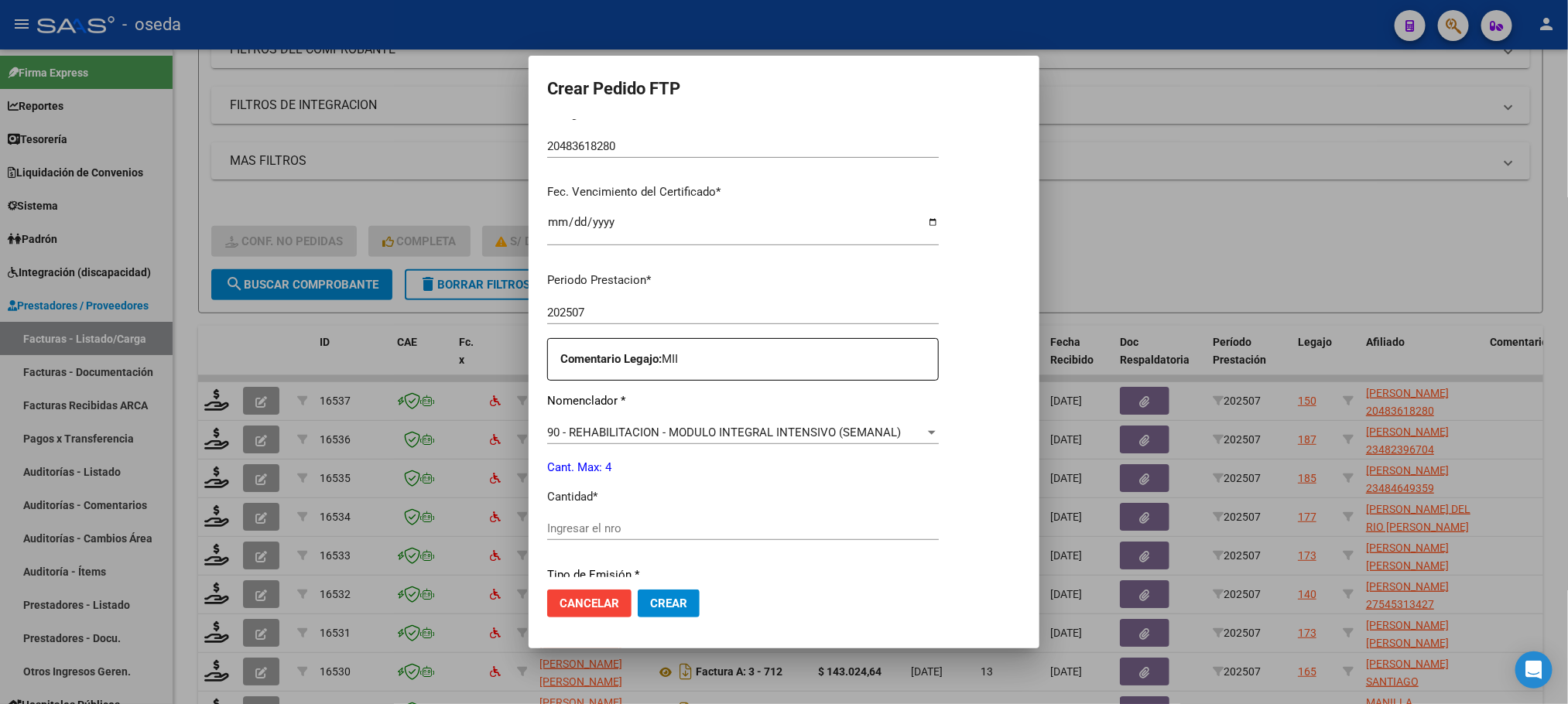
click at [827, 520] on div "Ingresar el nro" at bounding box center [744, 528] width 392 height 23
type input "4"
click at [638, 590] on button "Crear" at bounding box center [669, 604] width 62 height 28
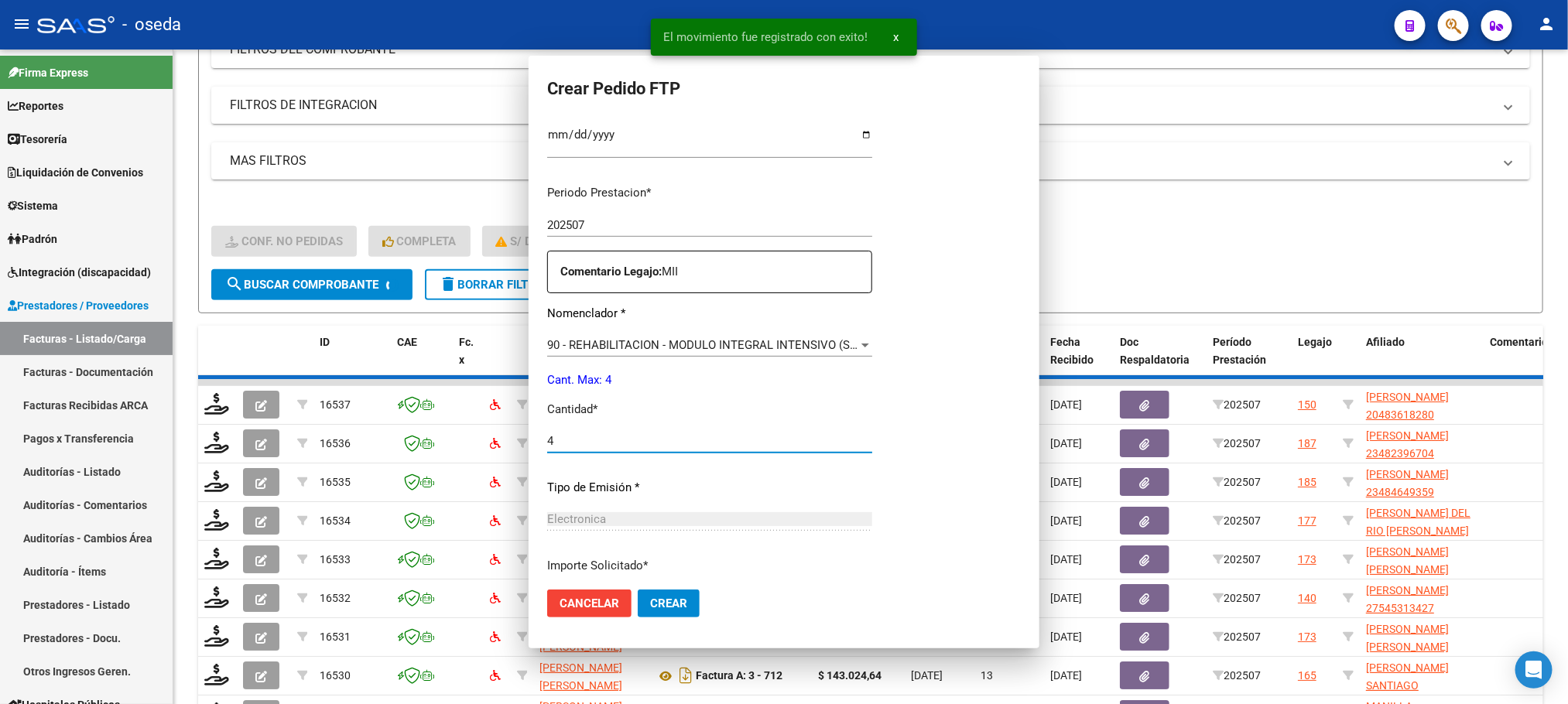
scroll to position [0, 0]
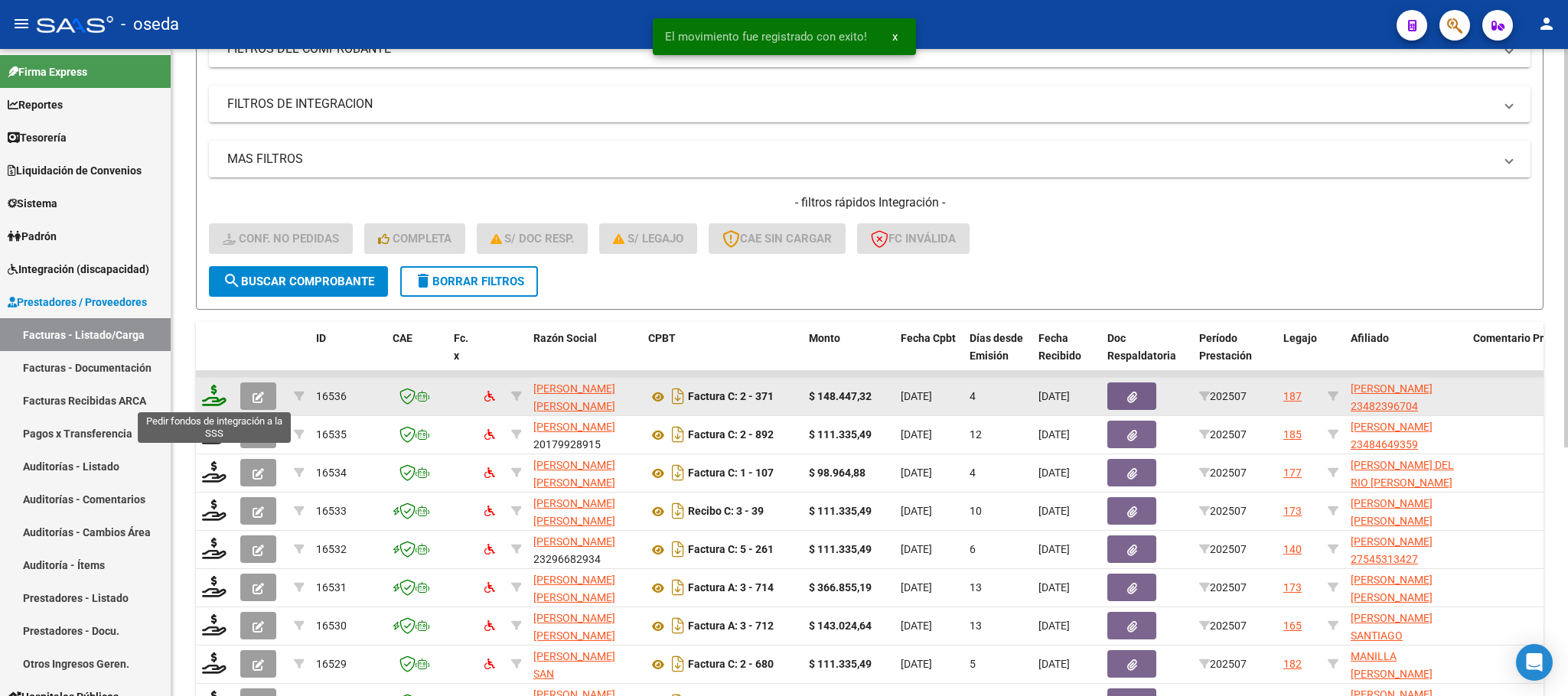
click at [207, 397] on icon at bounding box center [215, 395] width 24 height 22
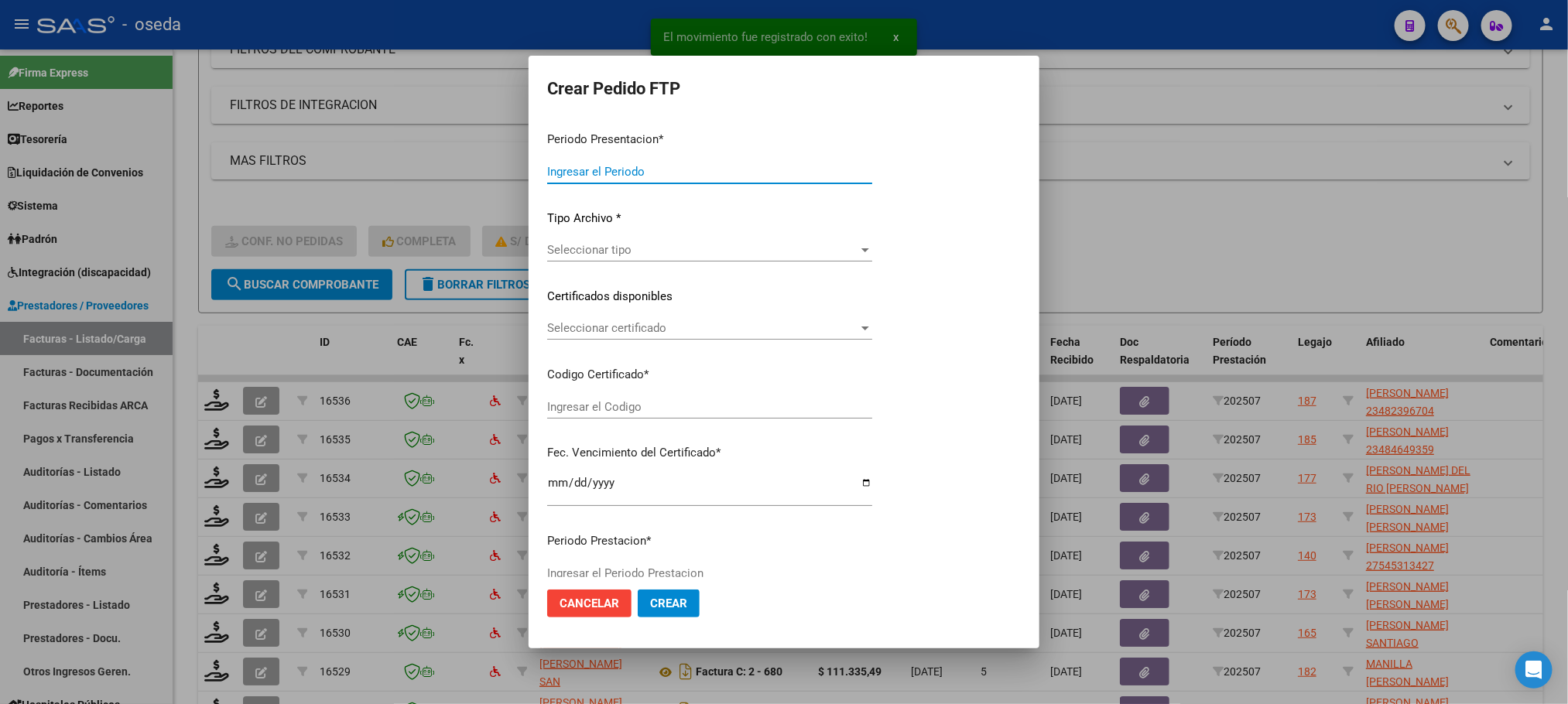
type input "202507"
type input "$ 148.447,32"
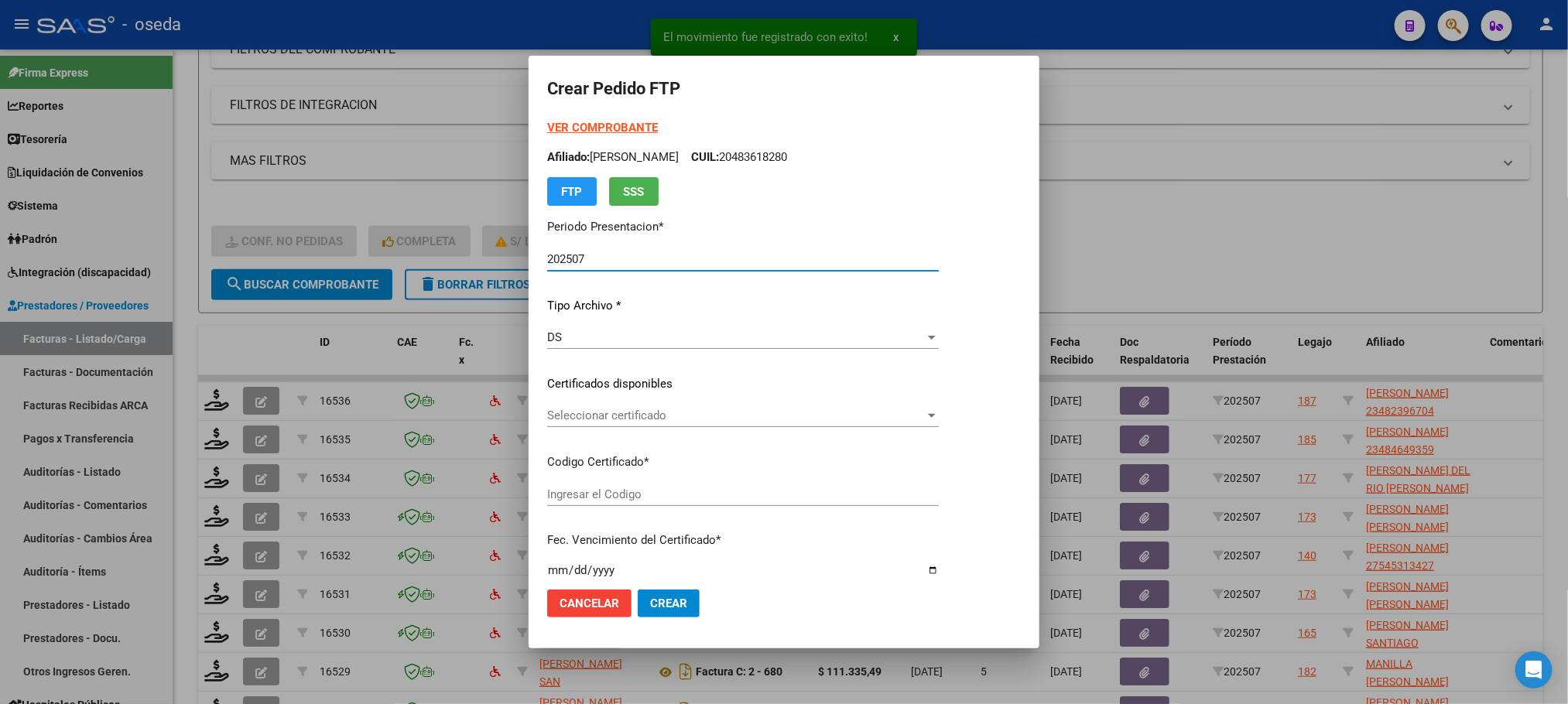
type input "23482396704"
type input "[DATE]"
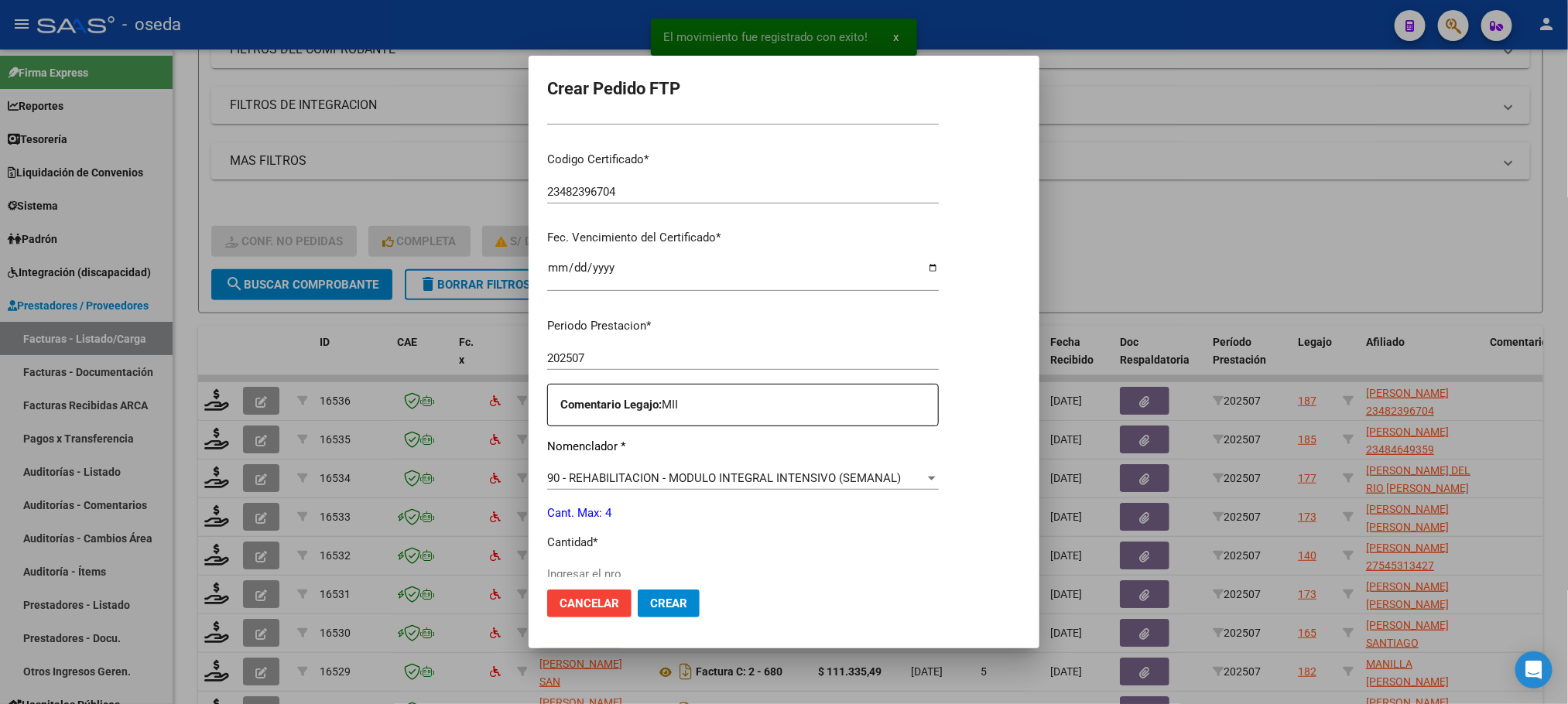
scroll to position [464, 0]
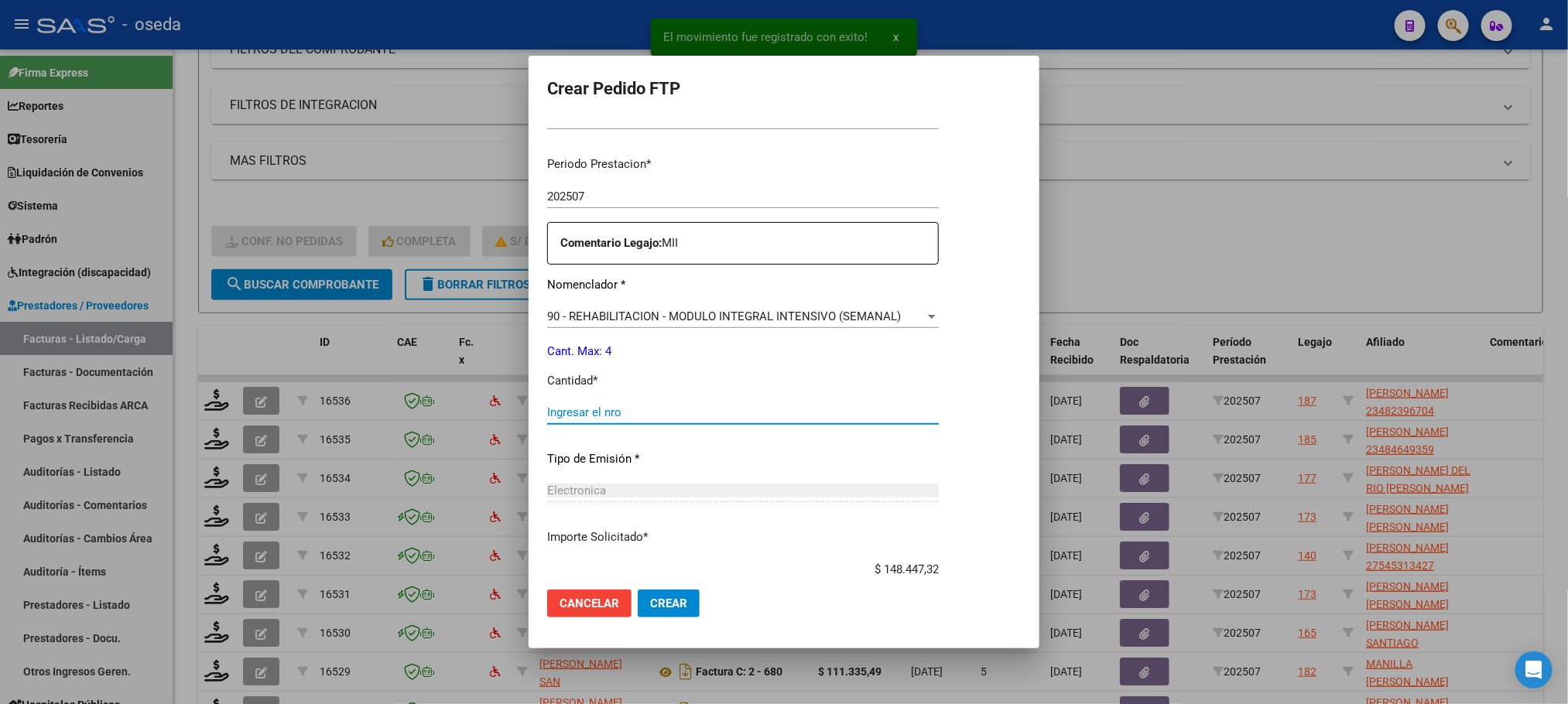
click at [690, 413] on input "Ingresar el nro" at bounding box center [744, 413] width 392 height 14
type input "4"
click at [638, 590] on button "Crear" at bounding box center [669, 604] width 62 height 28
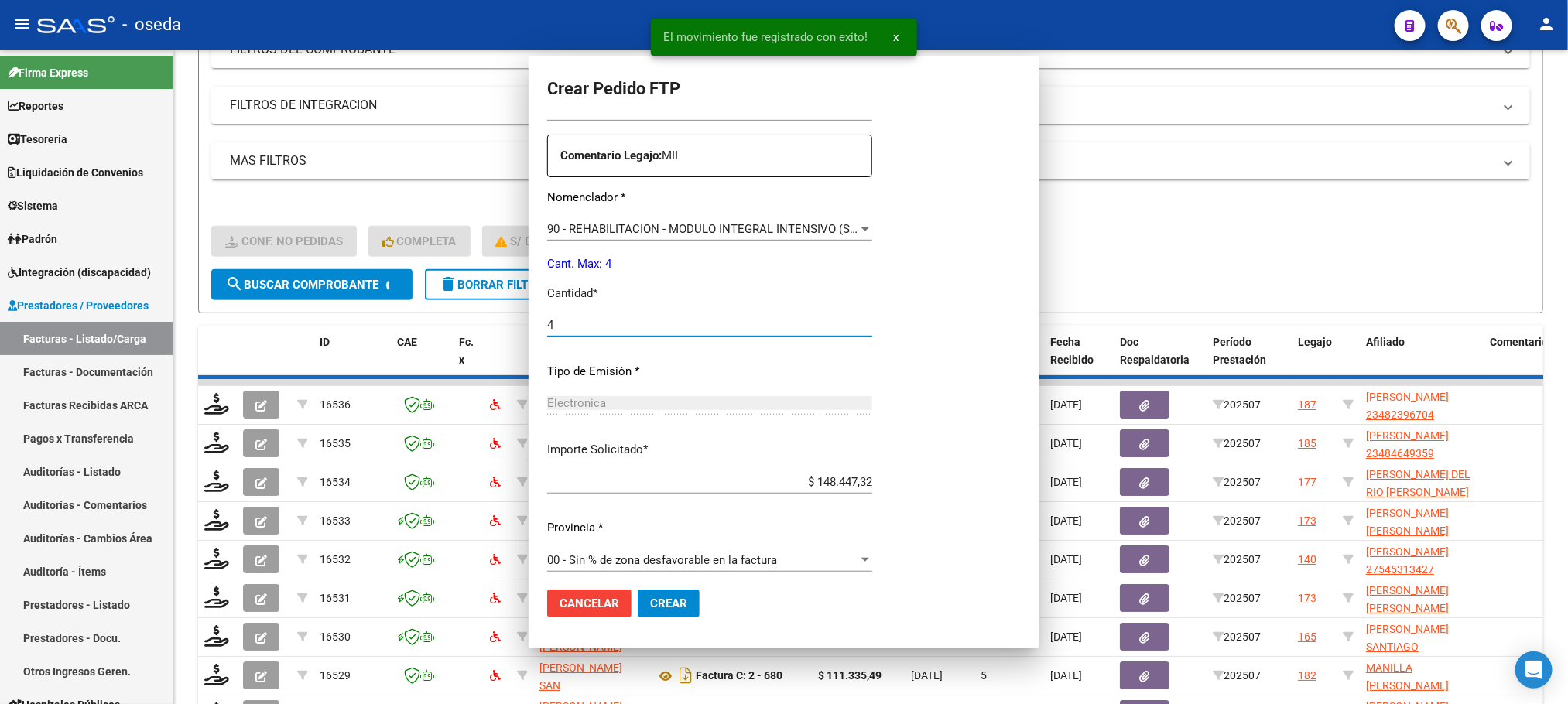
scroll to position [0, 0]
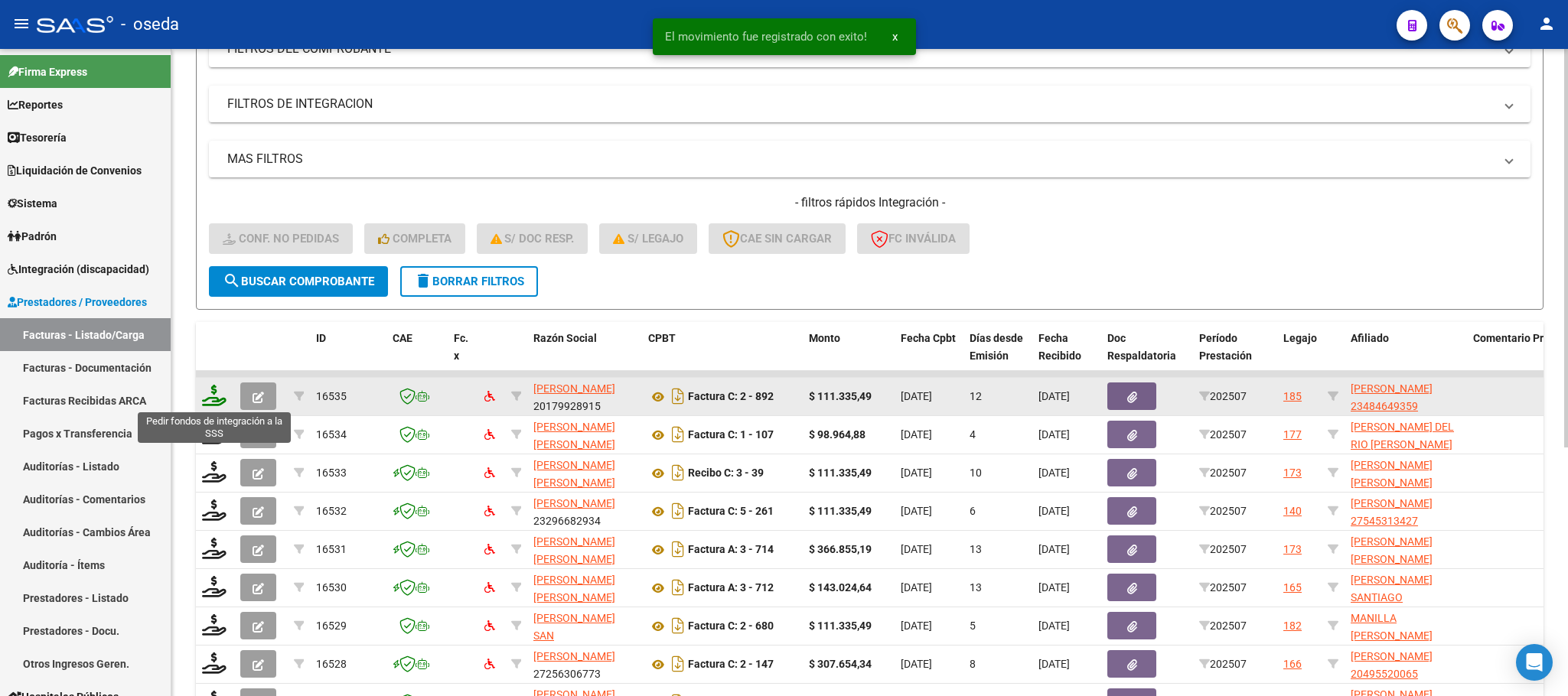
click at [207, 394] on icon at bounding box center [215, 395] width 24 height 22
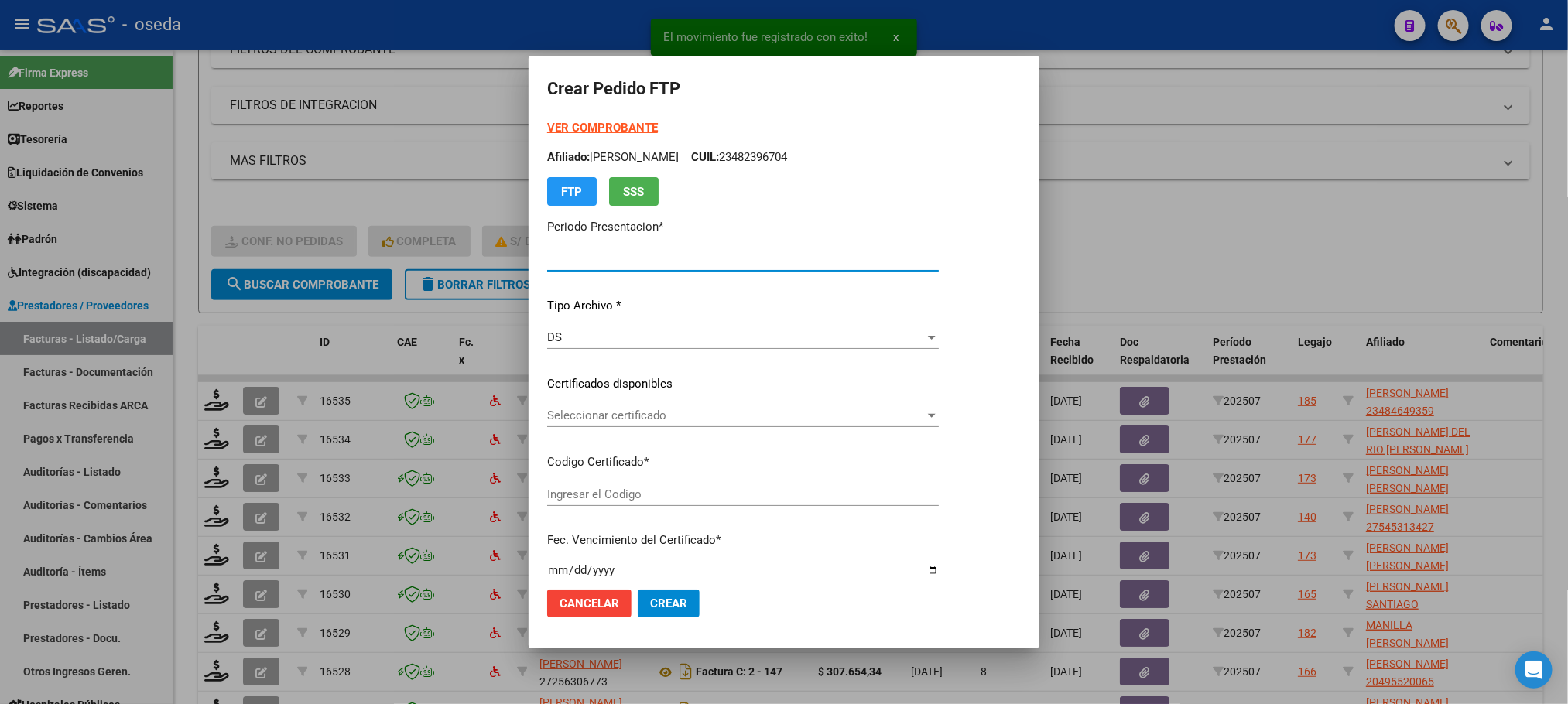
type input "202507"
type input "$ 111.335,49"
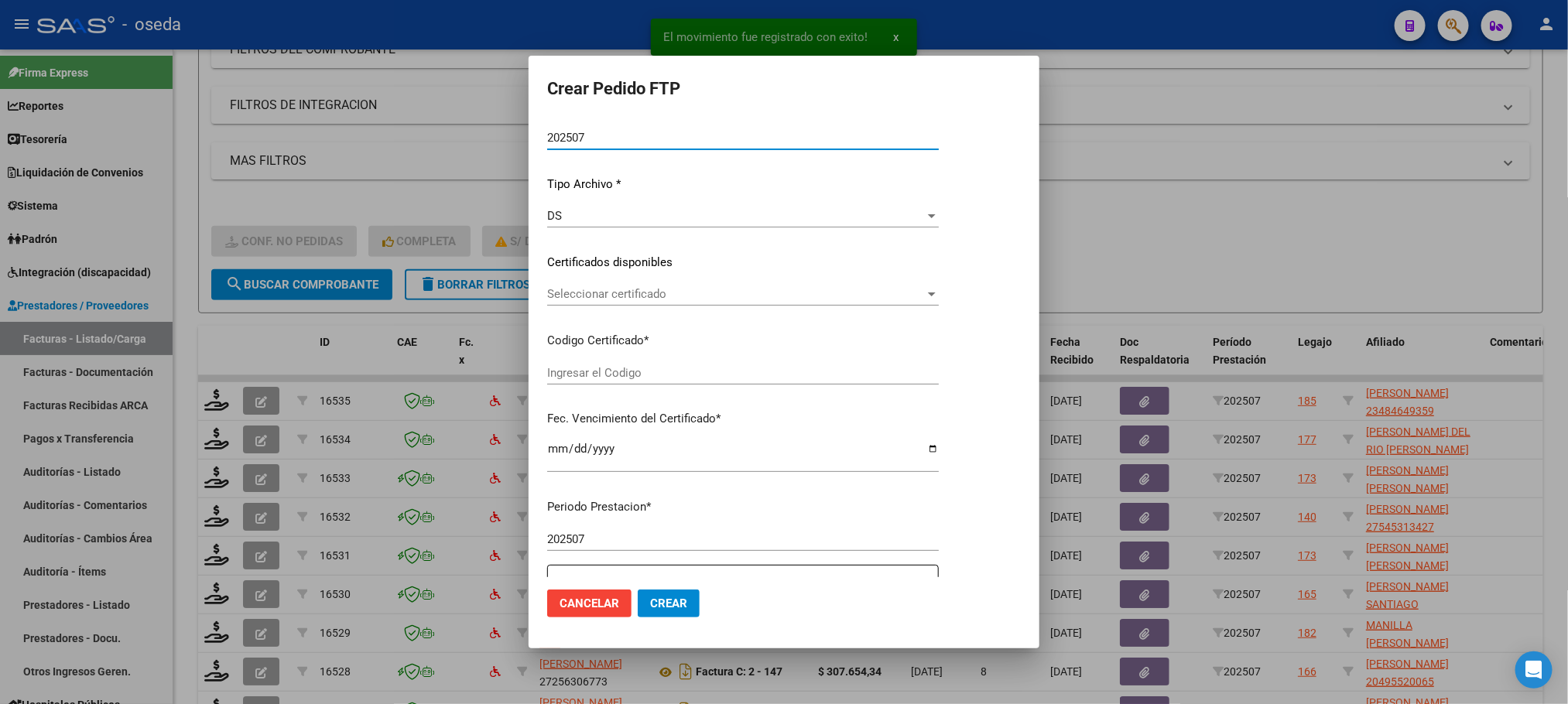
type input "23484649359"
type input "[DATE]"
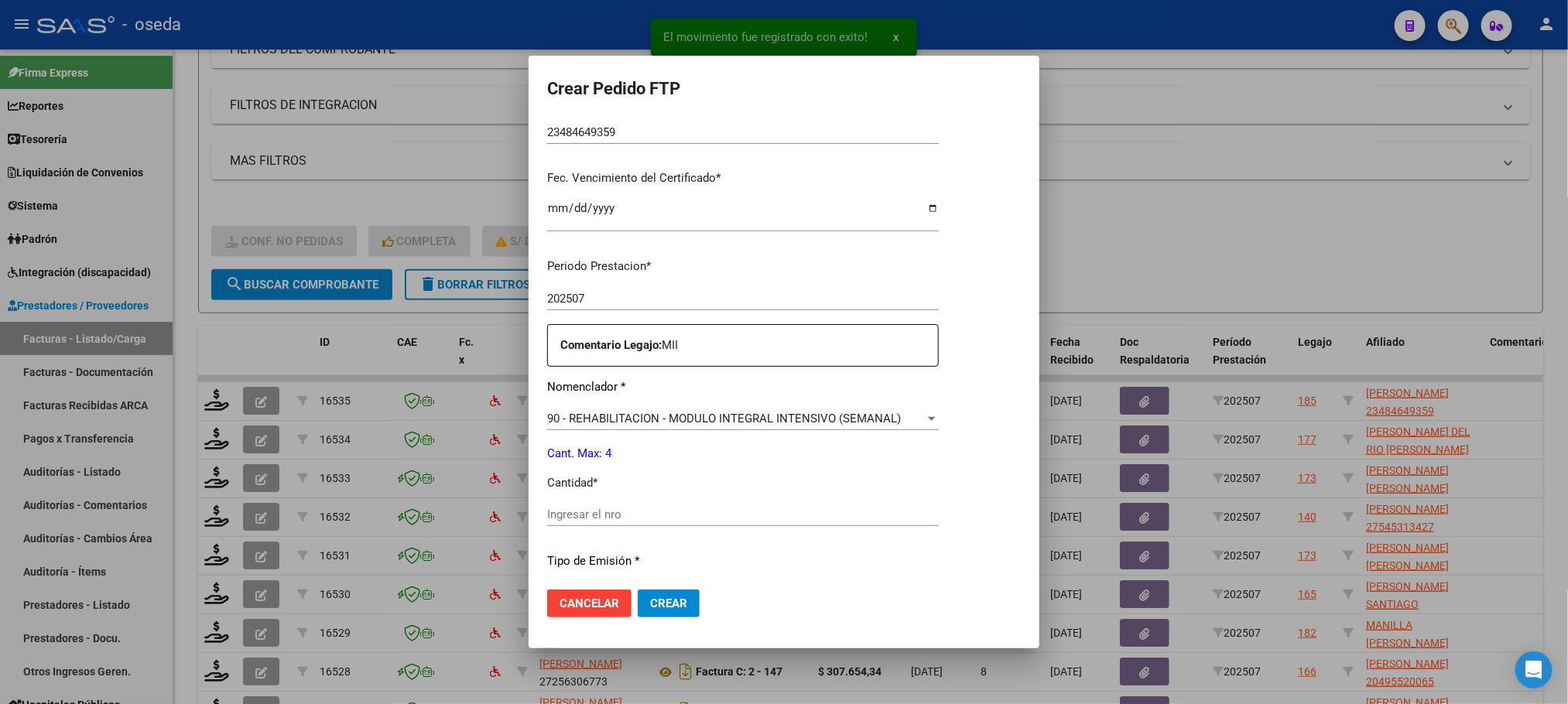
scroll to position [464, 0]
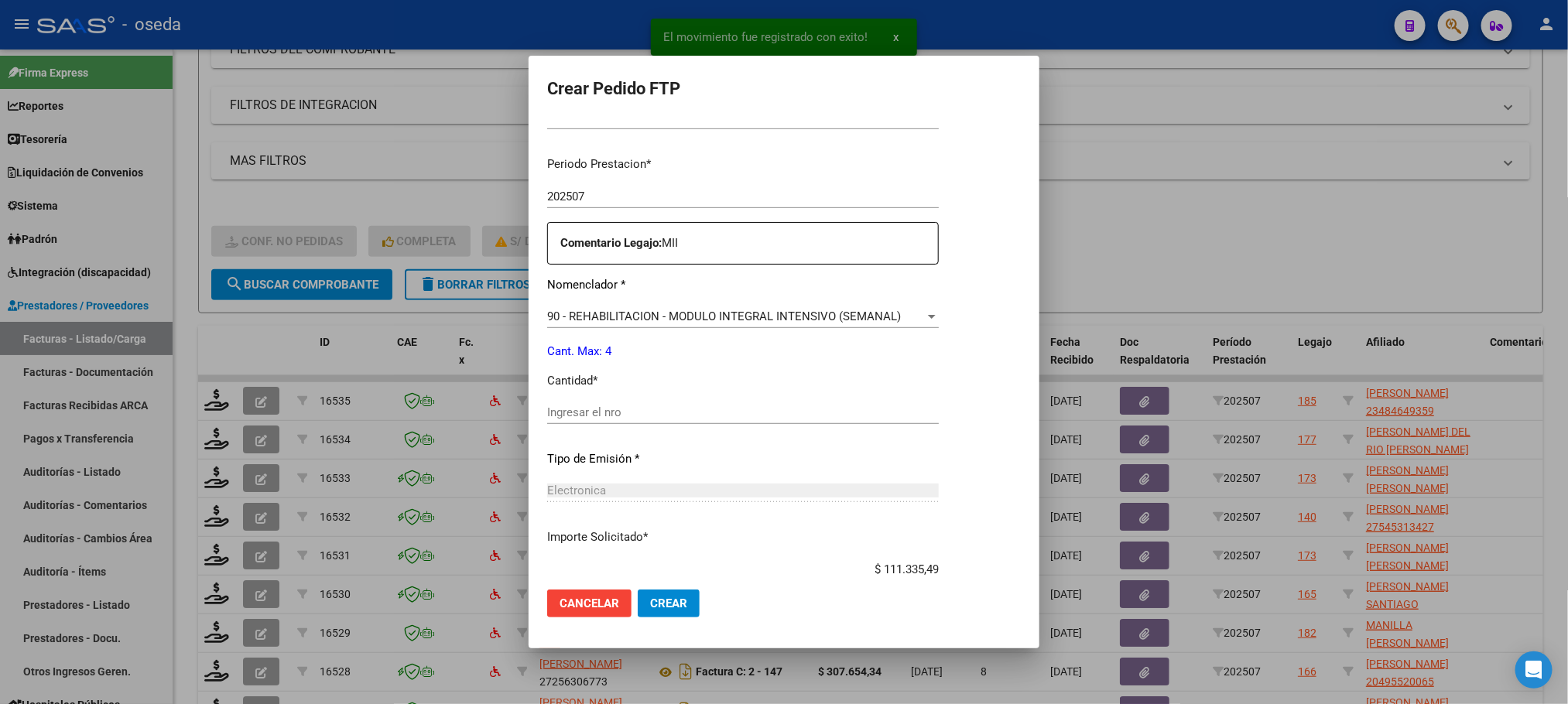
click at [628, 414] on input "Ingresar el nro" at bounding box center [744, 413] width 392 height 14
type input "4"
click at [638, 590] on button "Crear" at bounding box center [669, 604] width 62 height 28
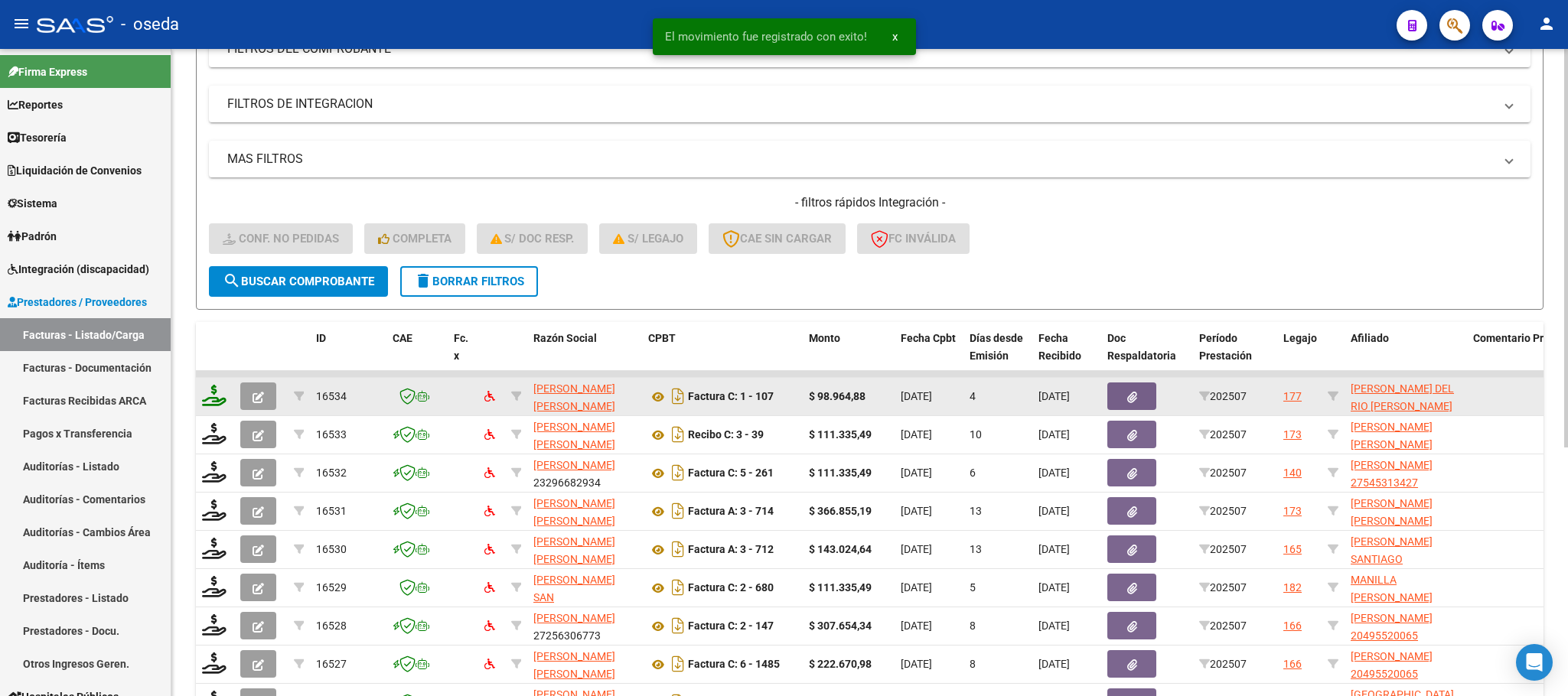
click at [215, 401] on icon at bounding box center [215, 395] width 24 height 22
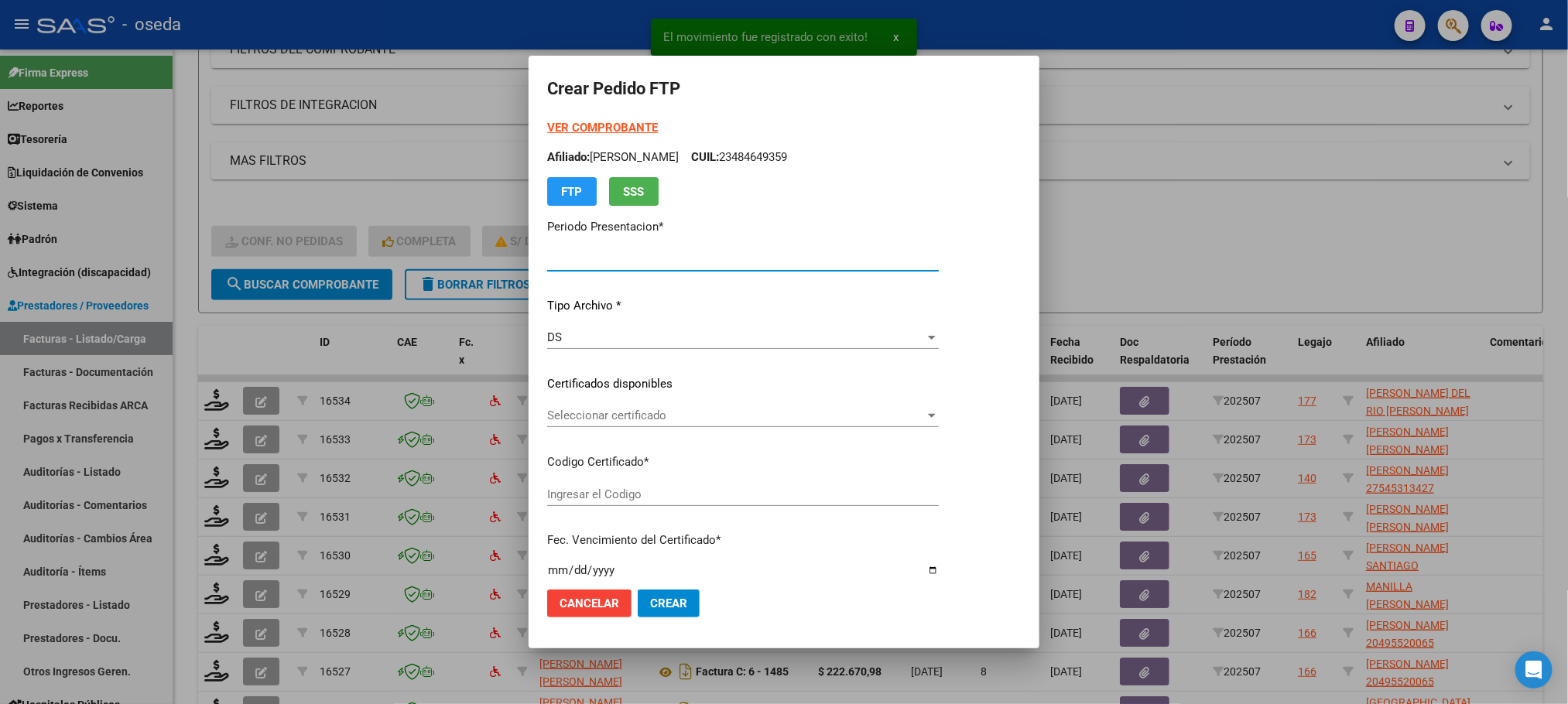
type input "202507"
type input "$ 98.964,88"
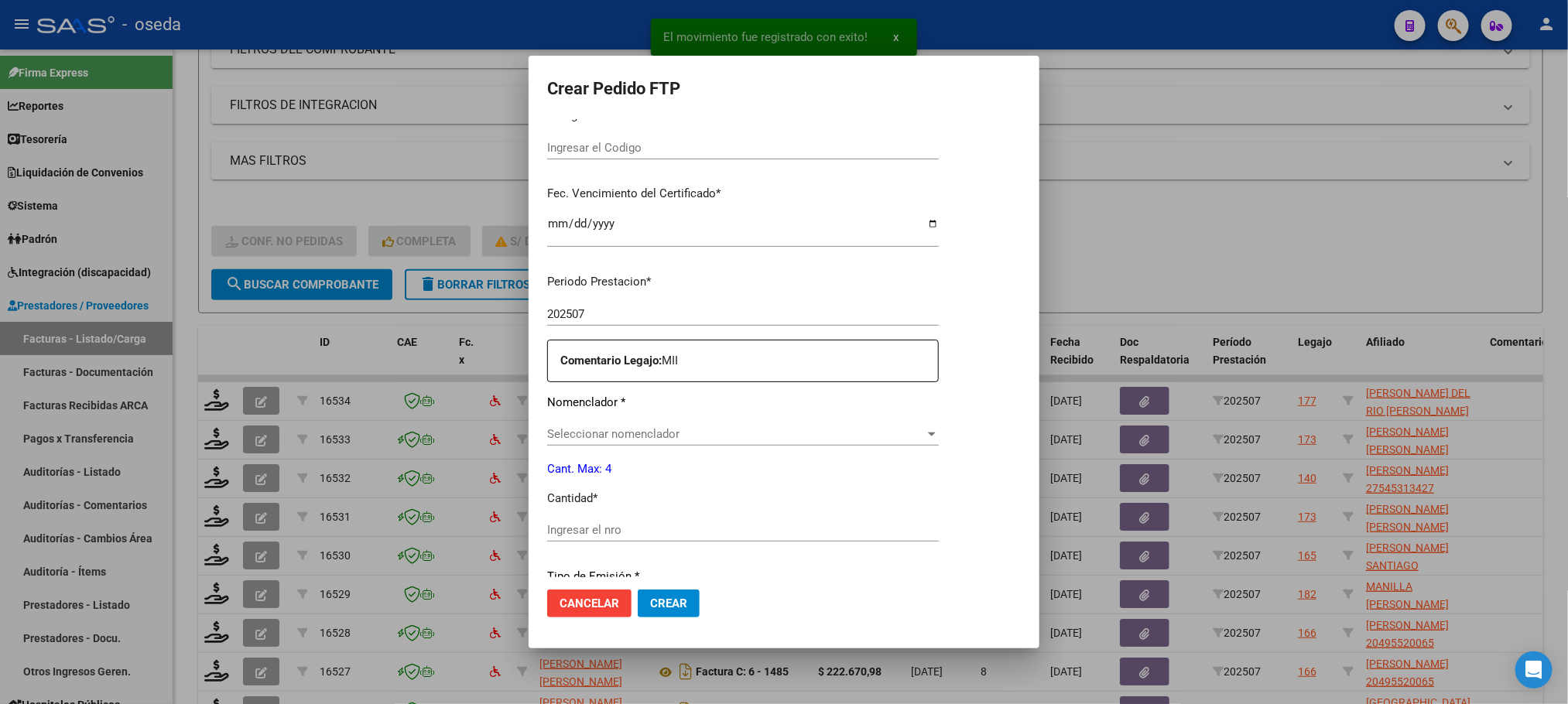
type input "ARG02000515858212022120720271207BS427"
type input "[DATE]"
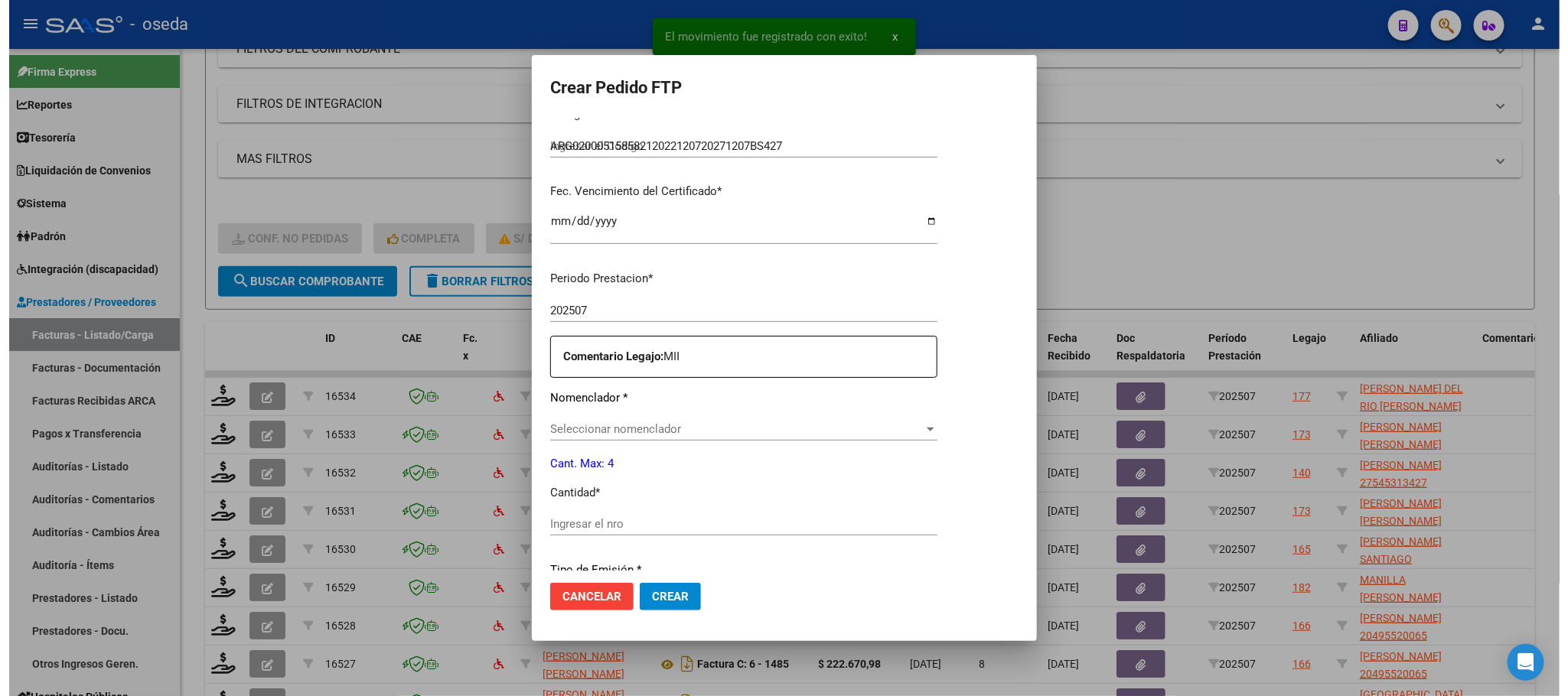
scroll to position [344, 0]
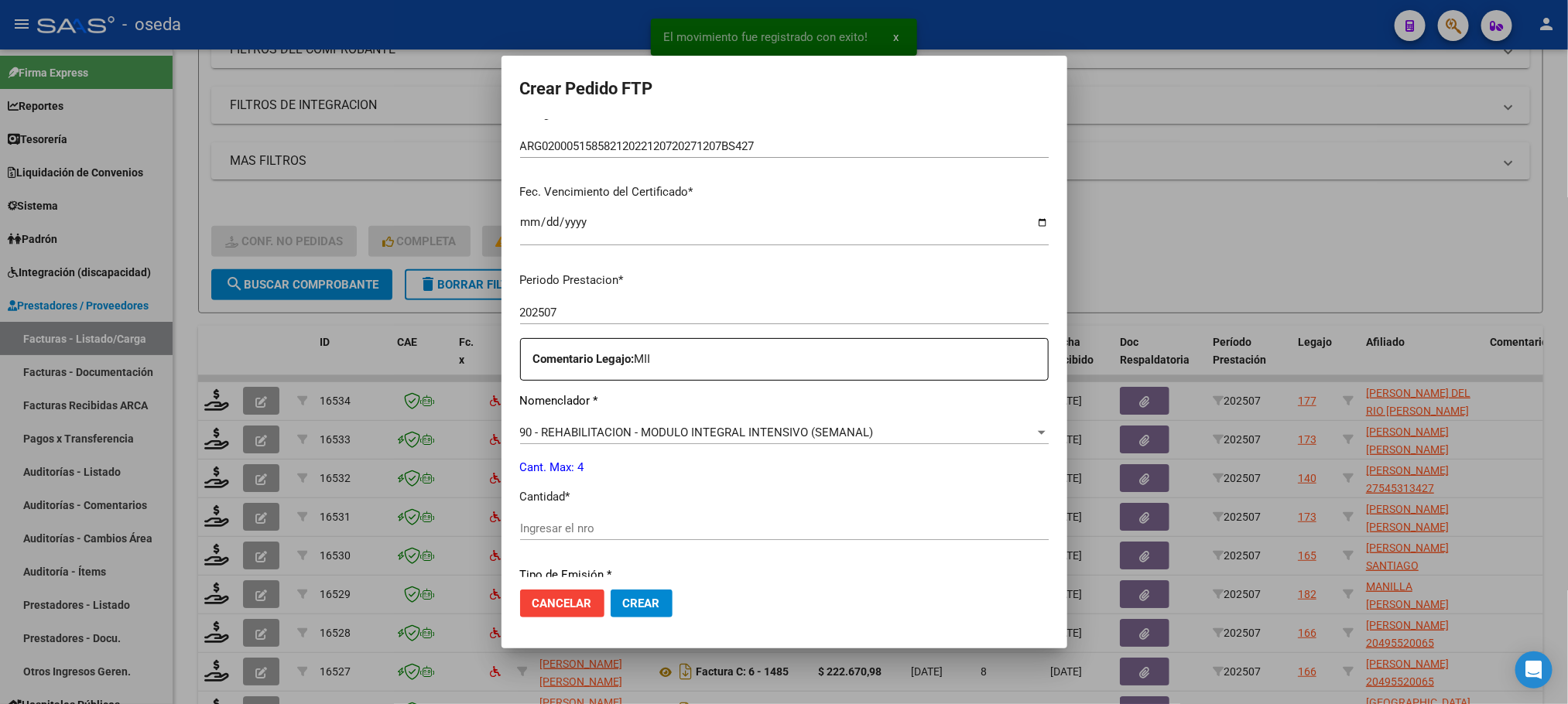
click at [739, 529] on input "Ingresar el nro" at bounding box center [785, 529] width 529 height 14
type input "4"
click at [611, 590] on button "Crear" at bounding box center [642, 604] width 62 height 28
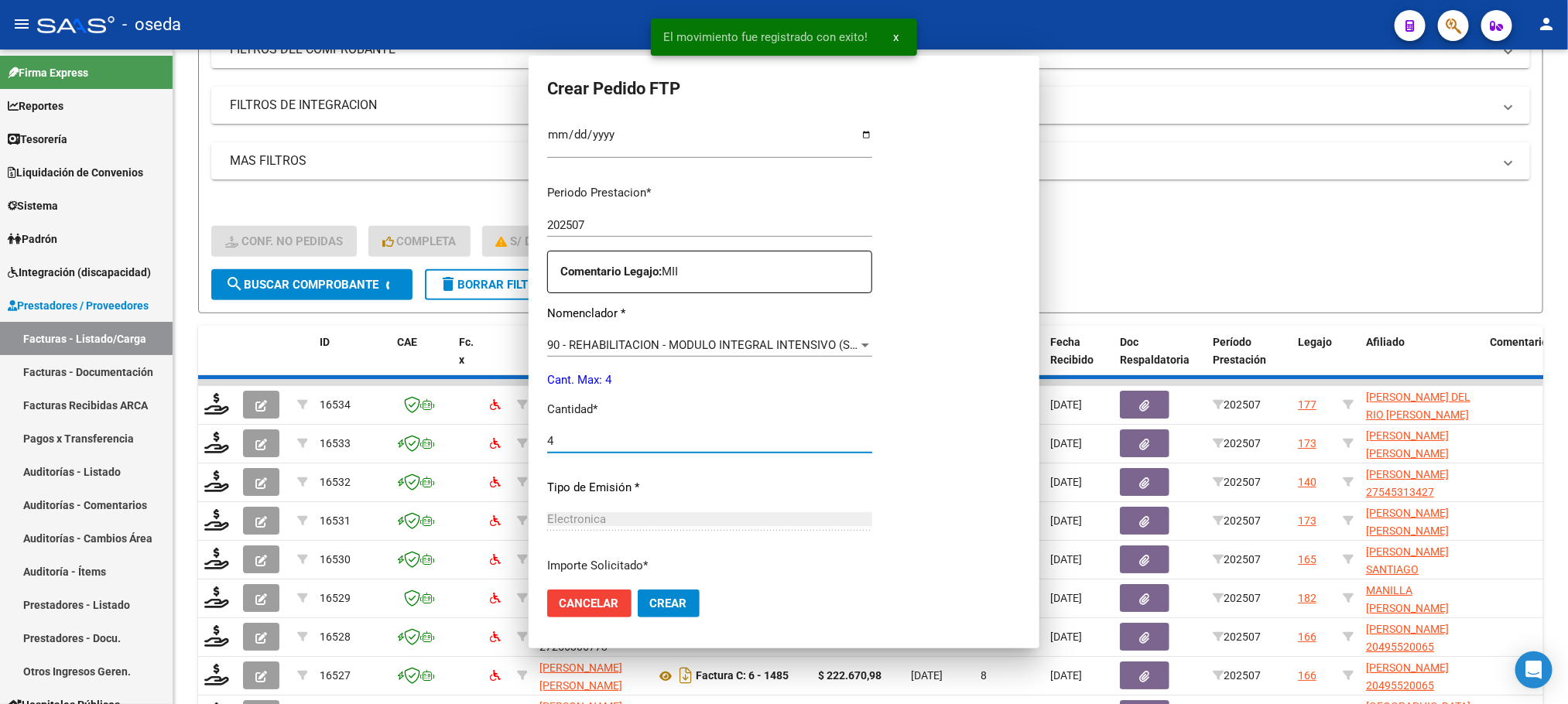
scroll to position [0, 0]
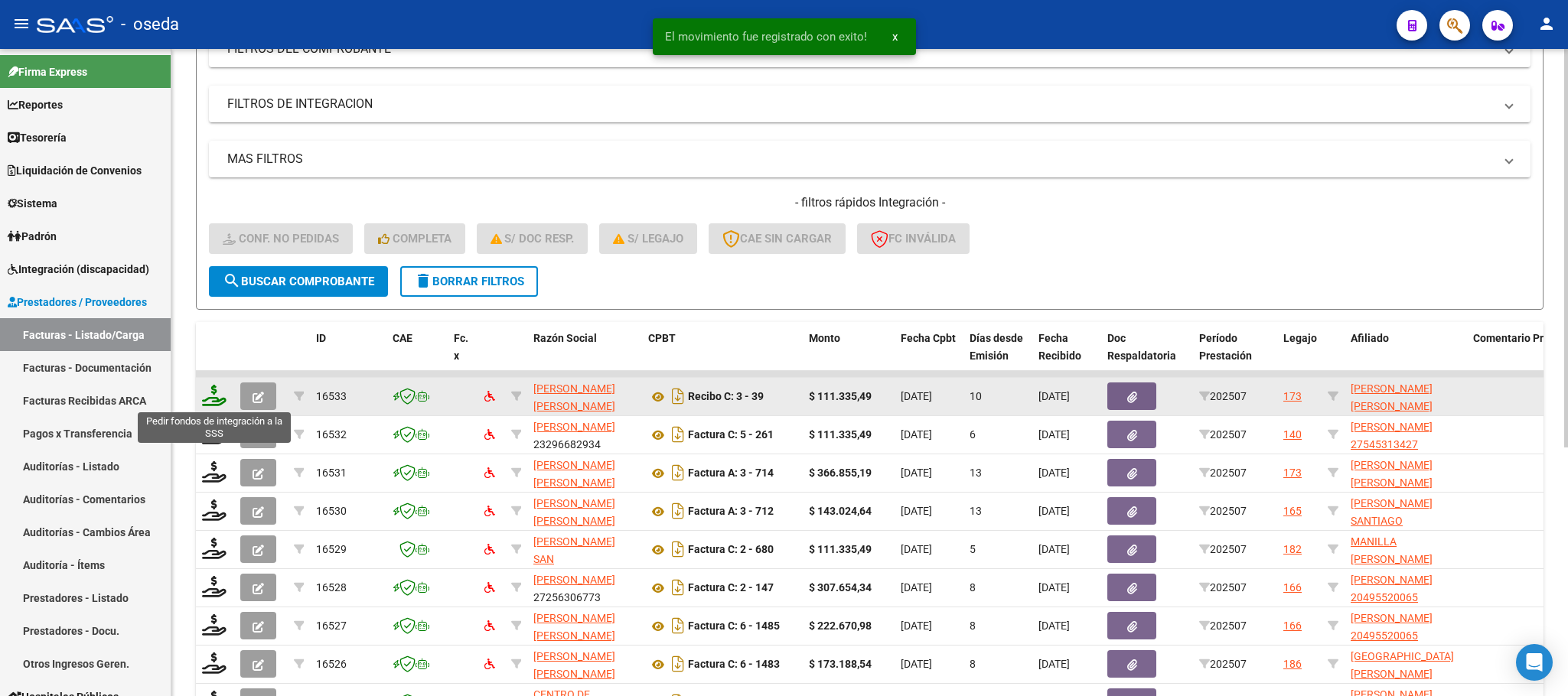
click at [216, 400] on icon at bounding box center [215, 395] width 24 height 22
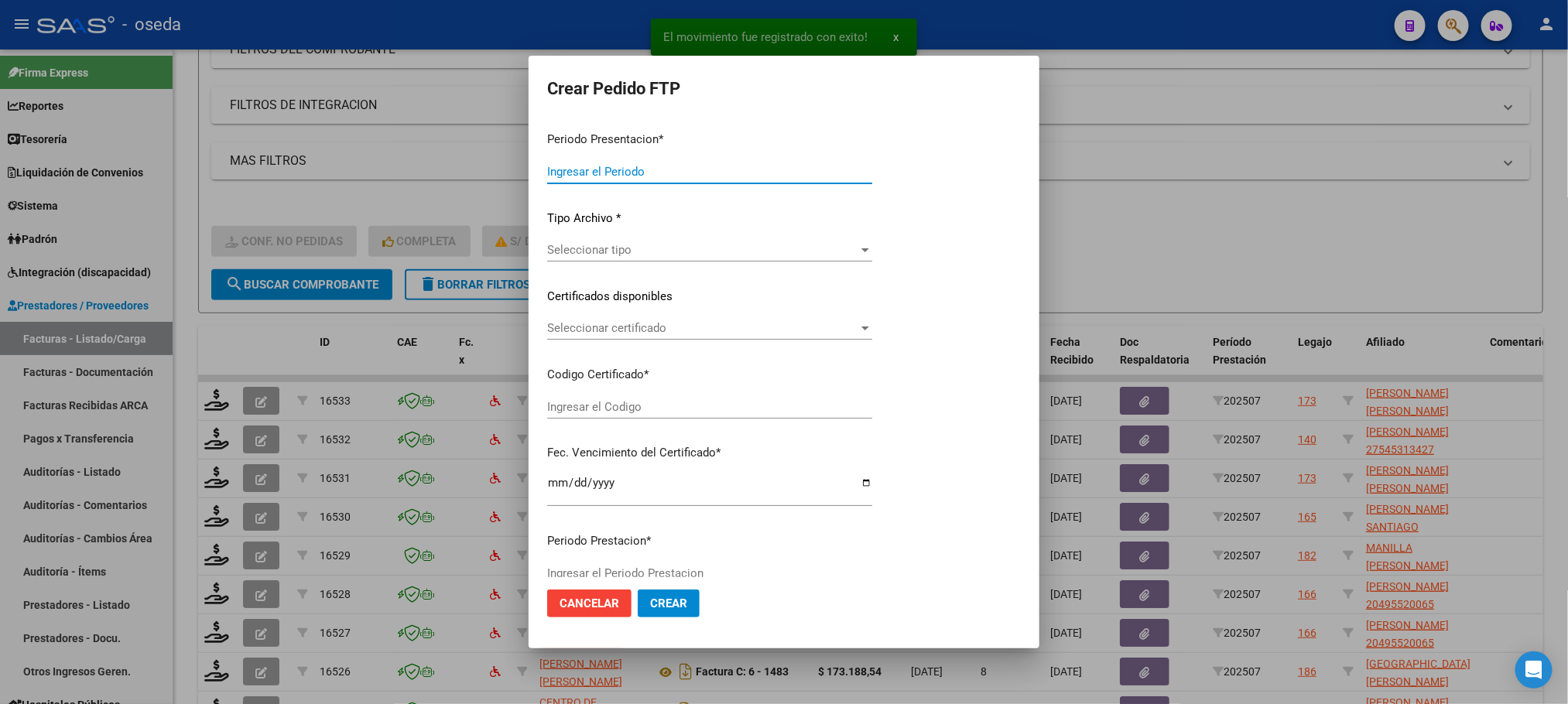
type input "202507"
type input "$ 111.335,49"
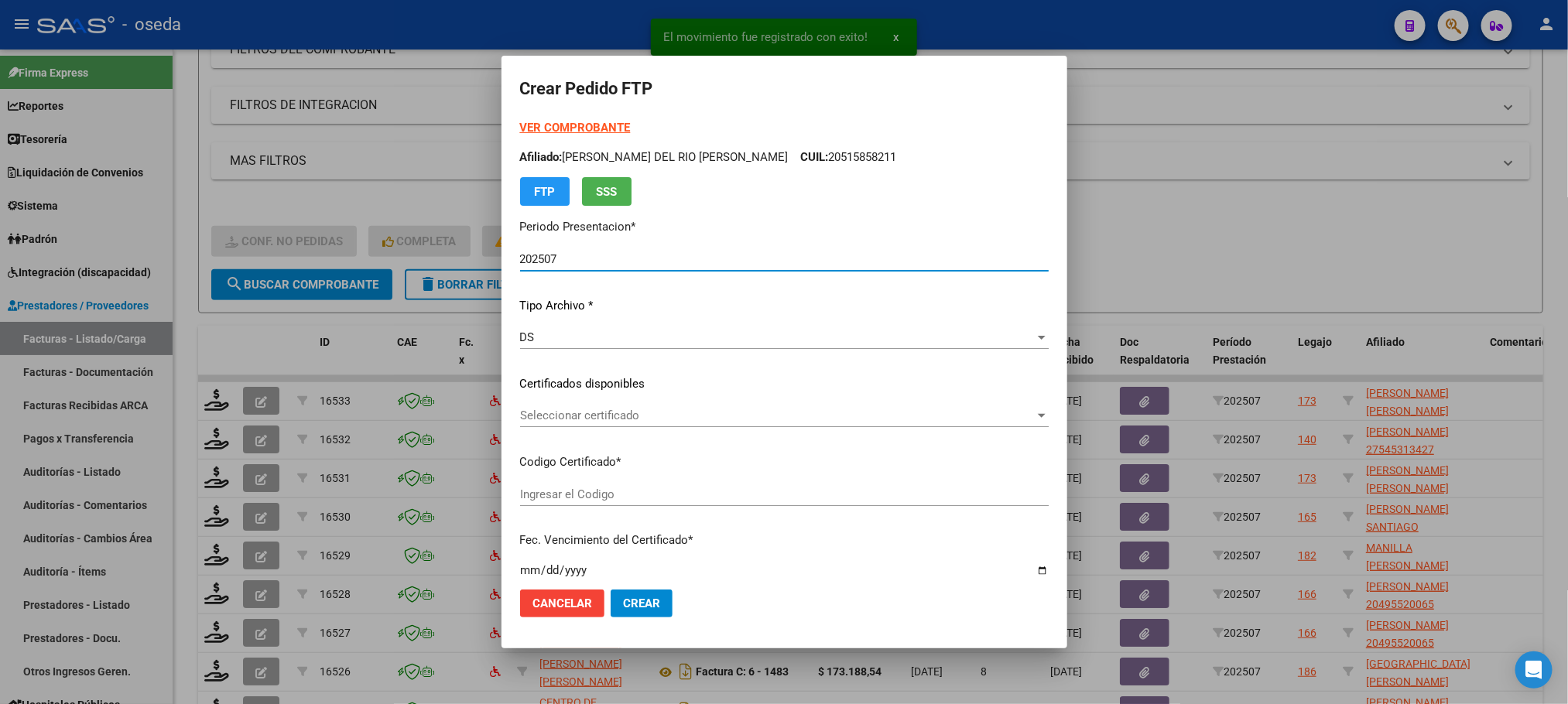
type input "ARG02000550000862022031720320317CBA536"
type input "[DATE]"
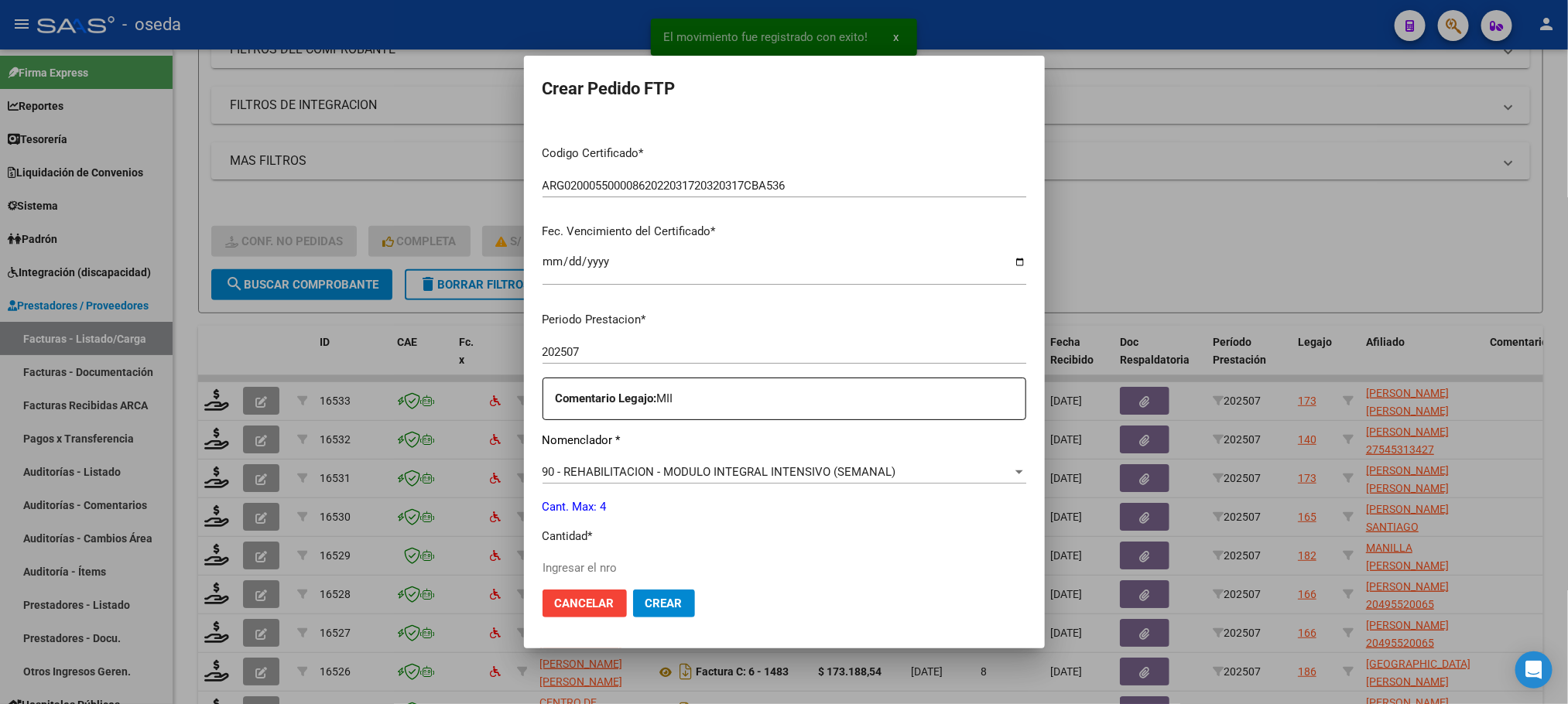
scroll to position [464, 0]
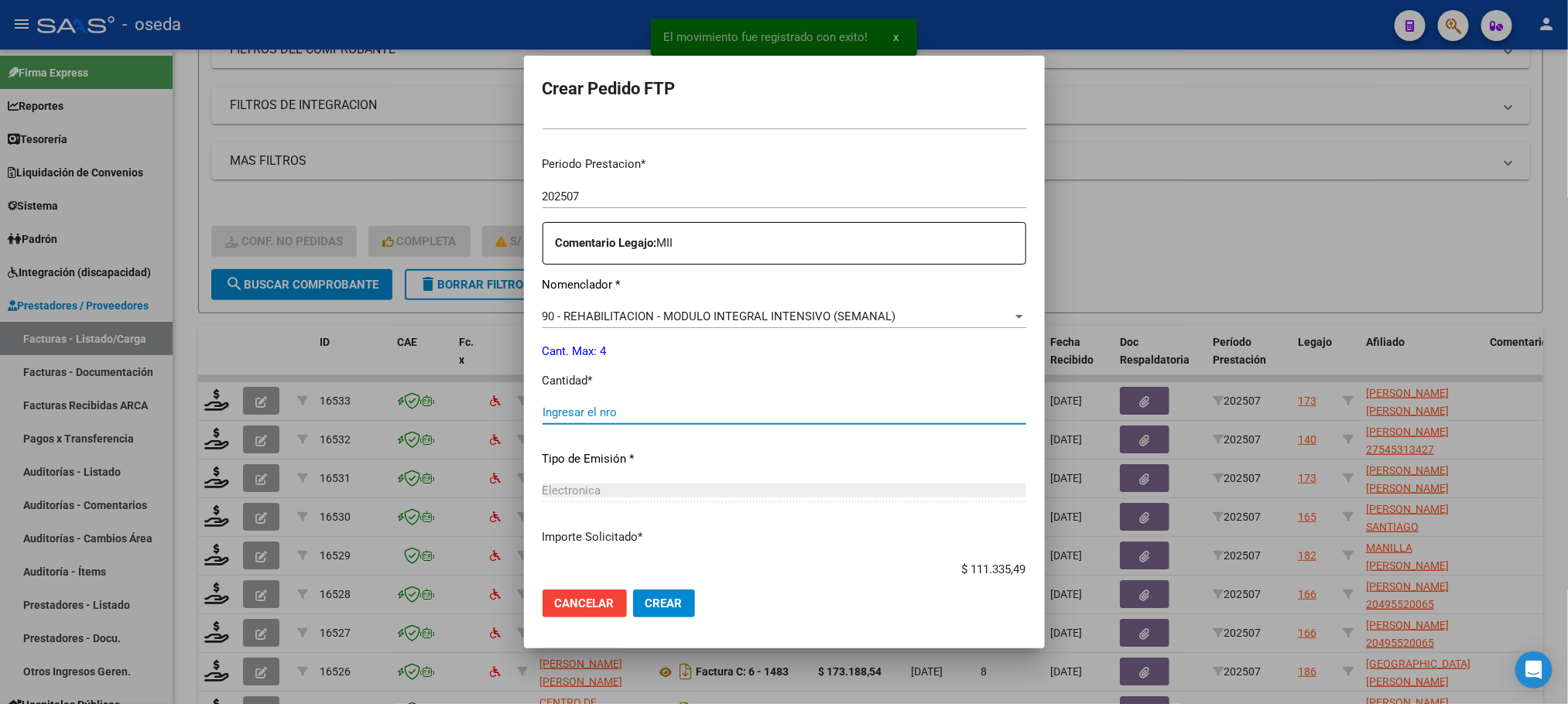
click at [831, 410] on input "Ingresar el nro" at bounding box center [784, 413] width 483 height 14
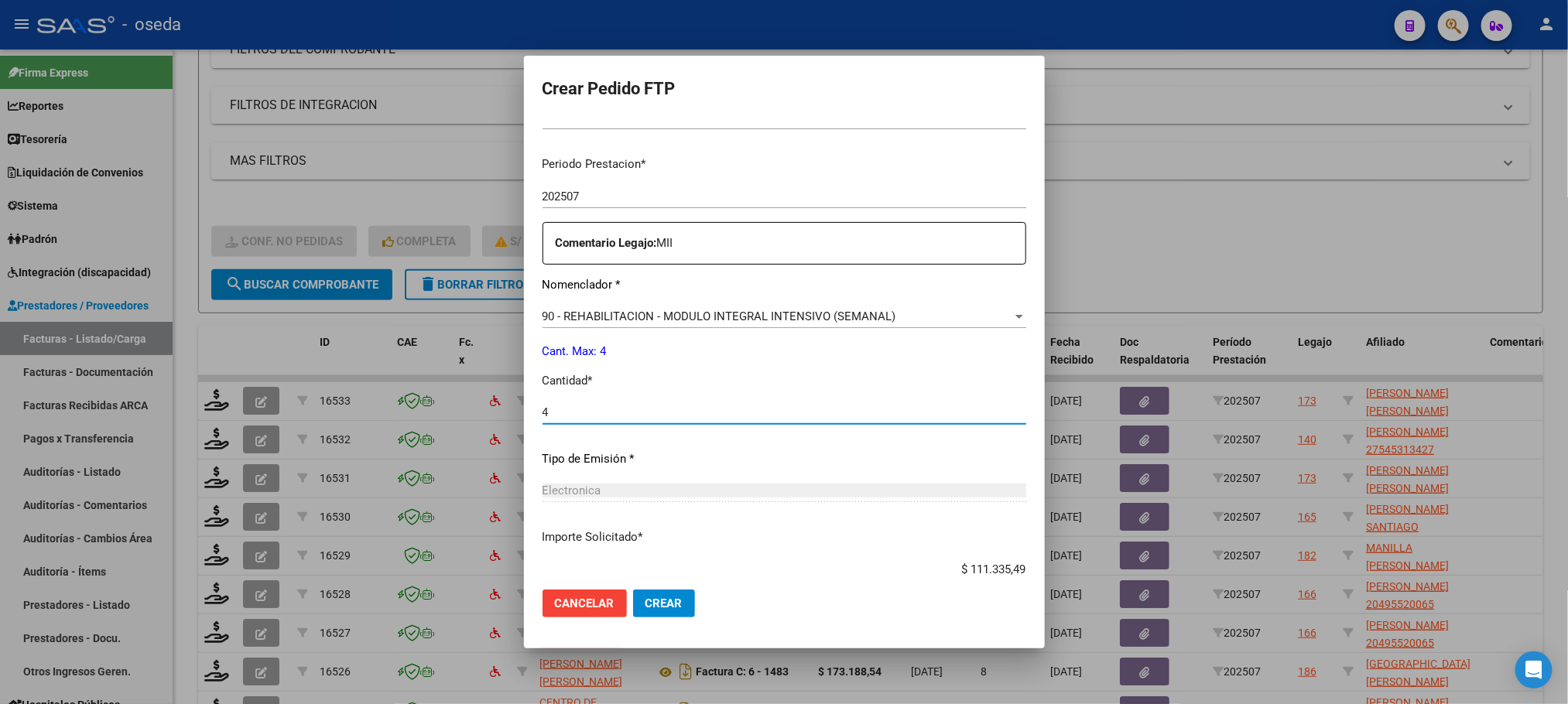
type input "4"
click at [633, 590] on button "Crear" at bounding box center [664, 604] width 62 height 28
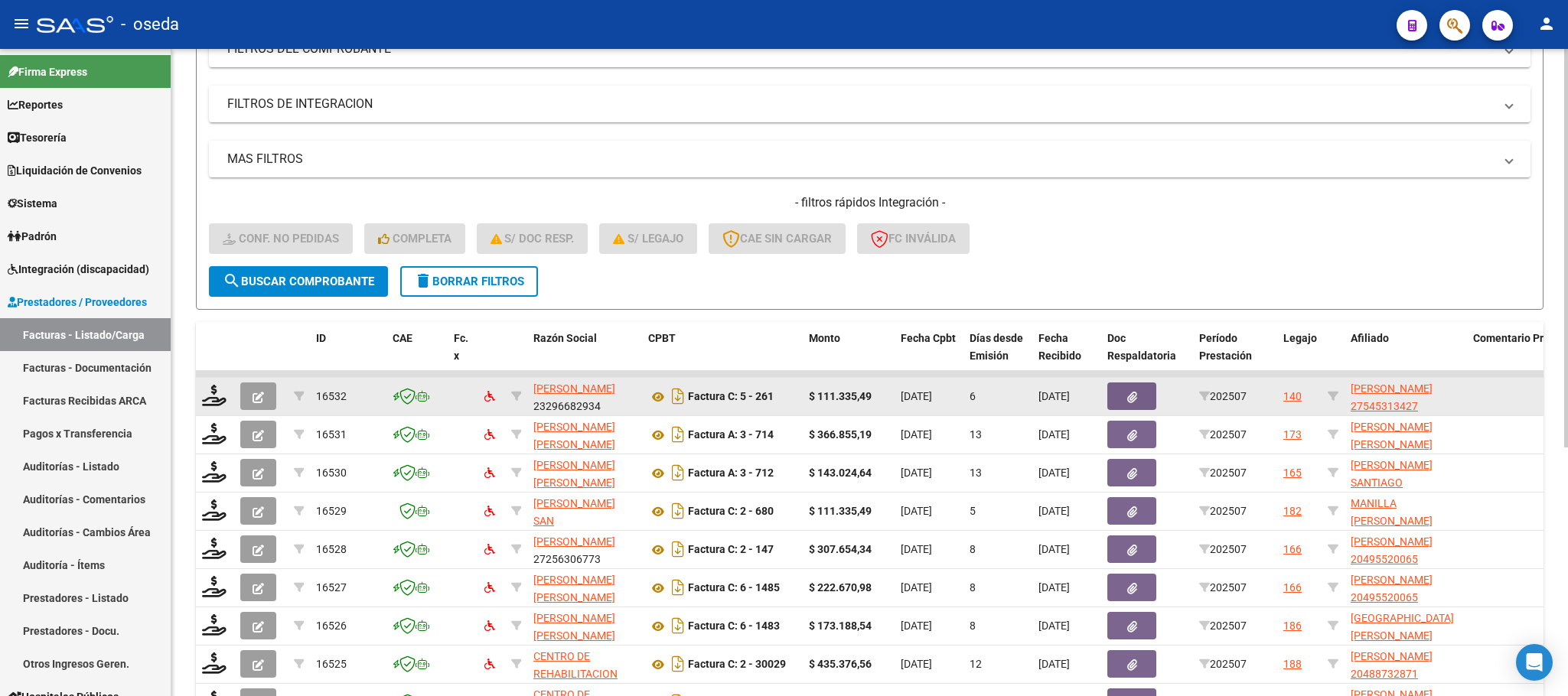
click at [200, 402] on datatable-body-cell at bounding box center [215, 396] width 38 height 37
click at [202, 401] on icon at bounding box center [215, 395] width 24 height 22
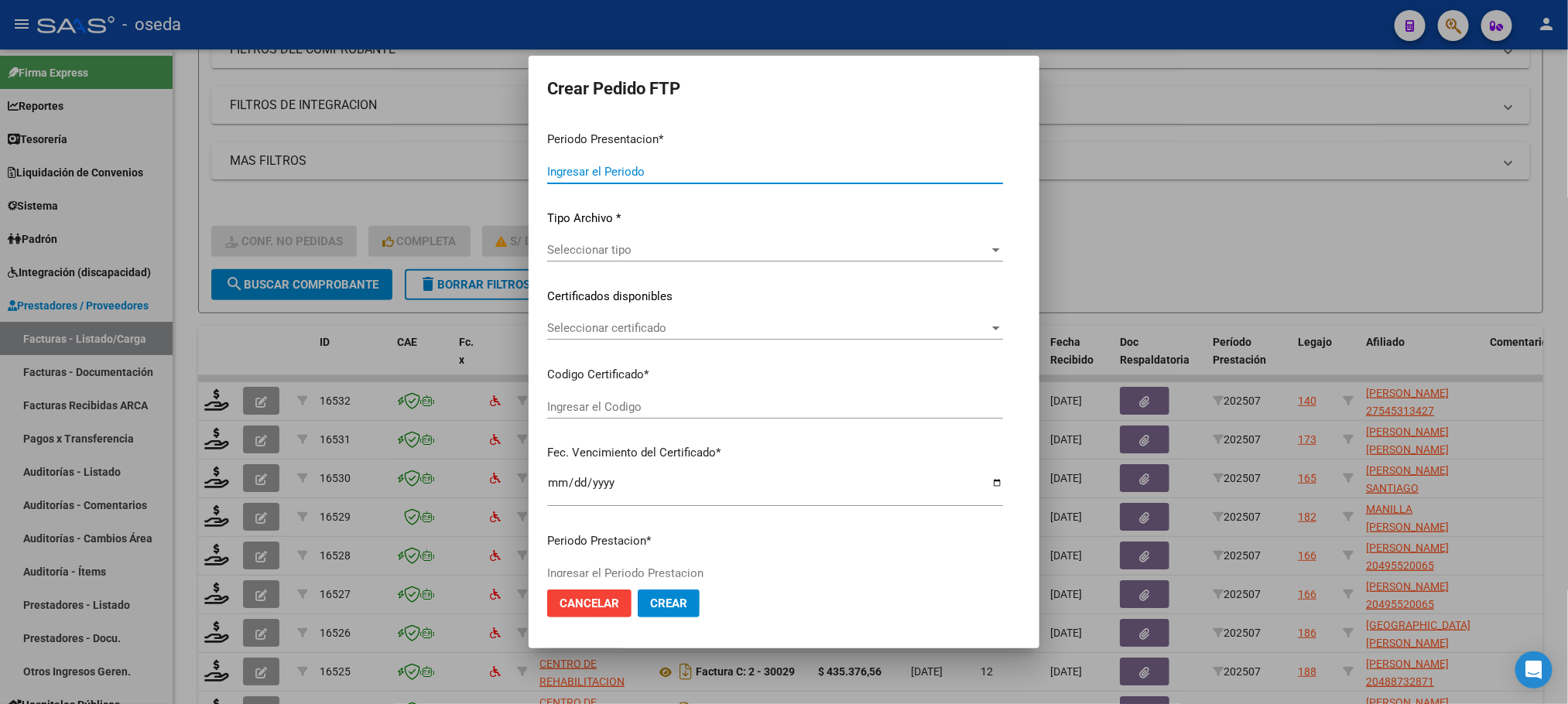
type input "202507"
type input "$ 111.335,49"
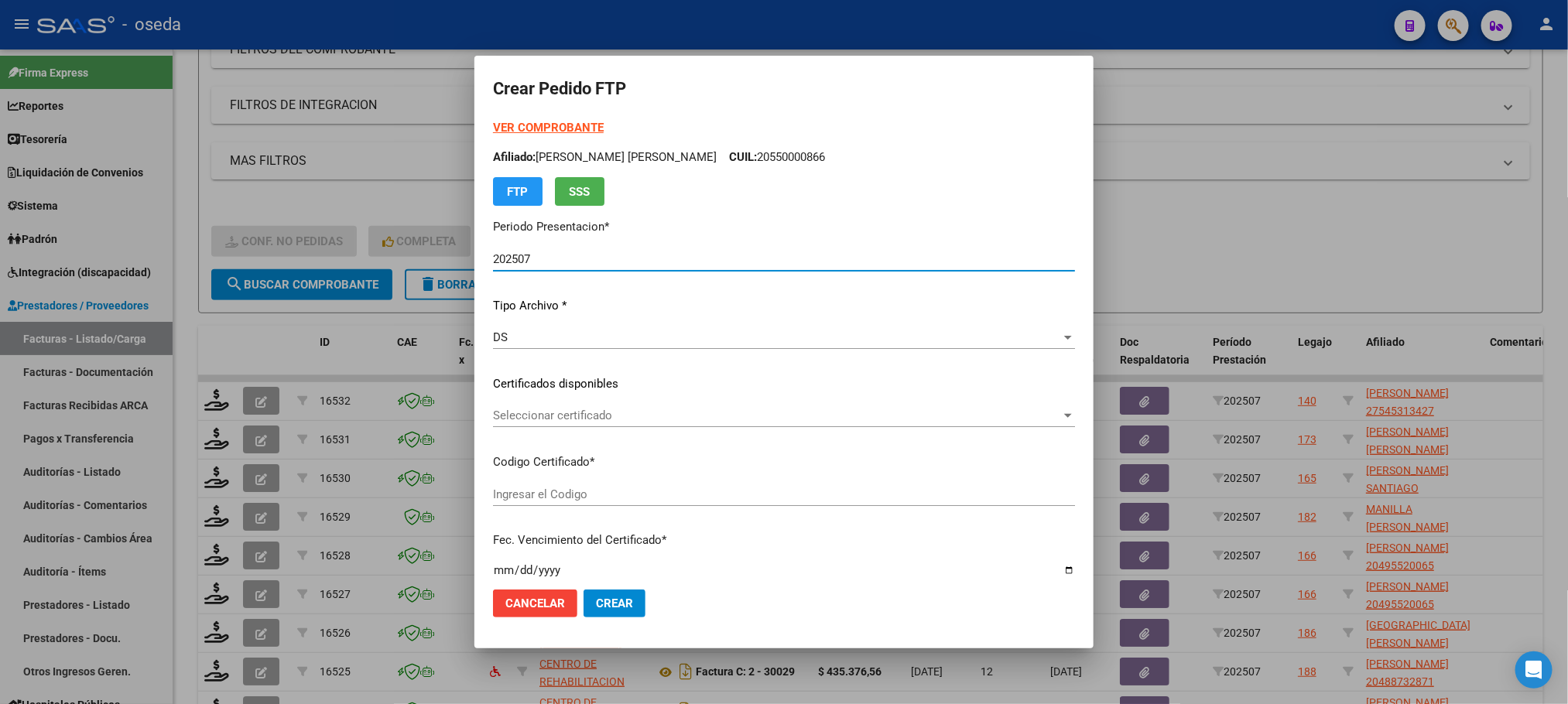
type input "ARG01000545313422024070120290701BUE423"
type input "[DATE]"
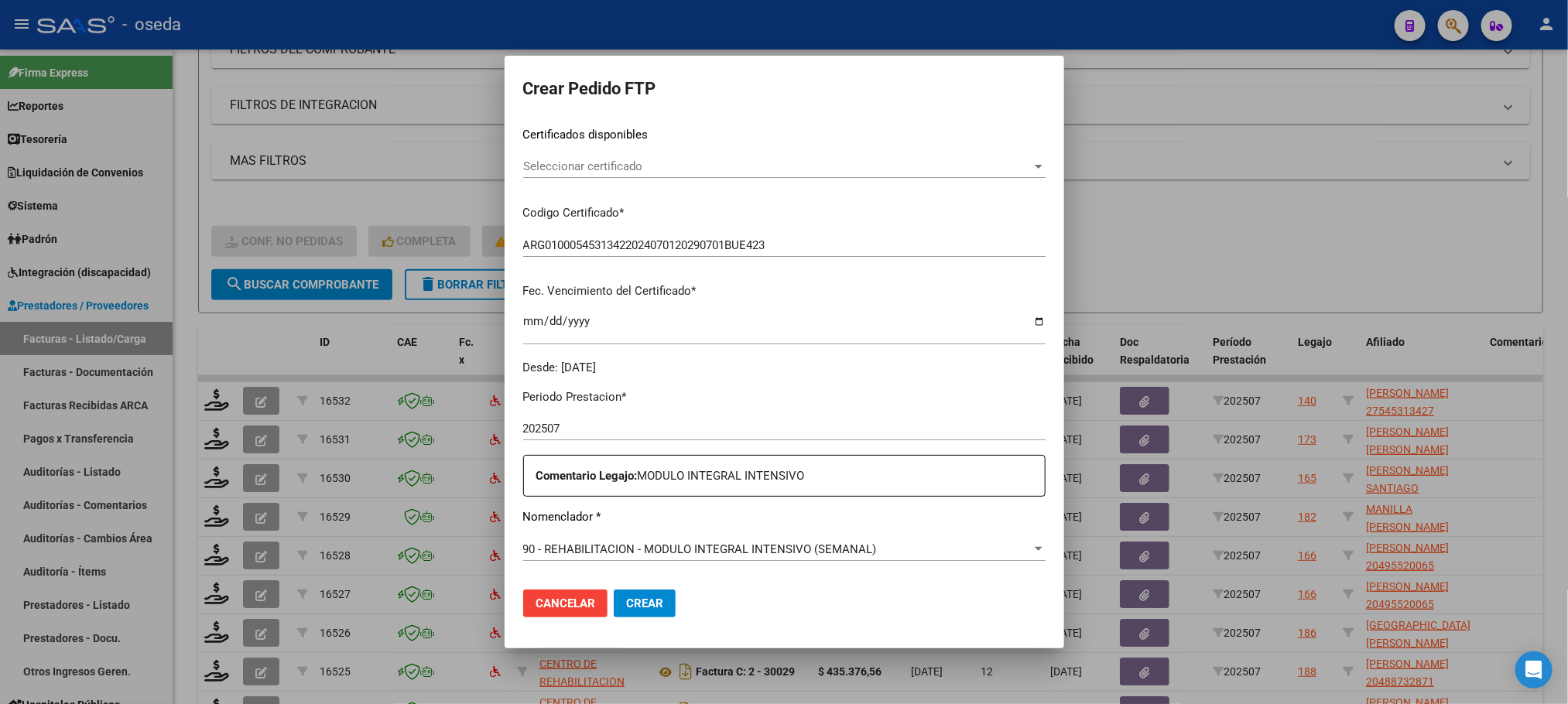
scroll to position [348, 0]
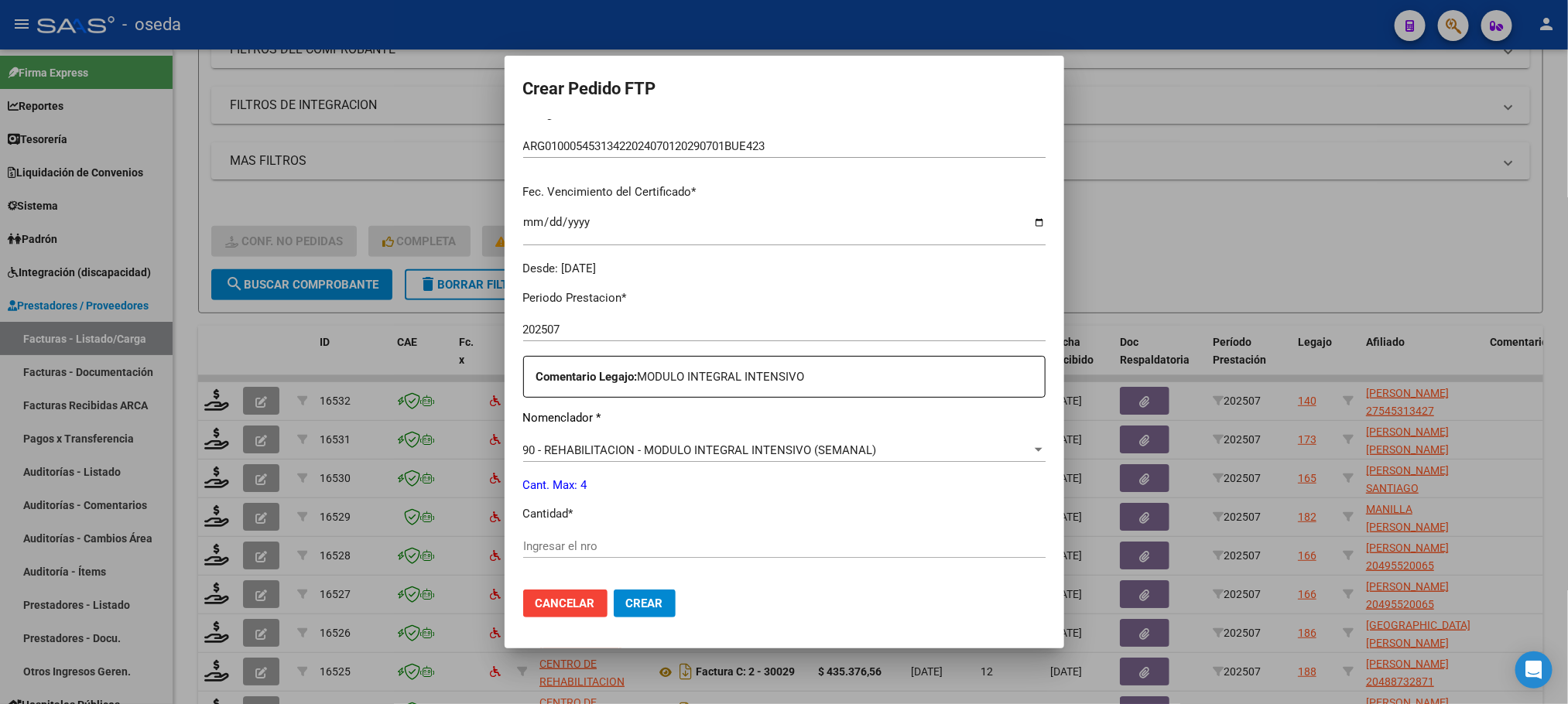
click at [776, 554] on div "Ingresar el nro" at bounding box center [784, 547] width 522 height 23
type input "4"
click at [613, 590] on button "Crear" at bounding box center [644, 604] width 62 height 28
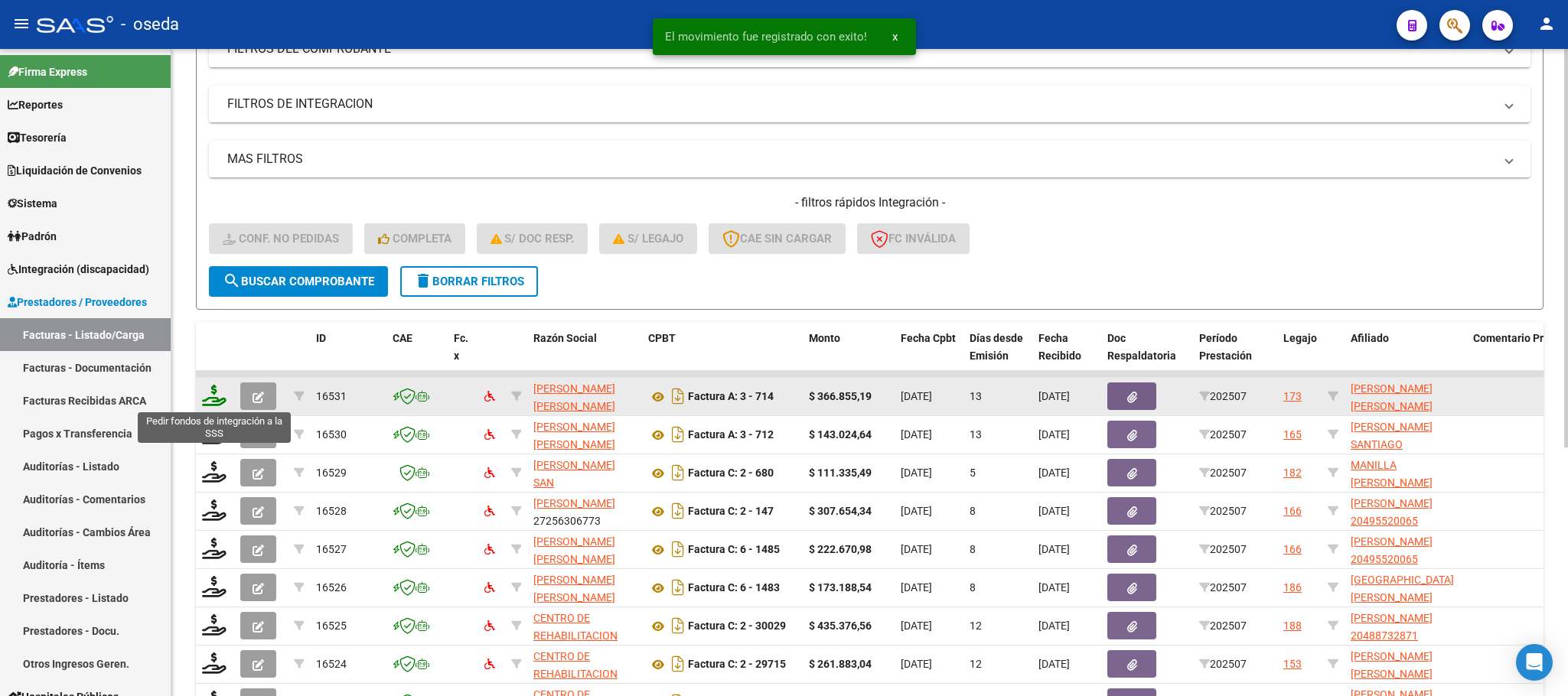
click at [212, 401] on icon at bounding box center [215, 395] width 24 height 22
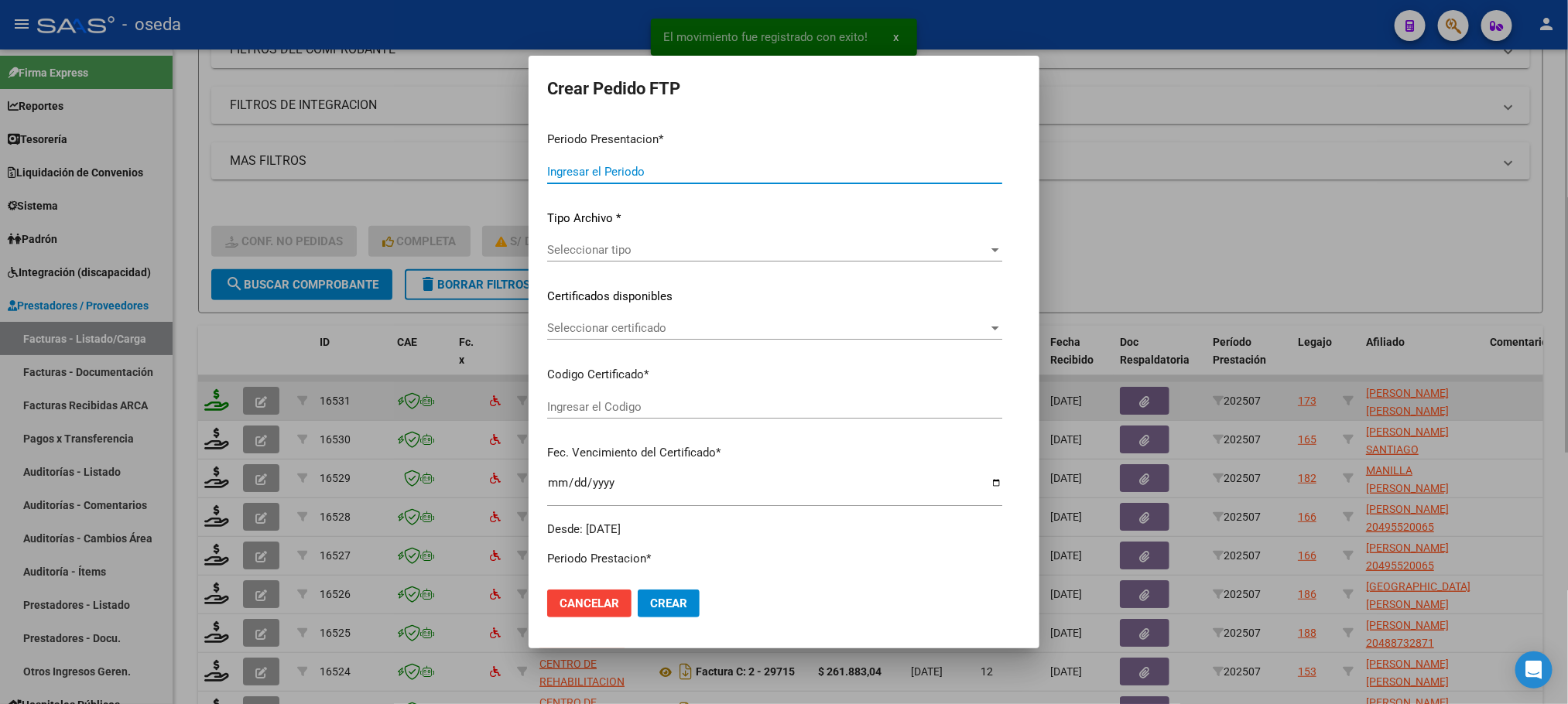
type input "202507"
type input "$ 366.855,19"
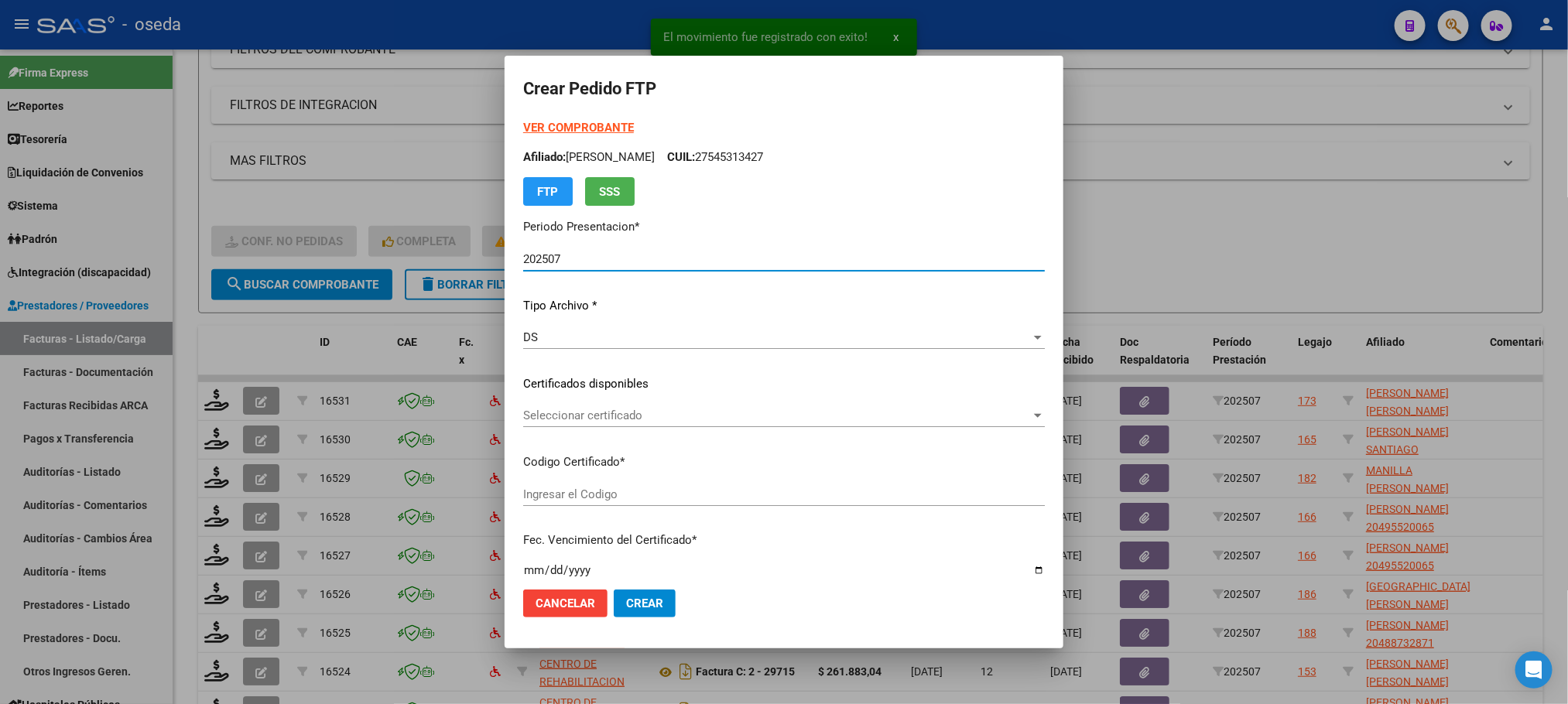
type input "ARG02000550000862022031720320317CBA536"
type input "[DATE]"
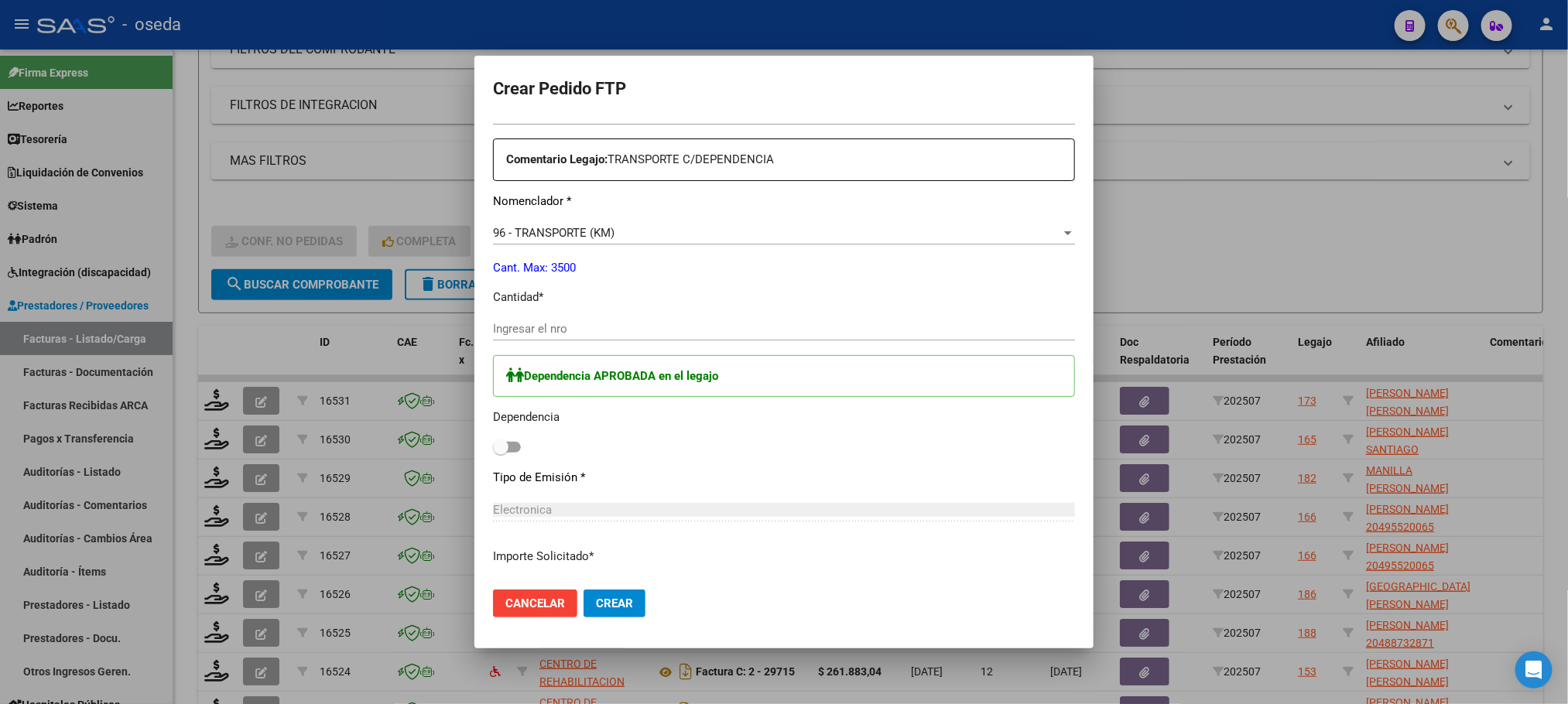
scroll to position [581, 0]
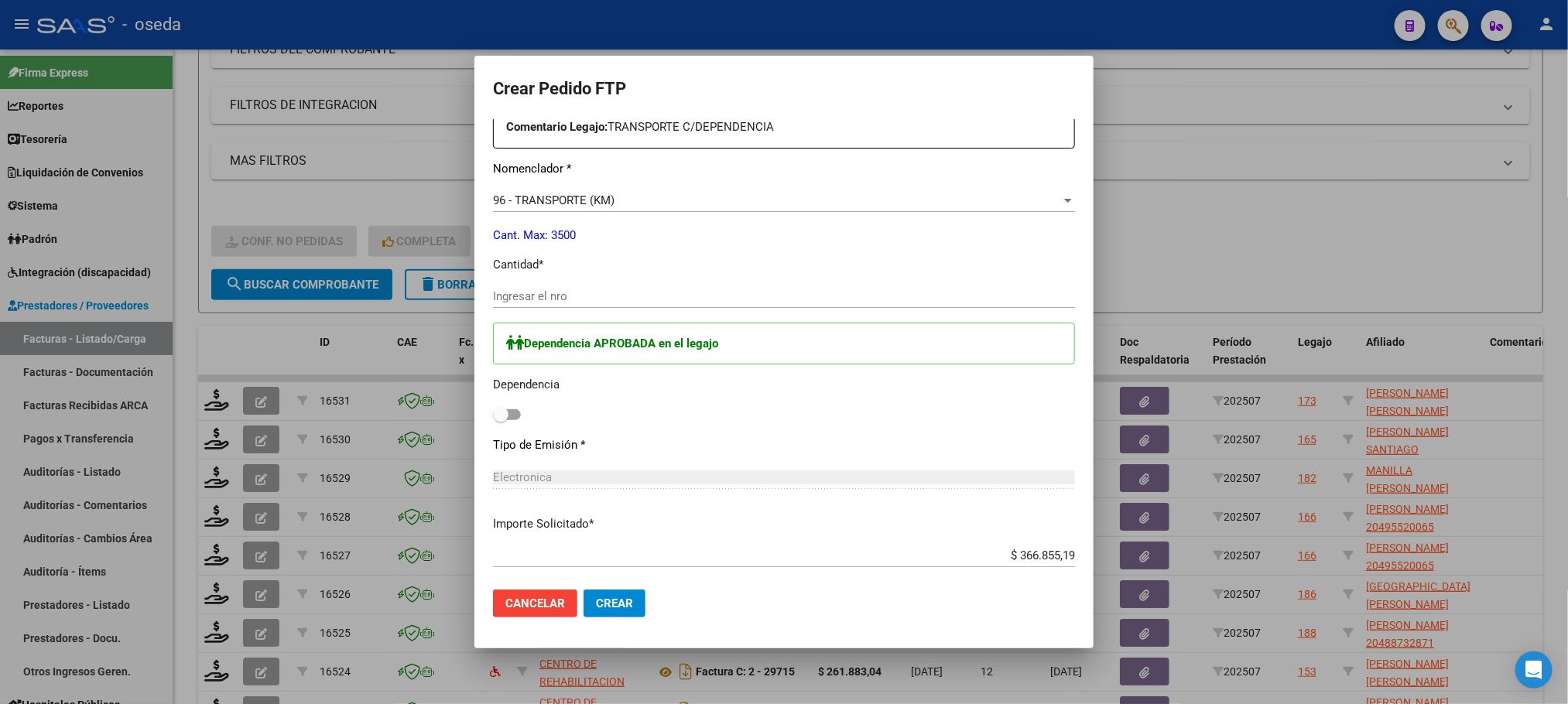
click at [681, 300] on input "Ingresar el nro" at bounding box center [784, 296] width 582 height 14
type input "502"
click at [505, 416] on span at bounding box center [501, 415] width 16 height 16
click at [501, 420] on input "checkbox" at bounding box center [500, 420] width 1 height 1
checkbox input "true"
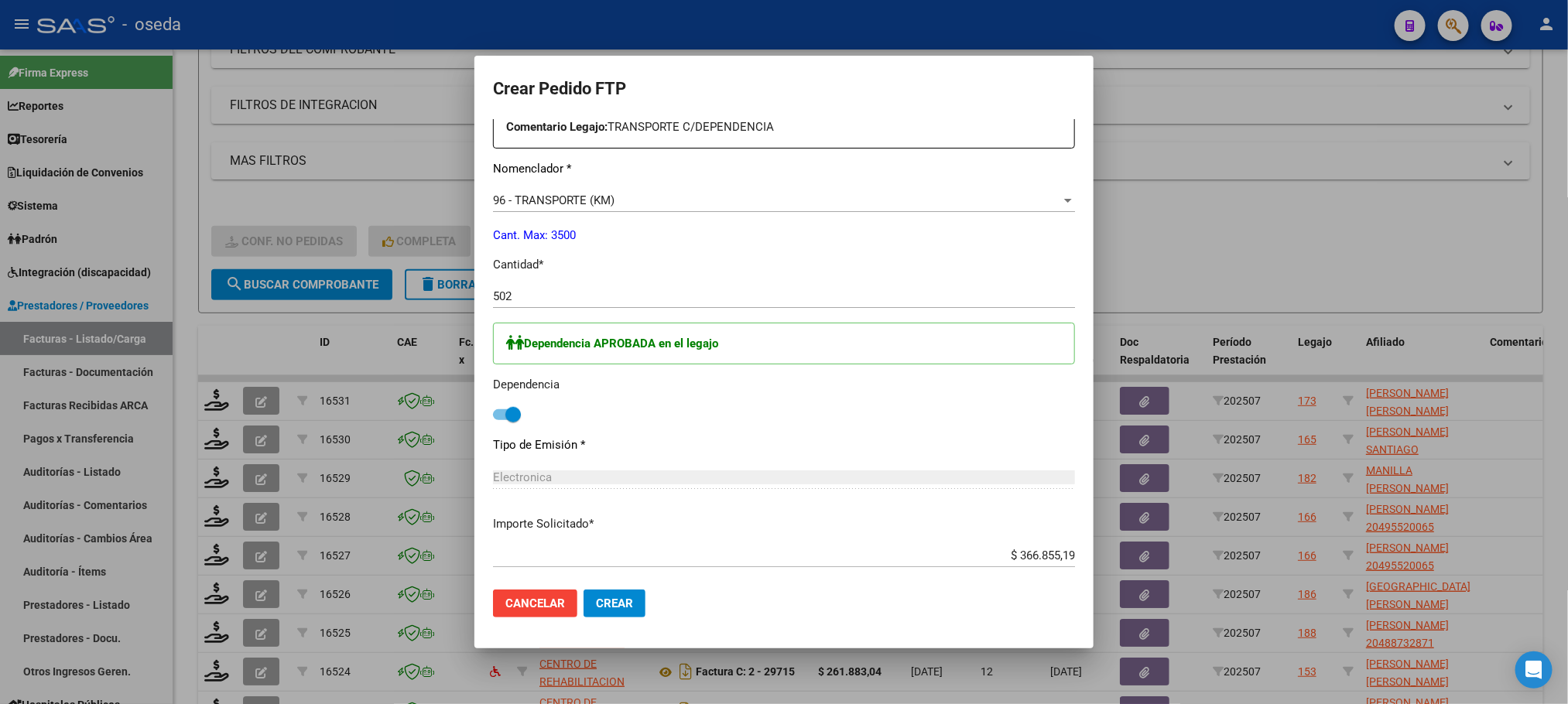
click at [584, 590] on button "Crear" at bounding box center [614, 604] width 62 height 28
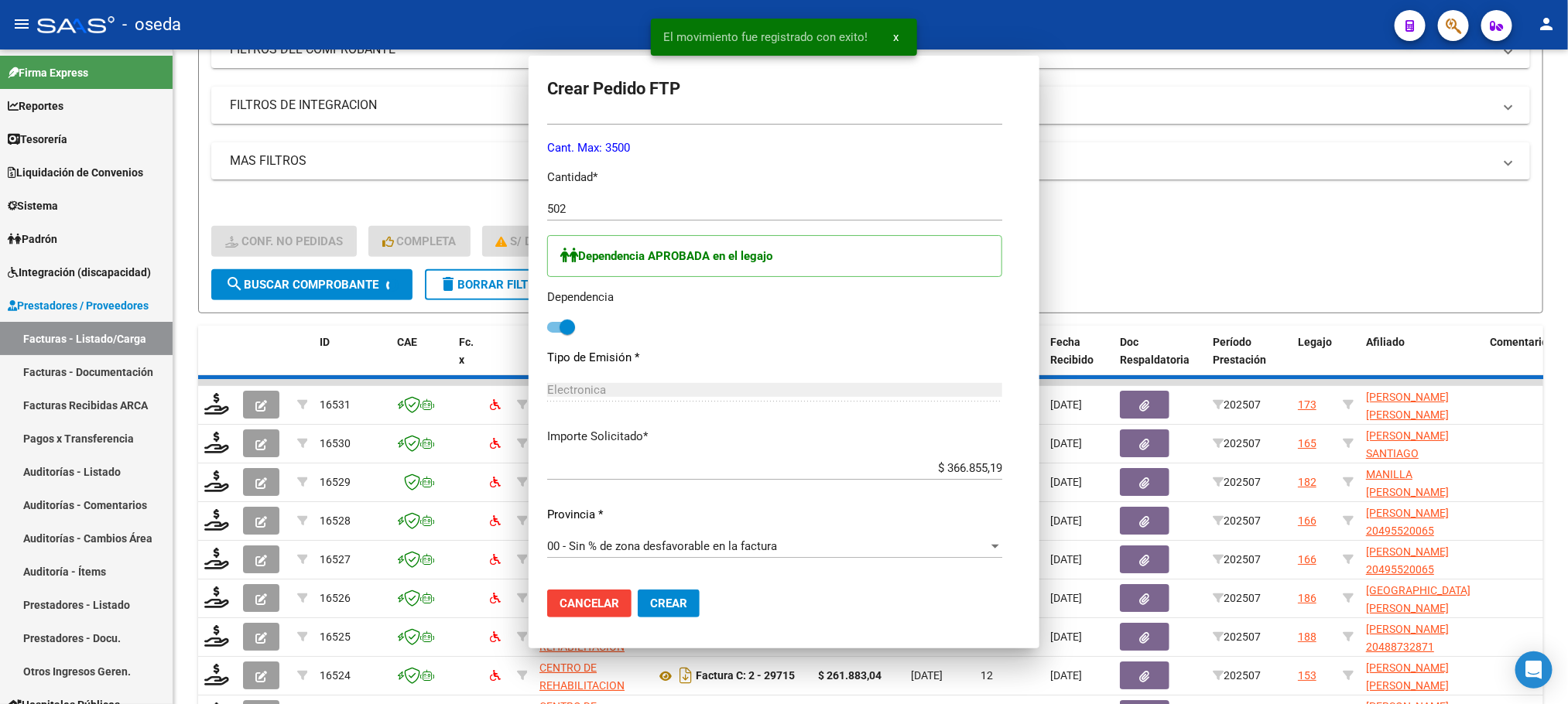
scroll to position [493, 0]
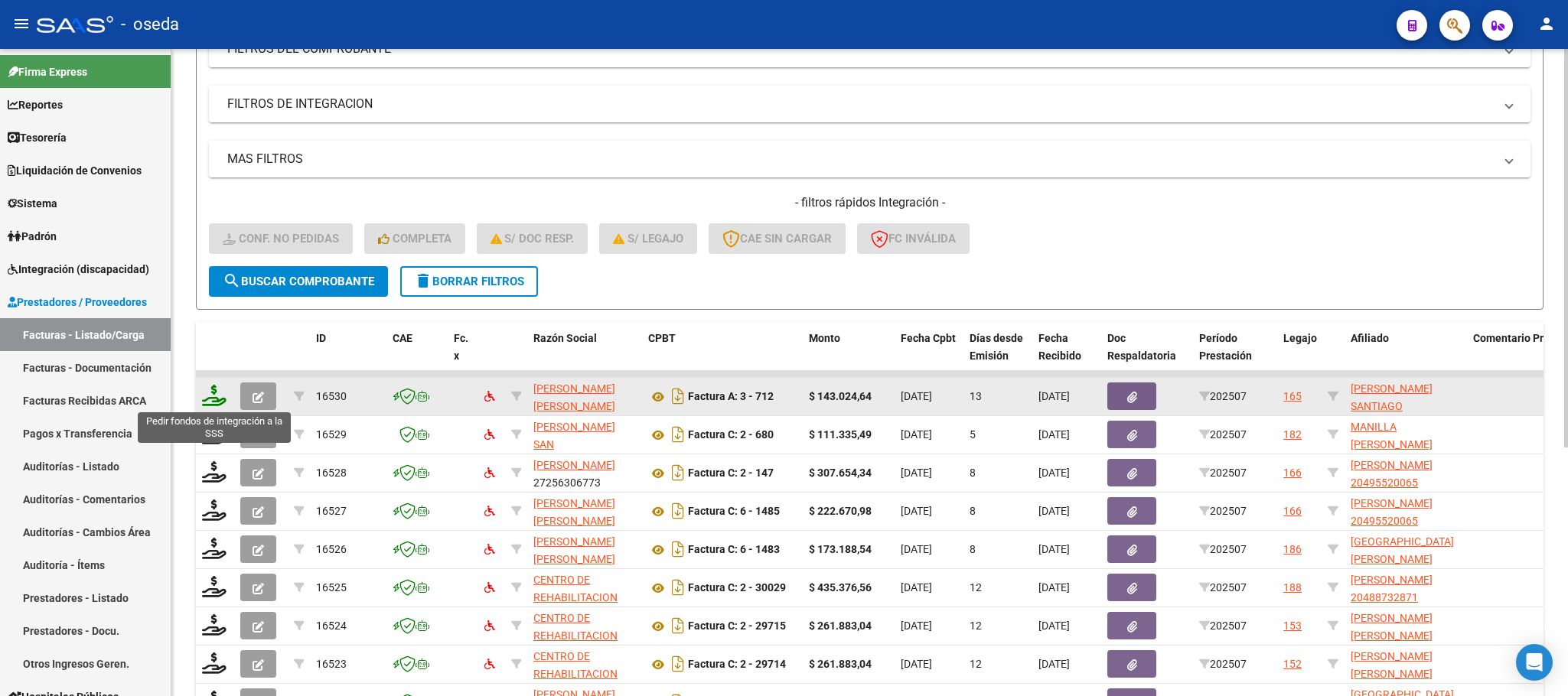
click at [211, 394] on icon at bounding box center [215, 395] width 24 height 22
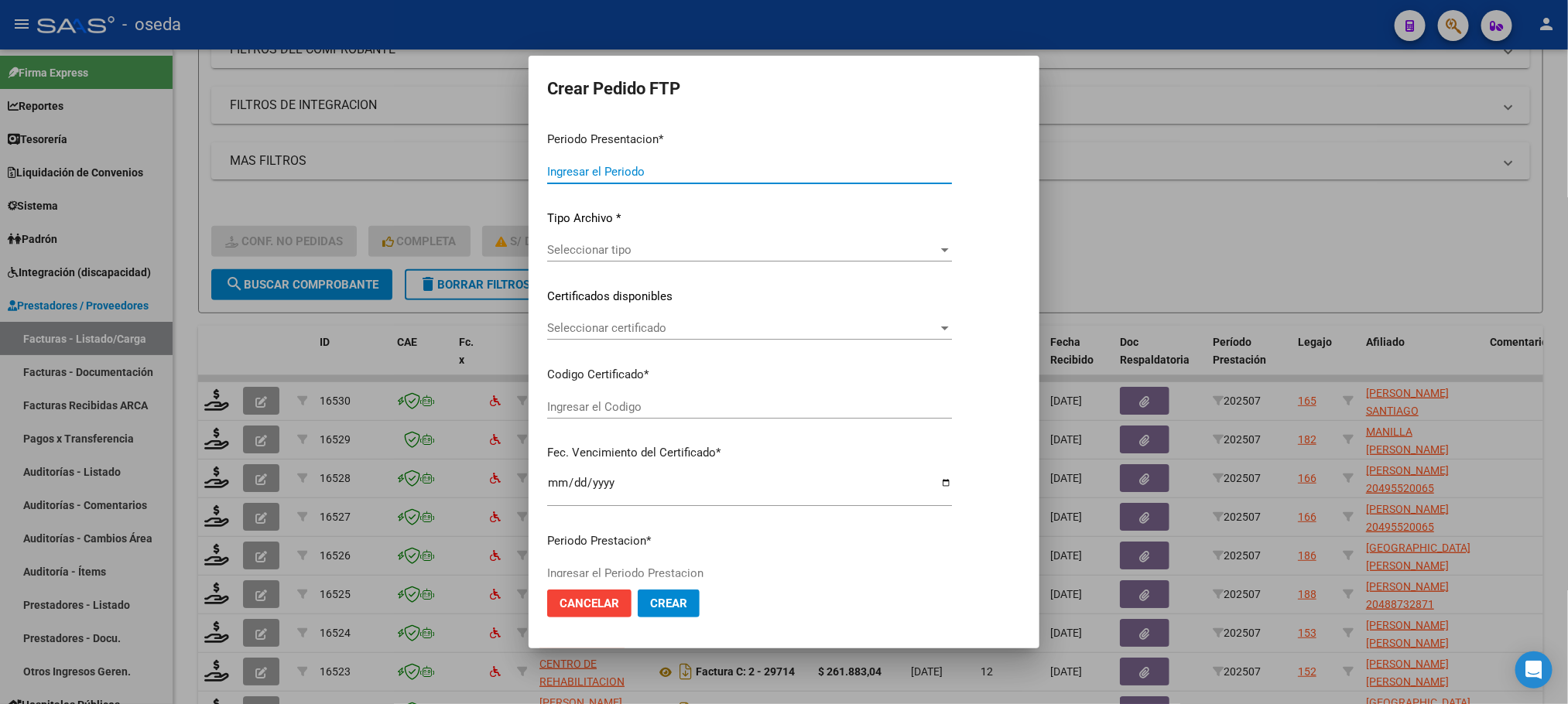
type input "202507"
type input "$ 143.024,64"
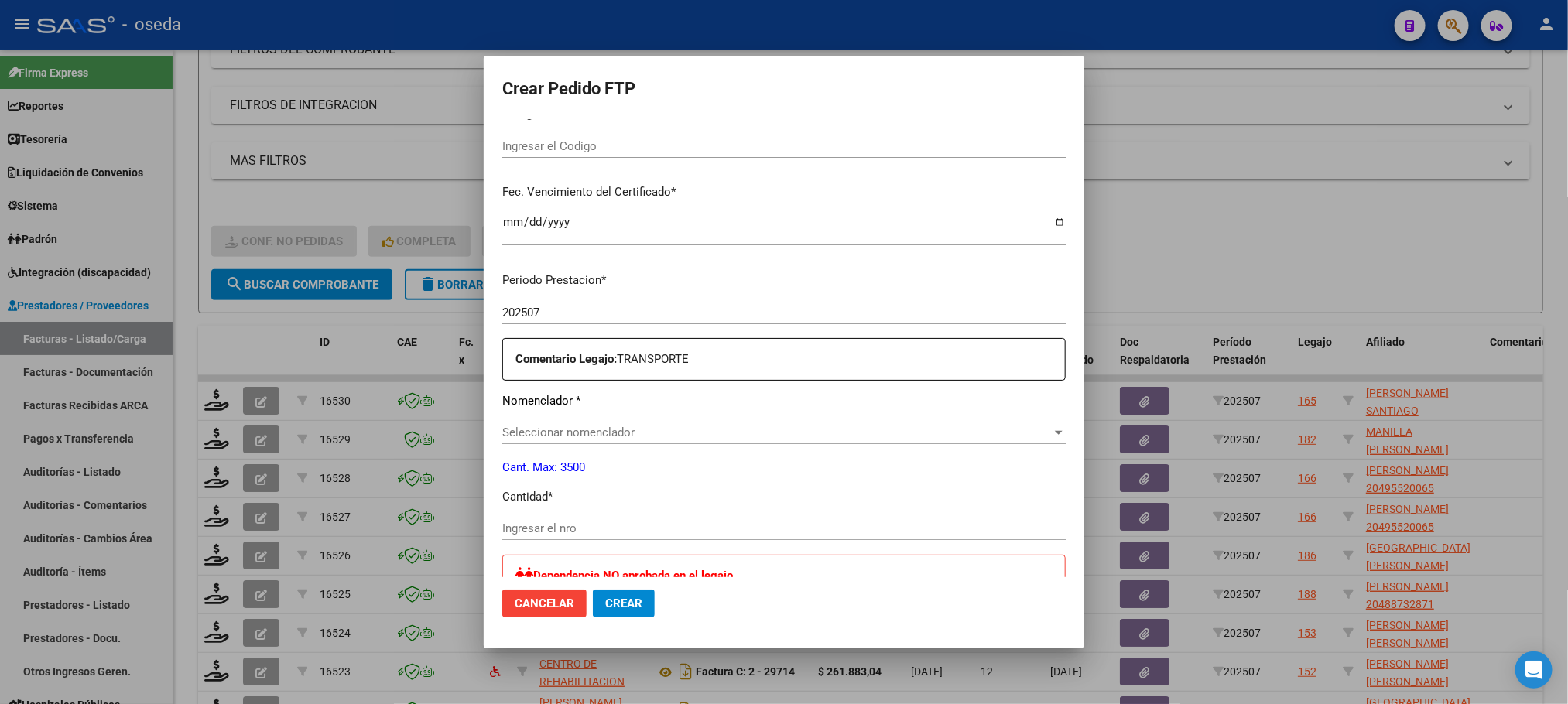
type input "20530795250"
type input "[DATE]"
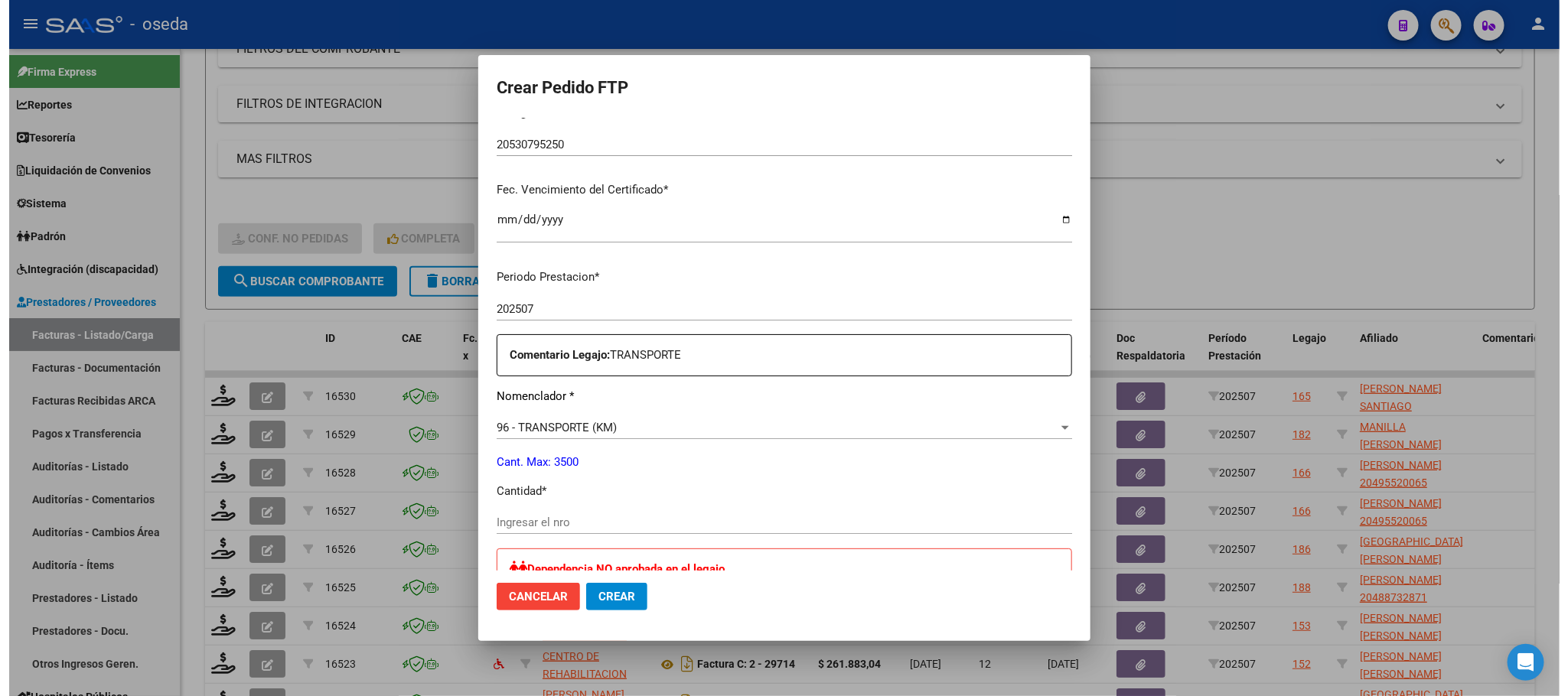
scroll to position [459, 0]
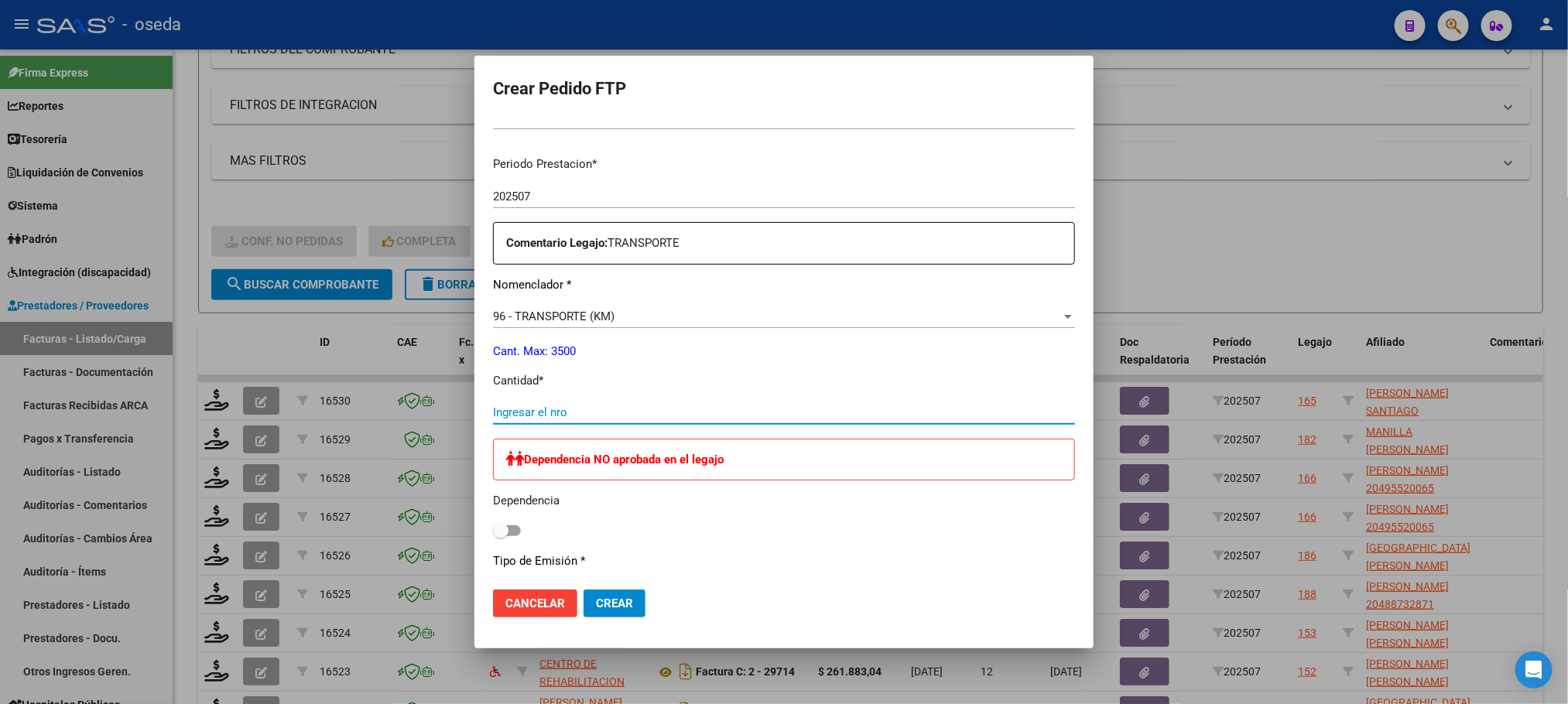
click at [702, 411] on input "Ingresar el nro" at bounding box center [784, 413] width 582 height 14
type input "264"
click at [584, 590] on button "Crear" at bounding box center [614, 604] width 62 height 28
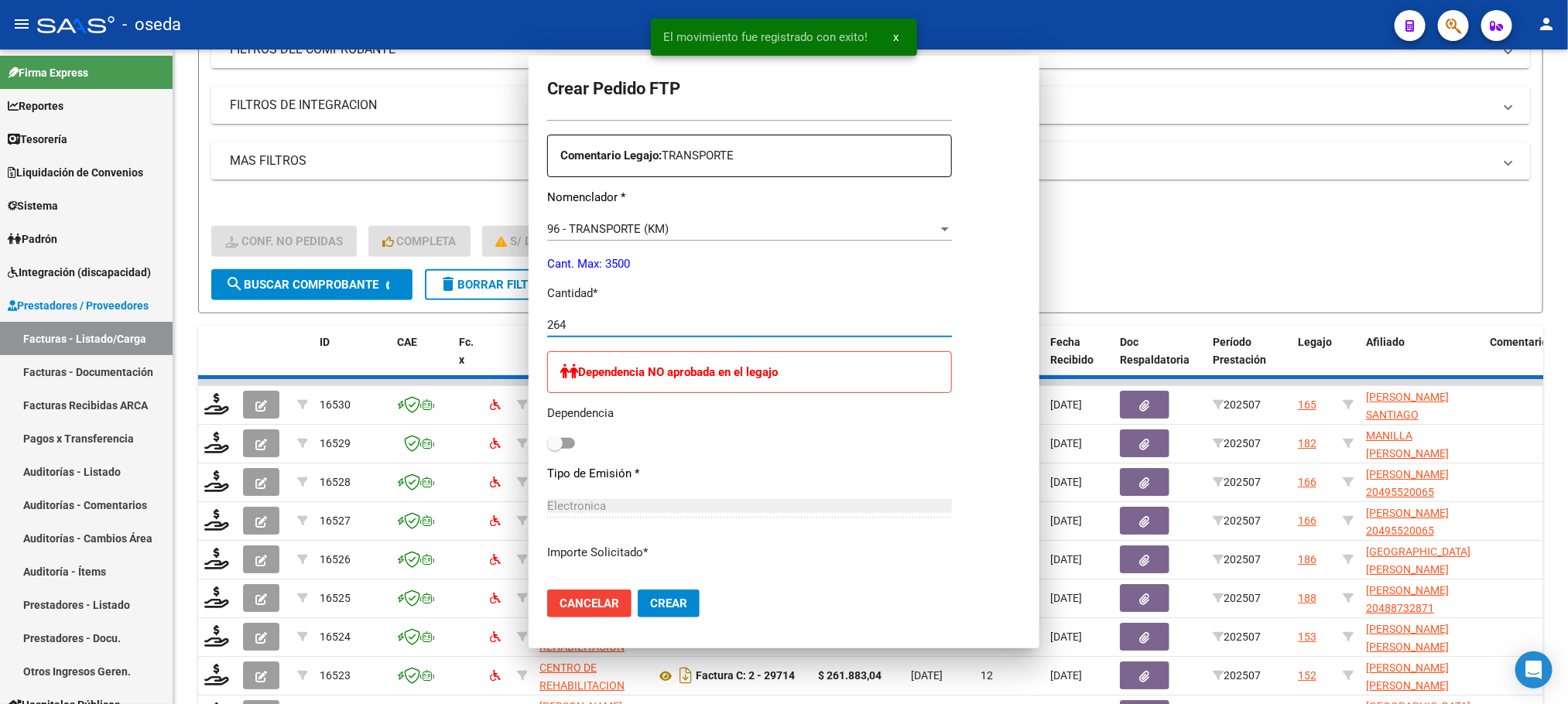
scroll to position [0, 0]
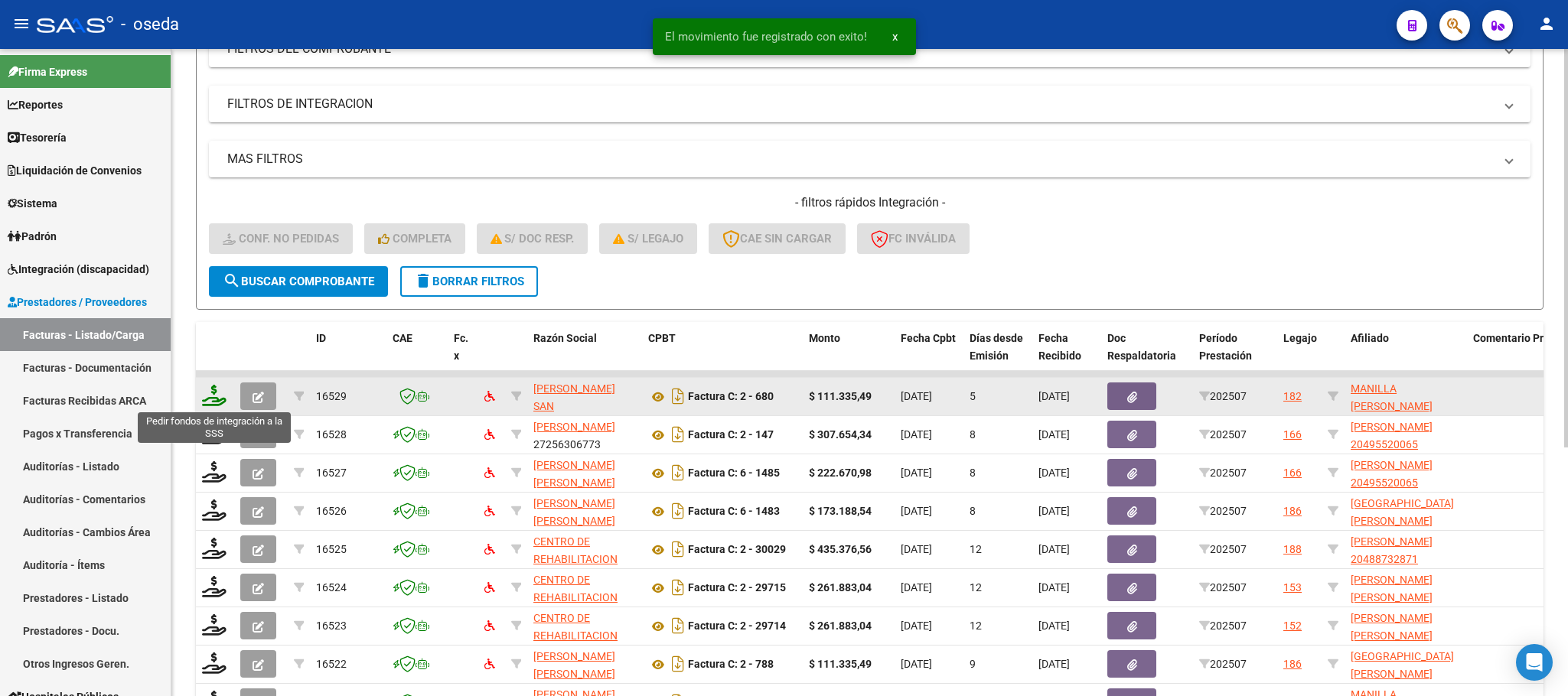
click at [215, 401] on icon at bounding box center [215, 395] width 24 height 22
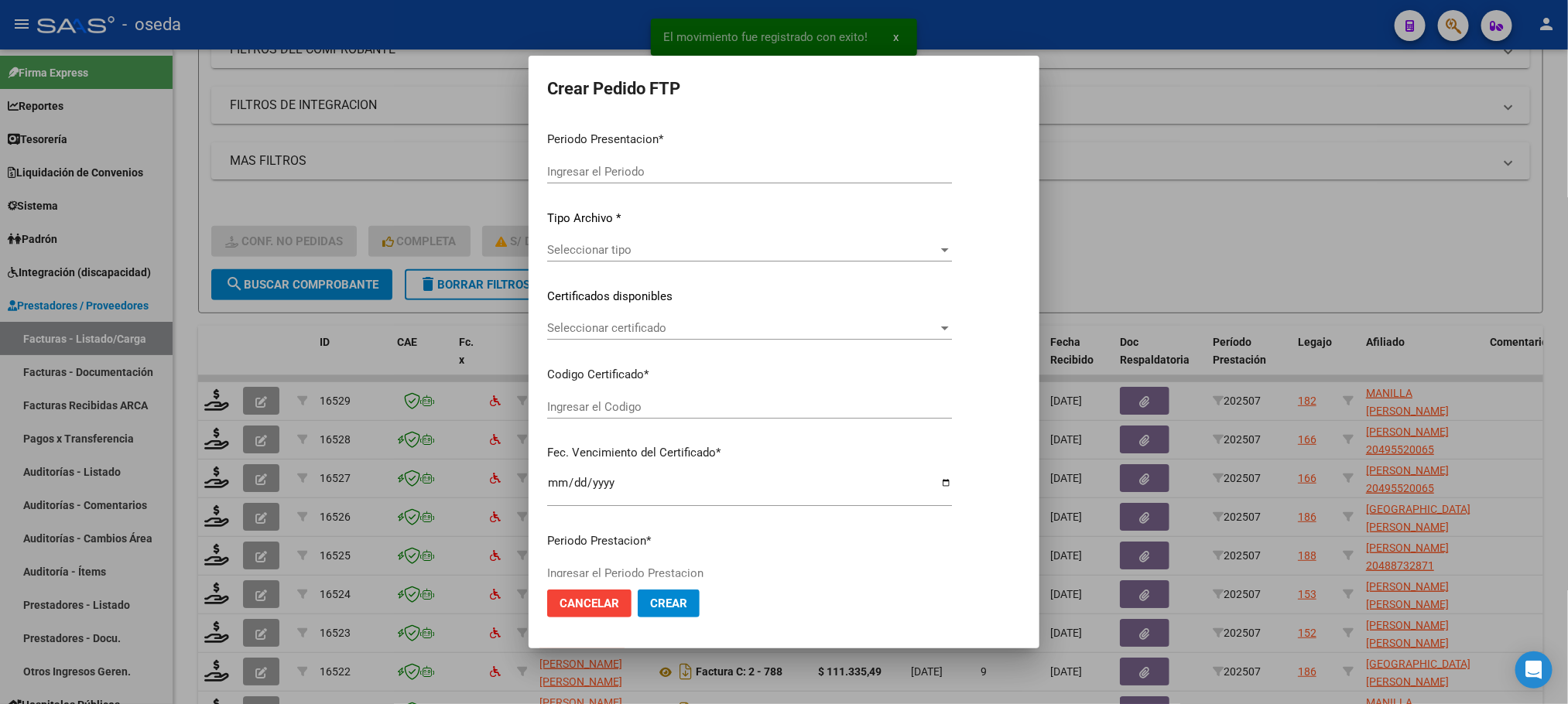
type input "202507"
type input "$ 111.335,49"
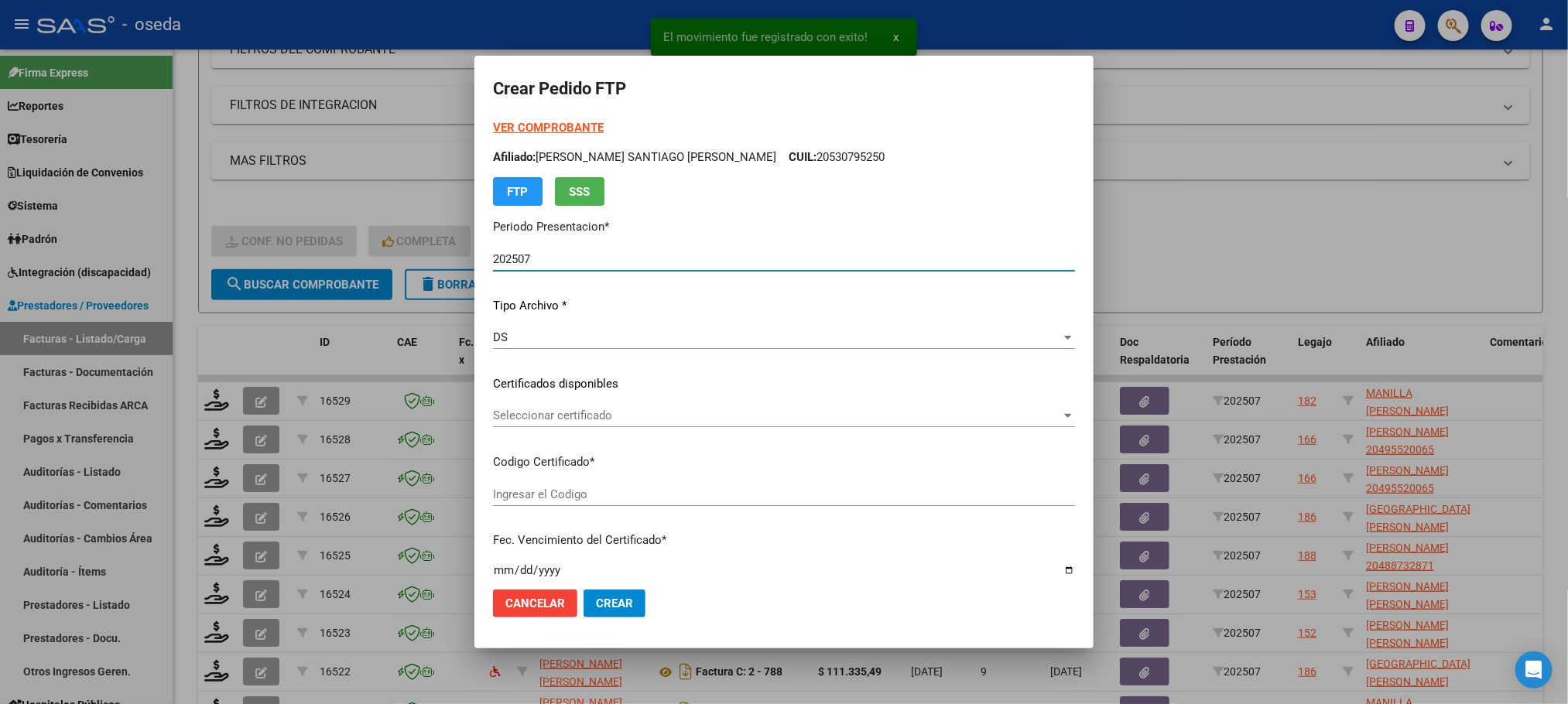
type input "ARG02000554810552022101320251013CBA536"
type input "[DATE]"
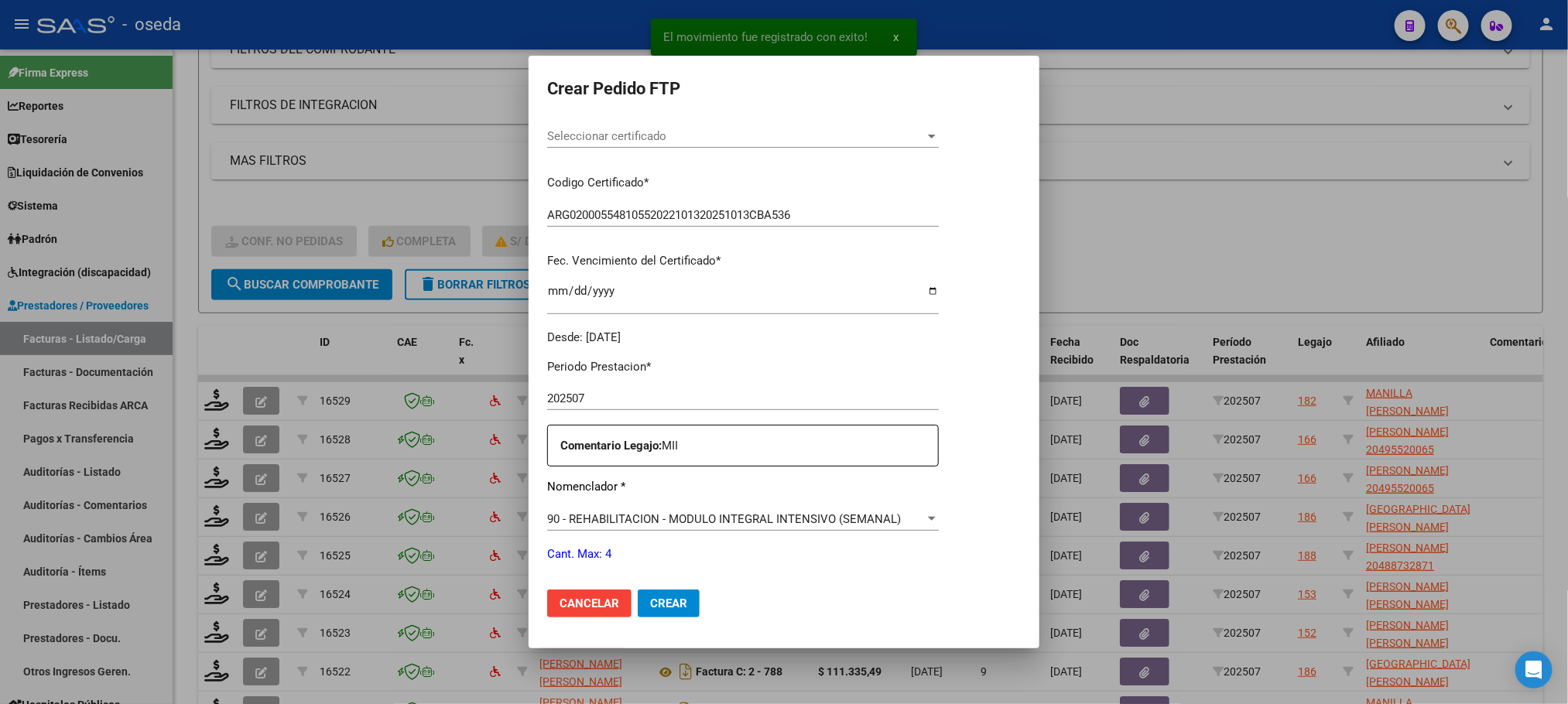
scroll to position [348, 0]
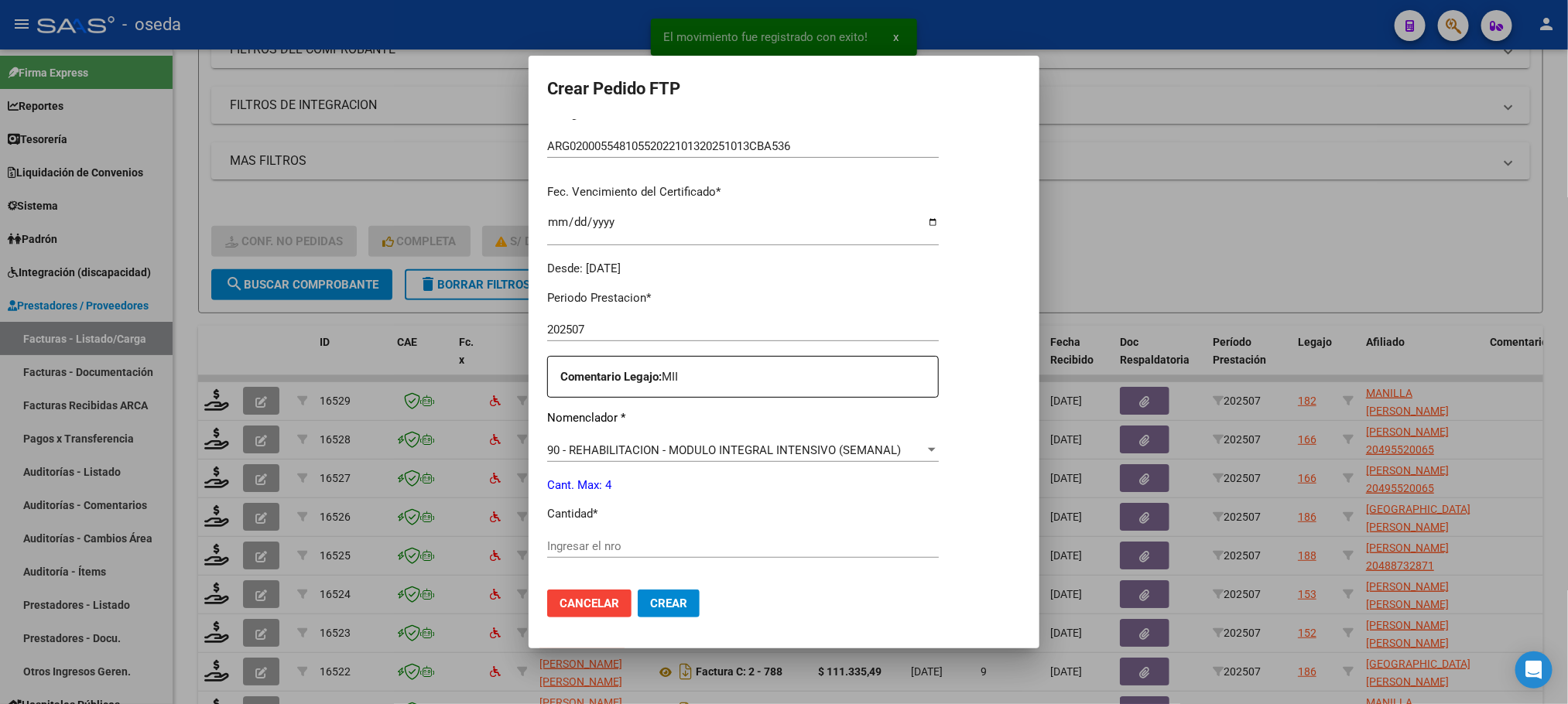
click at [735, 544] on input "Ingresar el nro" at bounding box center [744, 547] width 392 height 14
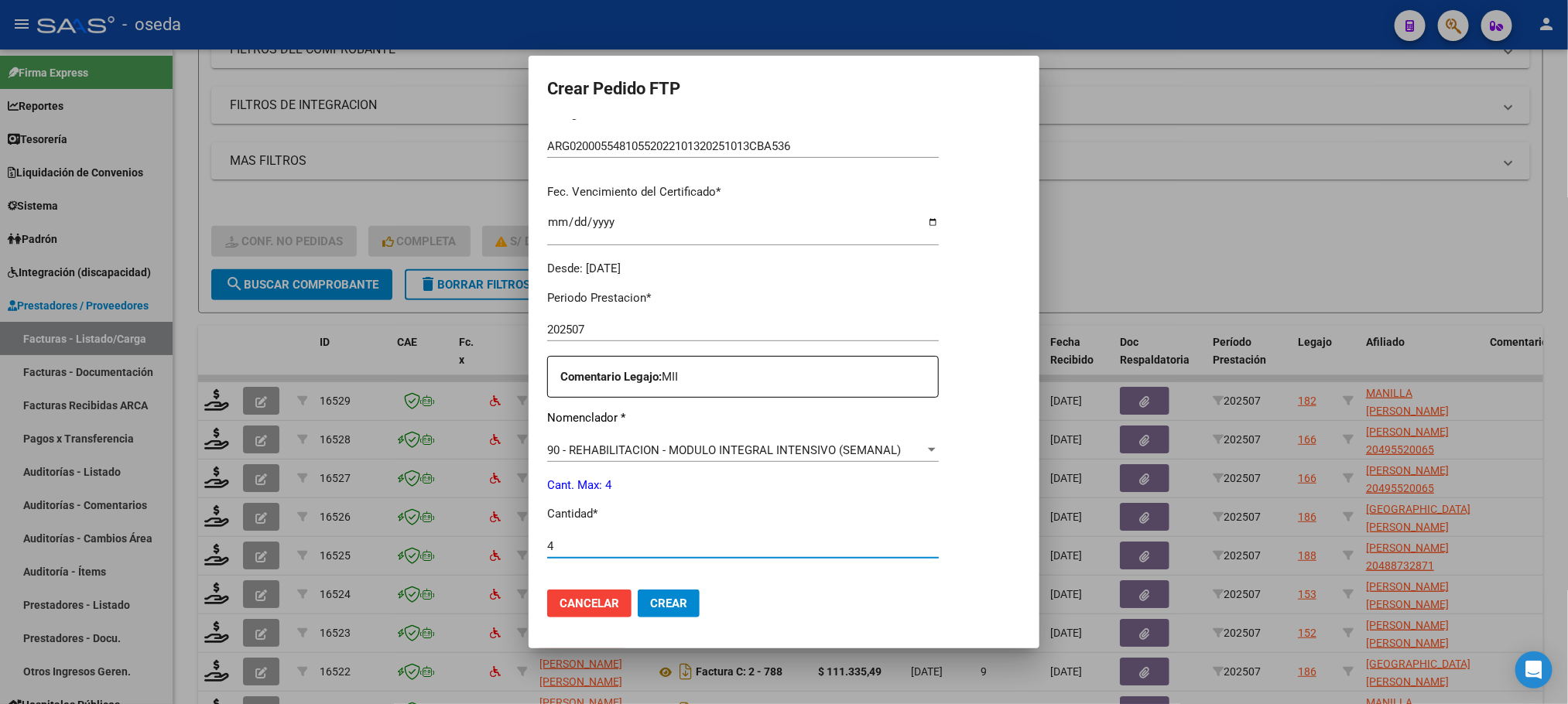
type input "4"
click at [638, 590] on button "Crear" at bounding box center [669, 604] width 62 height 28
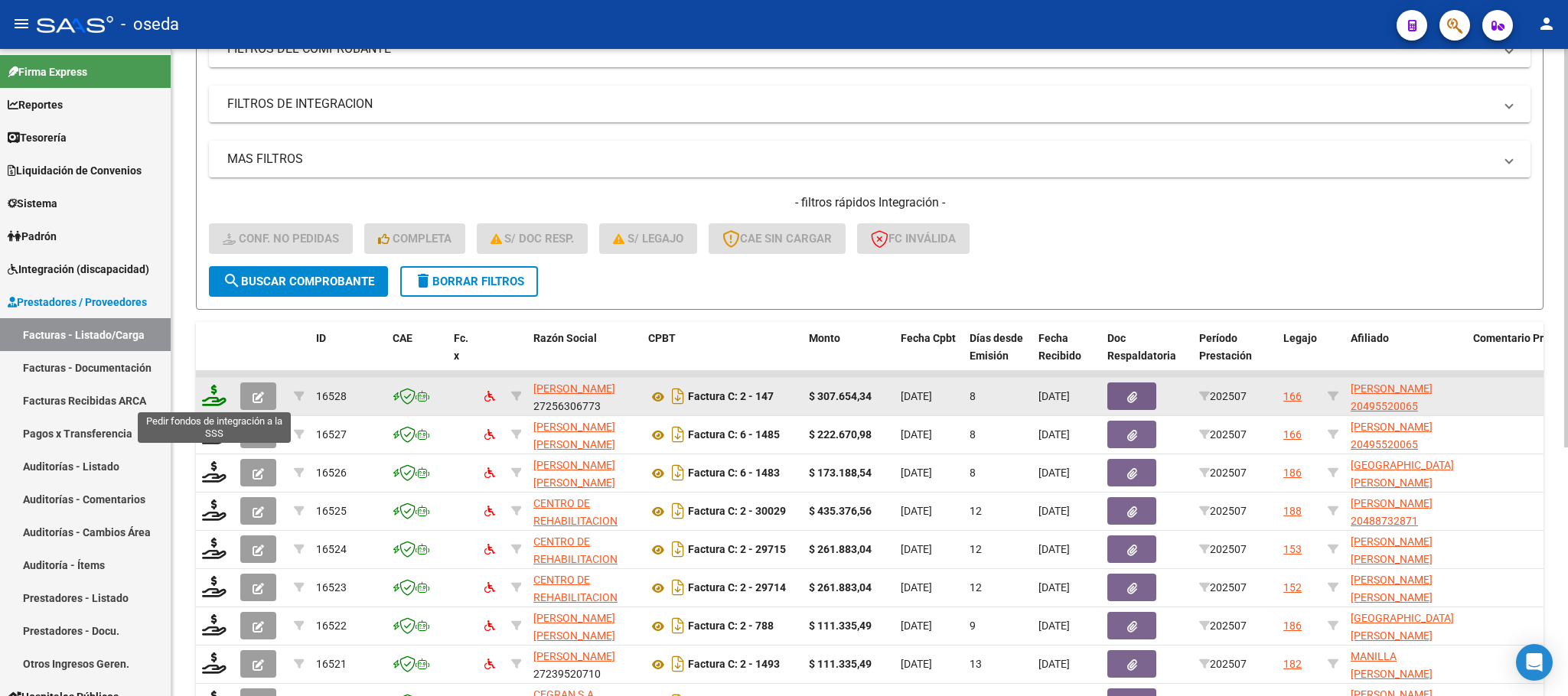
click at [205, 398] on icon at bounding box center [215, 395] width 24 height 22
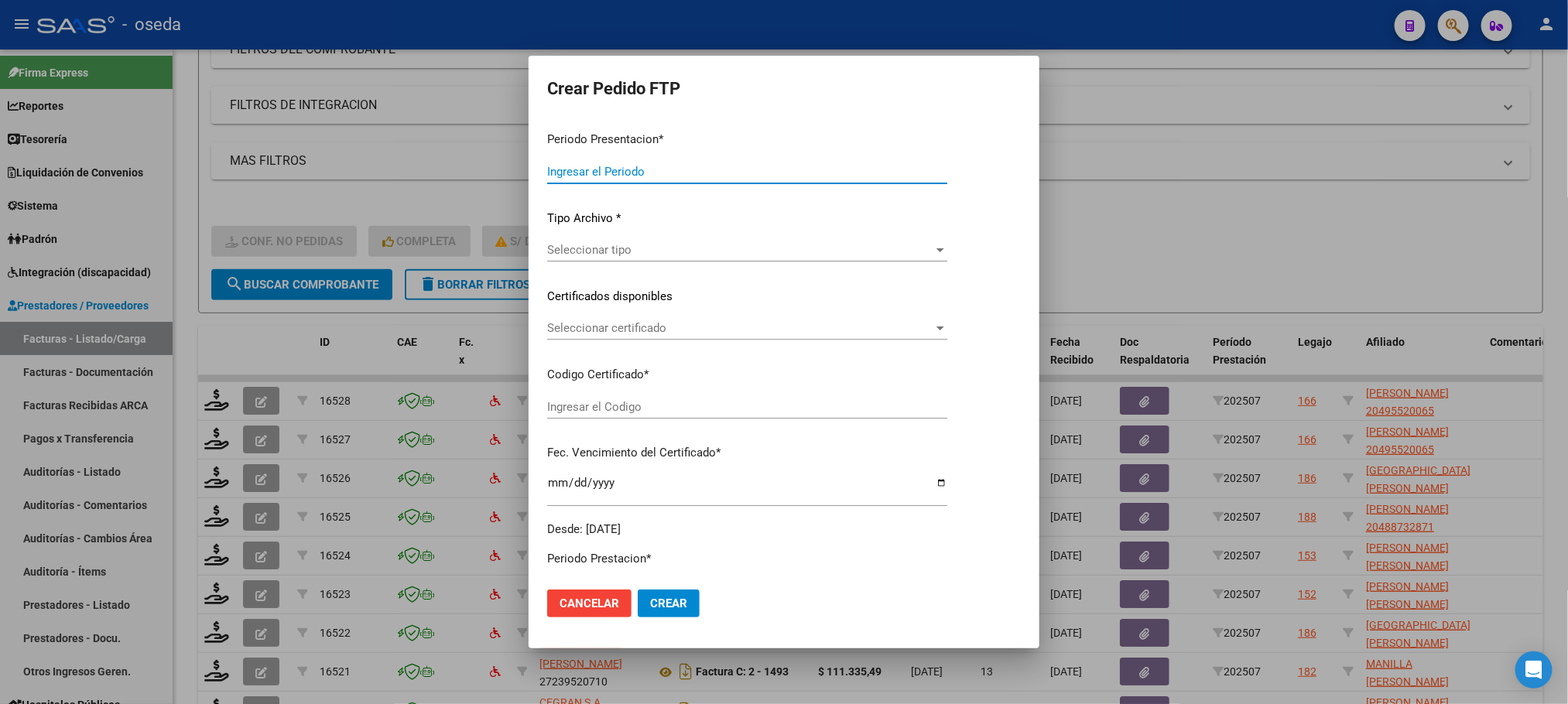
type input "202507"
type input "$ 307.654,34"
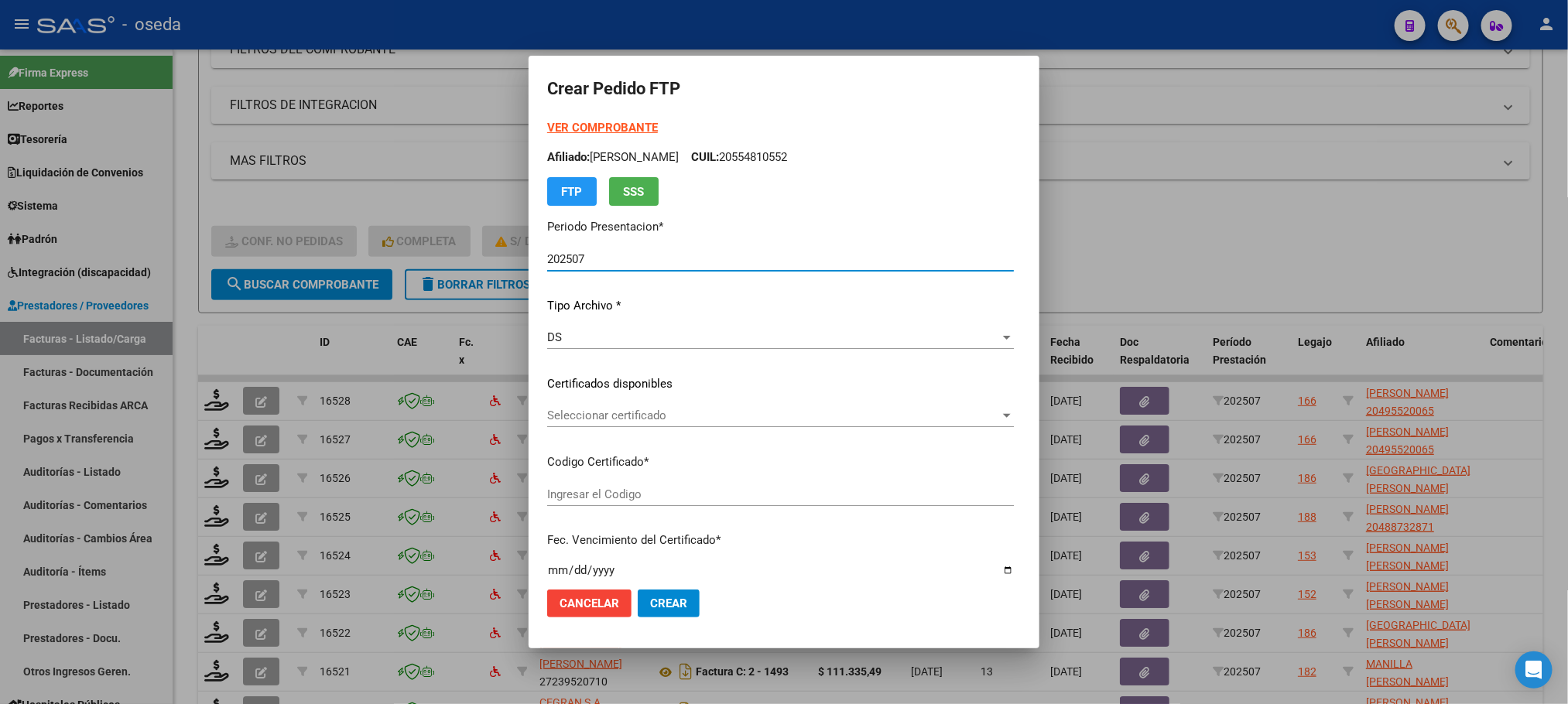
type input "ARG02000495520062022060120230601BS437"
type input "[DATE]"
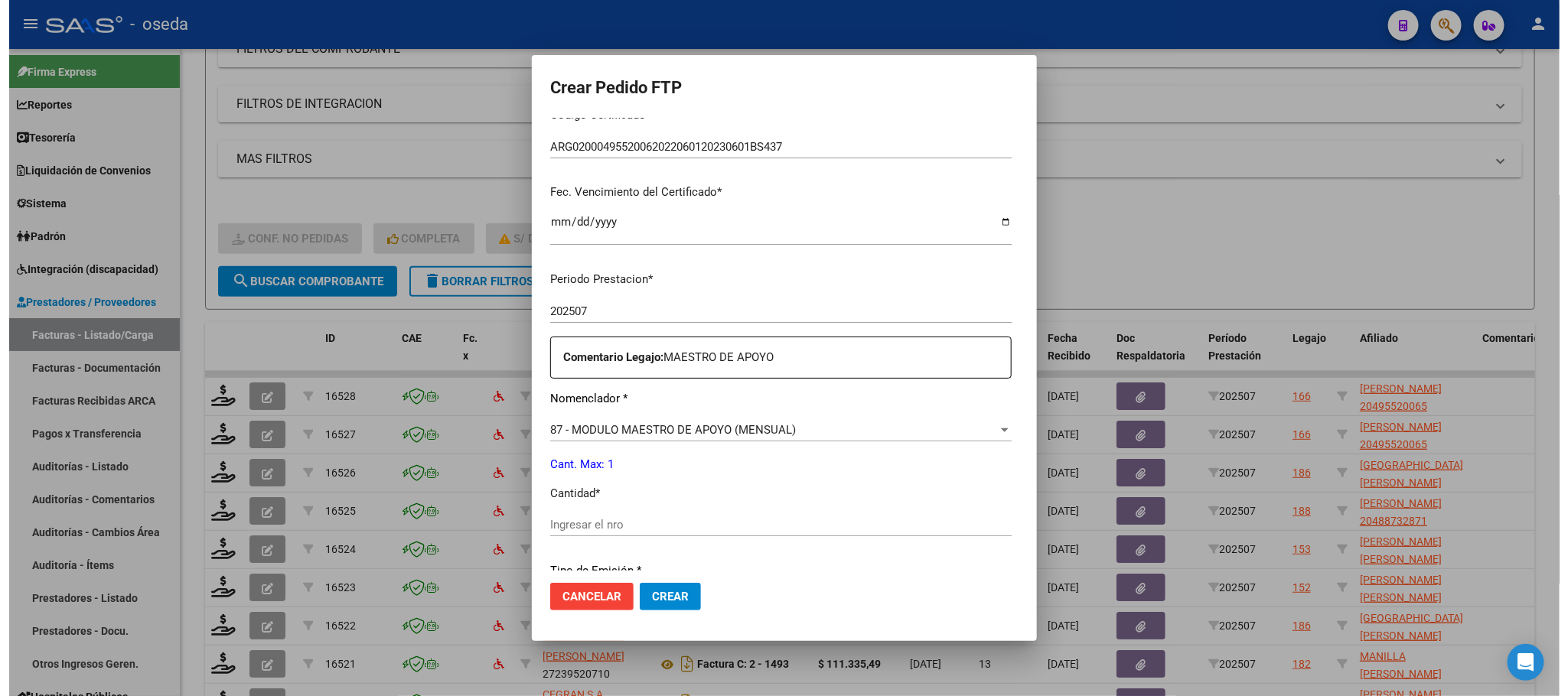
scroll to position [344, 0]
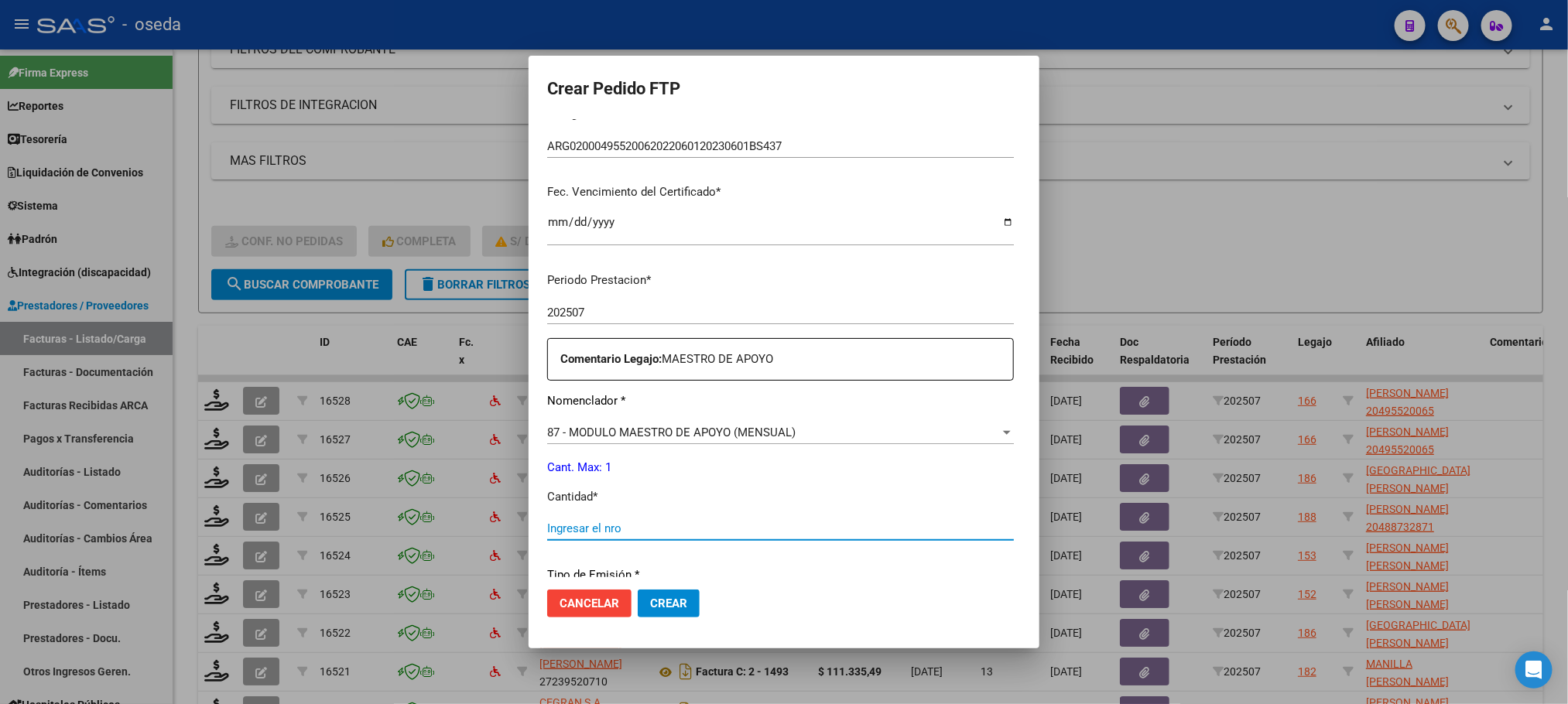
click at [692, 525] on input "Ingresar el nro" at bounding box center [780, 529] width 467 height 14
type input "1"
click at [638, 590] on button "Crear" at bounding box center [669, 604] width 62 height 28
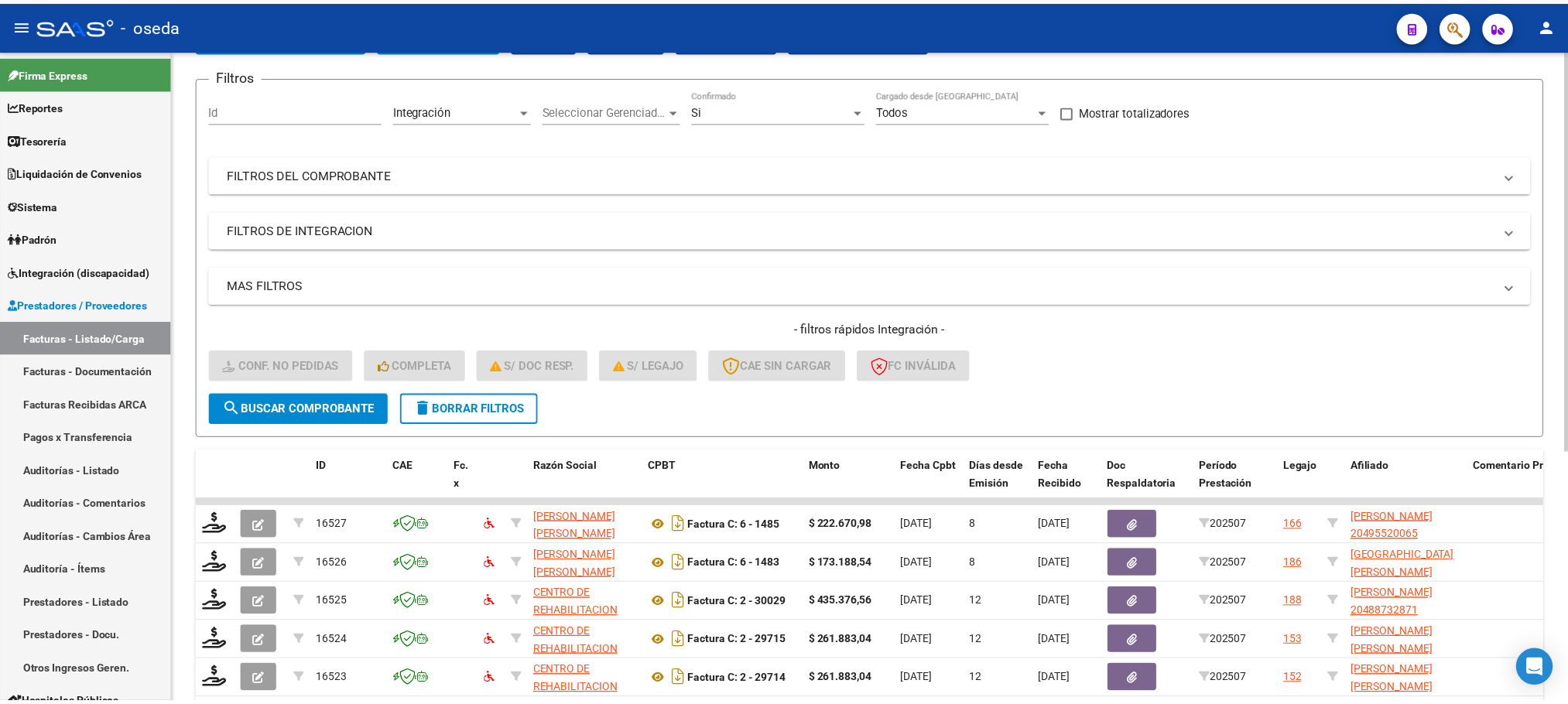
scroll to position [0, 0]
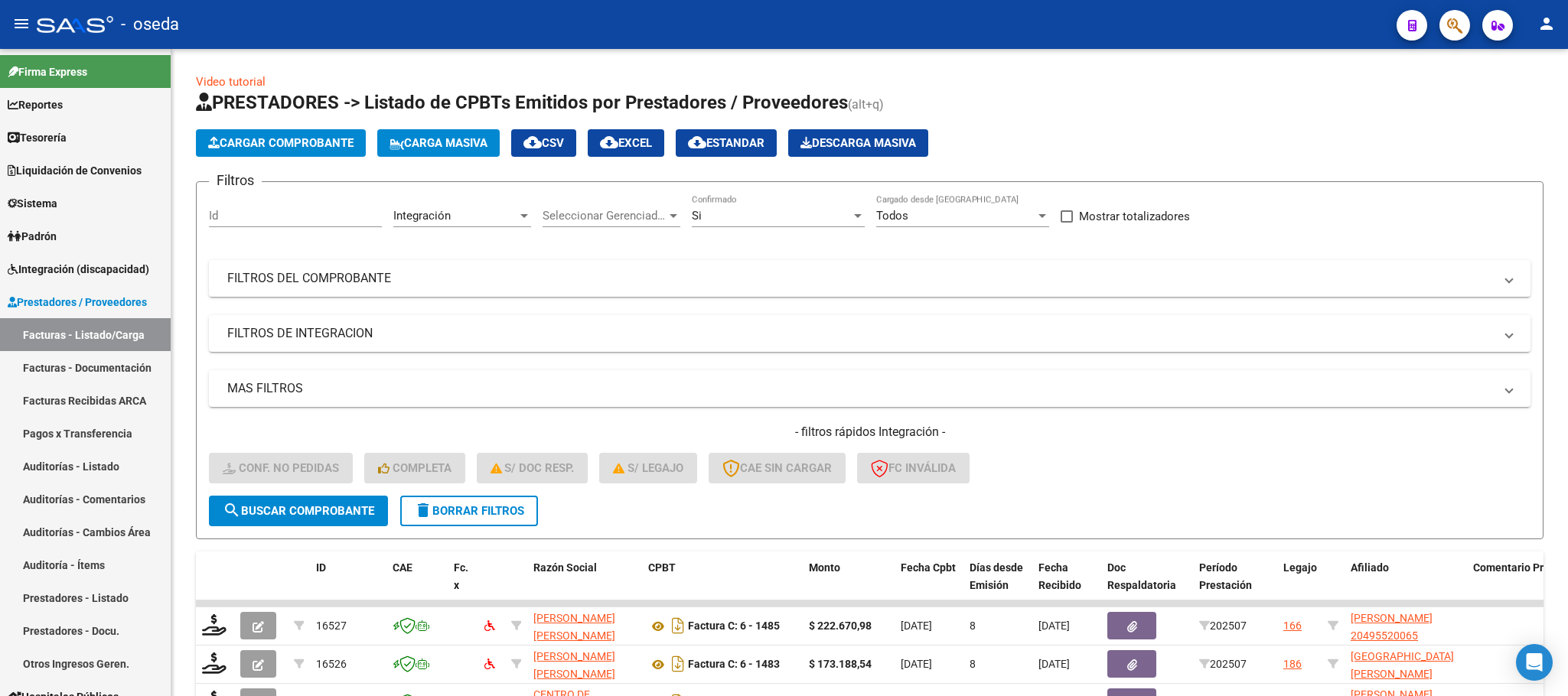
click at [1459, 36] on span "button" at bounding box center [1454, 25] width 16 height 31
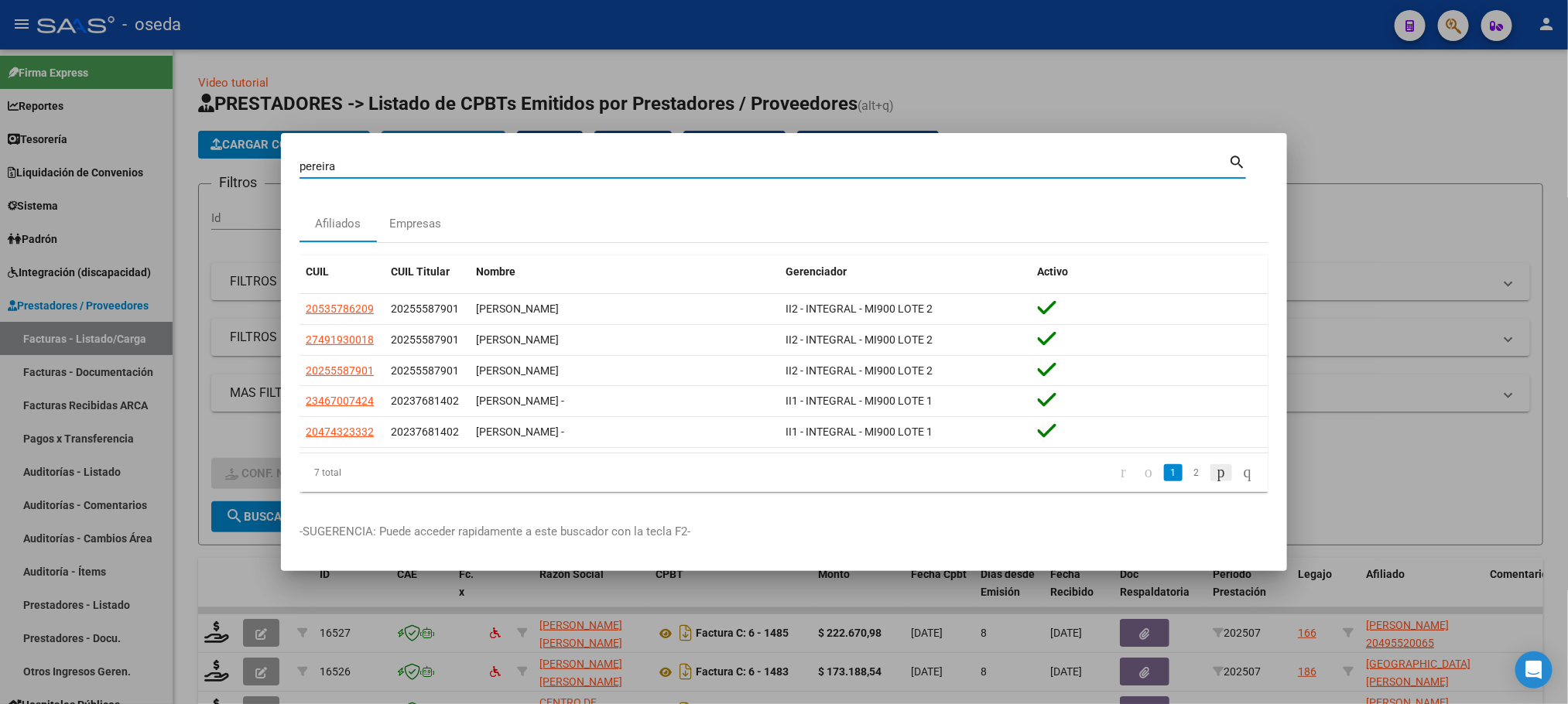
click at [1219, 472] on icon "go to next page" at bounding box center [1222, 472] width 12 height 18
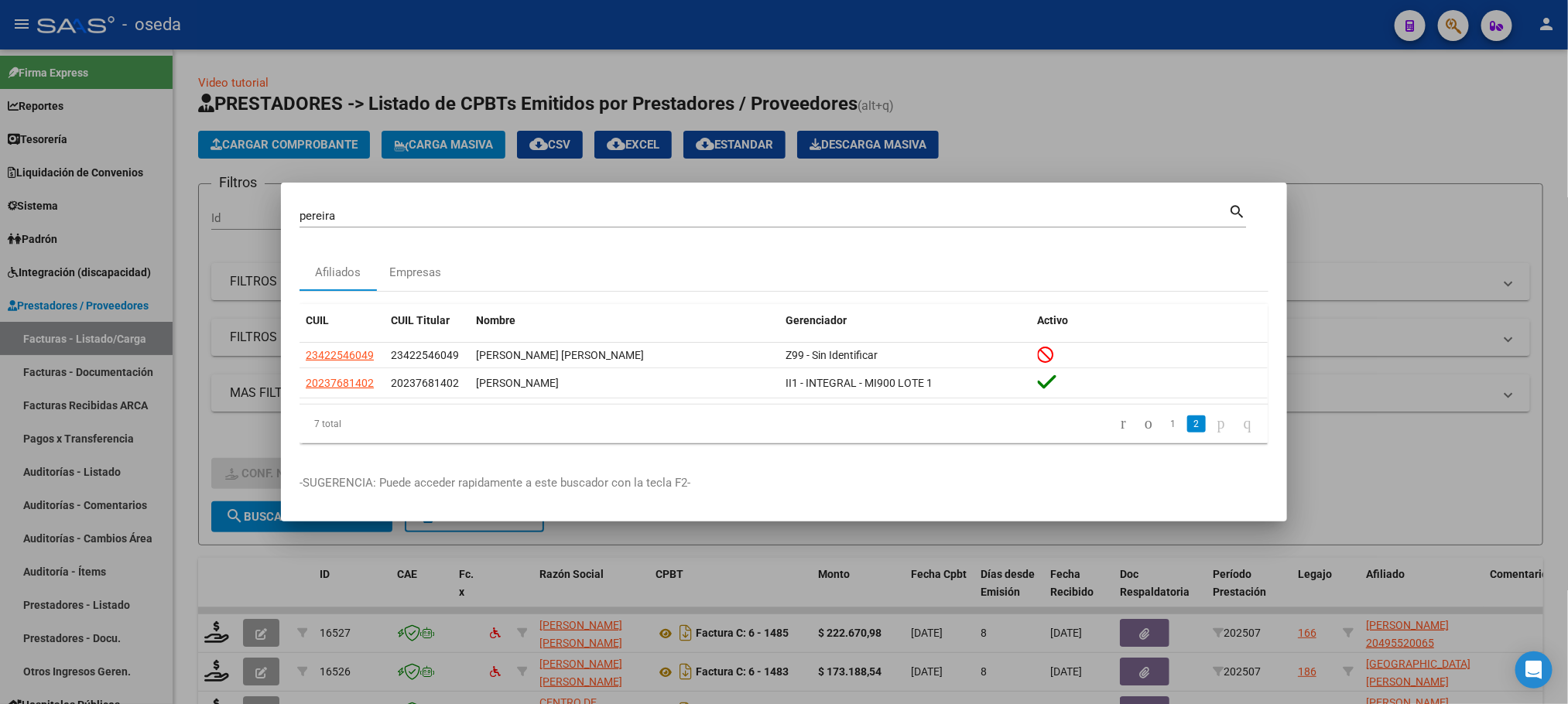
click at [321, 218] on input "pereira" at bounding box center [764, 216] width 929 height 14
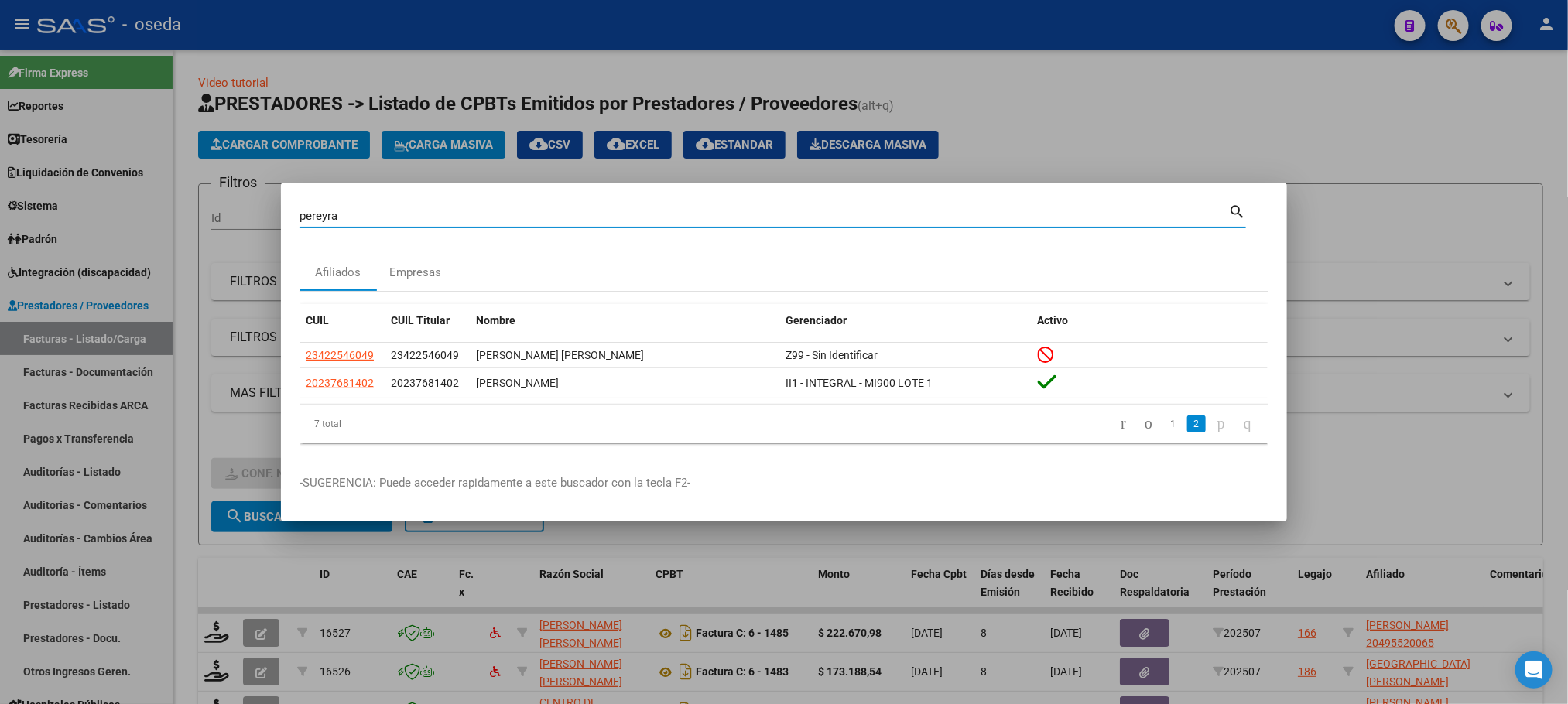
type input "pereyra"
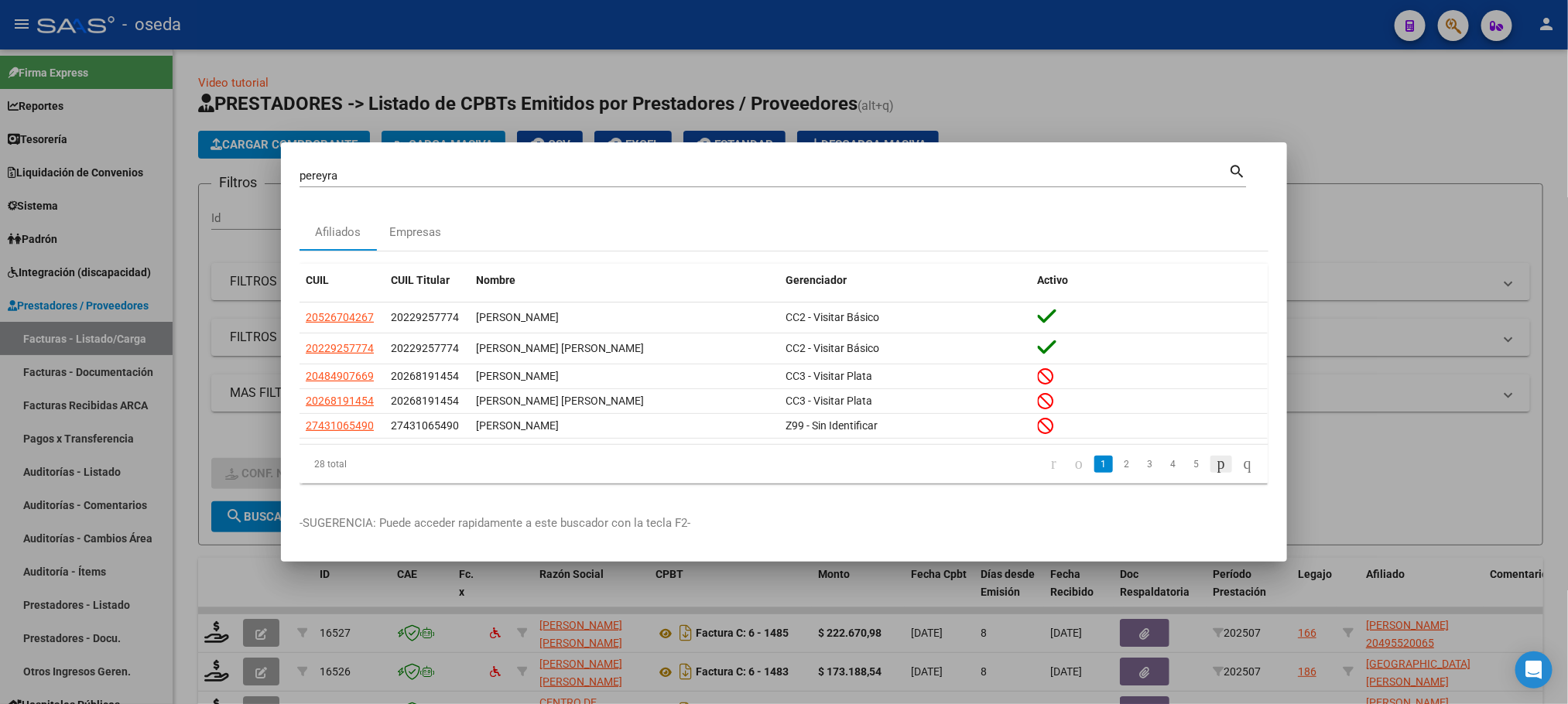
click at [1216, 467] on icon "go to next page" at bounding box center [1222, 463] width 12 height 18
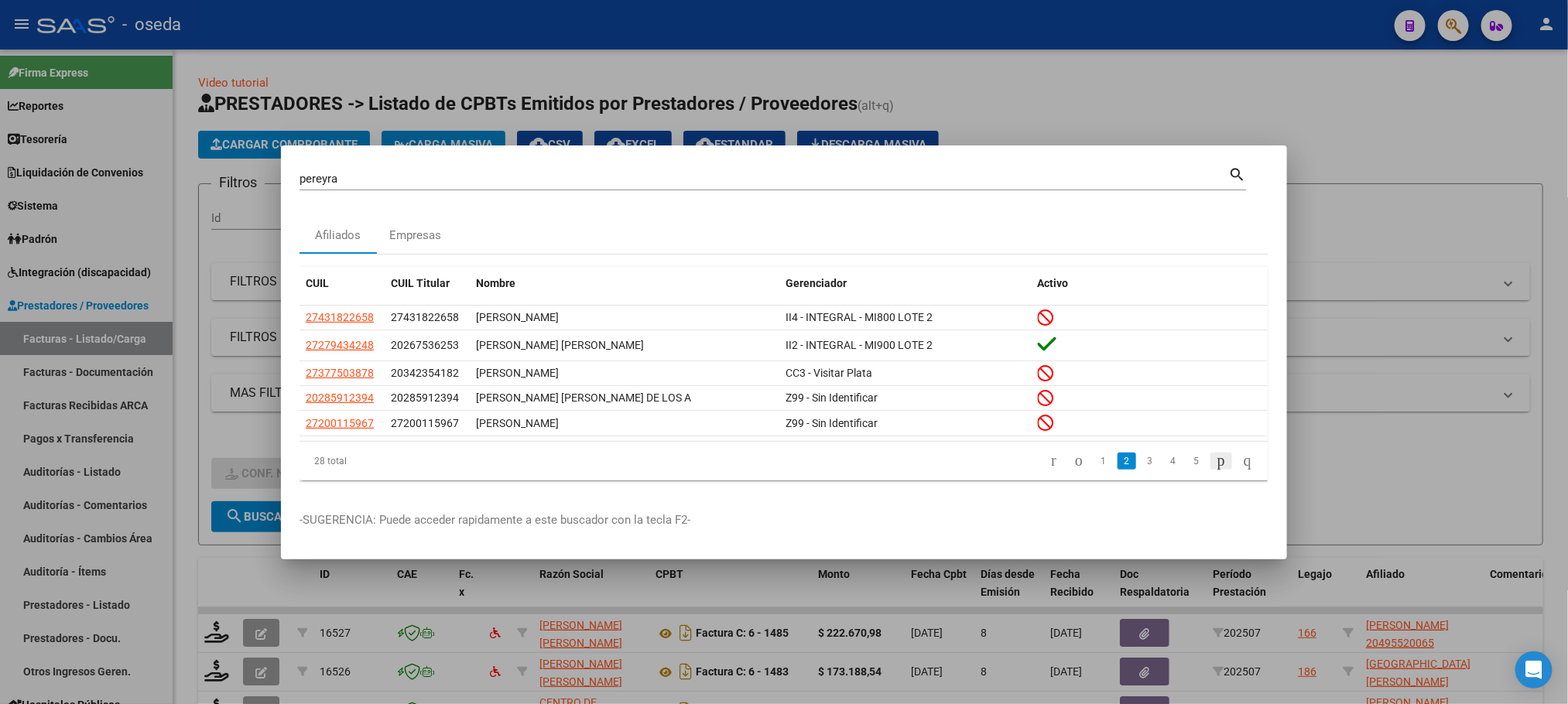
click at [1216, 467] on icon "go to next page" at bounding box center [1222, 460] width 12 height 18
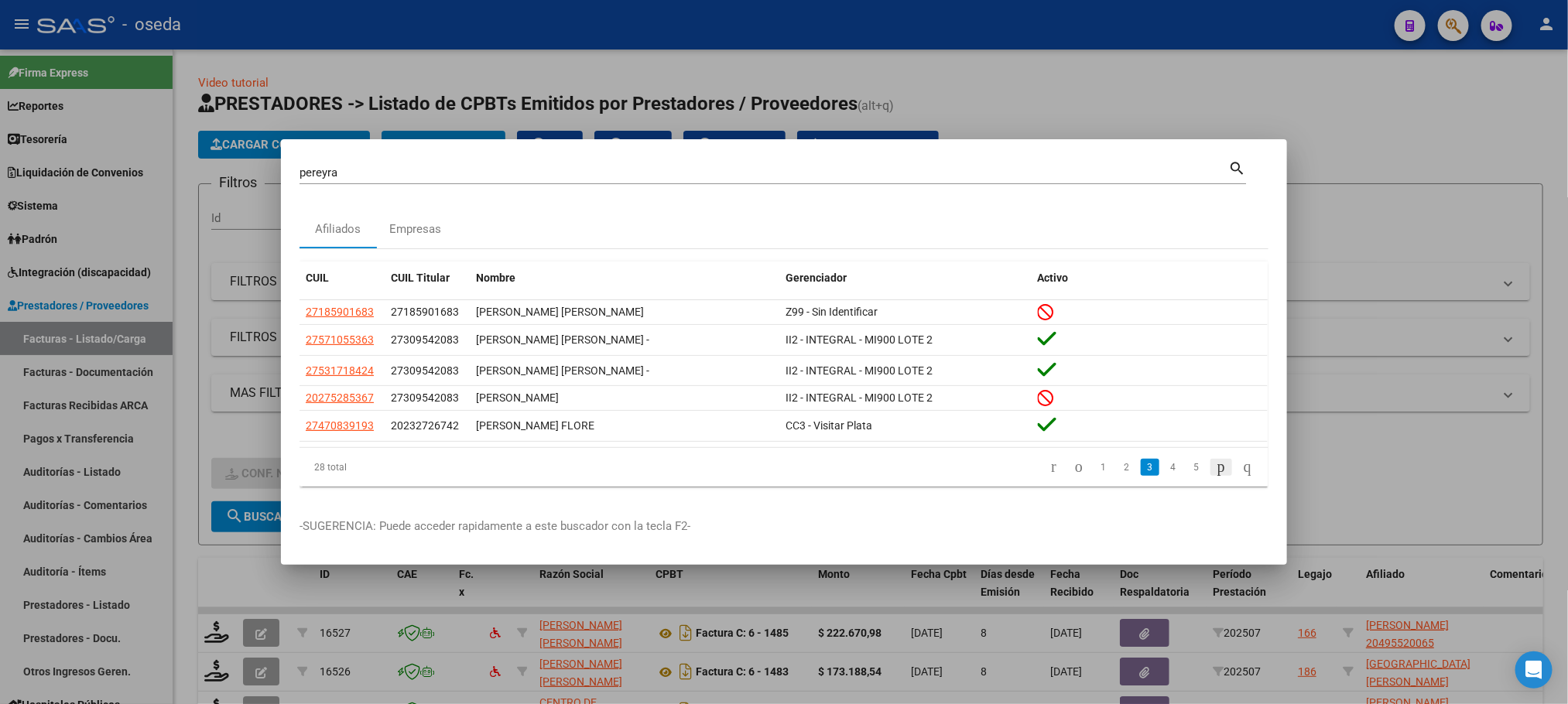
click at [1216, 467] on icon "go to next page" at bounding box center [1222, 467] width 12 height 18
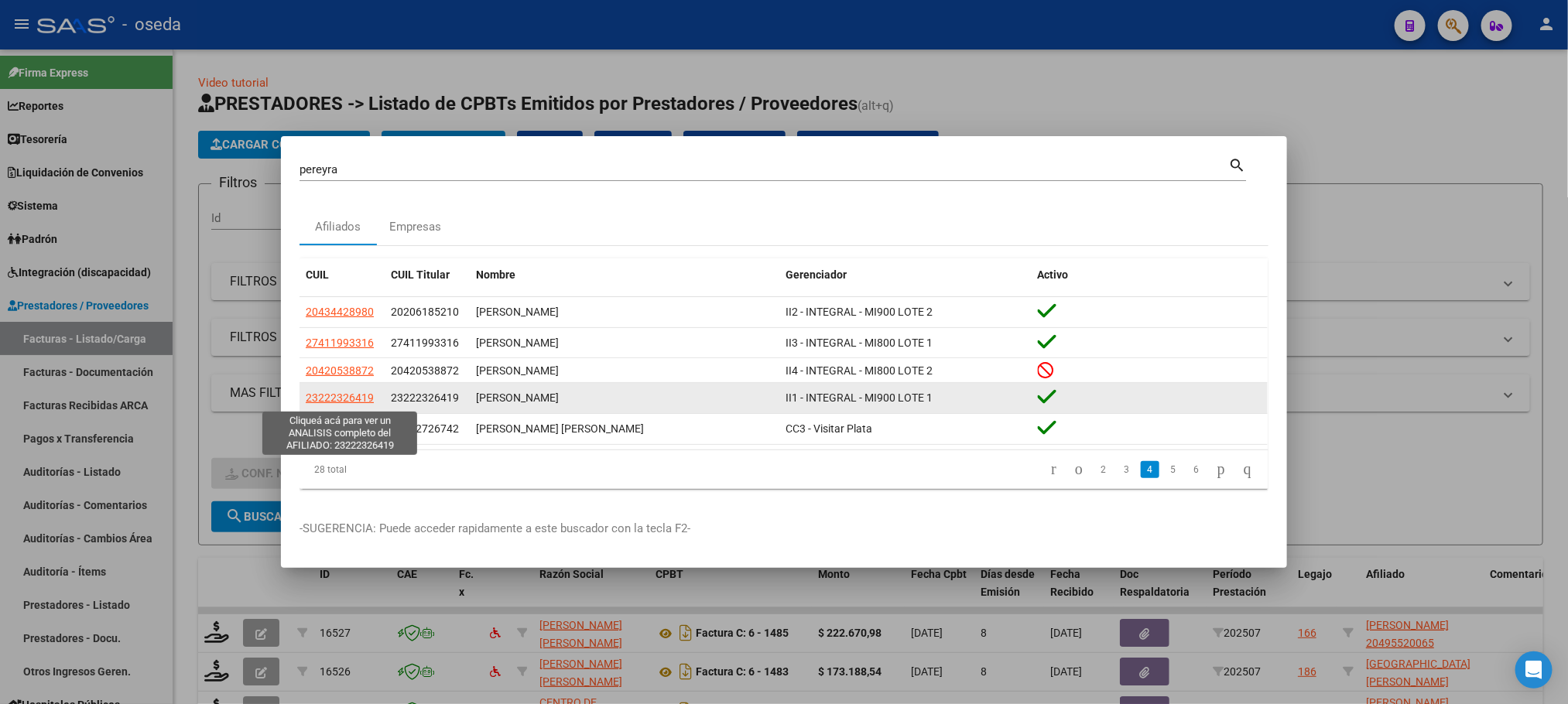
click at [319, 393] on span "23222326419" at bounding box center [340, 398] width 69 height 12
type textarea "23222326419"
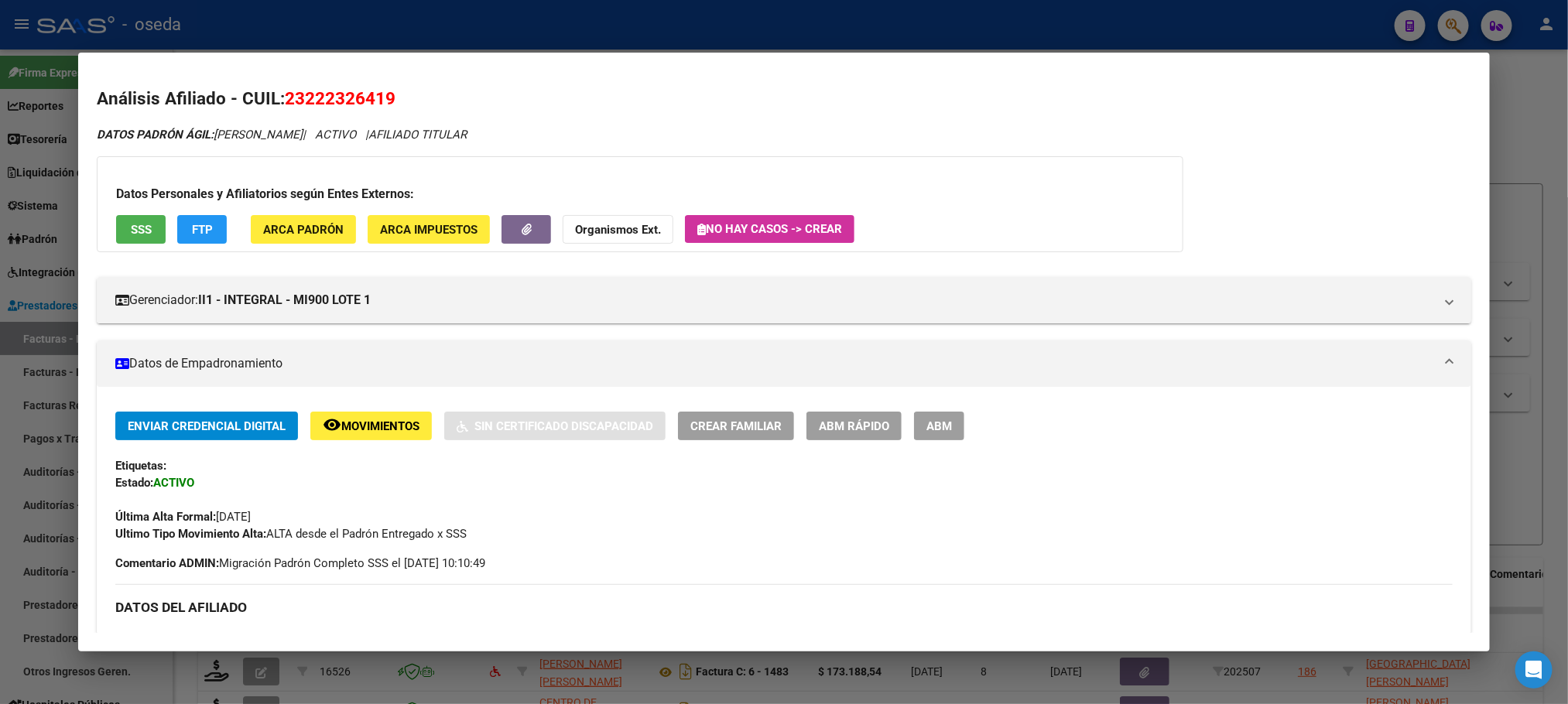
drag, startPoint x: 298, startPoint y: 96, endPoint x: 380, endPoint y: 93, distance: 82.1
click at [380, 93] on span "23222326419" at bounding box center [340, 98] width 111 height 20
click at [634, 107] on h2 "Análisis Afiliado - CUIL: 23222326419" at bounding box center [783, 99] width 1374 height 26
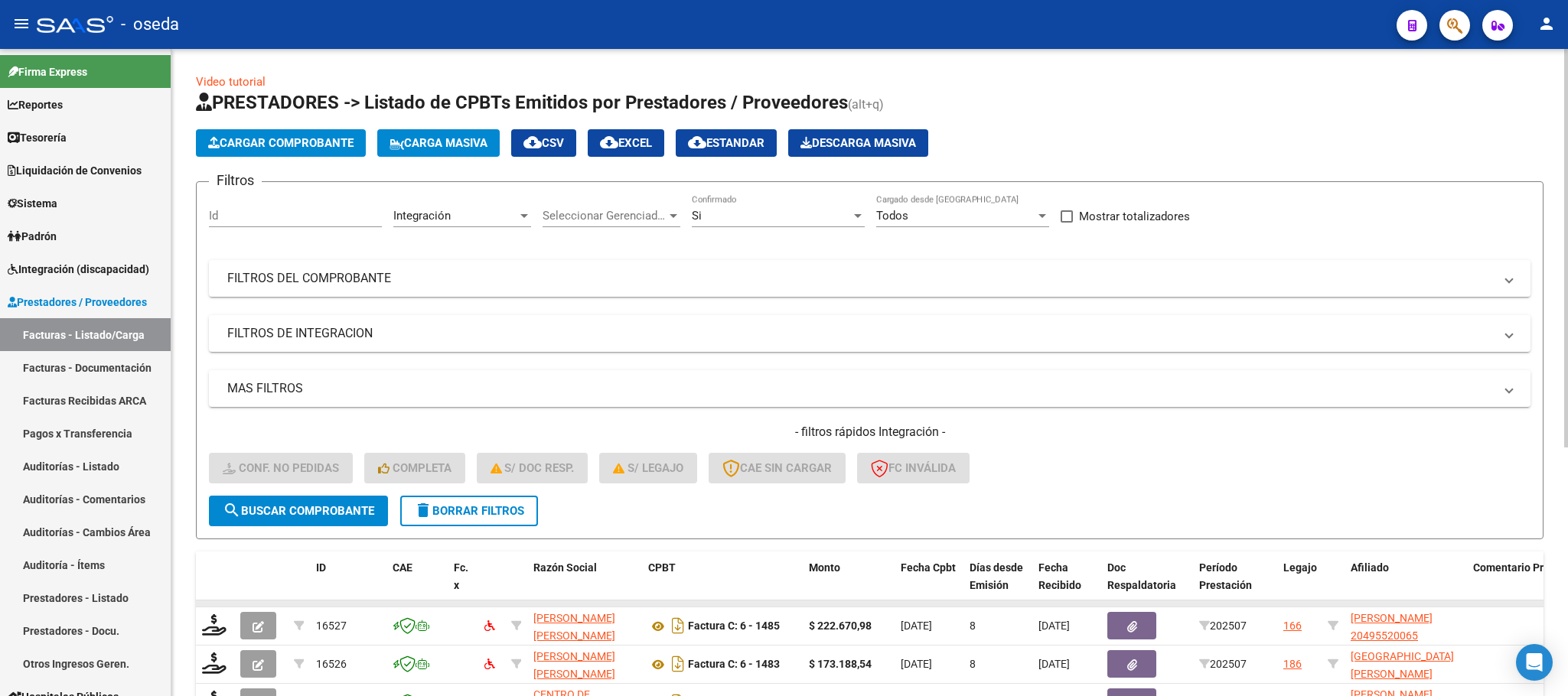
scroll to position [344, 0]
